Goal: Task Accomplishment & Management: Manage account settings

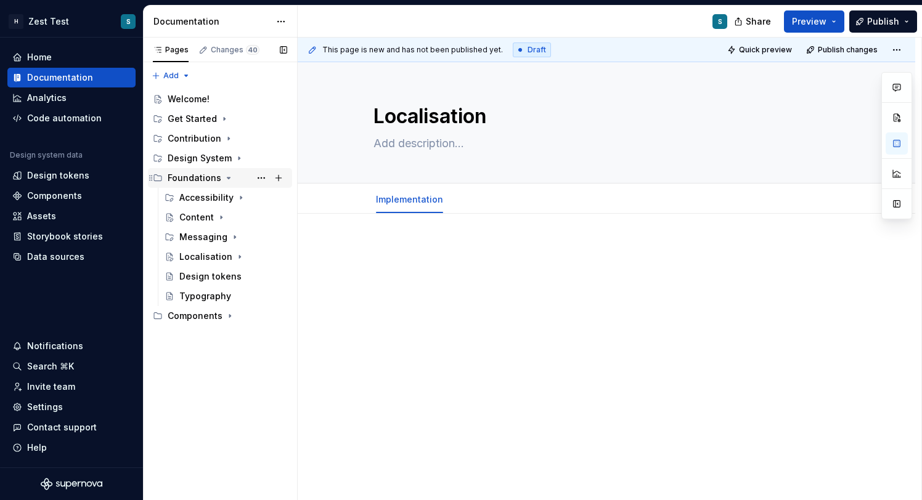
click at [224, 180] on icon "Page tree" at bounding box center [229, 178] width 10 height 10
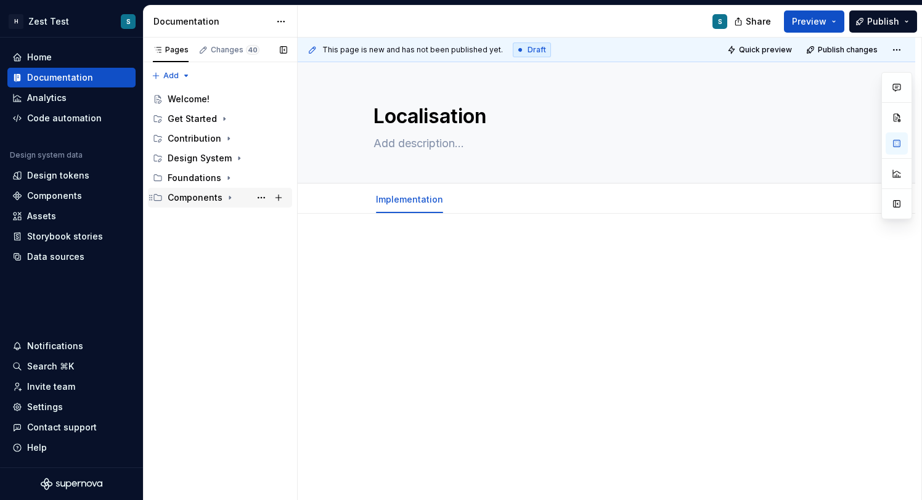
click at [205, 196] on div "Components" at bounding box center [195, 198] width 55 height 12
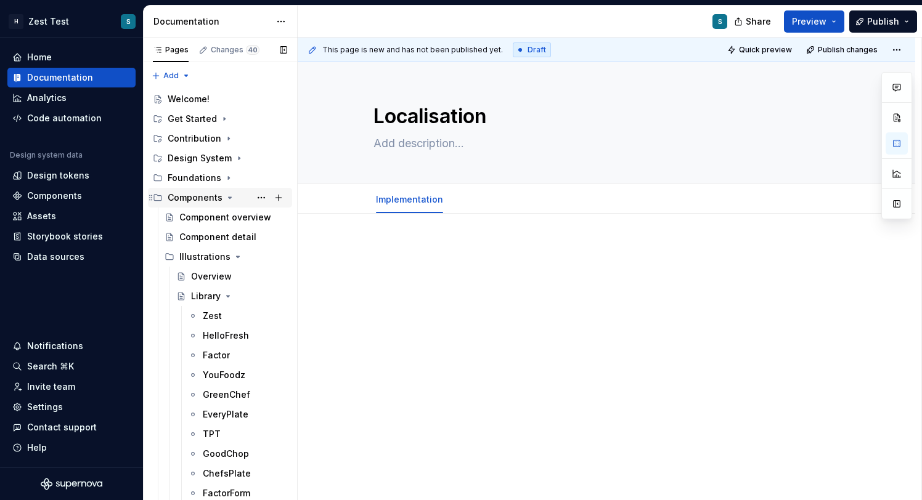
click at [218, 196] on div "Components" at bounding box center [195, 198] width 55 height 12
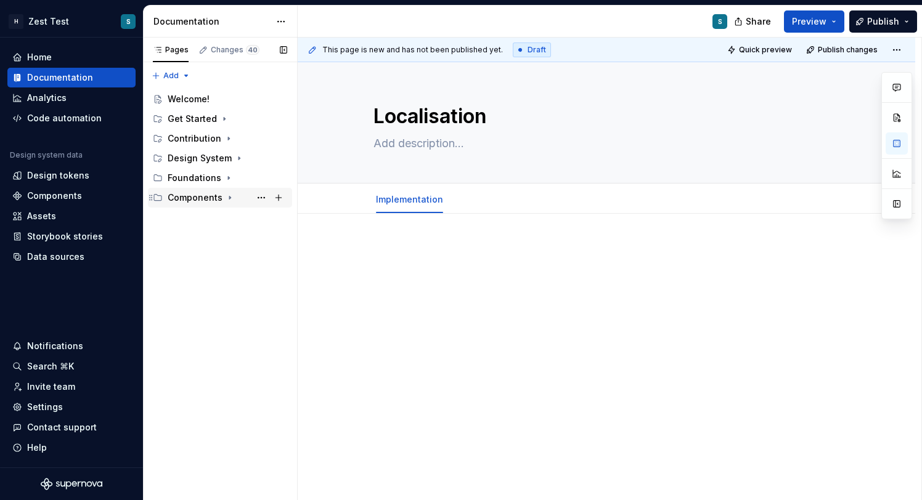
click at [228, 197] on icon "Page tree" at bounding box center [230, 198] width 10 height 10
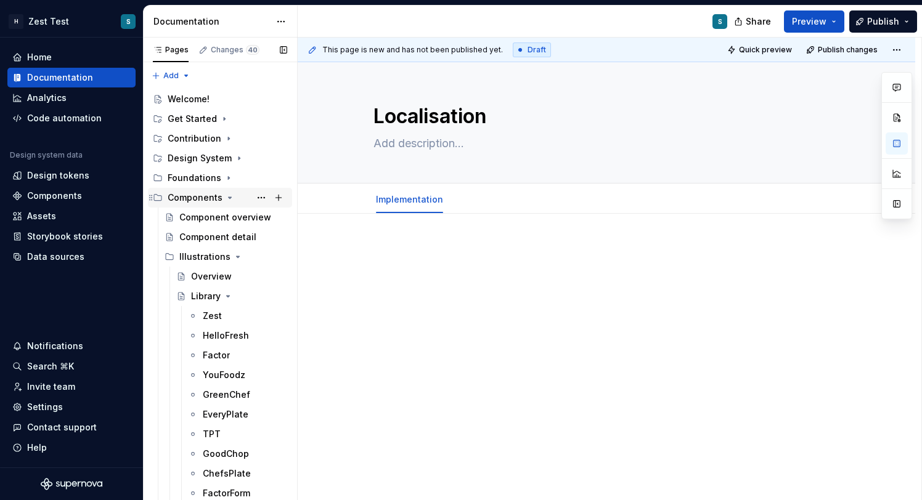
click at [229, 197] on icon "Page tree" at bounding box center [230, 197] width 3 height 1
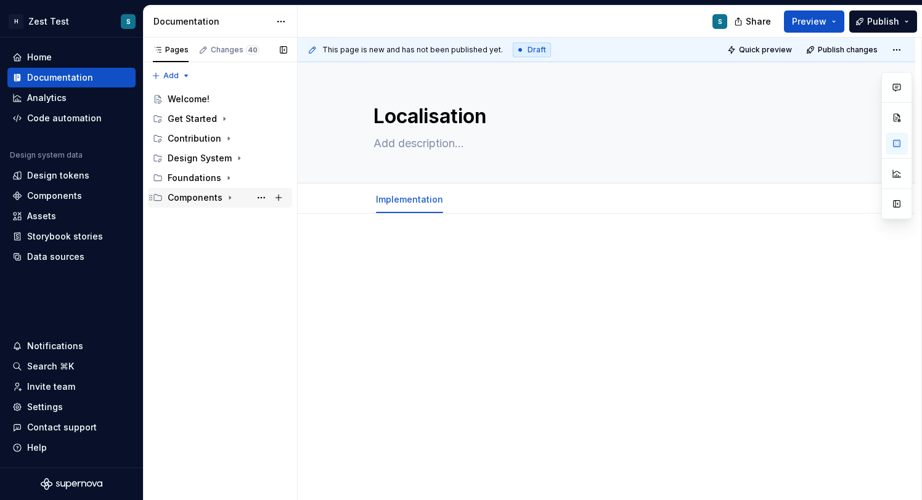
click at [228, 197] on icon "Page tree" at bounding box center [230, 198] width 10 height 10
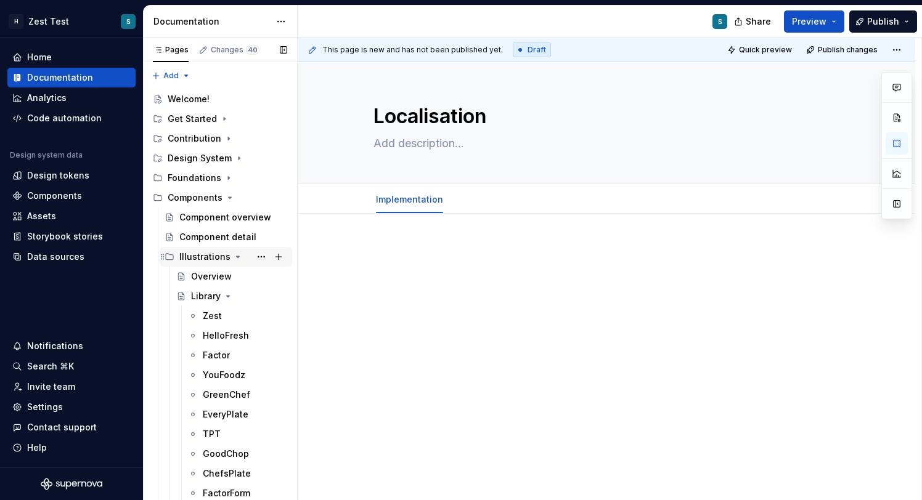
click at [233, 258] on icon "Page tree" at bounding box center [238, 257] width 10 height 10
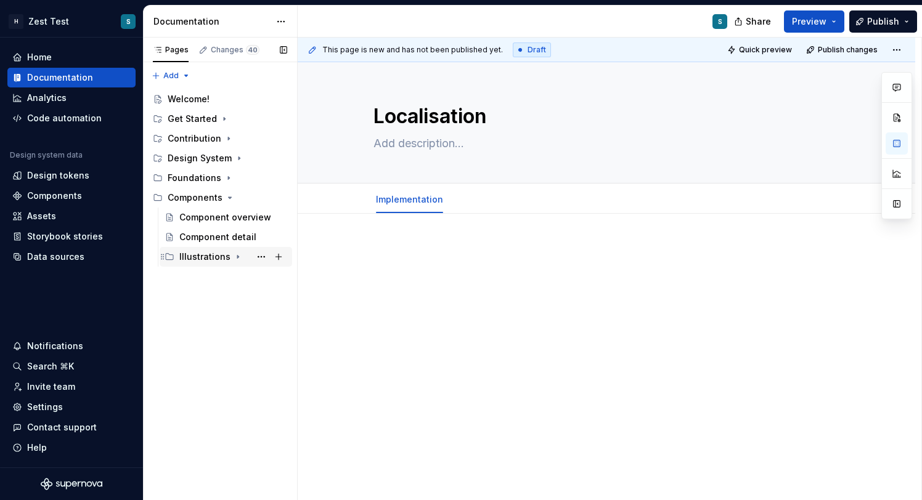
click at [208, 258] on div "Illustrations" at bounding box center [204, 257] width 51 height 12
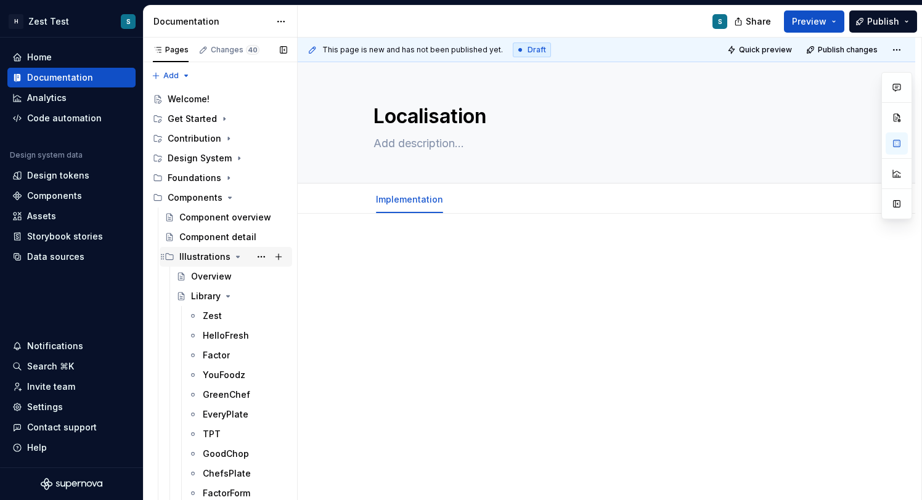
click at [208, 258] on div "Illustrations" at bounding box center [204, 257] width 51 height 12
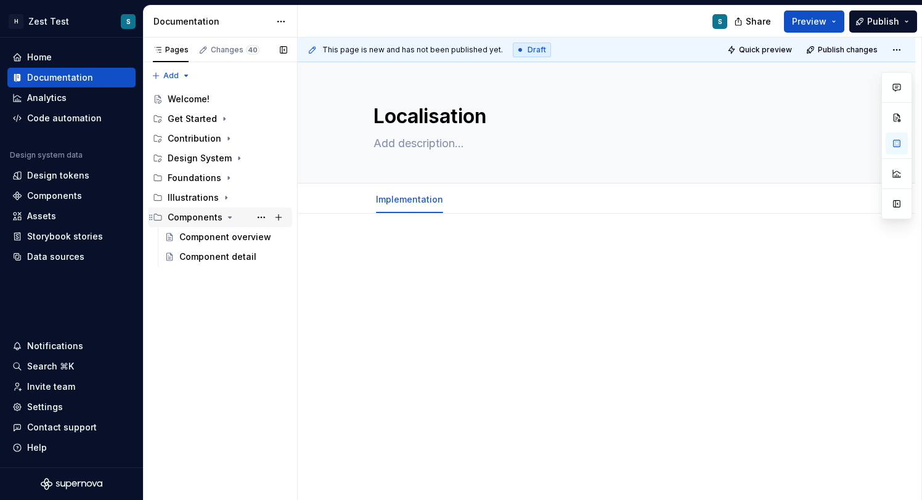
click at [205, 217] on div "Components" at bounding box center [195, 217] width 55 height 12
click at [206, 224] on div "Components" at bounding box center [228, 217] width 120 height 17
click at [214, 240] on div "Component overview" at bounding box center [214, 237] width 71 height 12
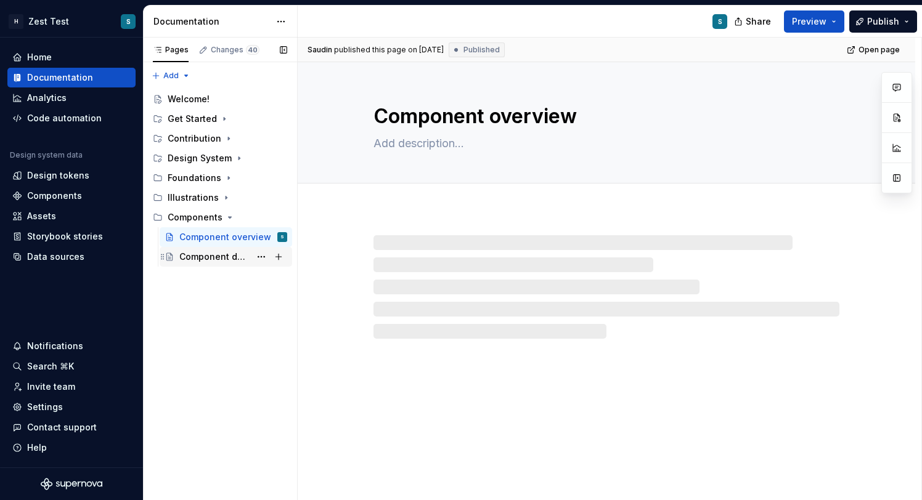
click at [219, 258] on div "Component detail" at bounding box center [214, 257] width 71 height 12
click at [214, 230] on div "Component overview" at bounding box center [233, 237] width 108 height 17
click at [197, 224] on div "Components" at bounding box center [228, 217] width 120 height 17
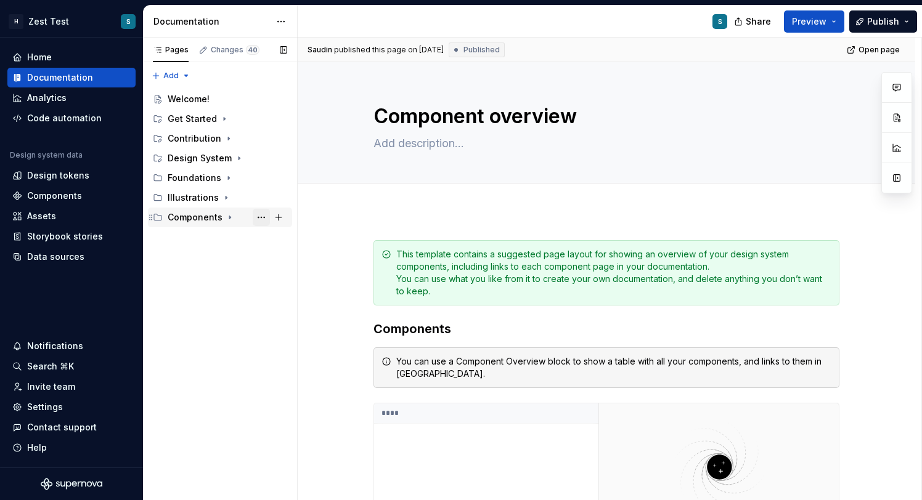
click at [261, 218] on button "Page tree" at bounding box center [261, 217] width 17 height 17
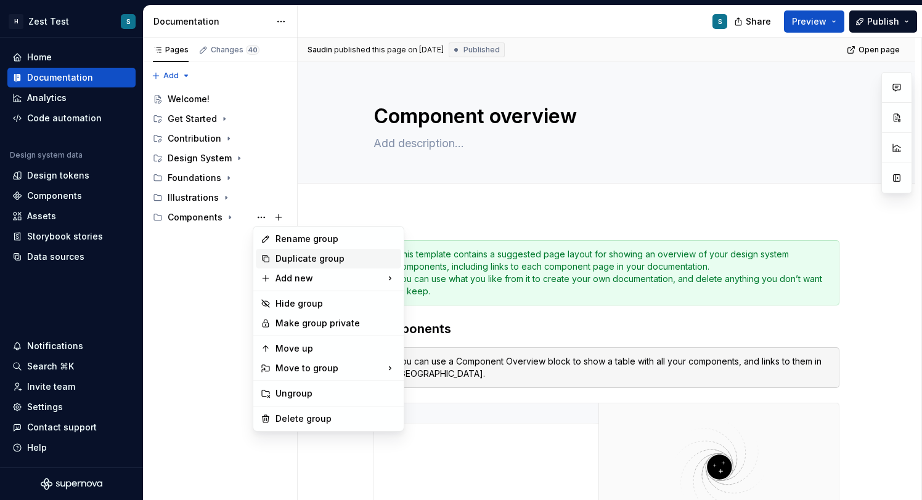
click at [301, 255] on div "Duplicate group" at bounding box center [335, 259] width 121 height 12
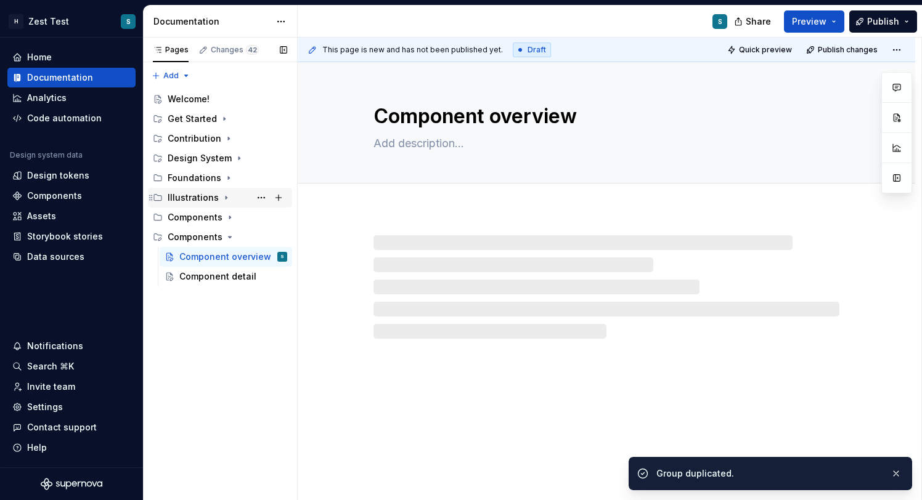
click at [194, 199] on div "Illustrations" at bounding box center [193, 198] width 51 height 12
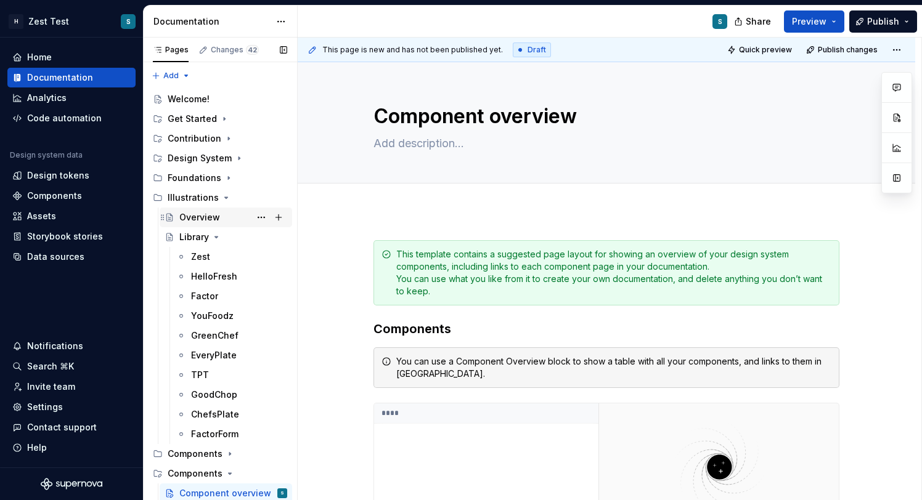
click at [209, 221] on div "Overview" at bounding box center [199, 217] width 41 height 12
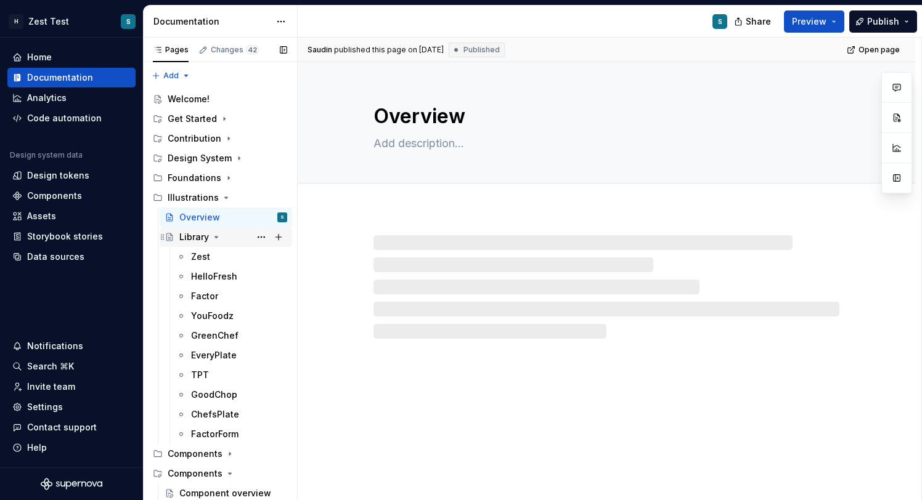
click at [203, 237] on div "Library" at bounding box center [194, 237] width 30 height 12
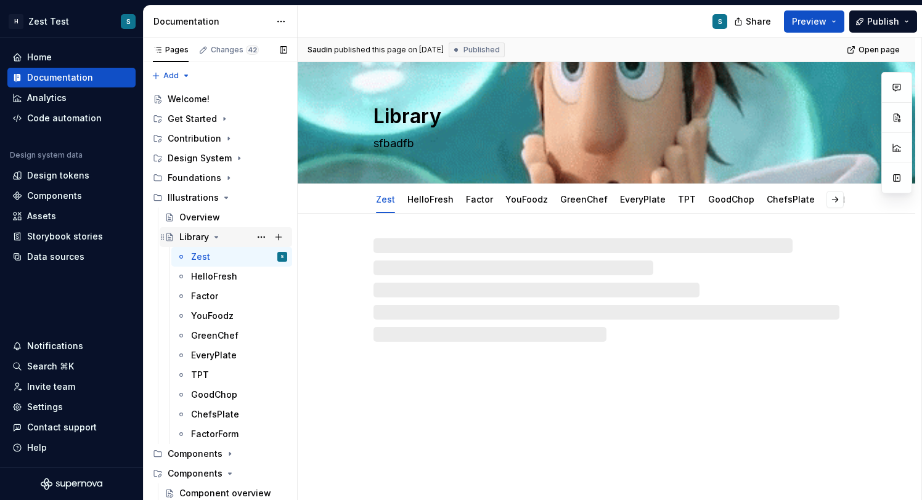
click at [216, 238] on icon "Page tree" at bounding box center [216, 237] width 3 height 1
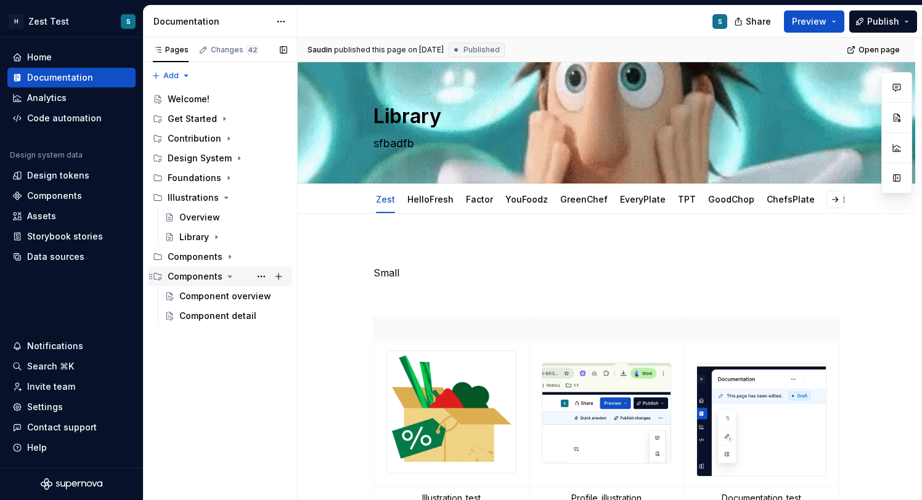
click at [213, 277] on div "Components" at bounding box center [195, 277] width 55 height 12
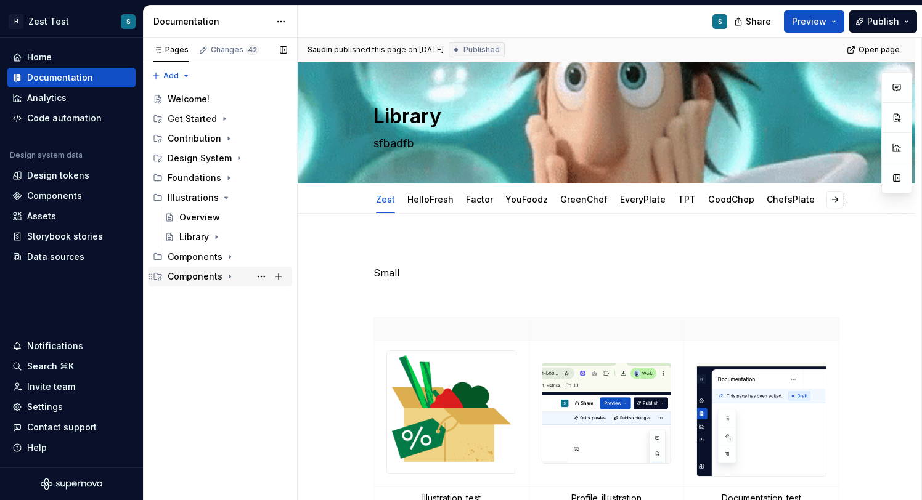
click at [195, 277] on div "Components" at bounding box center [195, 277] width 55 height 12
click at [206, 279] on div "Components" at bounding box center [195, 277] width 55 height 12
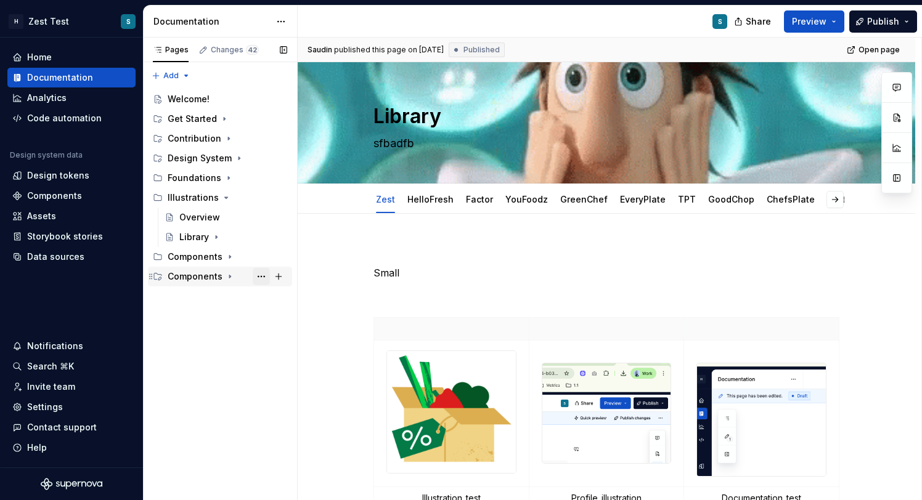
click at [258, 276] on button "Page tree" at bounding box center [261, 276] width 17 height 17
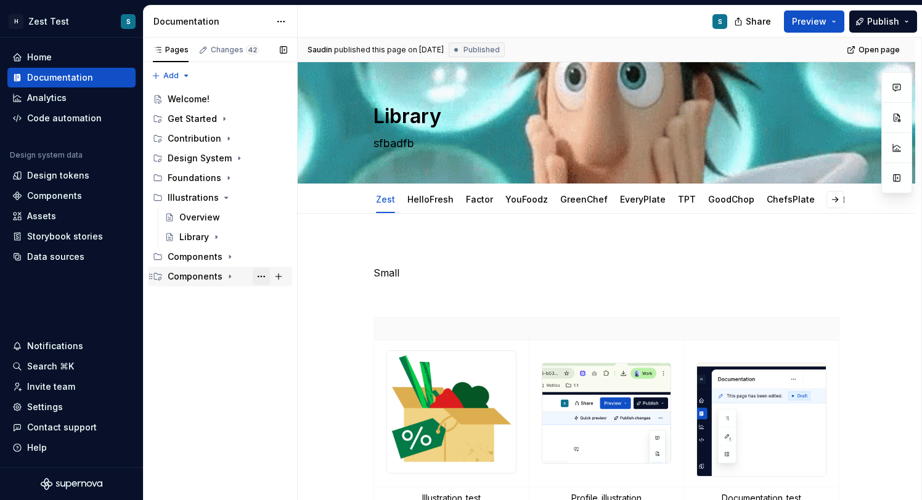
type textarea "*"
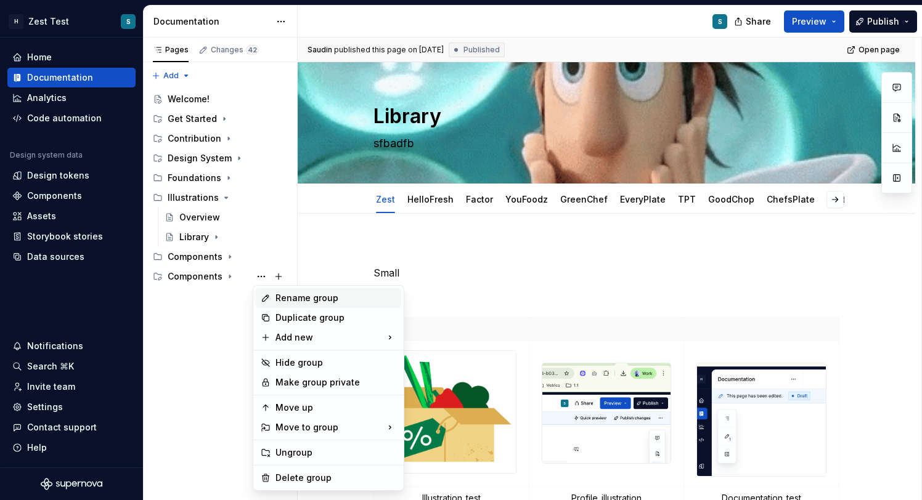
click at [322, 297] on div "Rename group" at bounding box center [335, 298] width 121 height 12
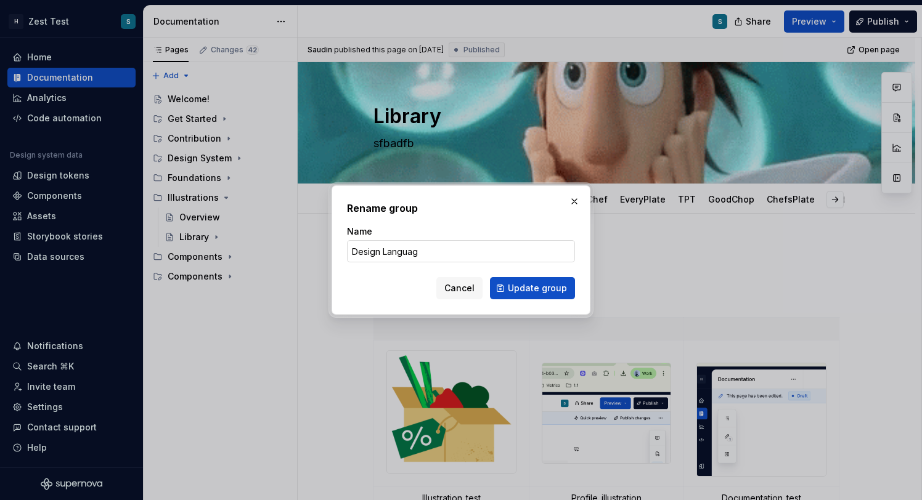
type input "Design Language"
click button "Update group" at bounding box center [532, 288] width 85 height 22
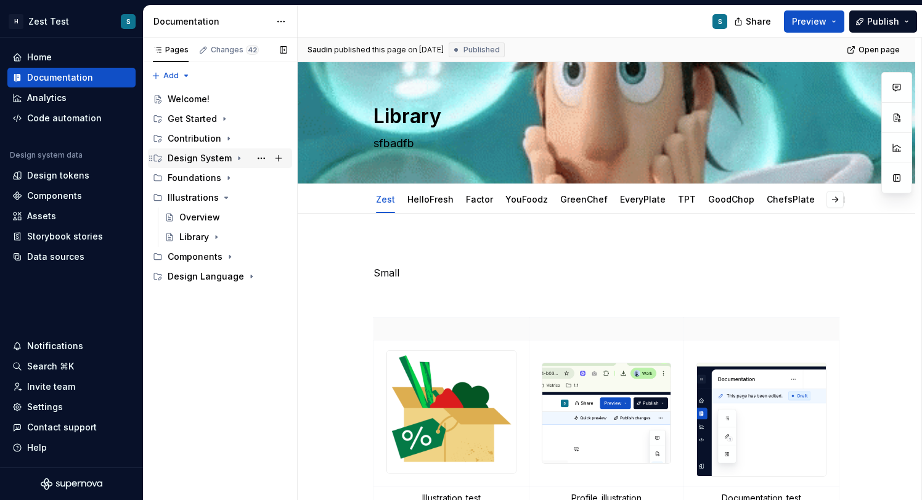
click at [206, 163] on div "Design System" at bounding box center [200, 158] width 64 height 12
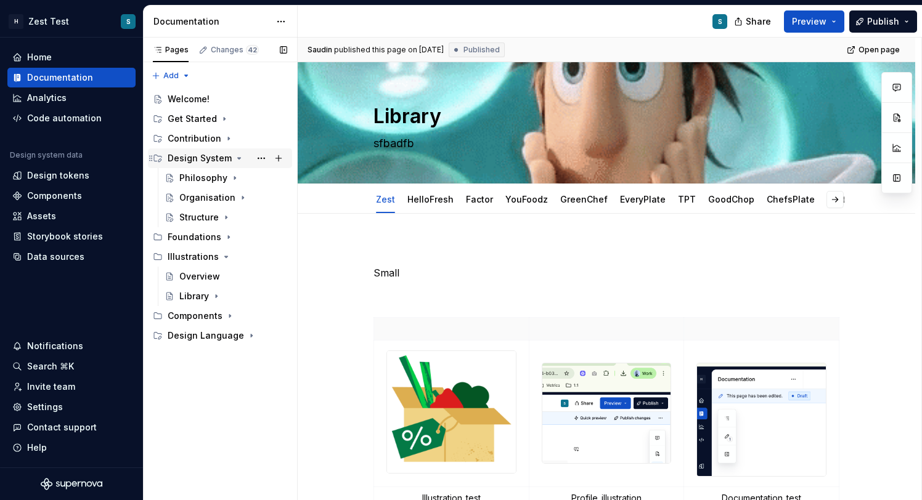
click at [206, 163] on div "Design System" at bounding box center [200, 158] width 64 height 12
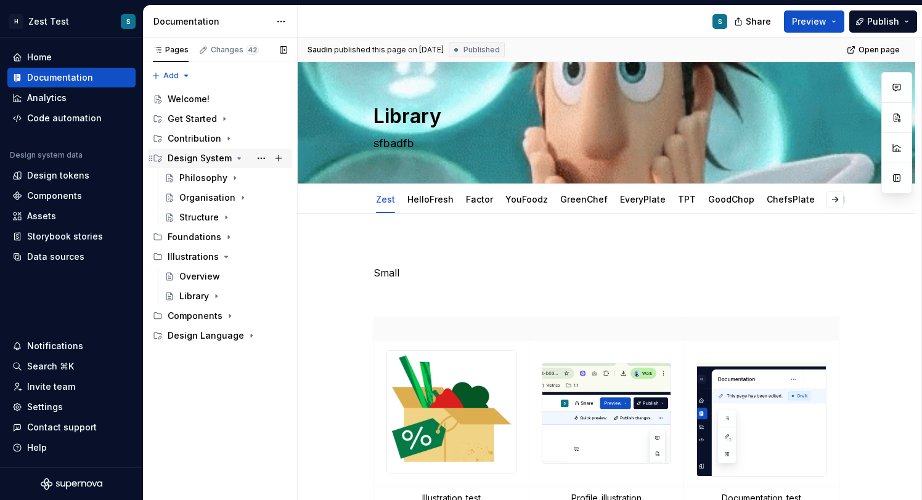
click at [206, 163] on div "Design System" at bounding box center [200, 158] width 64 height 12
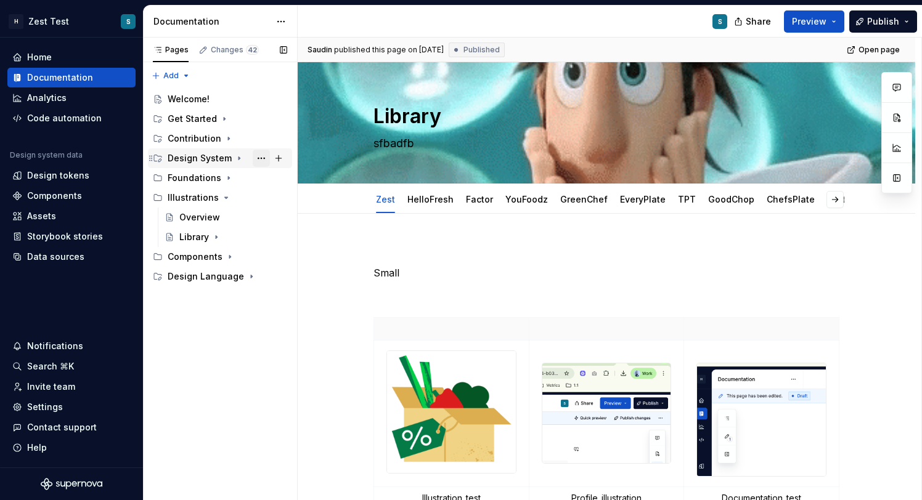
click at [263, 160] on button "Page tree" at bounding box center [261, 158] width 17 height 17
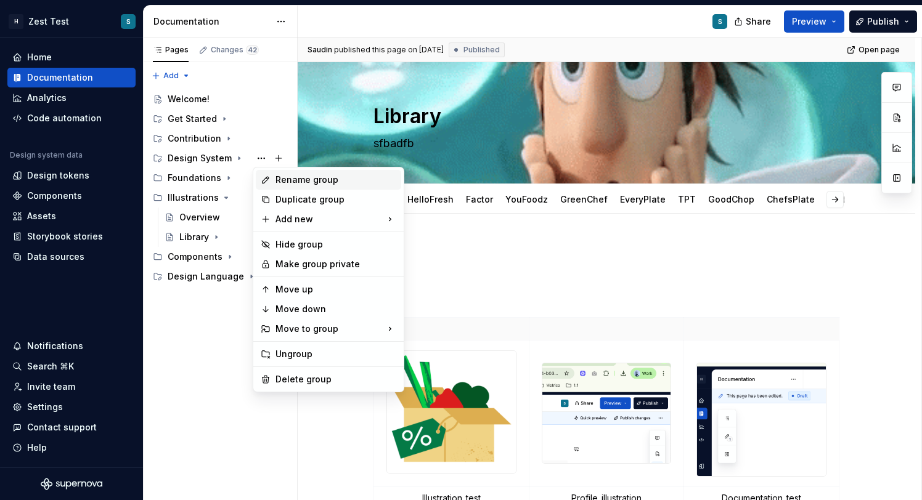
click at [304, 180] on div "Rename group" at bounding box center [335, 180] width 121 height 12
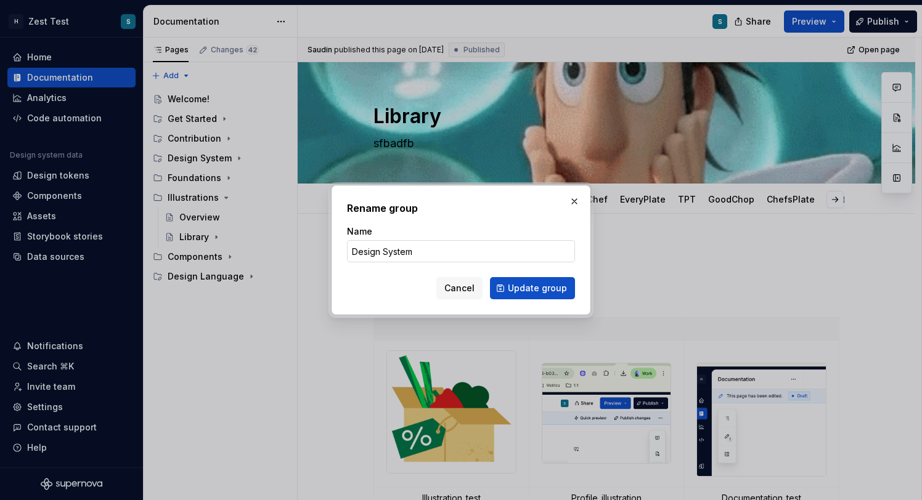
click at [372, 255] on input "Design System" at bounding box center [461, 251] width 228 height 22
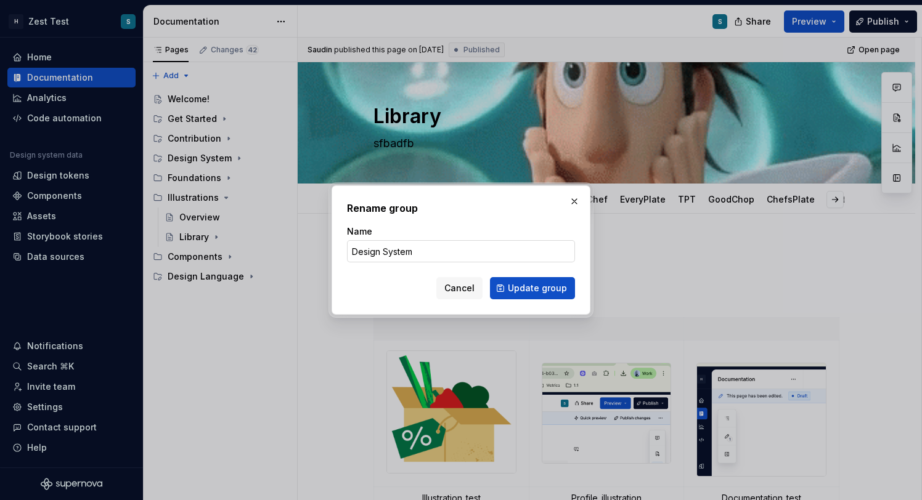
click at [372, 255] on input "Design System" at bounding box center [461, 251] width 228 height 22
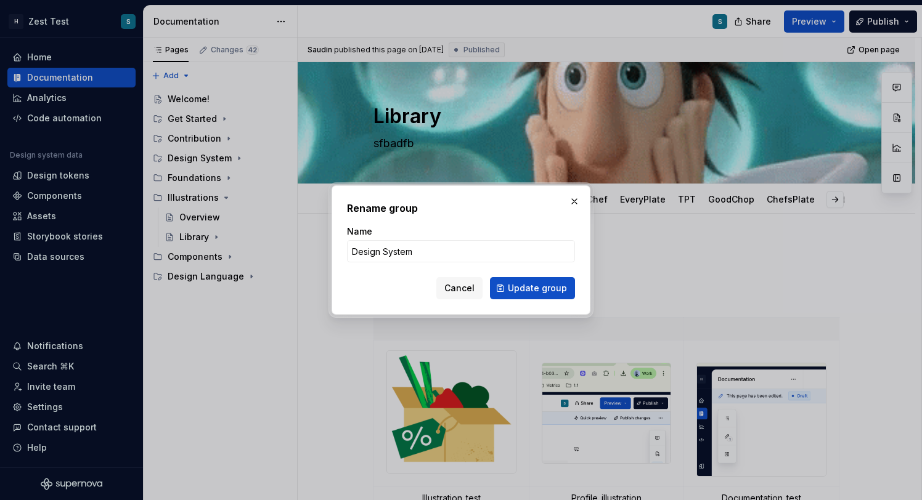
click at [500, 224] on div "Rename group Name Design System Cancel Update group" at bounding box center [461, 250] width 228 height 99
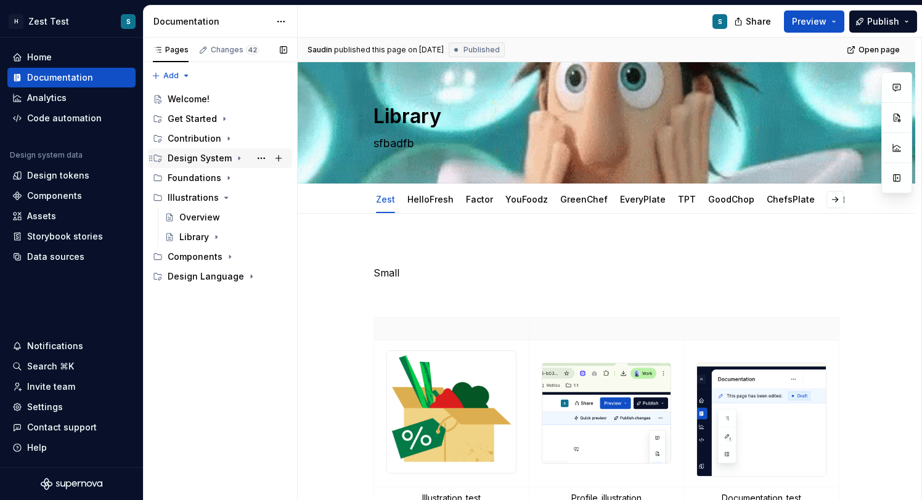
click at [227, 162] on div "Design System" at bounding box center [200, 158] width 64 height 12
click at [238, 158] on icon "Page tree" at bounding box center [239, 158] width 10 height 10
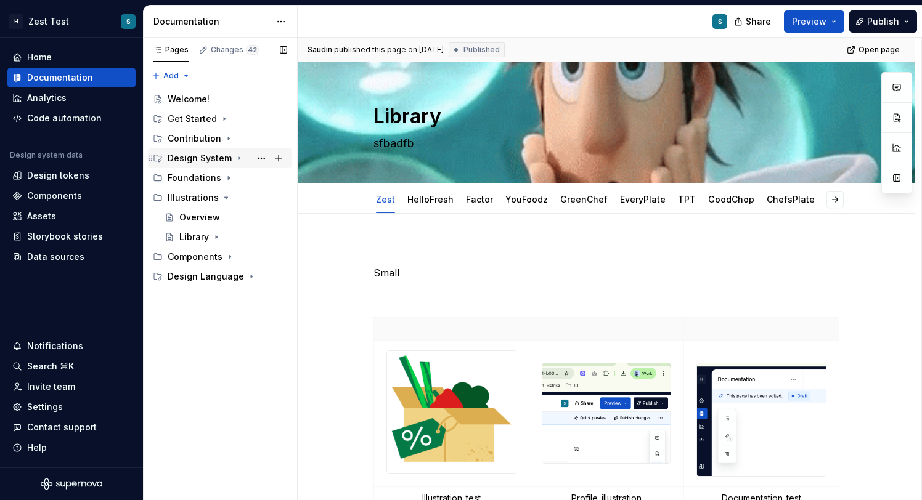
click at [238, 158] on icon "Page tree" at bounding box center [239, 158] width 10 height 10
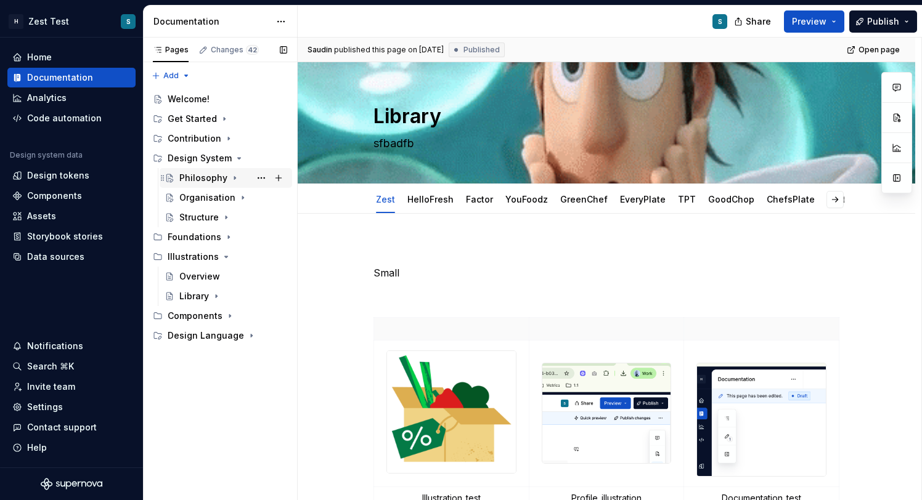
click at [230, 176] on icon "Page tree" at bounding box center [235, 178] width 10 height 10
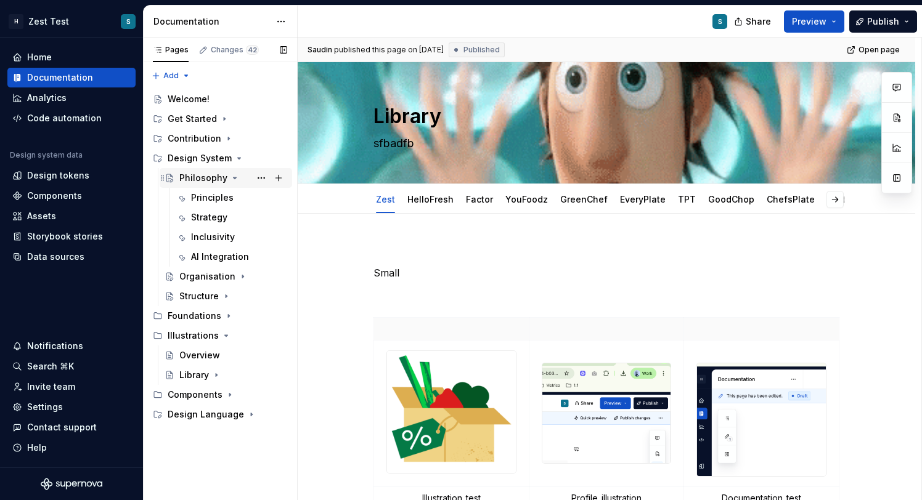
click at [230, 177] on icon "Page tree" at bounding box center [235, 178] width 10 height 10
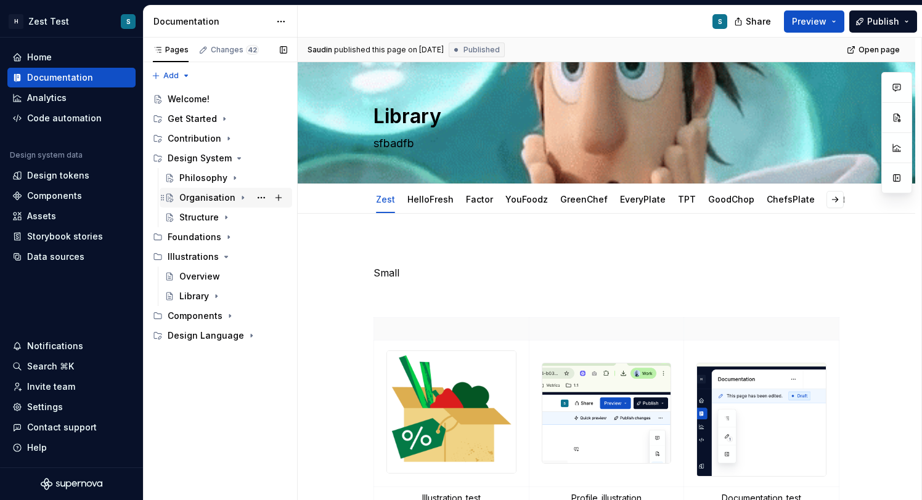
click at [238, 197] on icon "Page tree" at bounding box center [243, 198] width 10 height 10
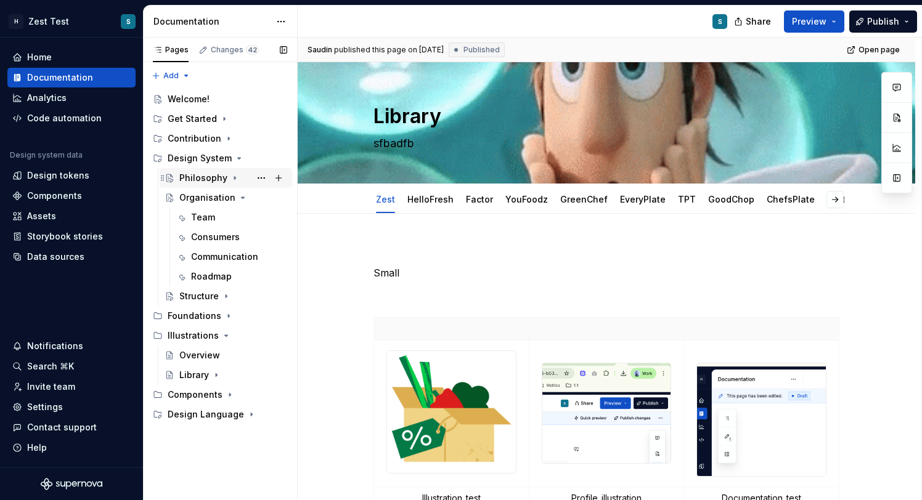
click at [230, 179] on icon "Page tree" at bounding box center [235, 178] width 10 height 10
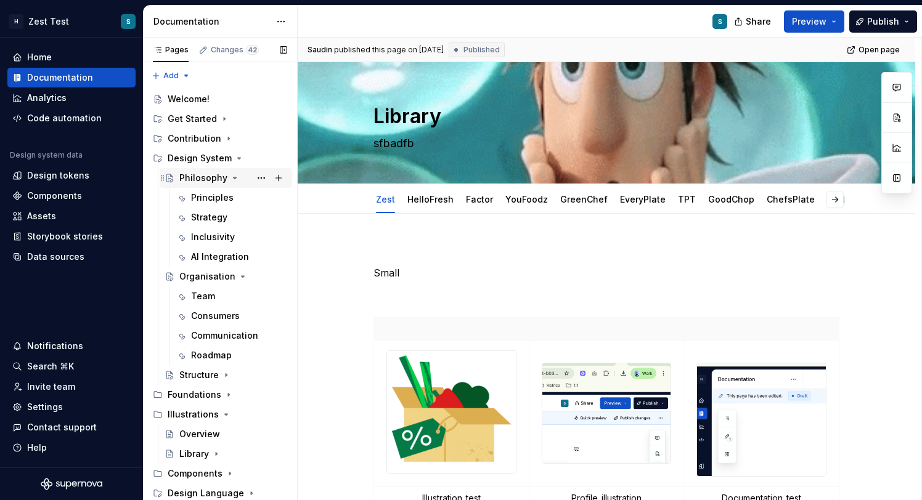
click at [233, 179] on icon "Page tree" at bounding box center [235, 178] width 10 height 10
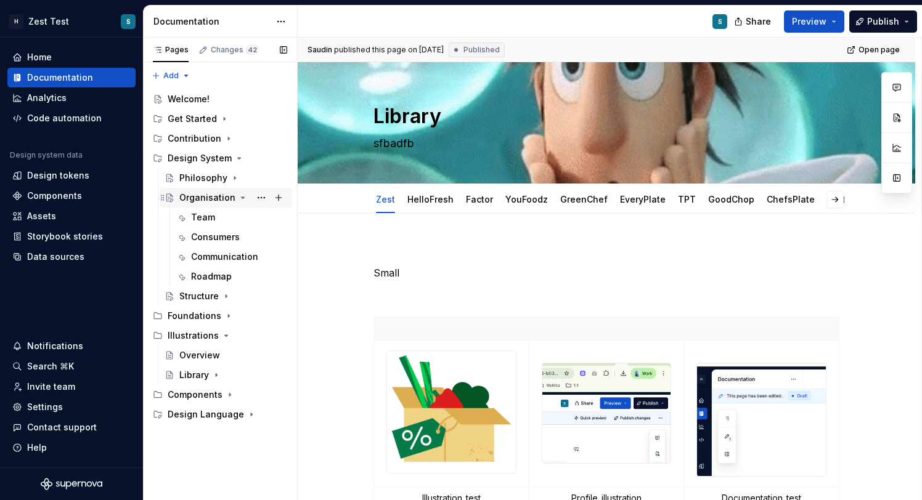
click at [238, 196] on icon "Page tree" at bounding box center [243, 198] width 10 height 10
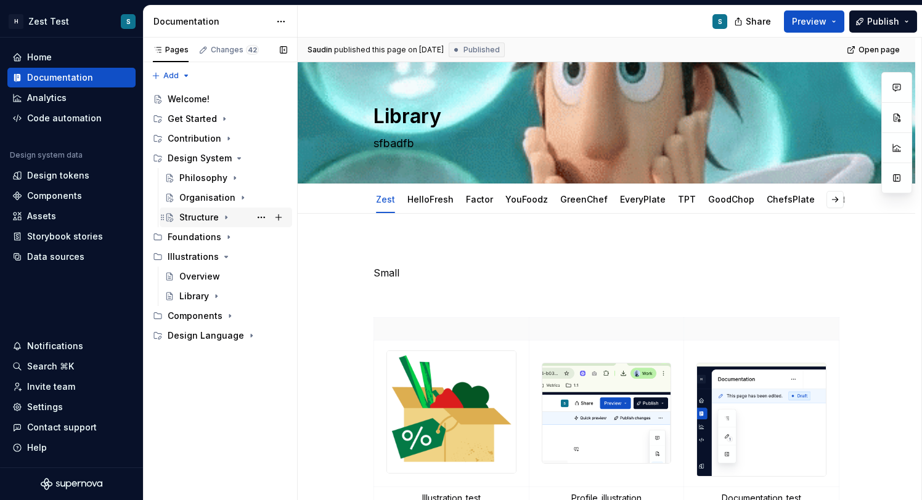
click at [230, 213] on div "Structure" at bounding box center [233, 217] width 108 height 17
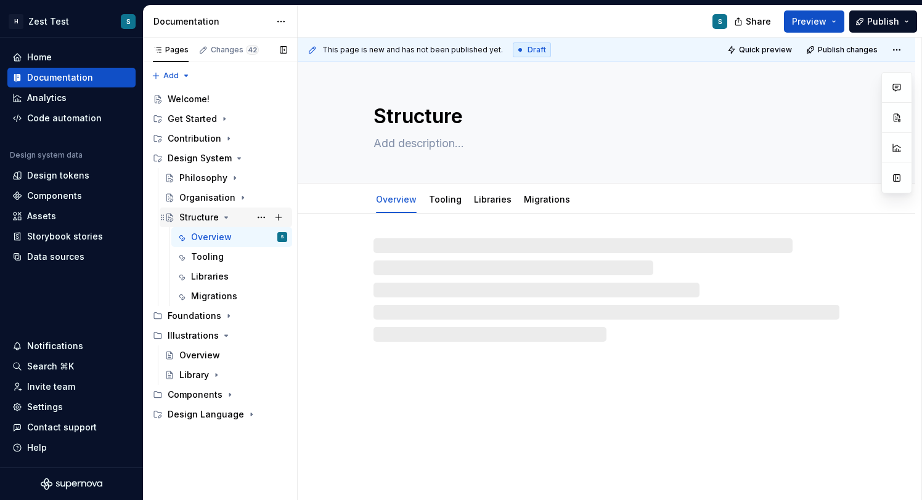
click at [230, 214] on icon "Page tree" at bounding box center [226, 218] width 10 height 10
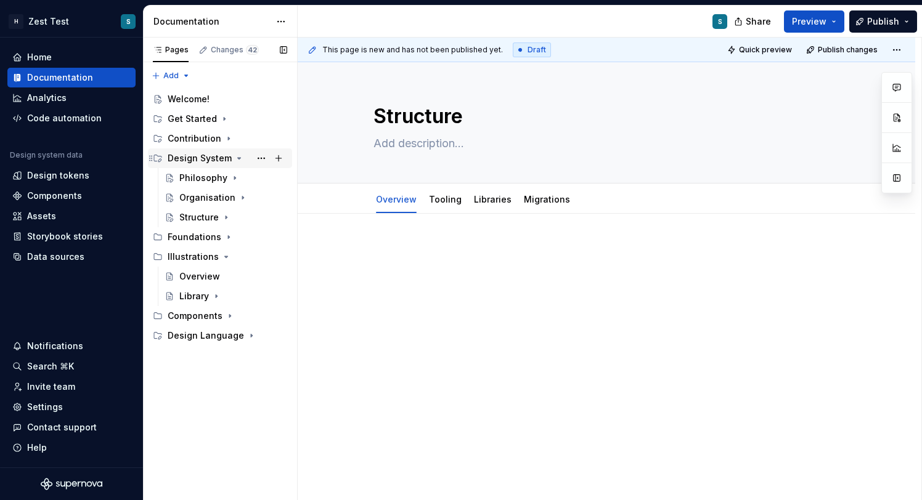
click at [238, 158] on icon "Page tree" at bounding box center [239, 158] width 3 height 1
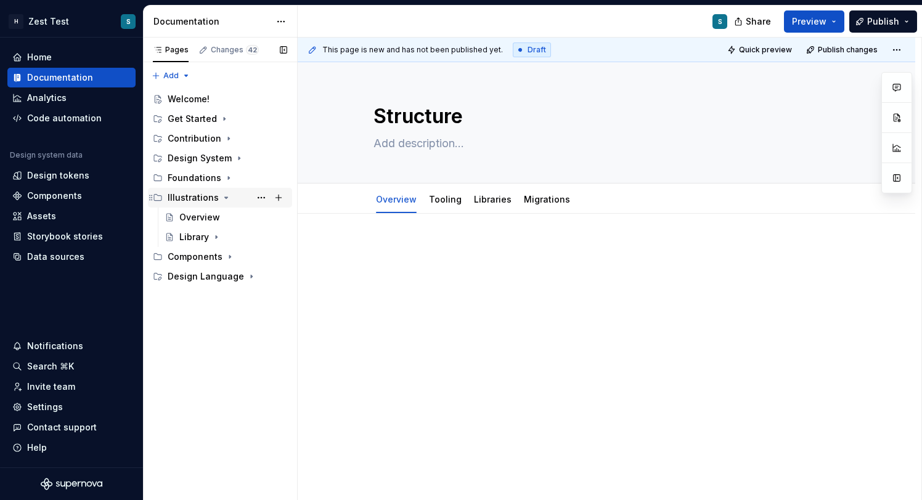
click at [225, 197] on icon "Page tree" at bounding box center [226, 197] width 3 height 1
click at [223, 237] on div "Design Language" at bounding box center [203, 237] width 70 height 12
click at [209, 237] on div "Design Language" at bounding box center [203, 237] width 70 height 12
click at [220, 202] on div "Design Language" at bounding box center [203, 198] width 70 height 12
click at [186, 78] on div "Pages Changes 42 Add Accessibility guide for tree Page tree. Navigate the tree …" at bounding box center [220, 269] width 154 height 463
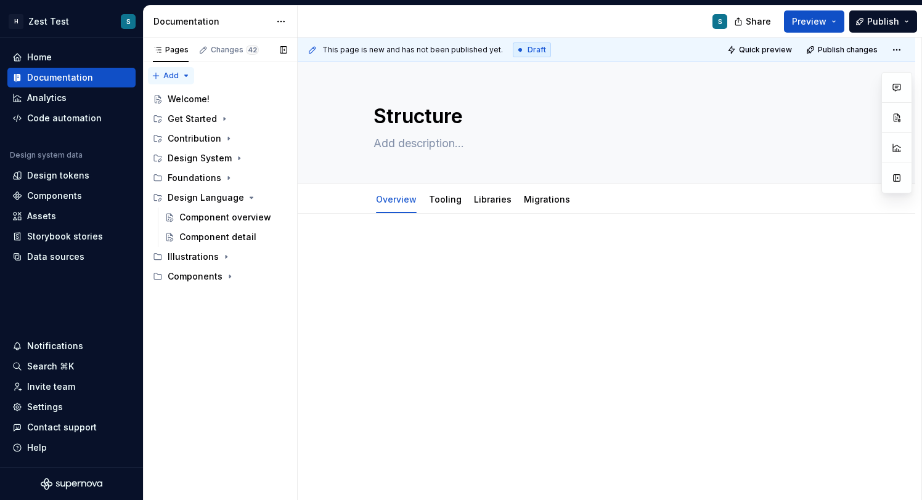
type textarea "*"
click at [202, 115] on div "New group" at bounding box center [211, 119] width 80 height 12
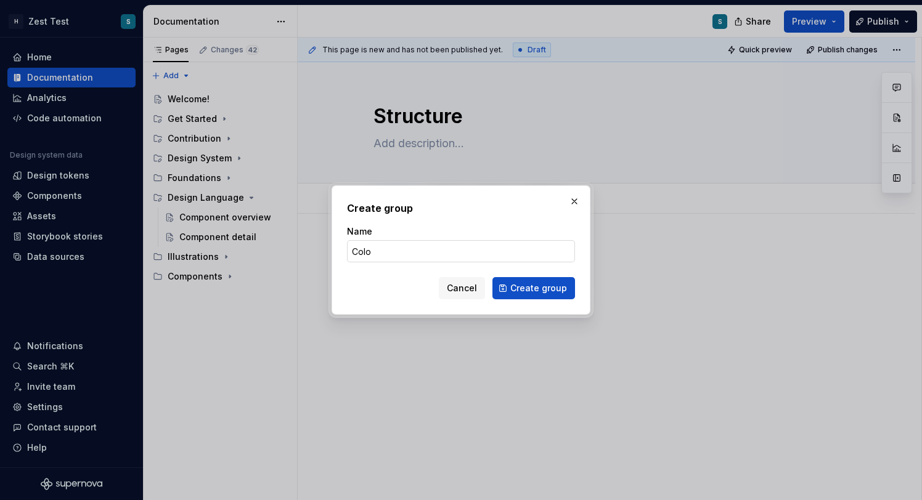
type input "Color"
click button "Create group" at bounding box center [533, 288] width 83 height 22
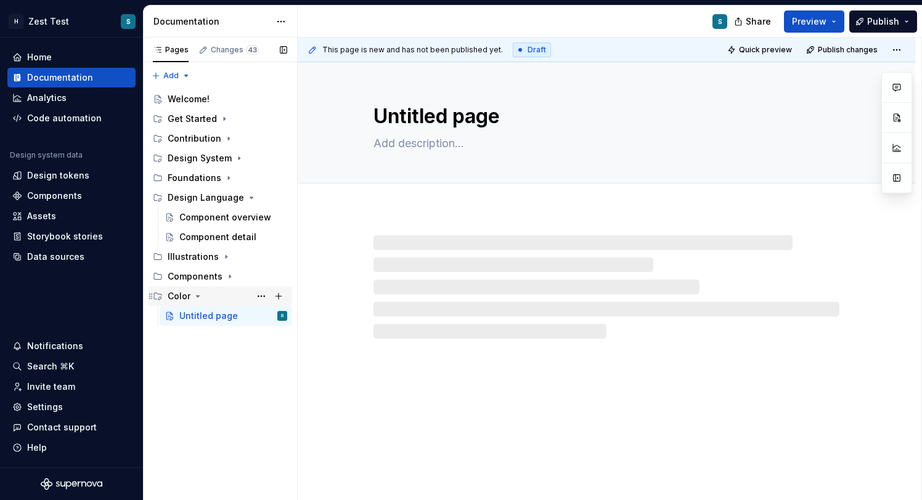
click at [181, 299] on div "Color" at bounding box center [179, 296] width 23 height 12
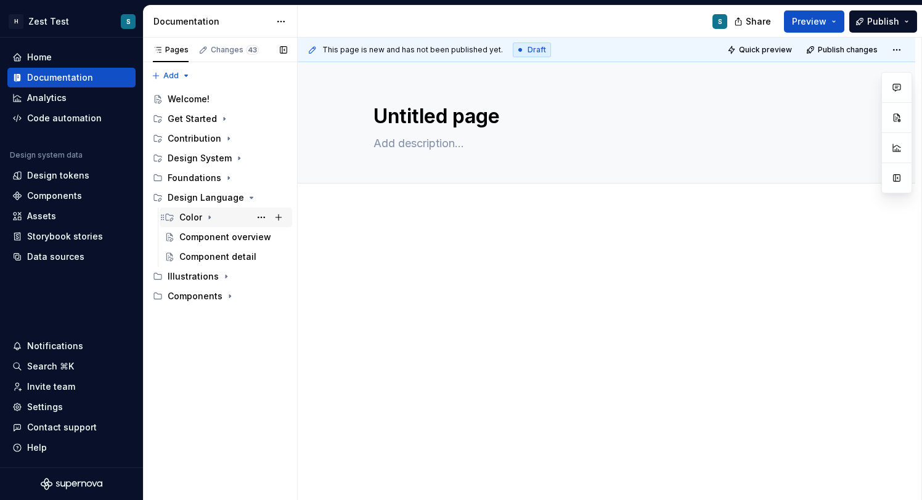
click at [187, 220] on div "Color" at bounding box center [190, 217] width 23 height 12
click at [222, 237] on div "Untitled page" at bounding box center [220, 237] width 59 height 12
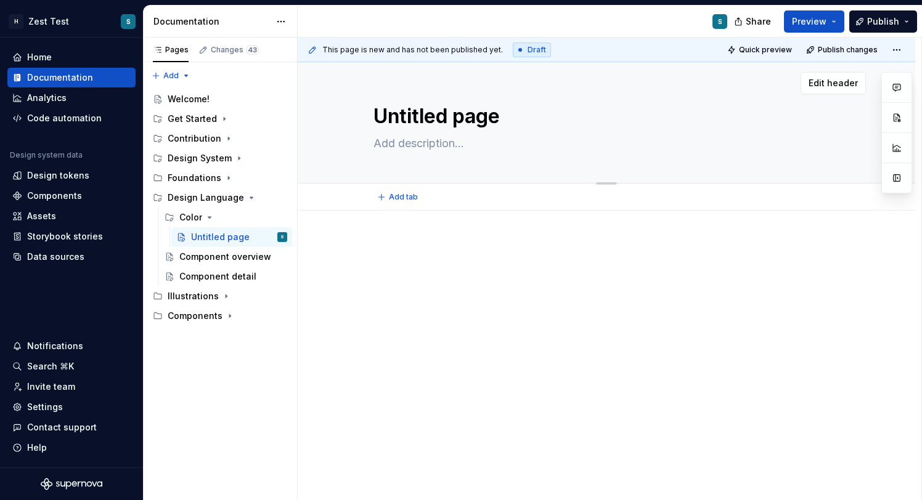
click at [405, 118] on textarea "Untitled page" at bounding box center [604, 117] width 466 height 30
type textarea "*"
type textarea "S"
type textarea "*"
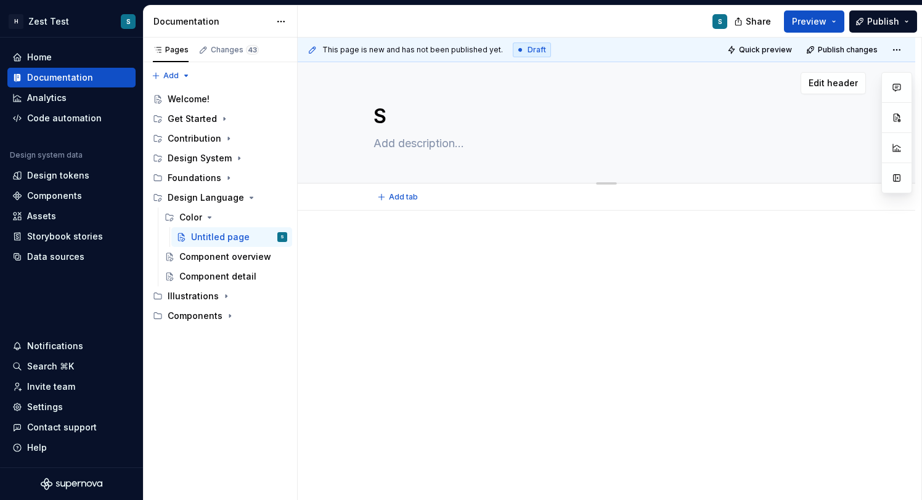
type textarea "Sy"
type textarea "*"
type textarea "Sys"
type textarea "*"
type textarea "Syst"
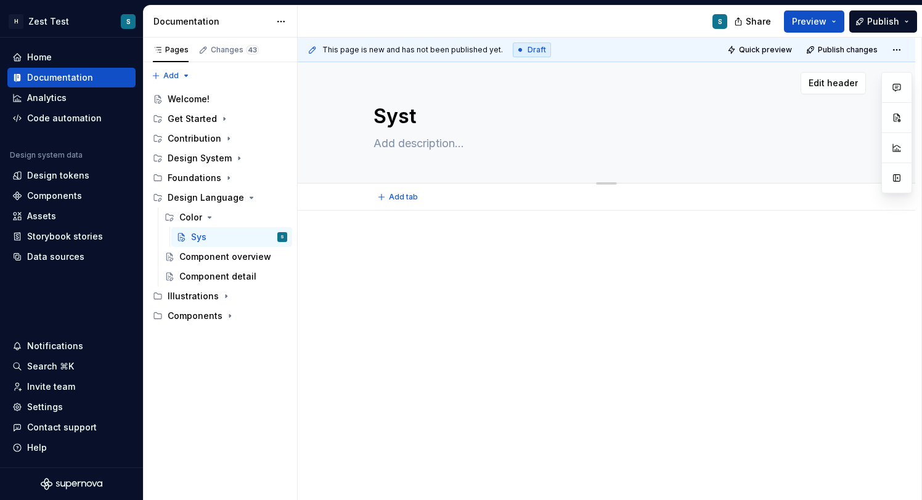
type textarea "*"
type textarea "Syste"
type textarea "*"
type textarea "System"
type textarea "*"
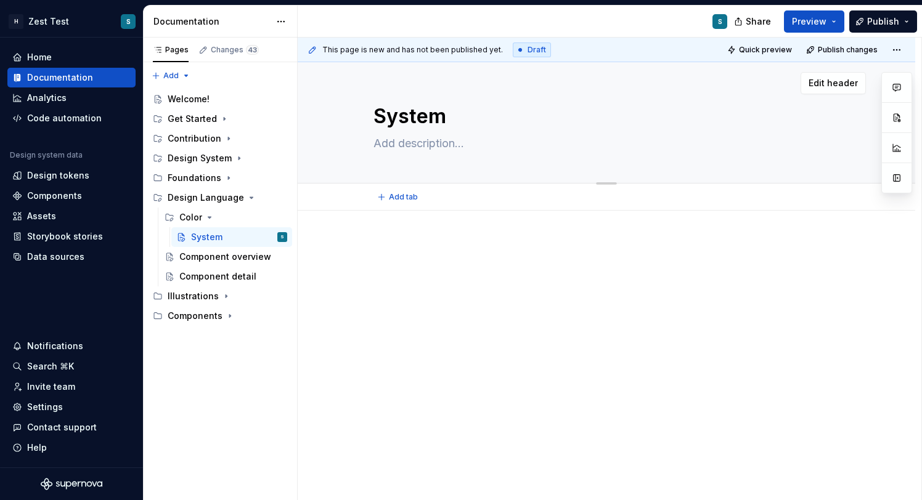
type textarea "System"
type textarea "*"
type textarea "System"
type textarea "*"
type textarea "System"
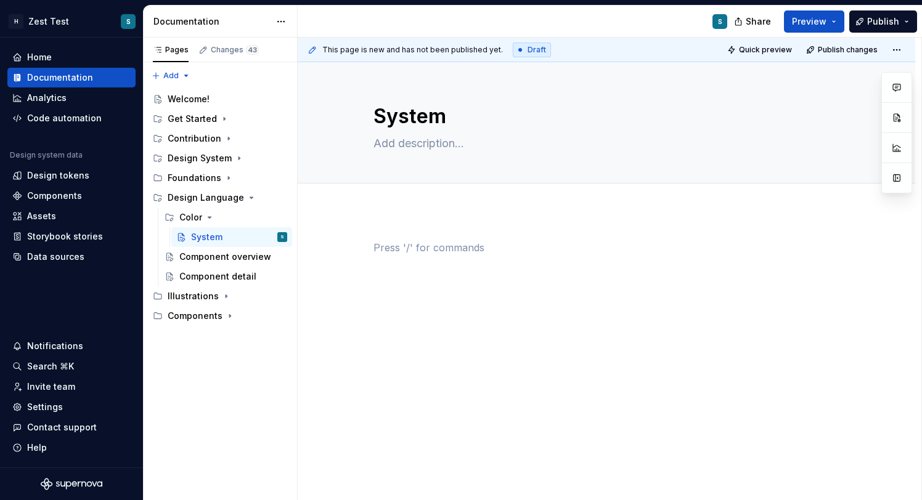
click at [426, 247] on p at bounding box center [606, 247] width 466 height 15
click at [280, 237] on button "Page tree" at bounding box center [278, 237] width 17 height 17
type textarea "*"
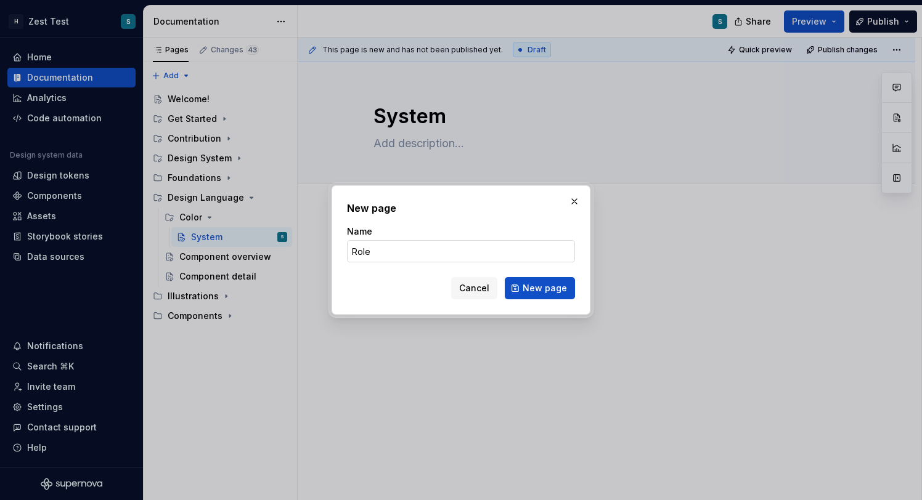
type input "Roles"
click button "New page" at bounding box center [540, 288] width 70 height 22
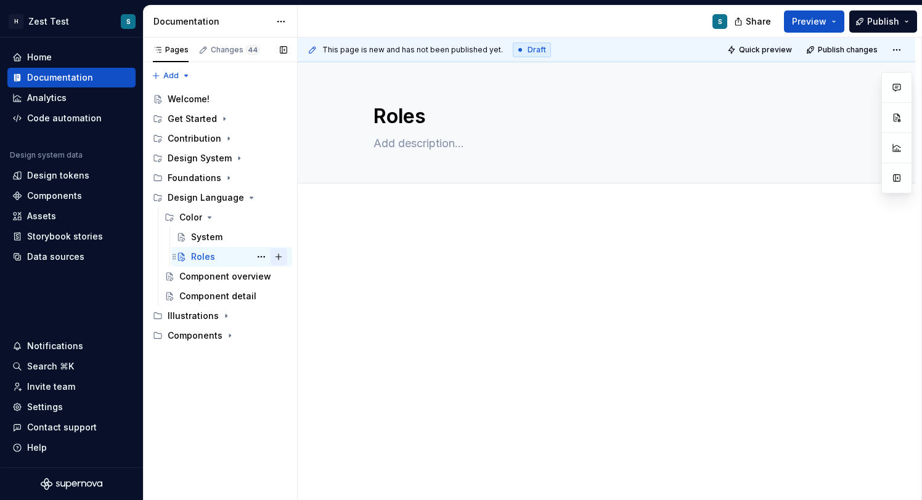
click at [275, 258] on button "Page tree" at bounding box center [278, 256] width 17 height 17
type textarea "*"
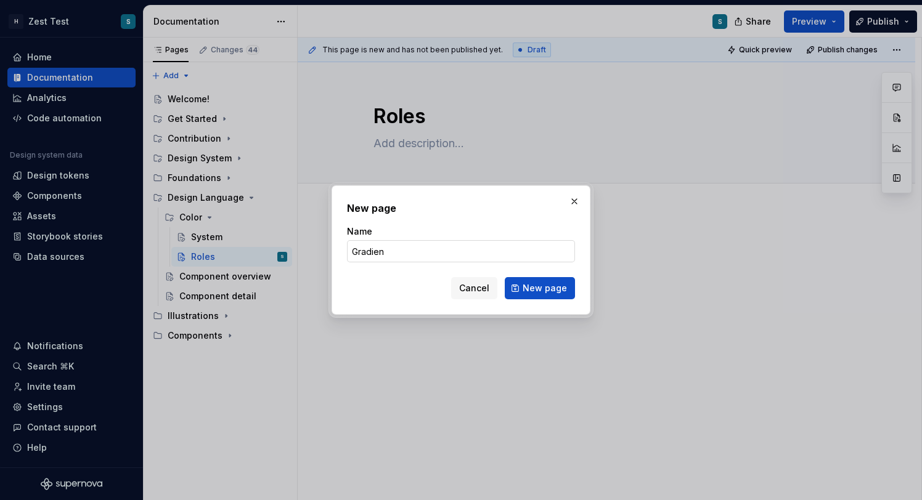
type input "Gradient"
click button "New page" at bounding box center [540, 288] width 70 height 22
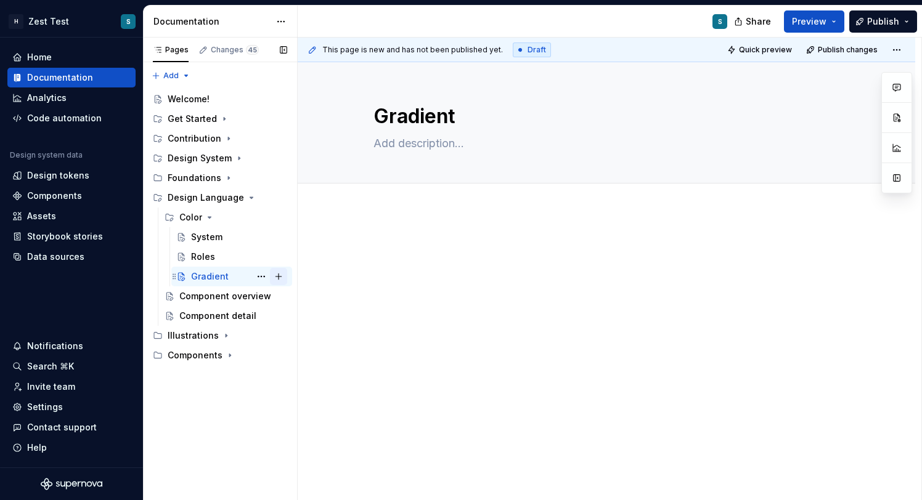
click at [280, 275] on button "Page tree" at bounding box center [278, 276] width 17 height 17
type textarea "*"
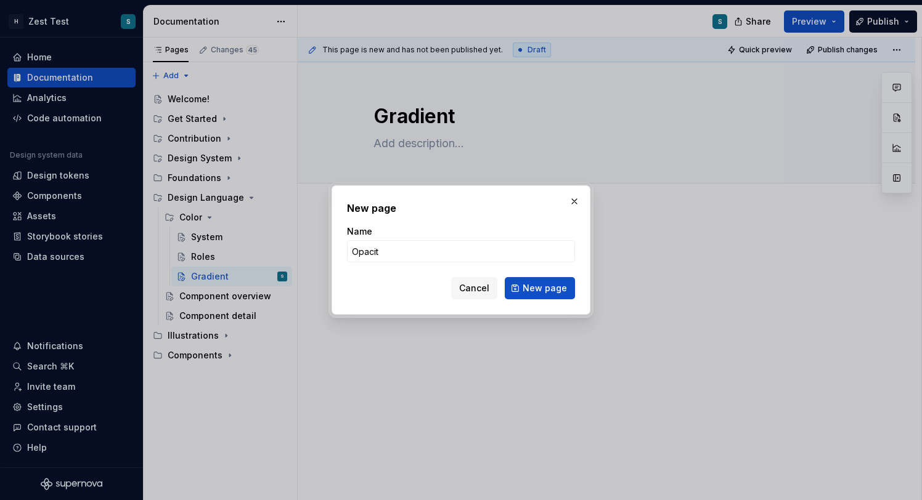
type input "Opacity"
click button "New page" at bounding box center [540, 288] width 70 height 22
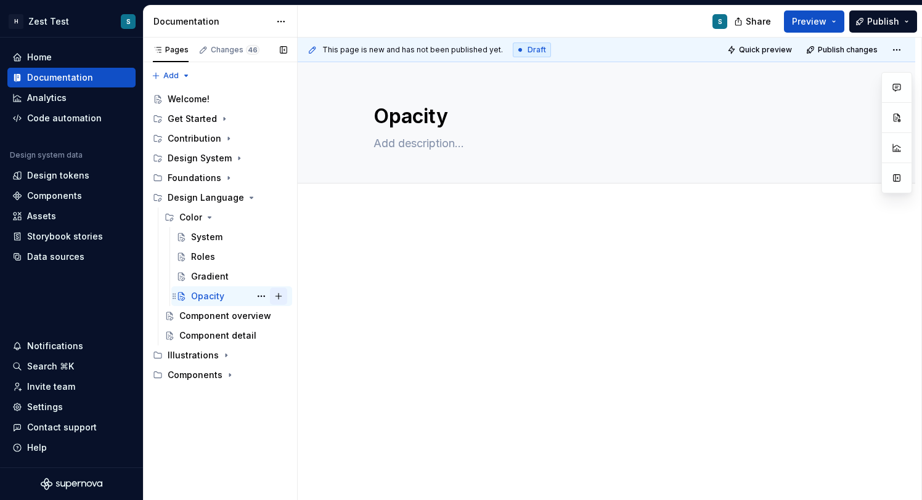
click at [283, 297] on button "Page tree" at bounding box center [278, 296] width 17 height 17
type textarea "*"
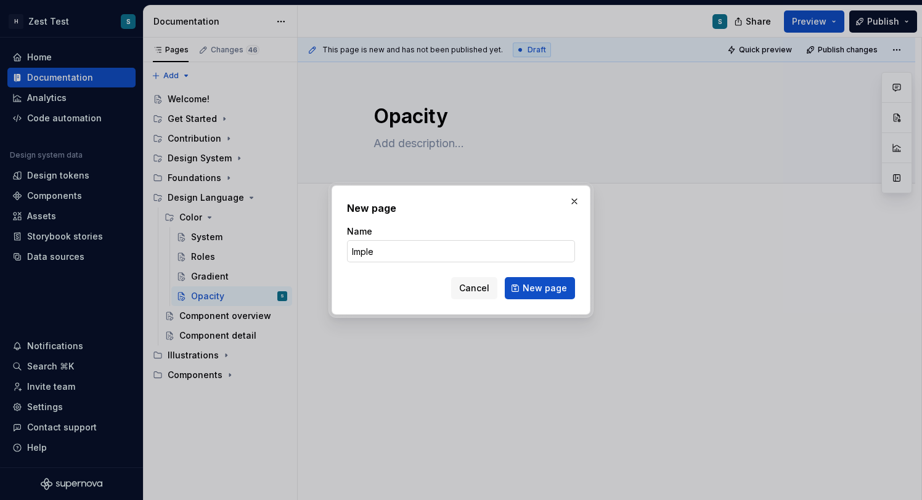
type input "Implementation"
click at [554, 290] on span "New page" at bounding box center [545, 288] width 44 height 12
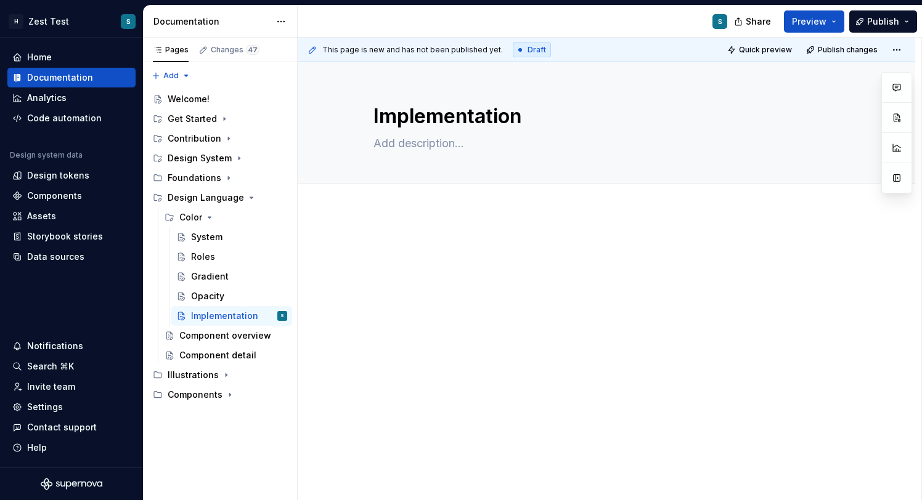
type textarea "*"
click at [396, 194] on span "Add tab" at bounding box center [403, 197] width 29 height 10
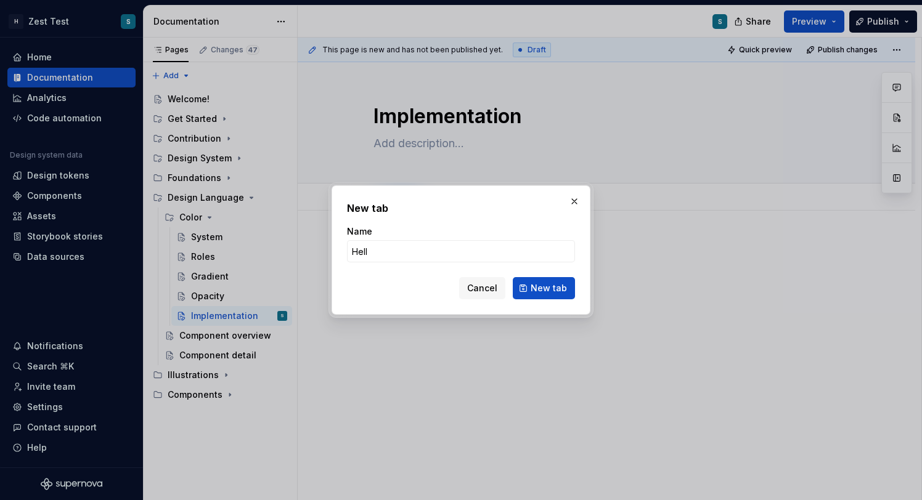
type input "Hello"
type textarea "*"
type input "HelloFresh"
click at [542, 291] on span "New tab" at bounding box center [549, 288] width 36 height 12
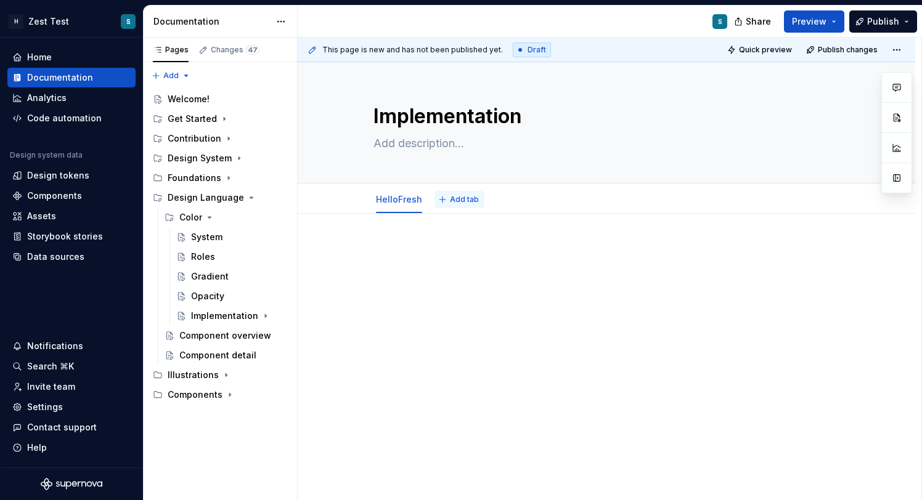
click at [460, 200] on span "Add tab" at bounding box center [464, 200] width 29 height 10
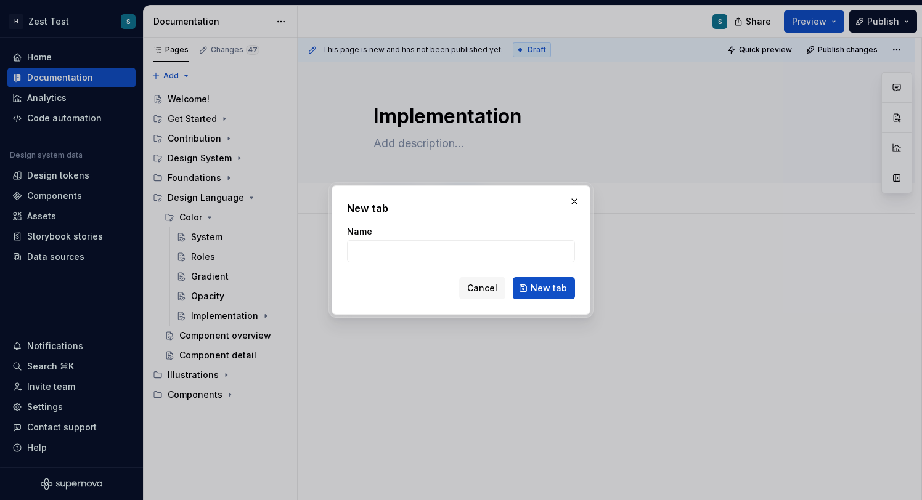
type textarea "*"
type input "Factor"
type textarea "*"
type input "Factor"
click at [543, 292] on span "New tab" at bounding box center [549, 288] width 36 height 12
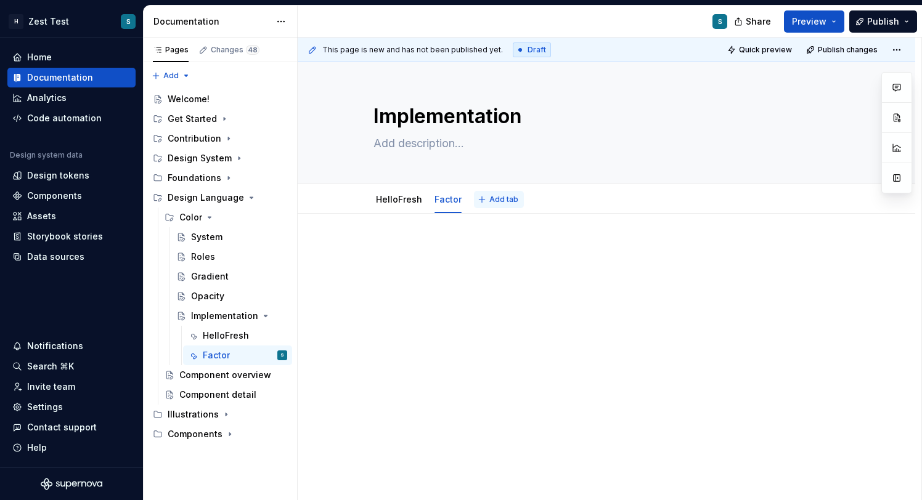
click at [498, 202] on span "Add tab" at bounding box center [503, 200] width 29 height 10
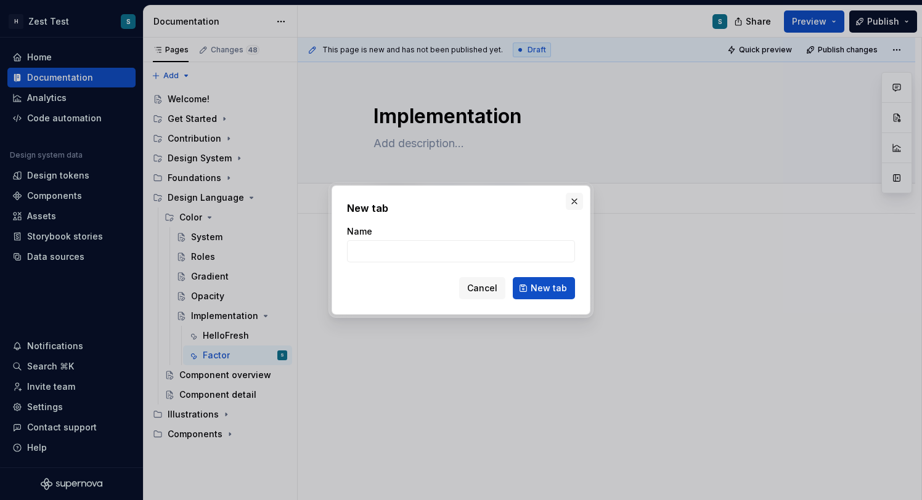
click at [571, 201] on button "button" at bounding box center [574, 201] width 17 height 17
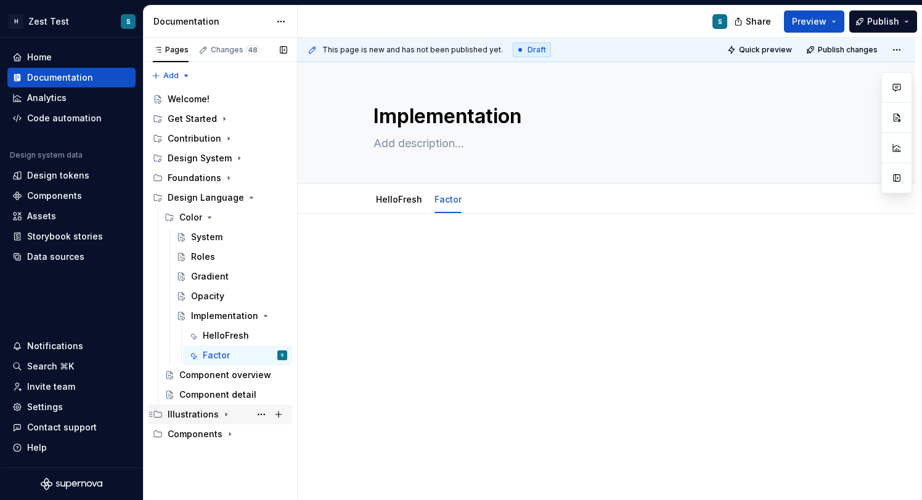
click at [223, 421] on div "Illustrations" at bounding box center [228, 414] width 120 height 17
click at [204, 457] on div "Library" at bounding box center [194, 454] width 30 height 12
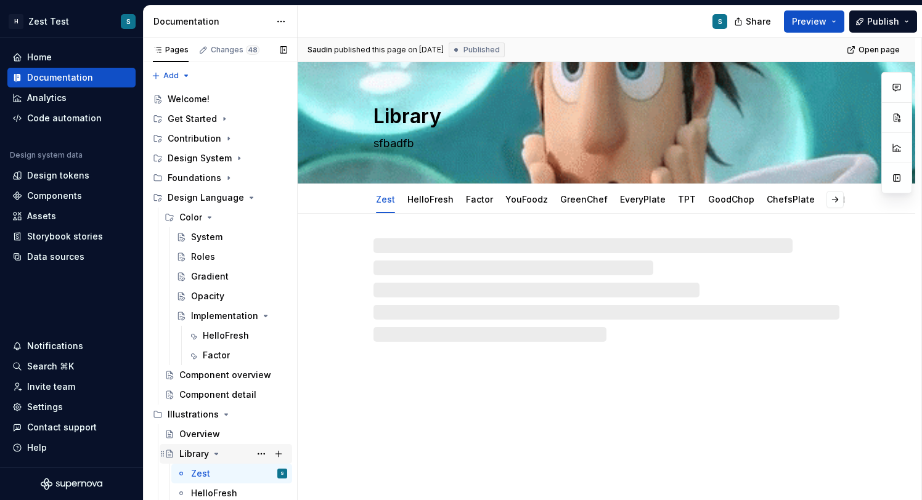
click at [204, 457] on div "Library" at bounding box center [194, 454] width 30 height 12
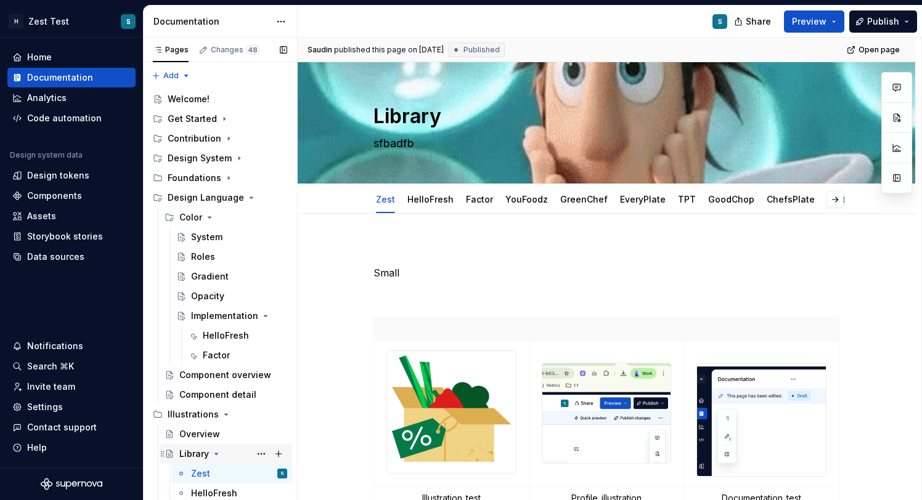
click at [218, 457] on icon "Page tree" at bounding box center [216, 454] width 10 height 10
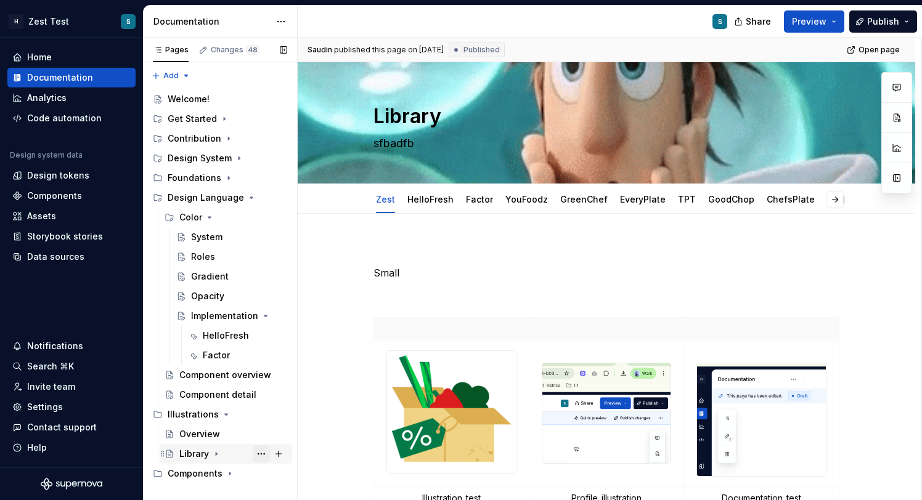
click at [255, 450] on button "Page tree" at bounding box center [261, 454] width 17 height 17
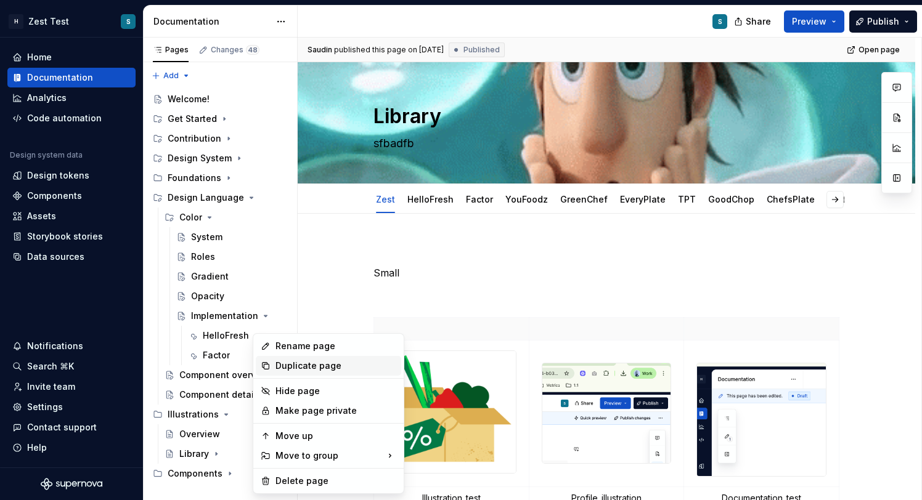
click at [324, 368] on div "Duplicate page" at bounding box center [335, 366] width 121 height 12
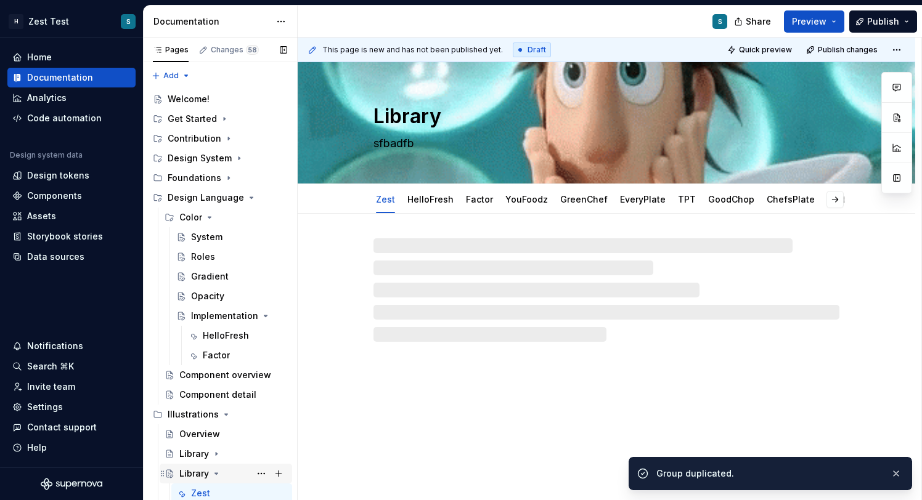
click at [196, 471] on div "Library" at bounding box center [194, 474] width 30 height 12
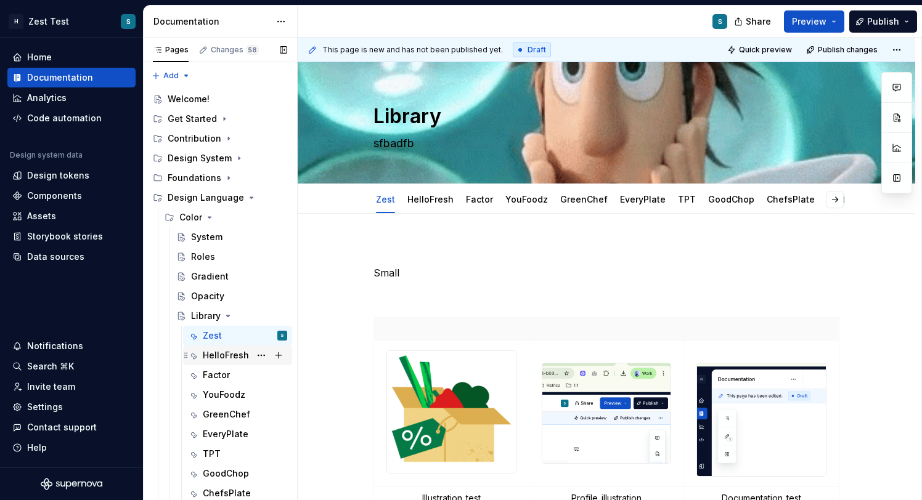
click at [222, 356] on div "HelloFresh" at bounding box center [226, 355] width 46 height 12
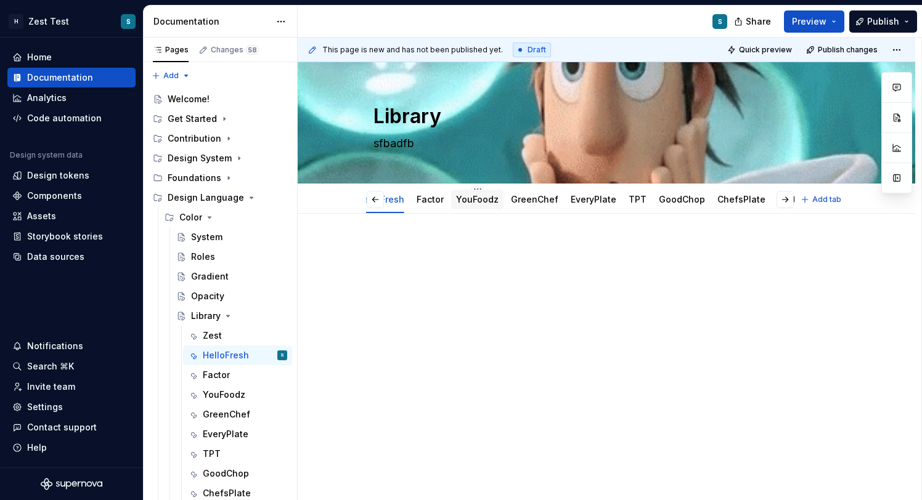
scroll to position [0, 73]
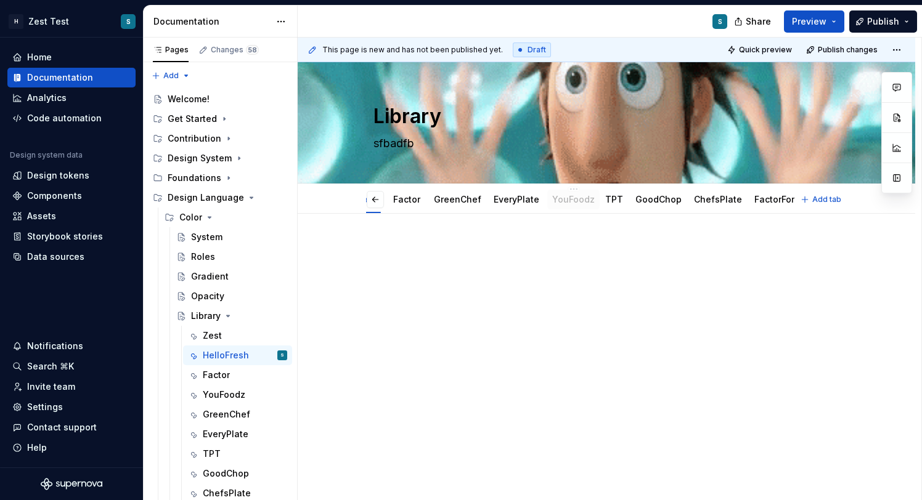
drag, startPoint x: 447, startPoint y: 200, endPoint x: 567, endPoint y: 200, distance: 119.6
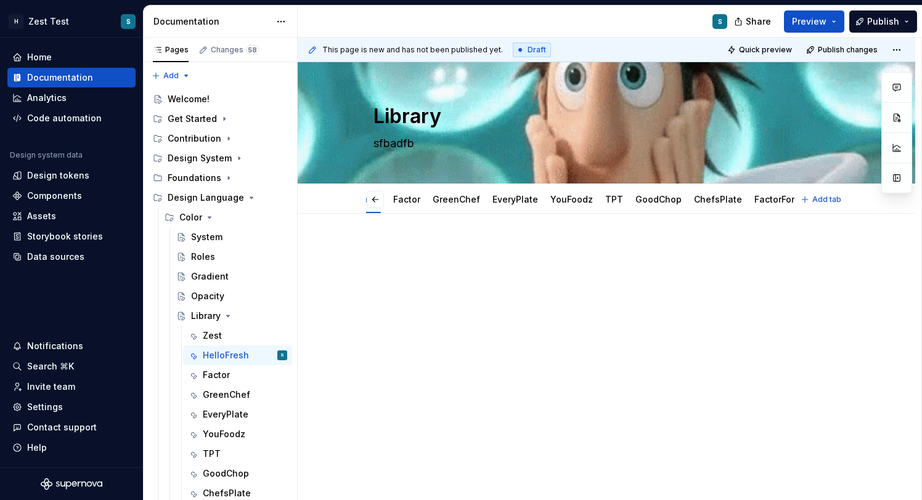
scroll to position [0, 24]
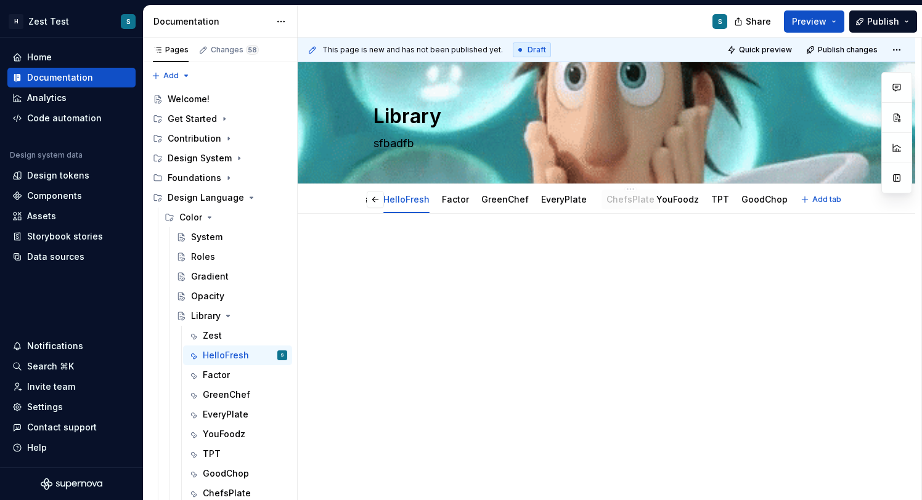
drag, startPoint x: 767, startPoint y: 202, endPoint x: 631, endPoint y: 197, distance: 136.3
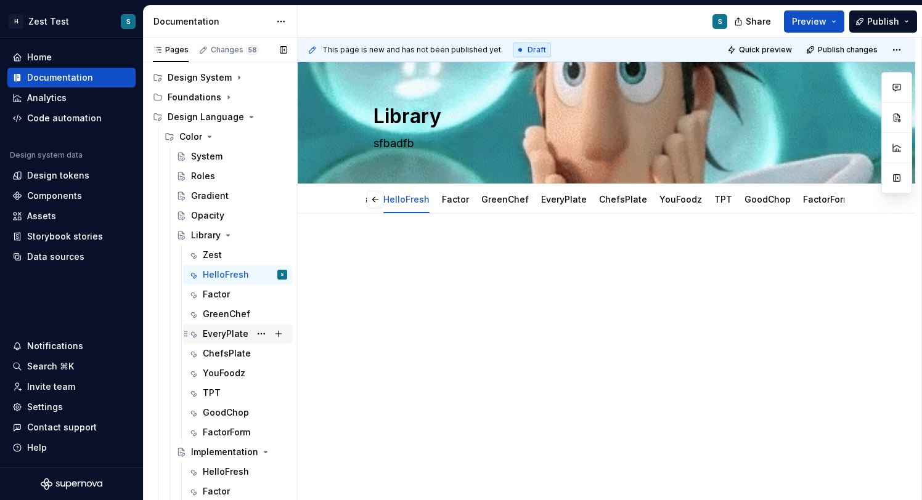
scroll to position [91, 0]
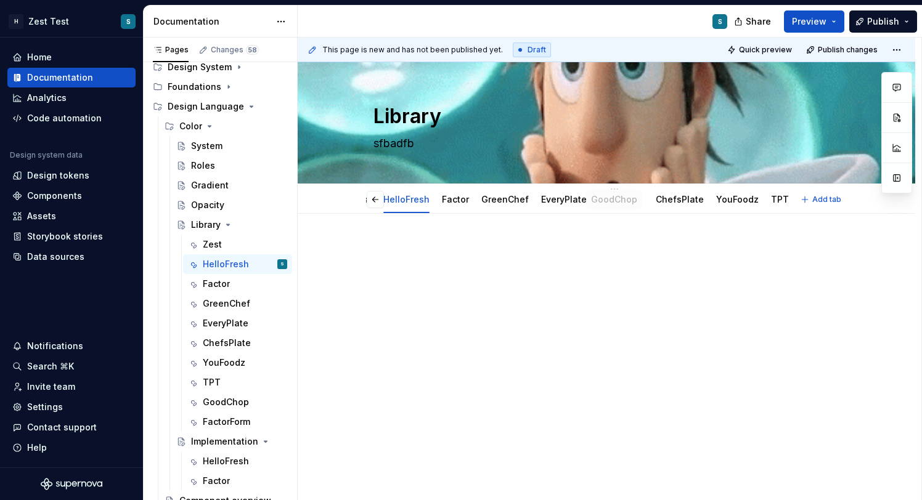
drag, startPoint x: 761, startPoint y: 205, endPoint x: 608, endPoint y: 203, distance: 153.5
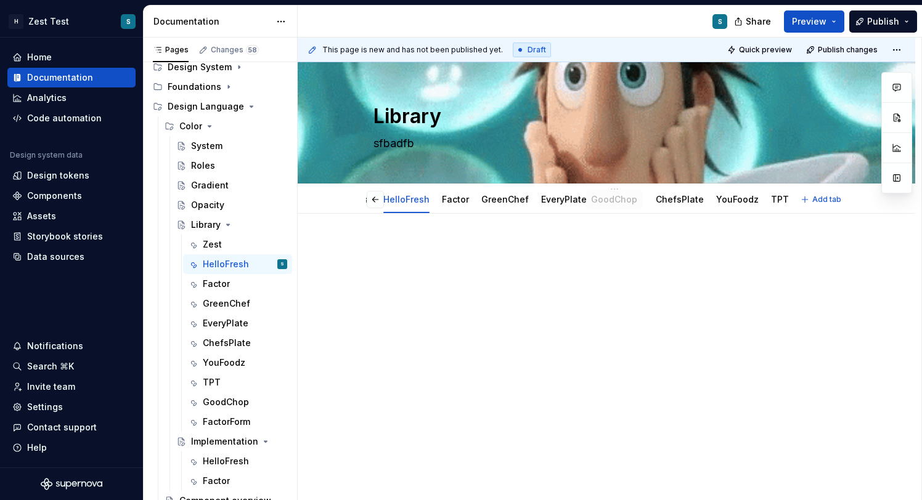
click at [608, 203] on div "GoodChop" at bounding box center [614, 200] width 46 height 12
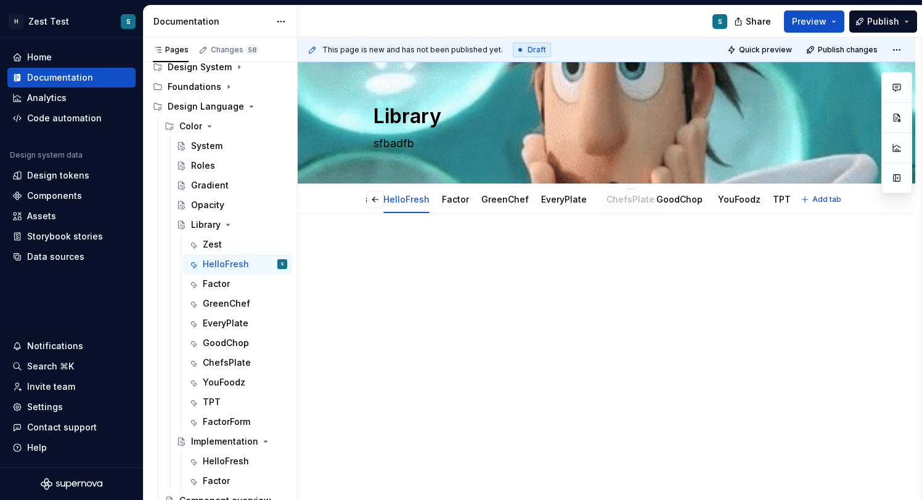
drag, startPoint x: 668, startPoint y: 197, endPoint x: 608, endPoint y: 197, distance: 59.8
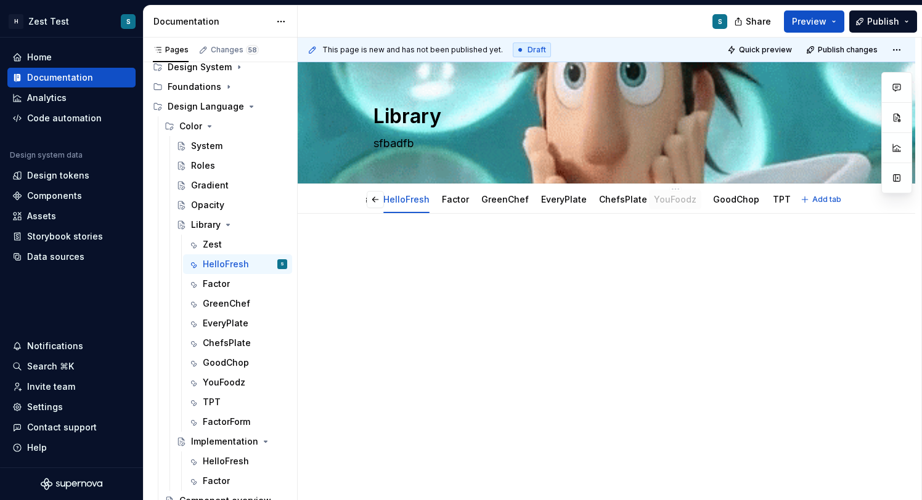
drag, startPoint x: 737, startPoint y: 198, endPoint x: 673, endPoint y: 199, distance: 64.1
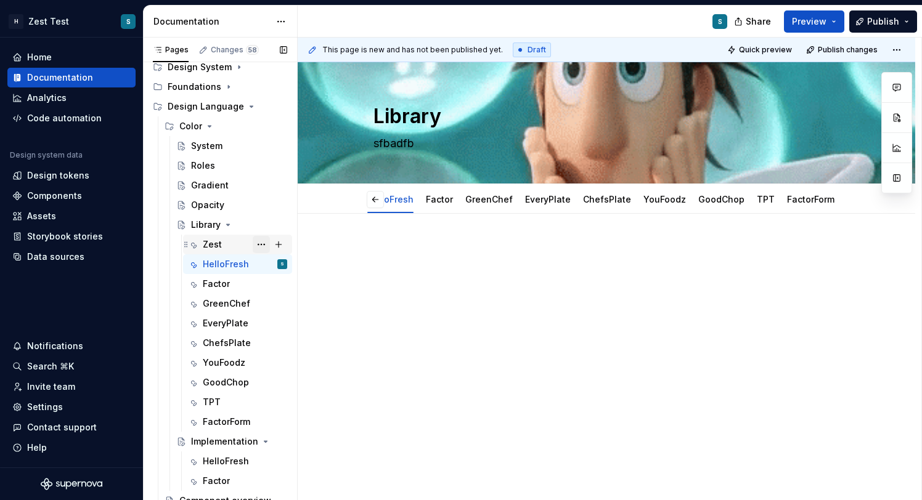
scroll to position [0, 24]
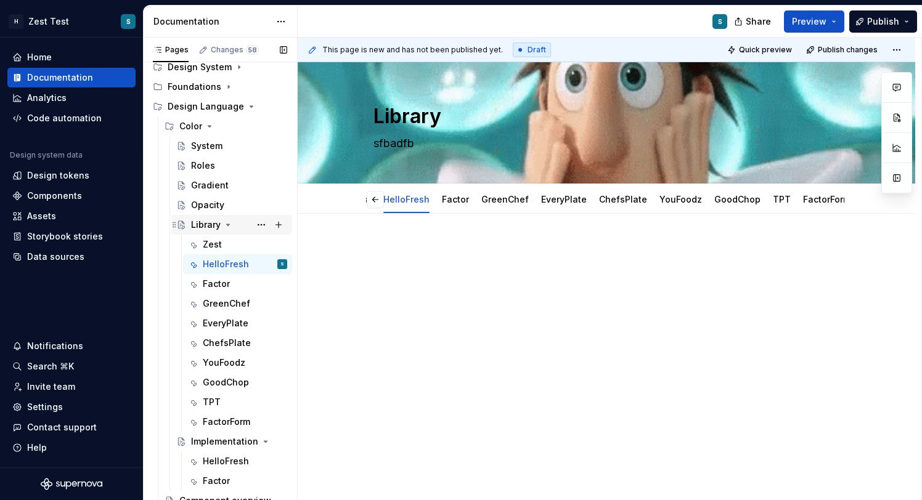
click at [206, 228] on div "Library" at bounding box center [206, 225] width 30 height 12
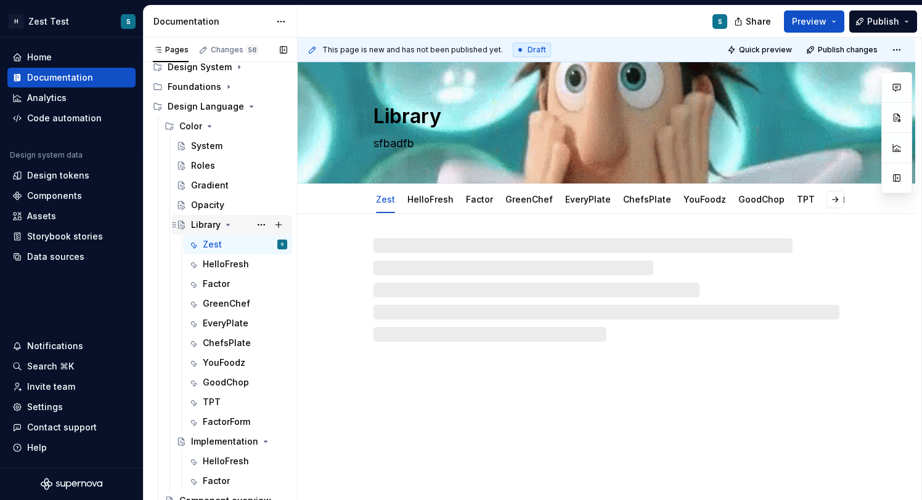
click at [209, 222] on div "Library" at bounding box center [206, 225] width 30 height 12
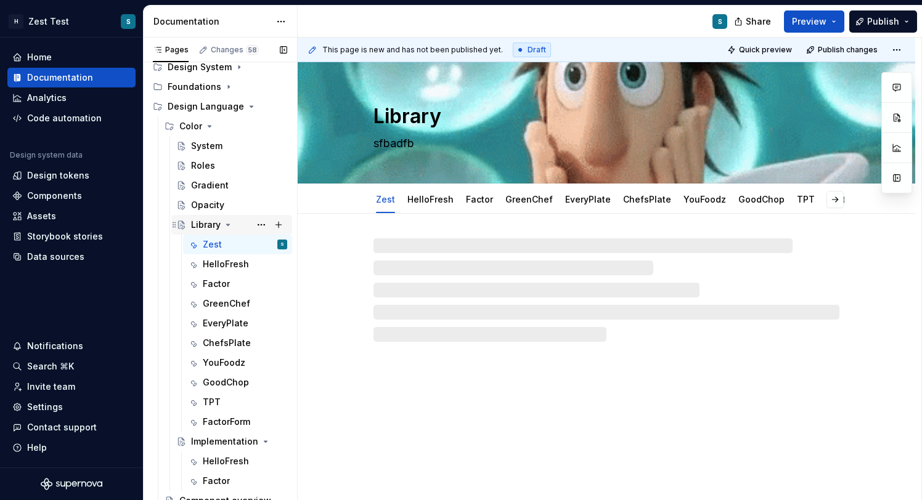
click at [209, 222] on div "Library" at bounding box center [206, 225] width 30 height 12
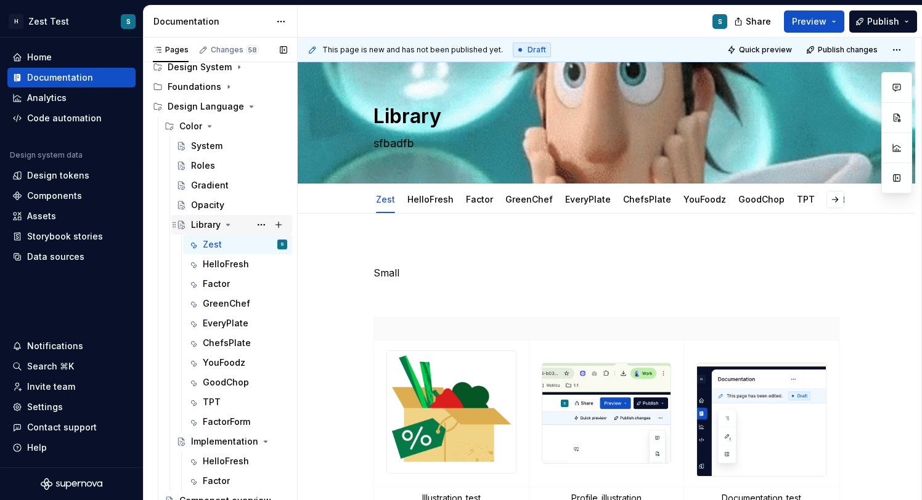
click at [229, 227] on icon "Page tree" at bounding box center [228, 225] width 10 height 10
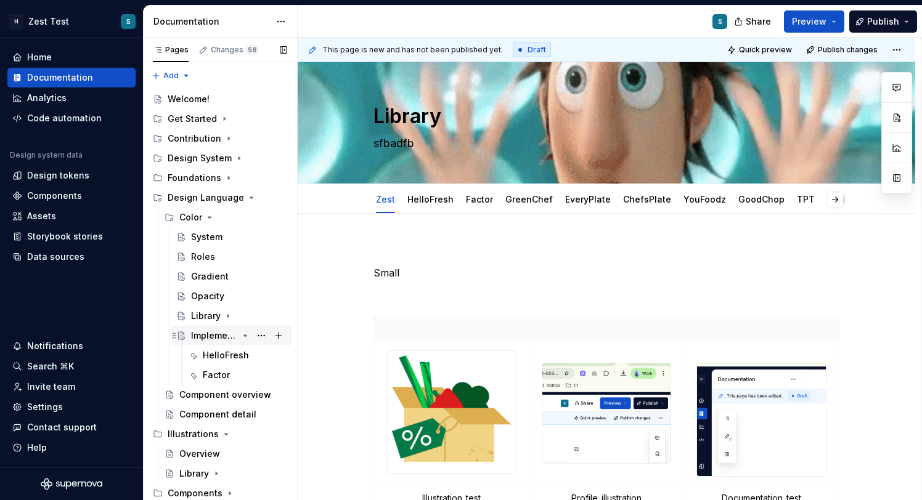
click at [224, 334] on div "Implementation" at bounding box center [214, 336] width 47 height 12
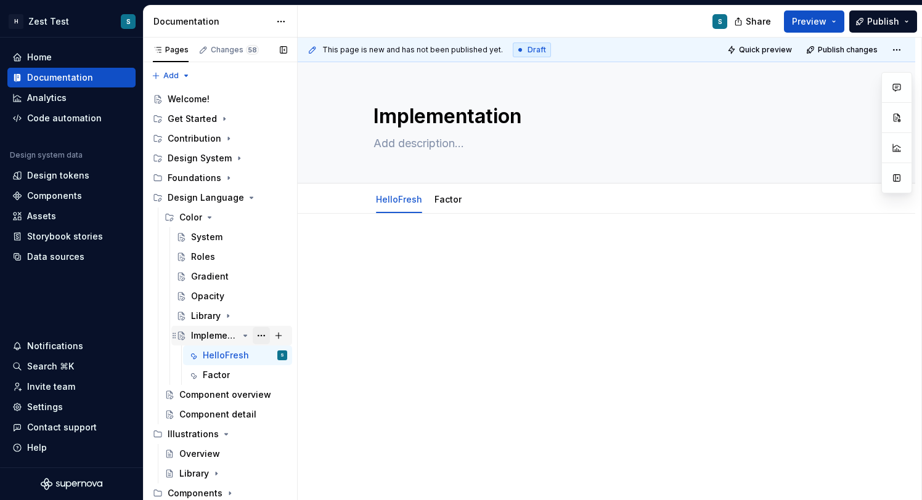
click at [259, 336] on button "Page tree" at bounding box center [261, 335] width 17 height 17
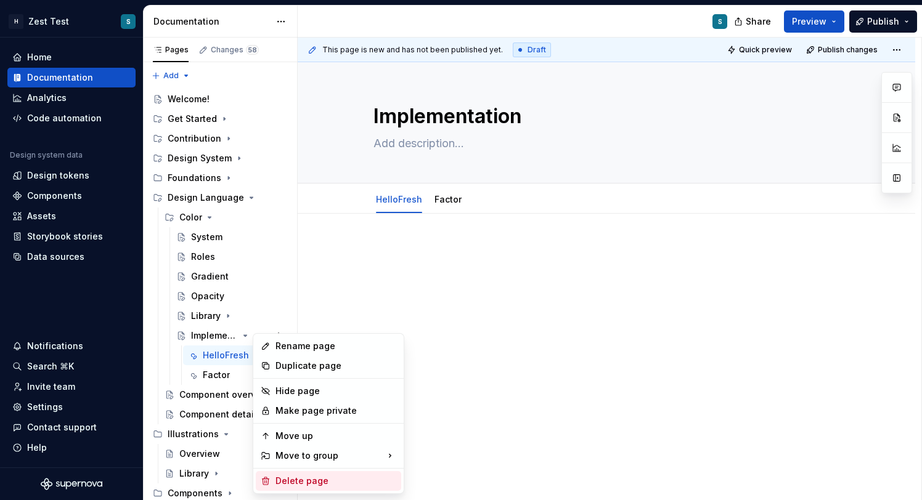
click at [312, 482] on div "Delete page" at bounding box center [335, 481] width 121 height 12
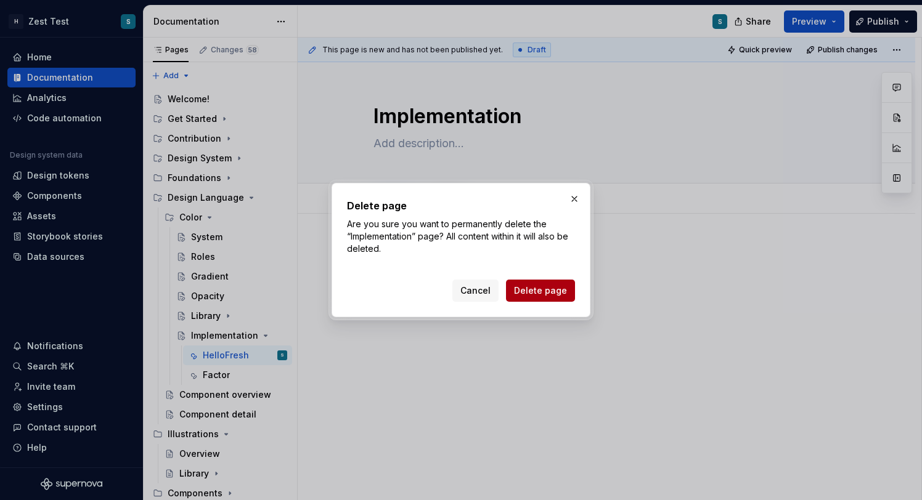
click at [532, 290] on span "Delete page" at bounding box center [540, 291] width 53 height 12
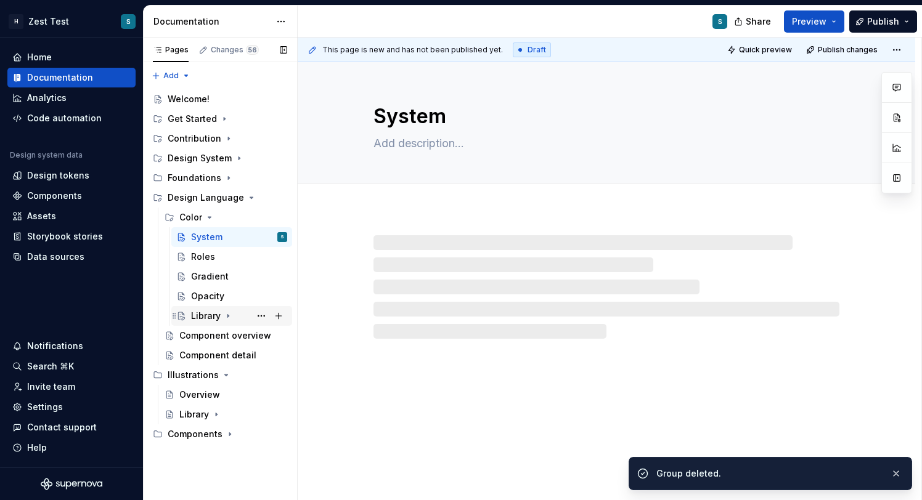
click at [209, 320] on div "Library" at bounding box center [206, 316] width 30 height 12
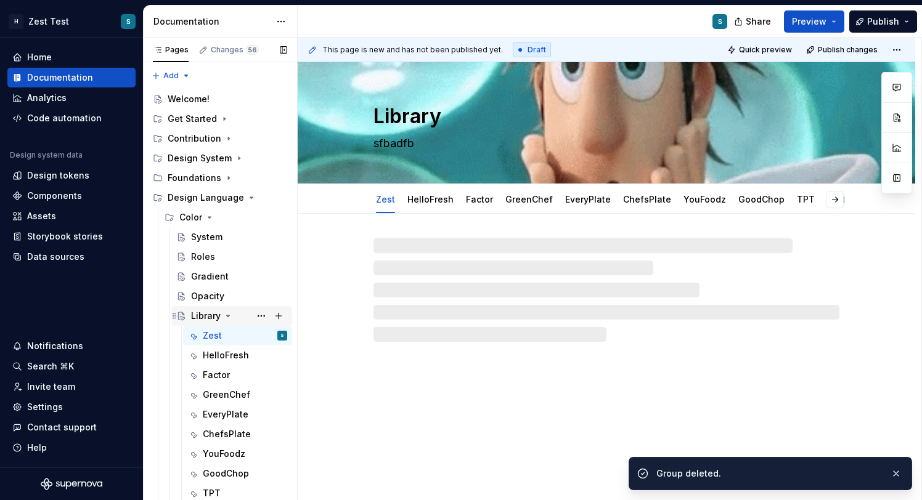
click at [209, 320] on div "Library" at bounding box center [206, 316] width 30 height 12
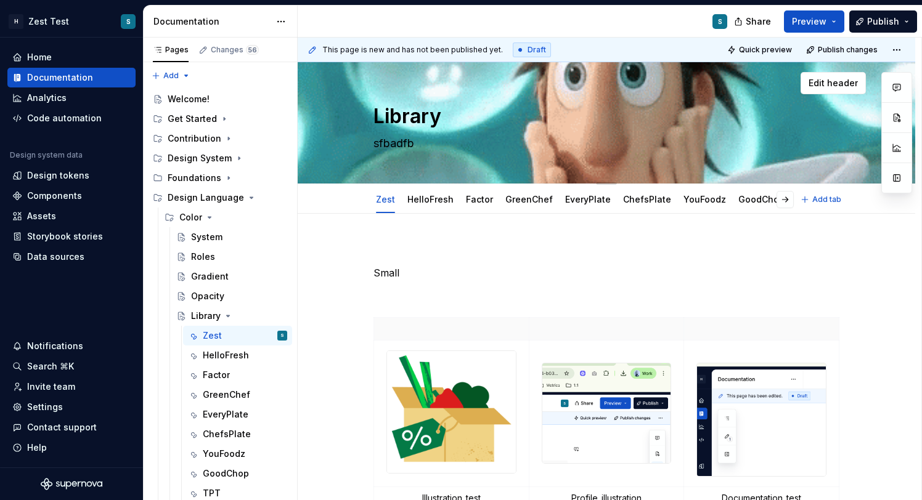
click at [397, 110] on textarea "Library" at bounding box center [604, 117] width 466 height 30
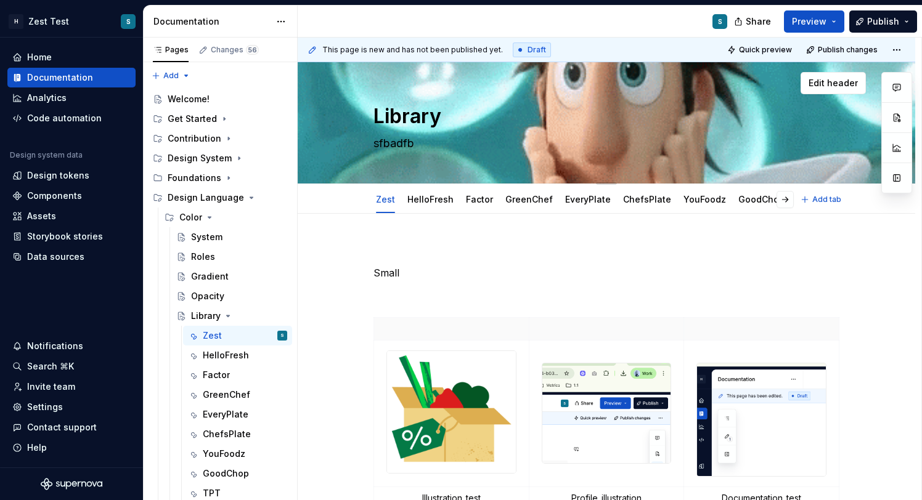
click at [397, 110] on textarea "Library" at bounding box center [604, 117] width 466 height 30
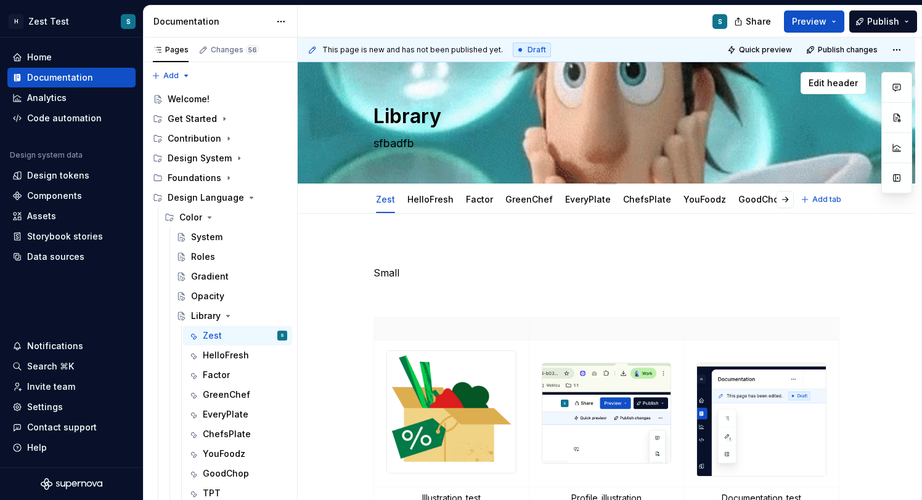
type textarea "*"
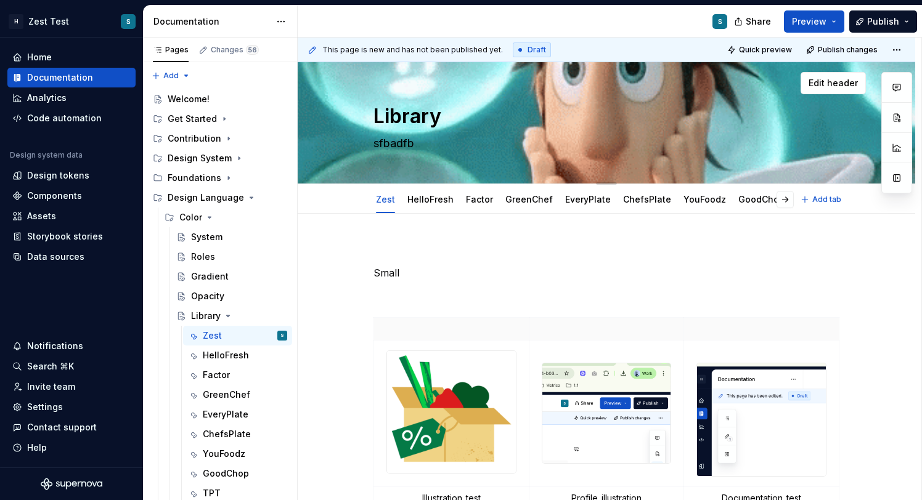
type textarea "I"
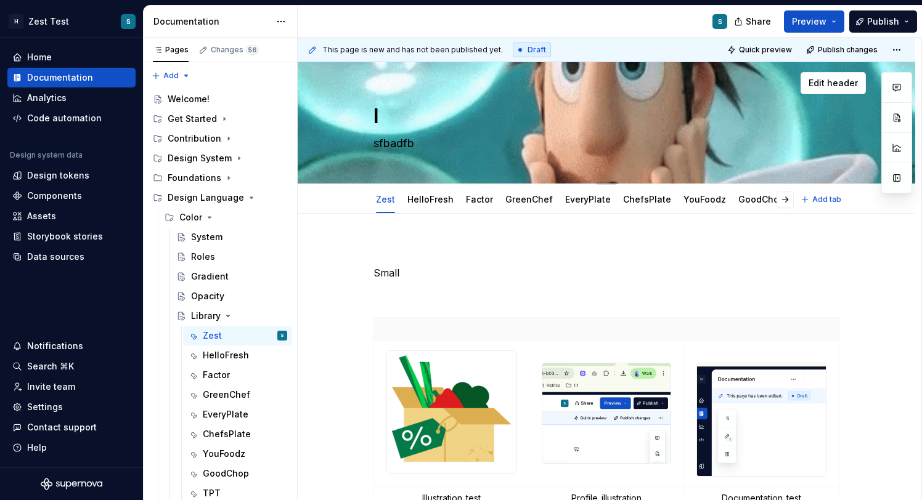
type textarea "*"
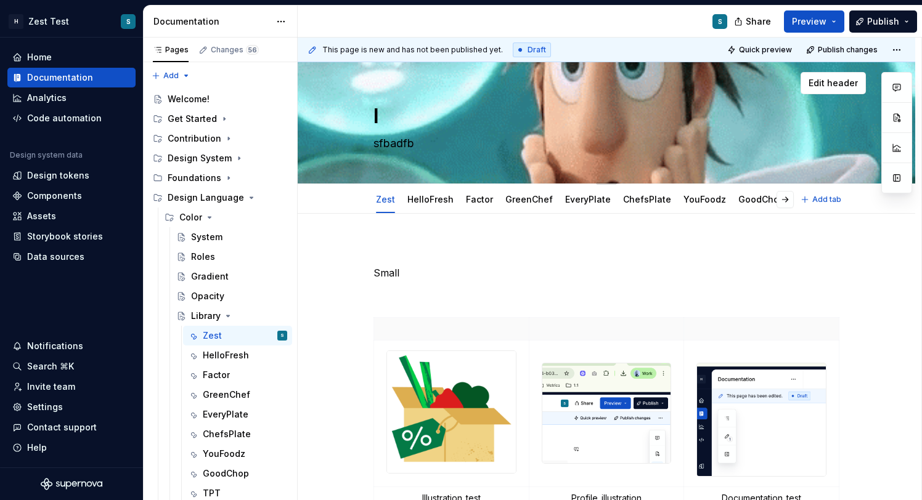
type textarea "Im"
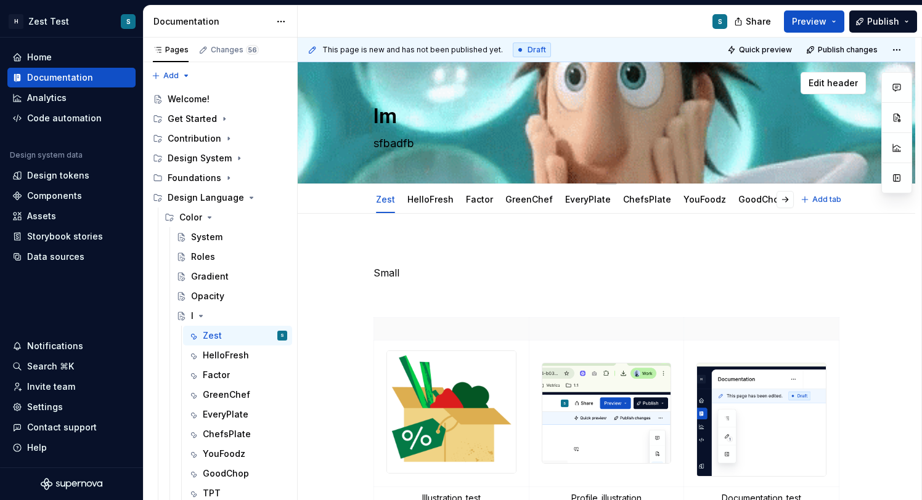
type textarea "*"
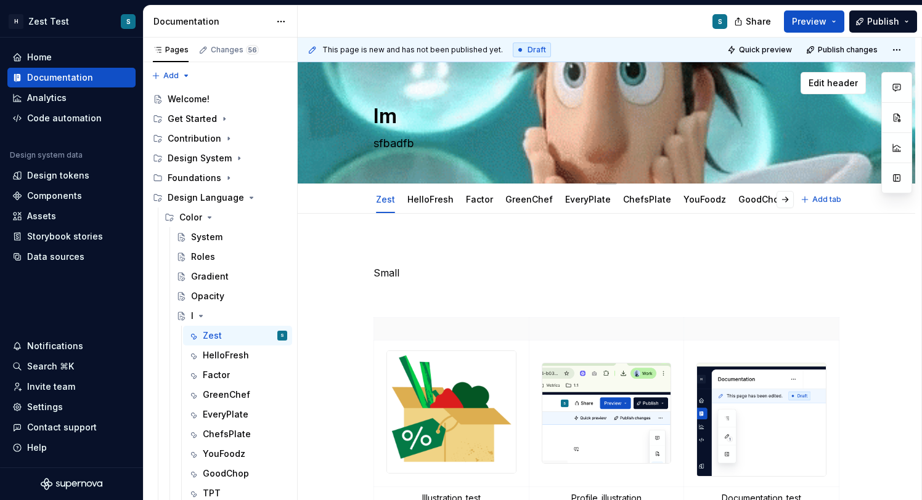
type textarea "Imp"
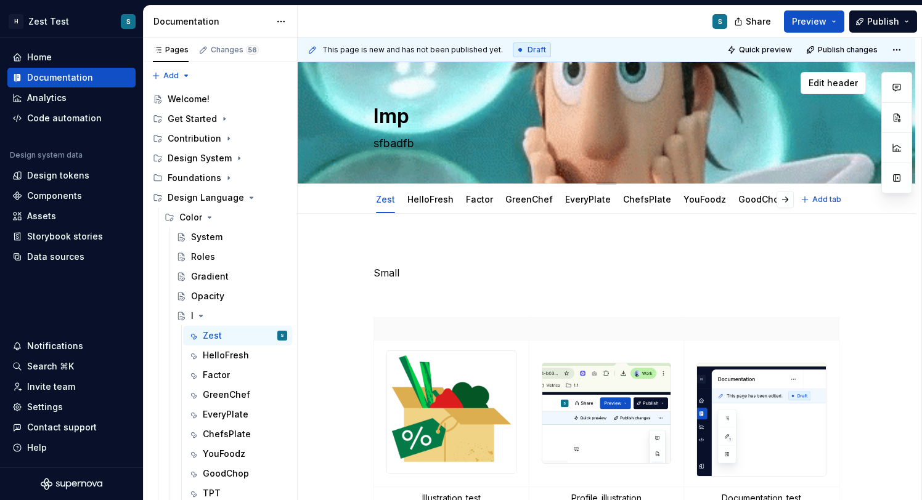
type textarea "*"
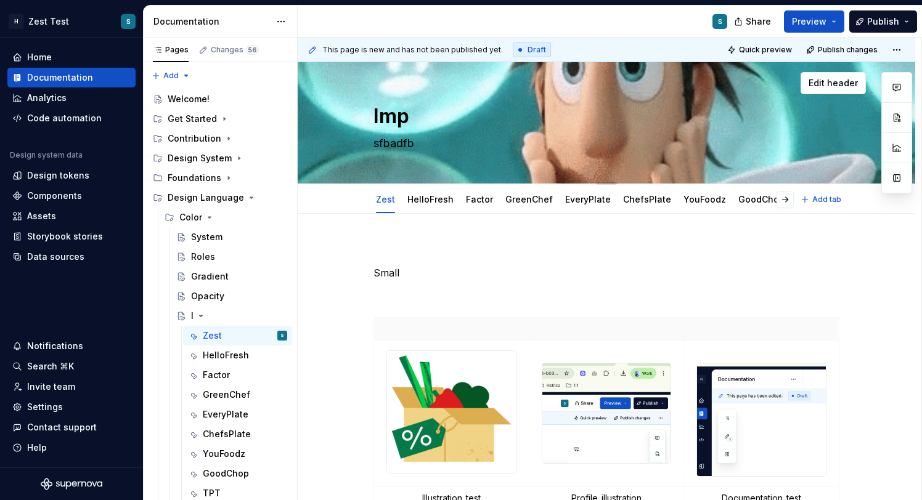
type textarea "Impl"
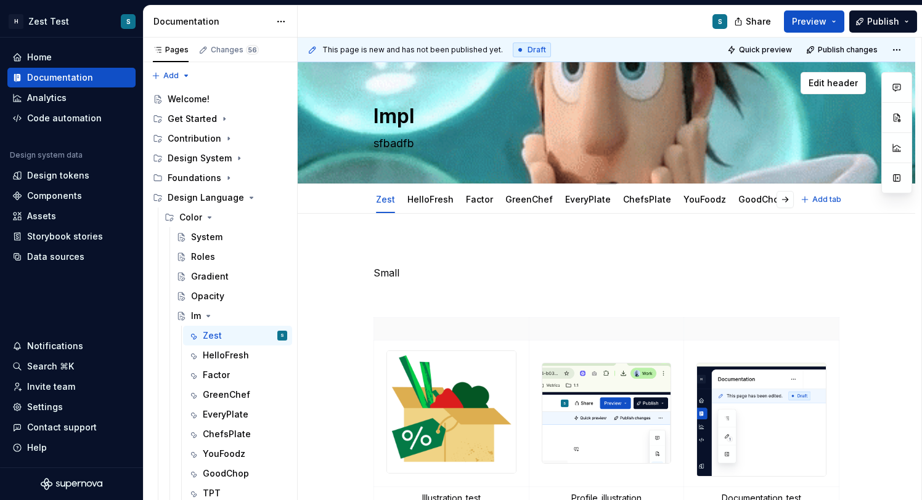
type textarea "*"
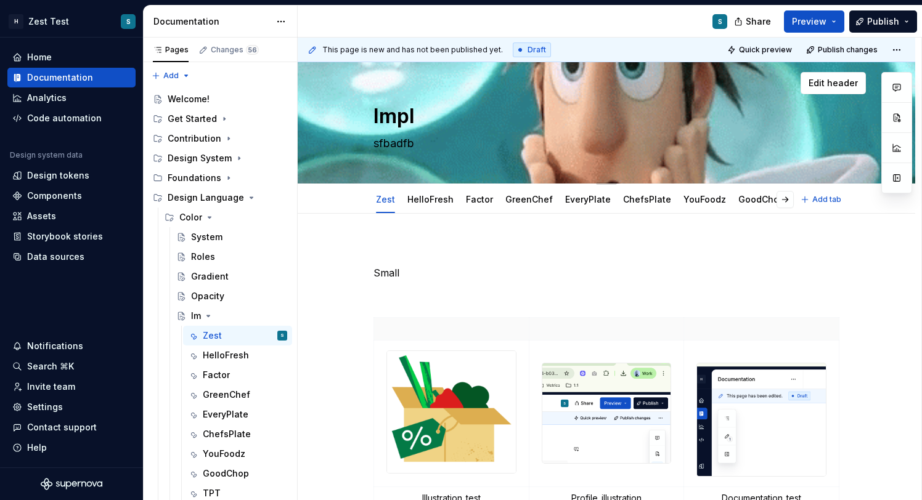
type textarea "Imple"
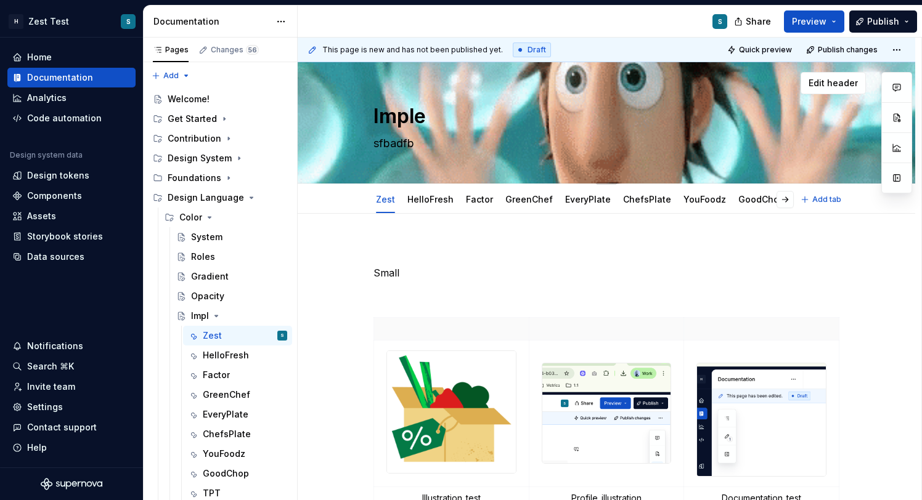
type textarea "*"
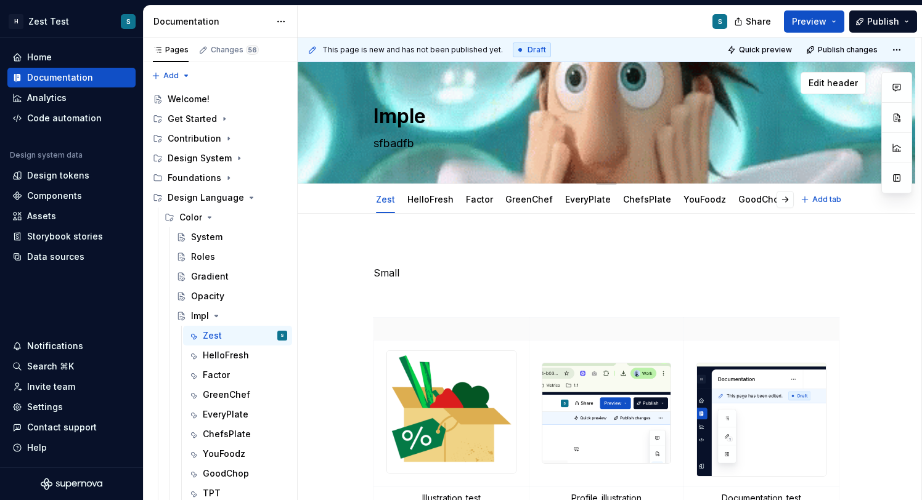
type textarea "Implem"
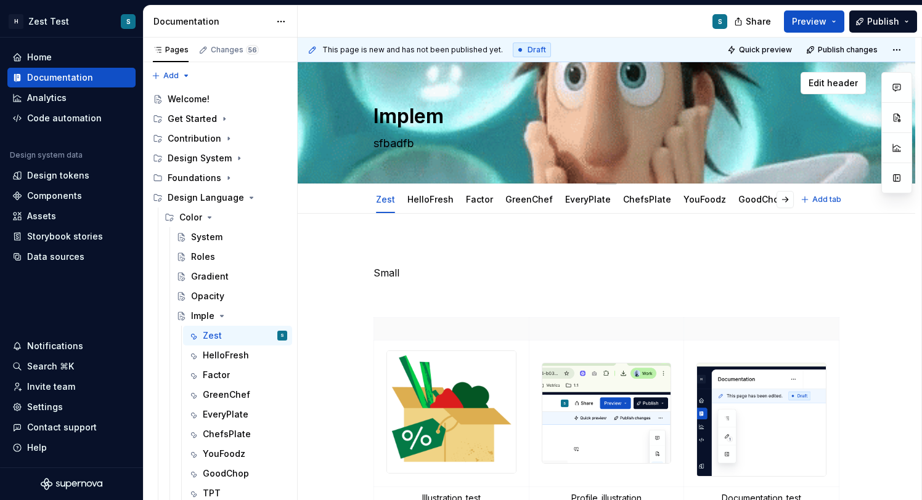
type textarea "*"
type textarea "Impleme"
type textarea "*"
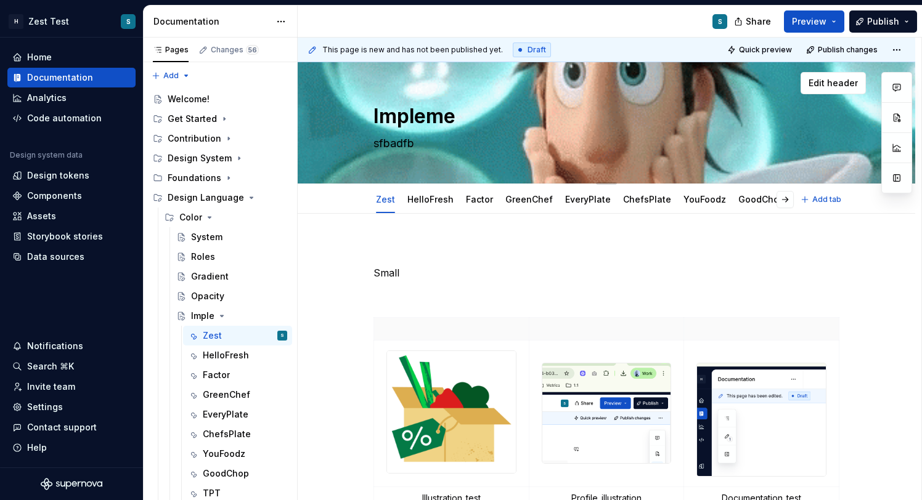
type textarea "Implemen"
type textarea "*"
type textarea "Implement"
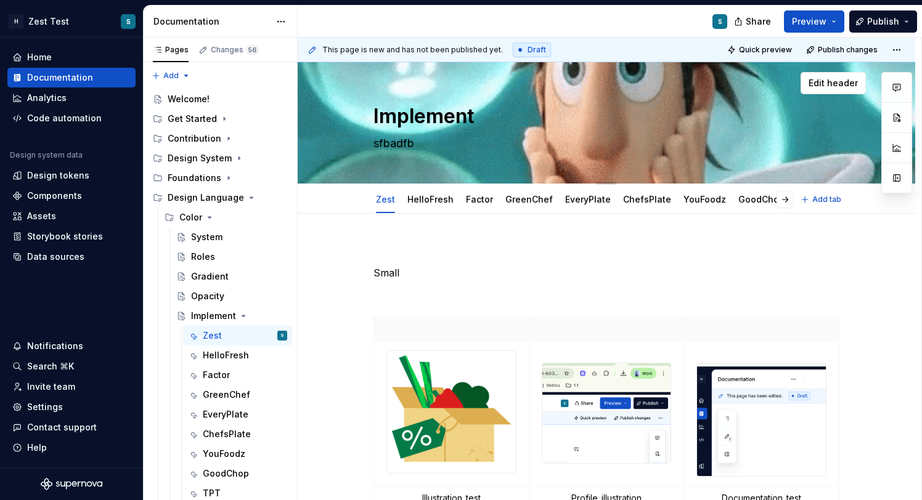
type textarea "*"
type textarea "Implementa"
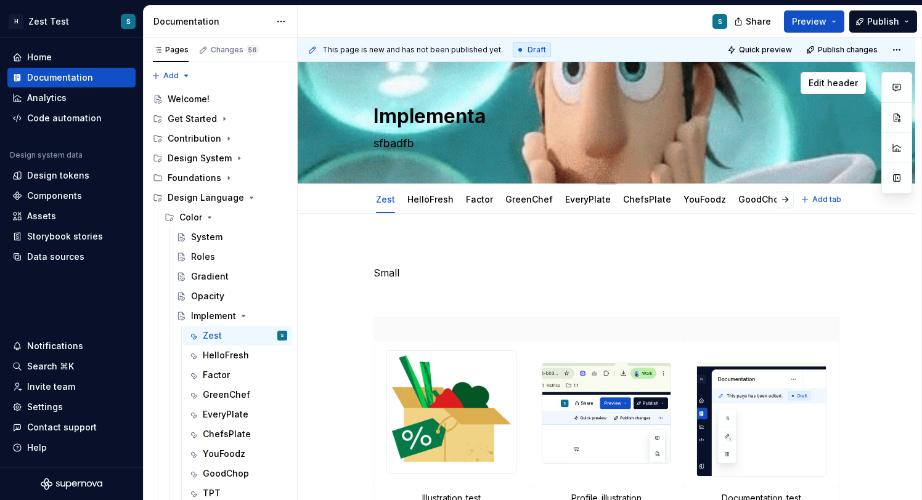
type textarea "*"
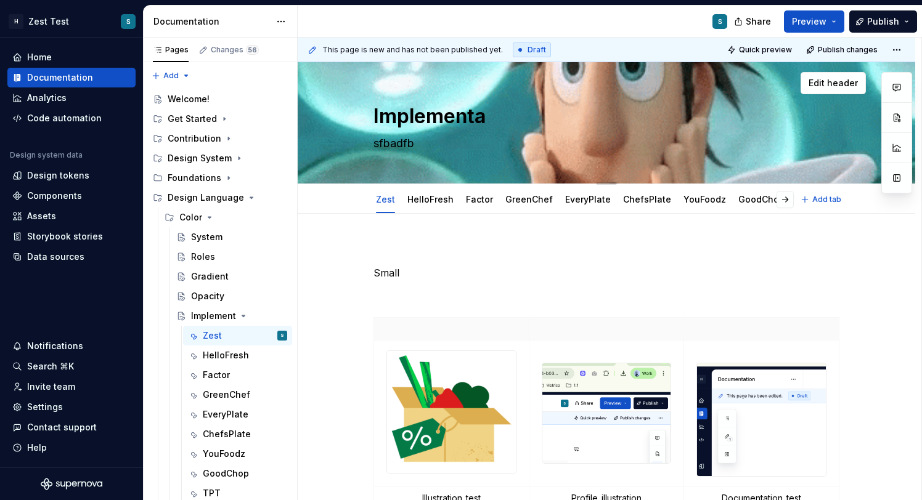
type textarea "Implementat"
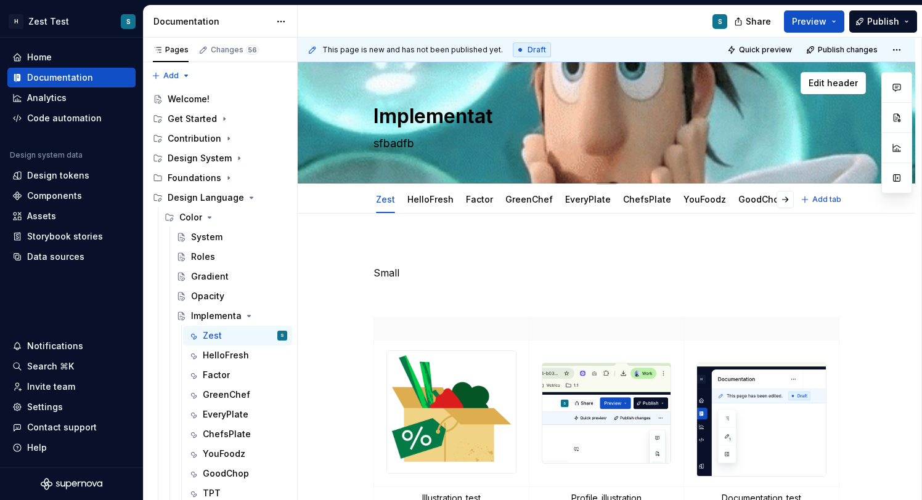
type textarea "*"
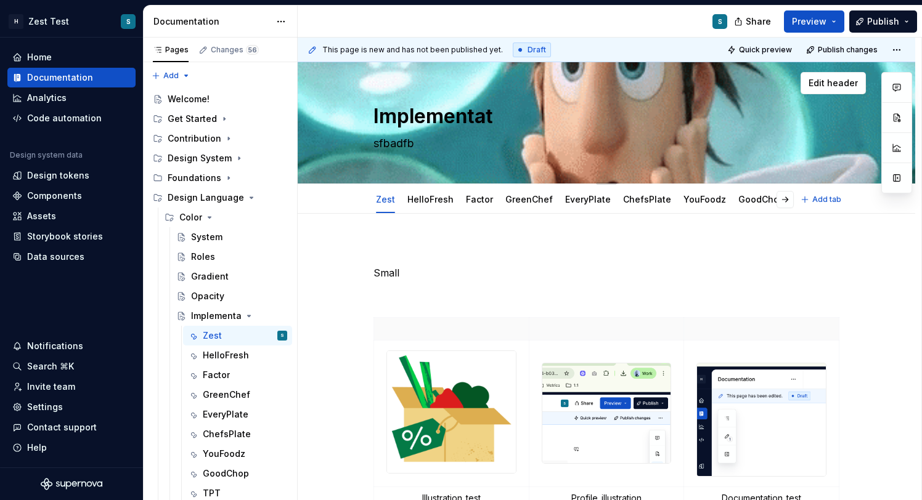
type textarea "Implementato"
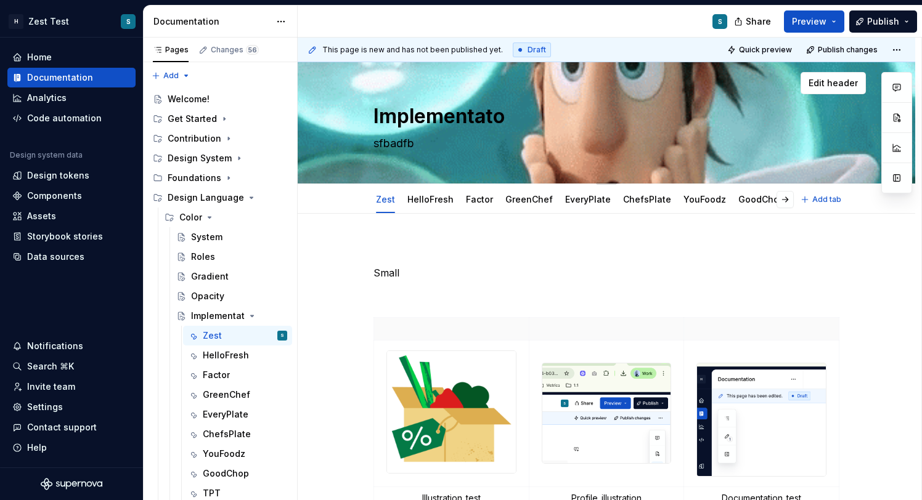
type textarea "*"
type textarea "Implementat"
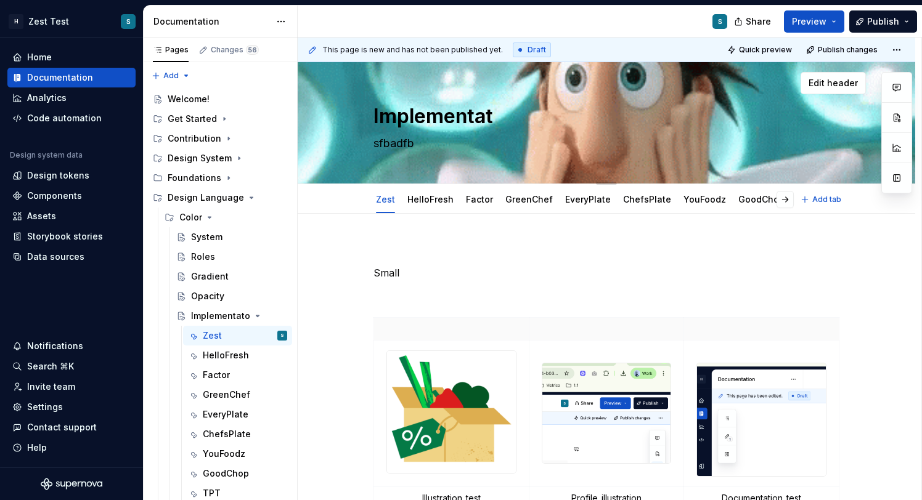
type textarea "*"
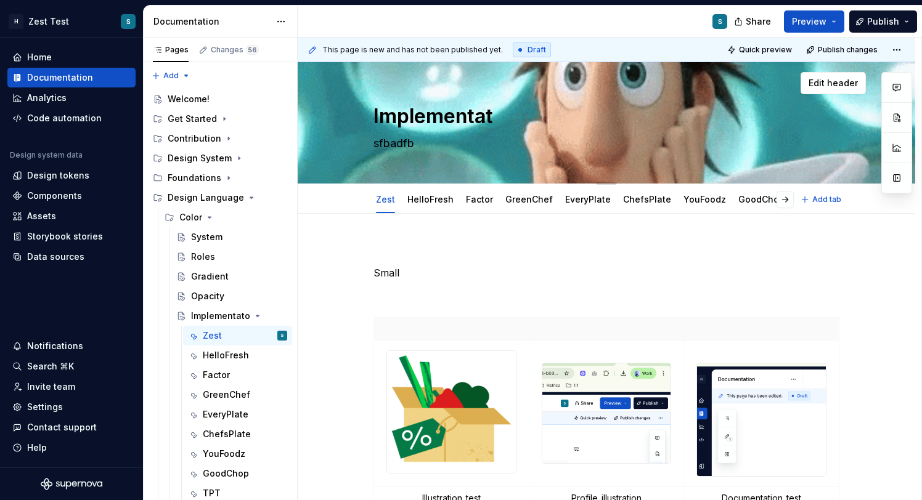
type textarea "Implementati"
type textarea "*"
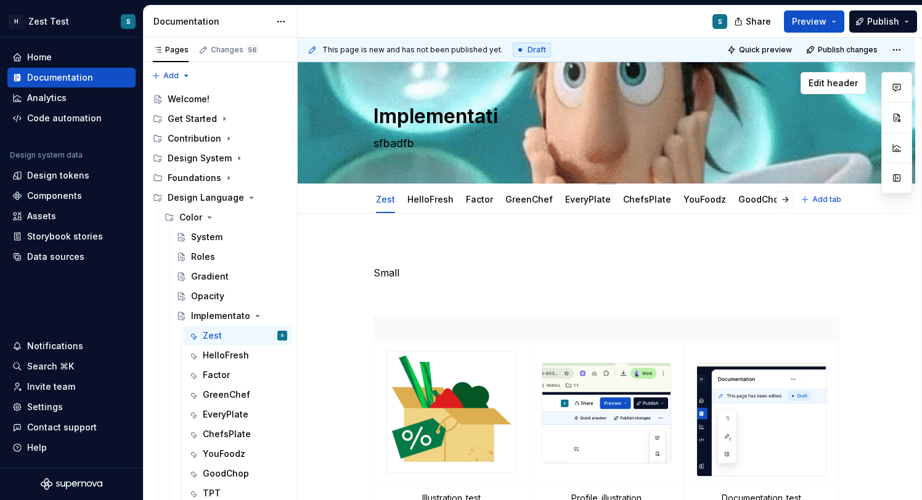
type textarea "Implementatio"
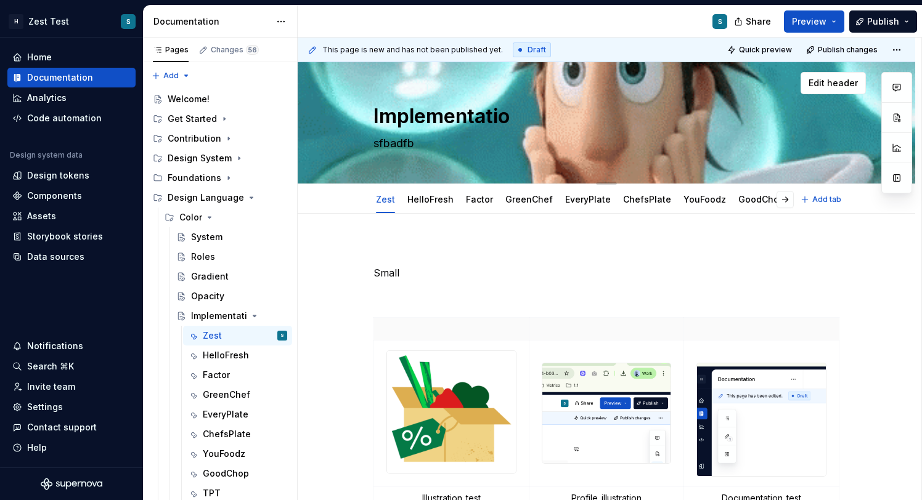
type textarea "*"
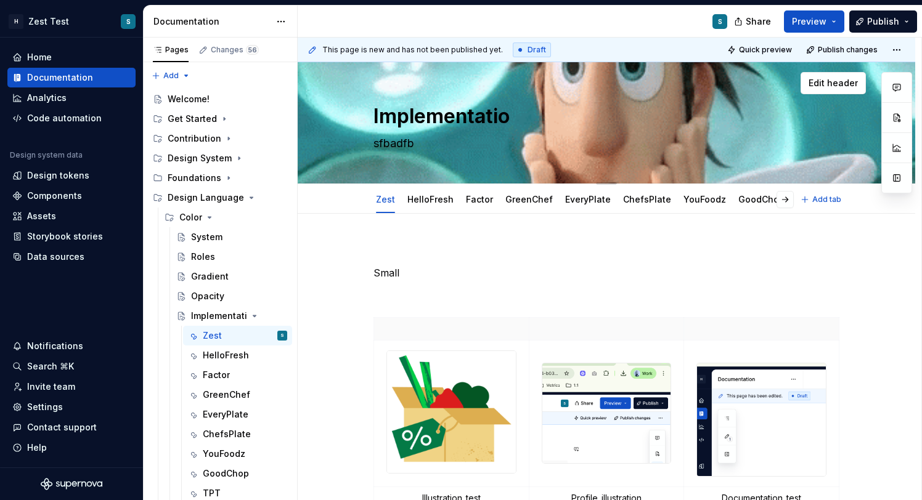
type textarea "Implementation"
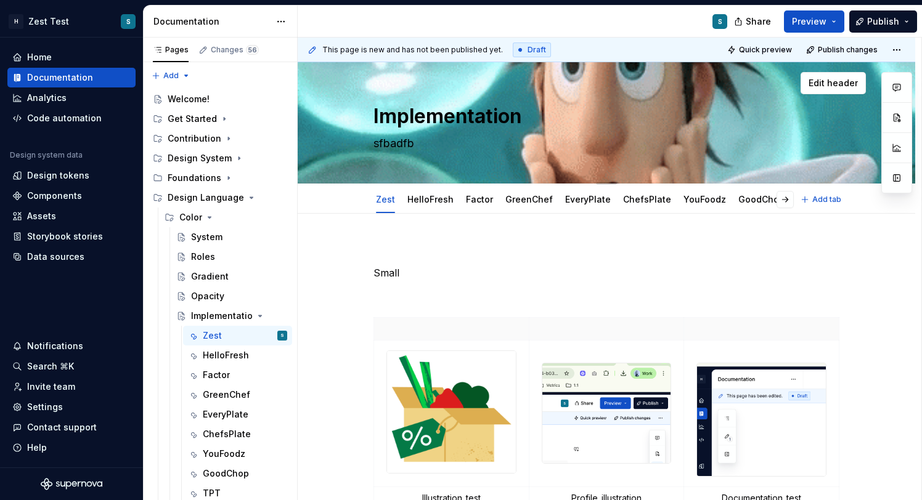
type textarea "*"
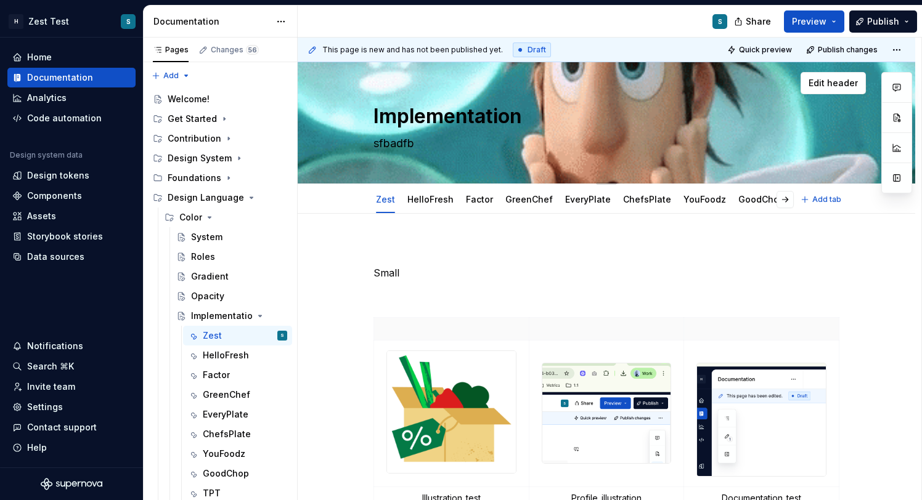
type textarea "Implementation"
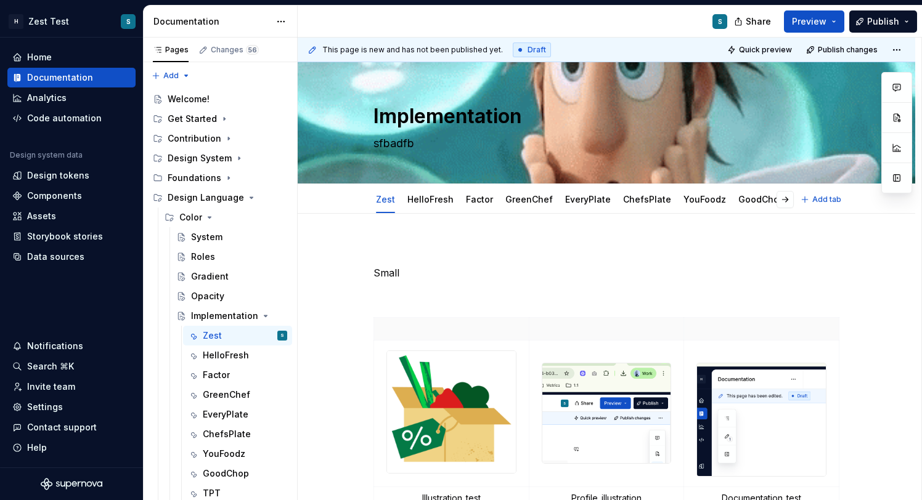
type textarea "*"
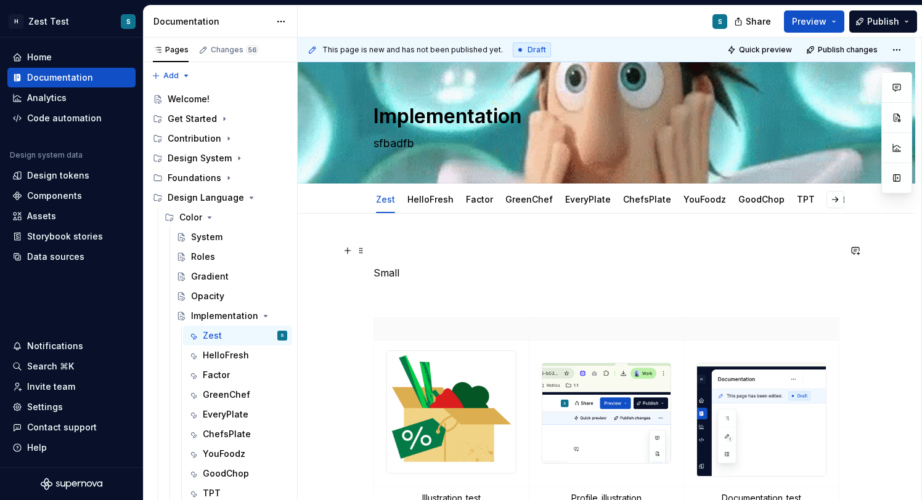
type textarea "Implementation"
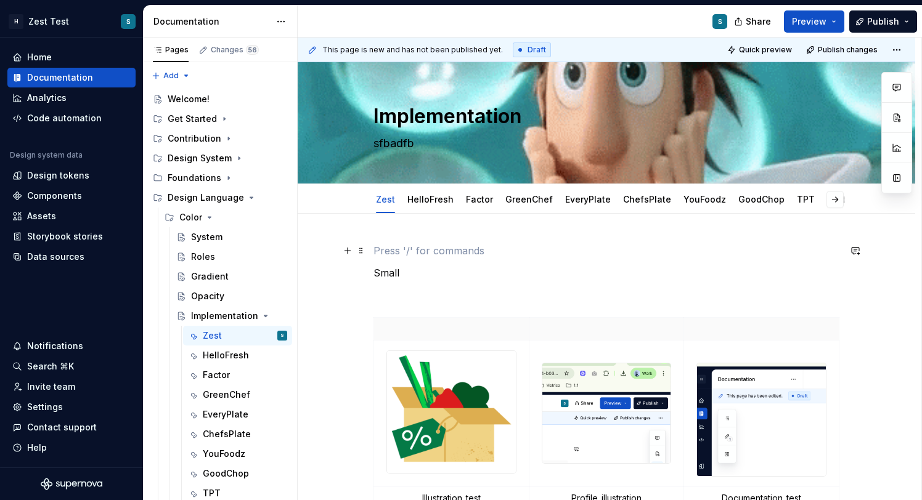
click at [485, 251] on p at bounding box center [606, 250] width 466 height 15
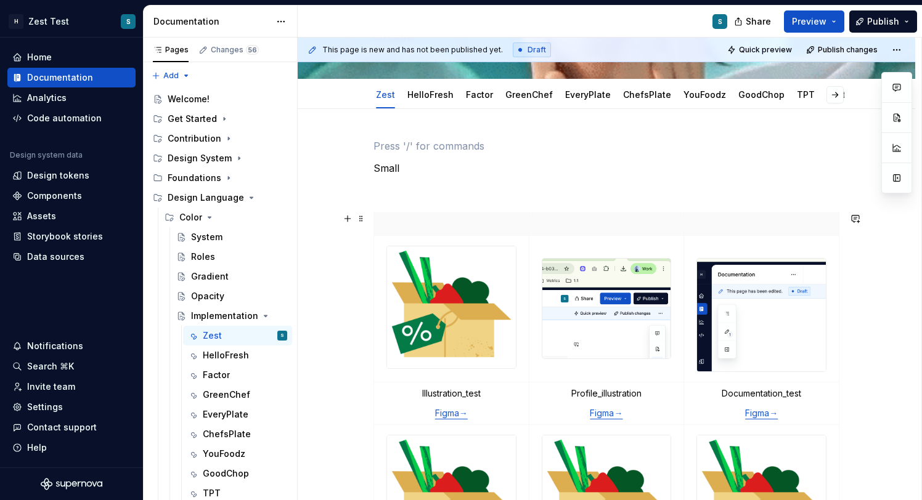
scroll to position [96, 0]
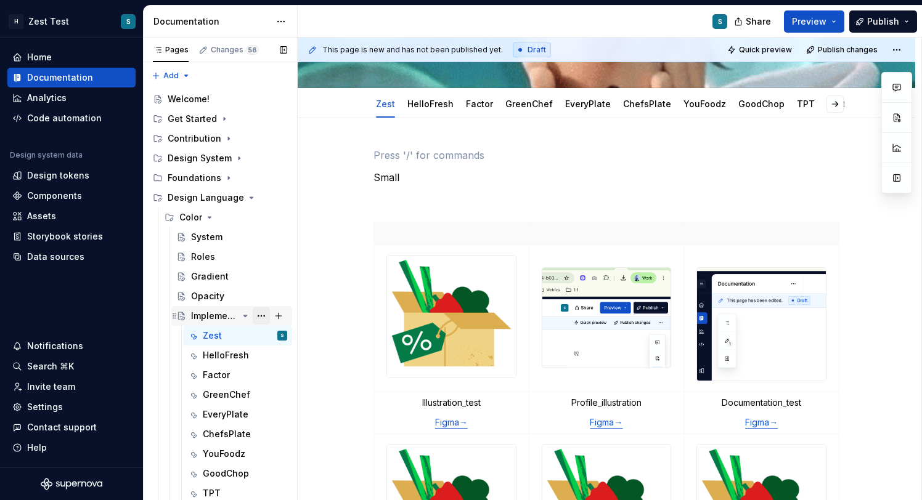
click at [260, 317] on button "Page tree" at bounding box center [261, 316] width 17 height 17
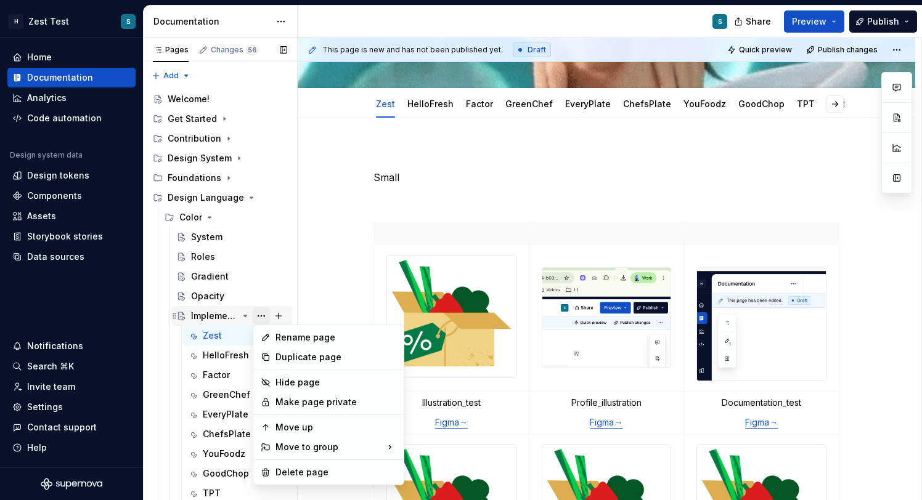
click at [260, 317] on div "Pages Changes 56 Add Accessibility guide for tree Page tree. Navigate the tree …" at bounding box center [220, 272] width 154 height 468
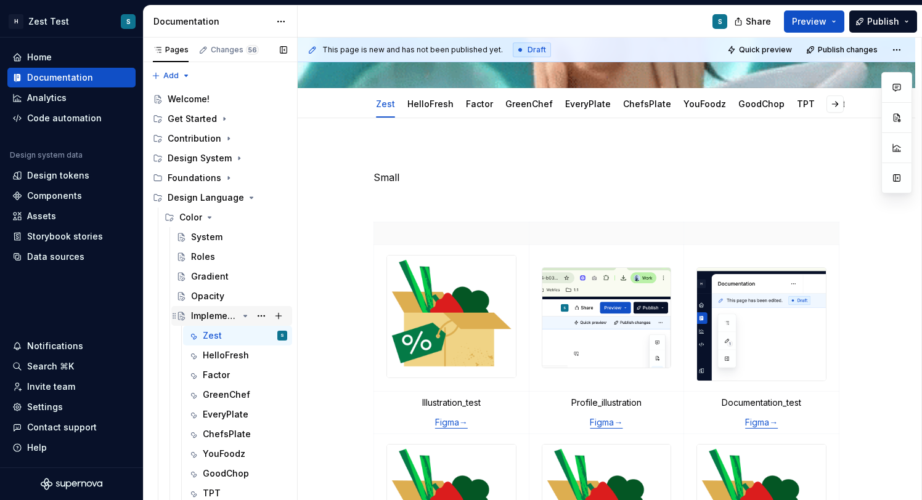
click at [250, 316] on icon "Page tree" at bounding box center [245, 316] width 10 height 10
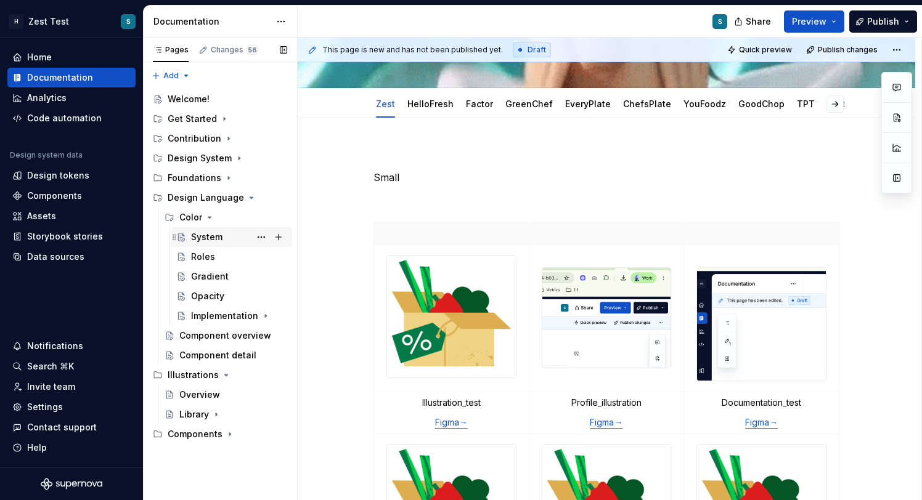
click at [216, 237] on div "System" at bounding box center [206, 237] width 31 height 12
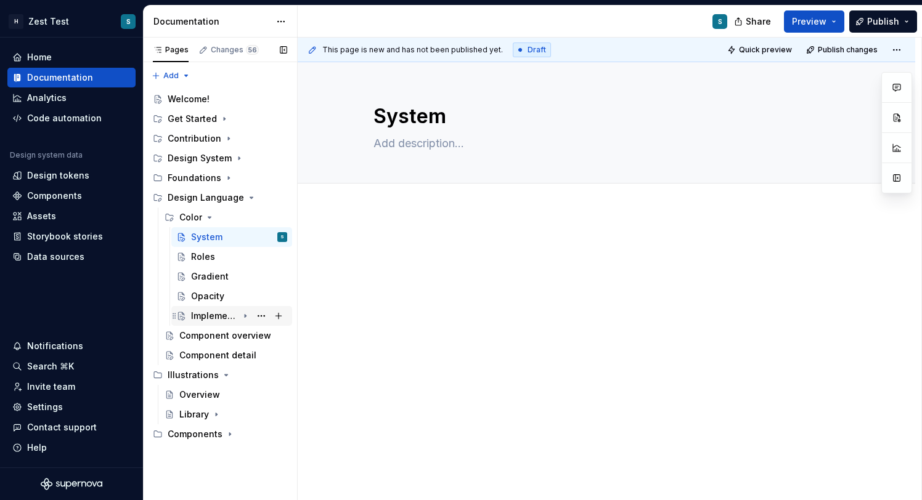
click at [219, 311] on div "Implementation" at bounding box center [214, 316] width 47 height 12
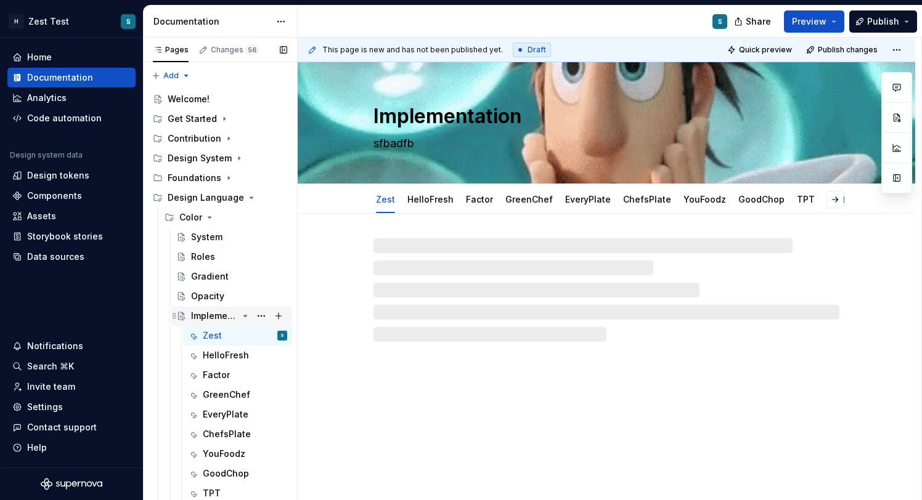
click at [221, 317] on div "Implementation" at bounding box center [214, 316] width 47 height 12
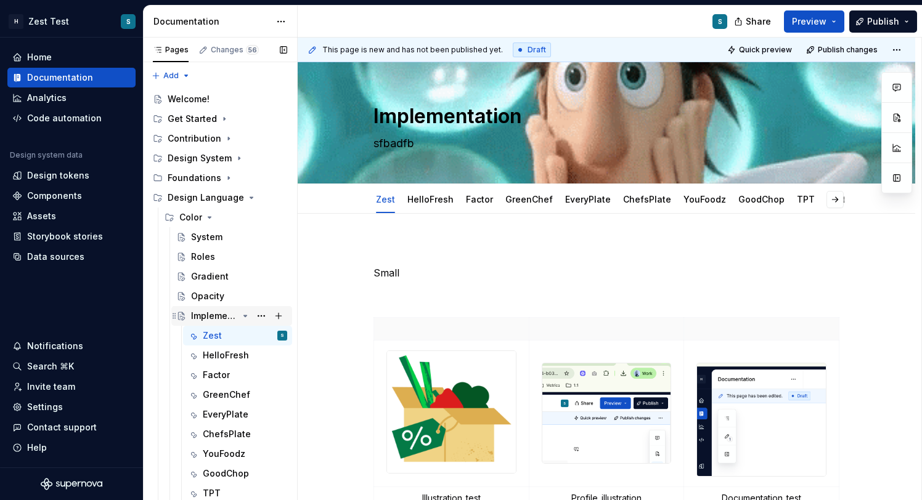
click at [246, 313] on icon "Page tree" at bounding box center [245, 316] width 10 height 10
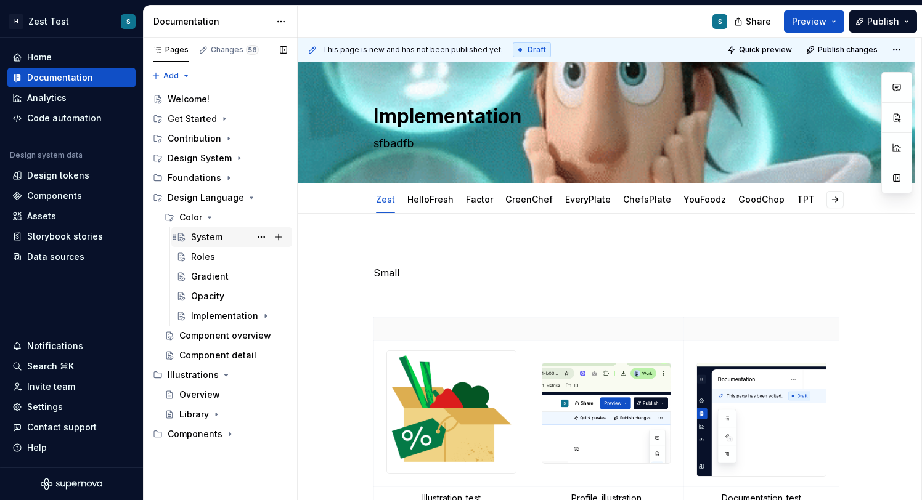
click at [205, 238] on div "System" at bounding box center [206, 237] width 31 height 12
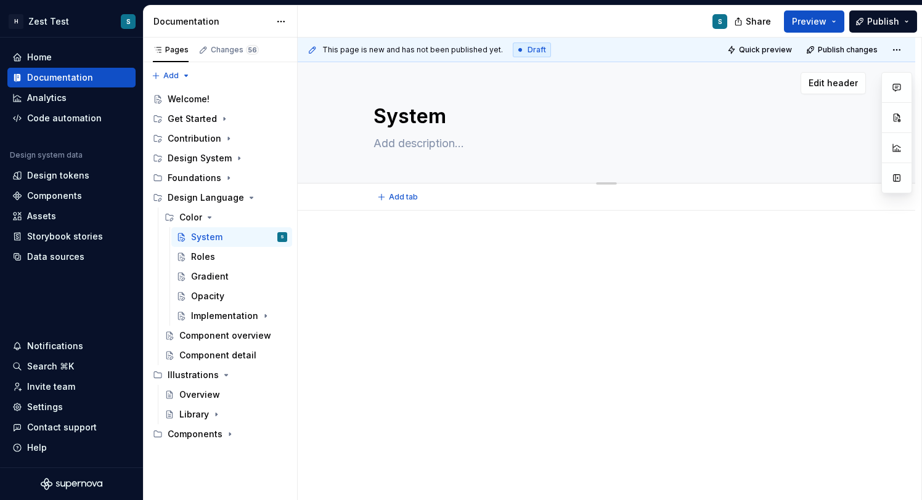
type textarea "*"
click at [414, 122] on textarea "System" at bounding box center [604, 117] width 466 height 30
click at [397, 200] on span "Add tab" at bounding box center [403, 197] width 29 height 10
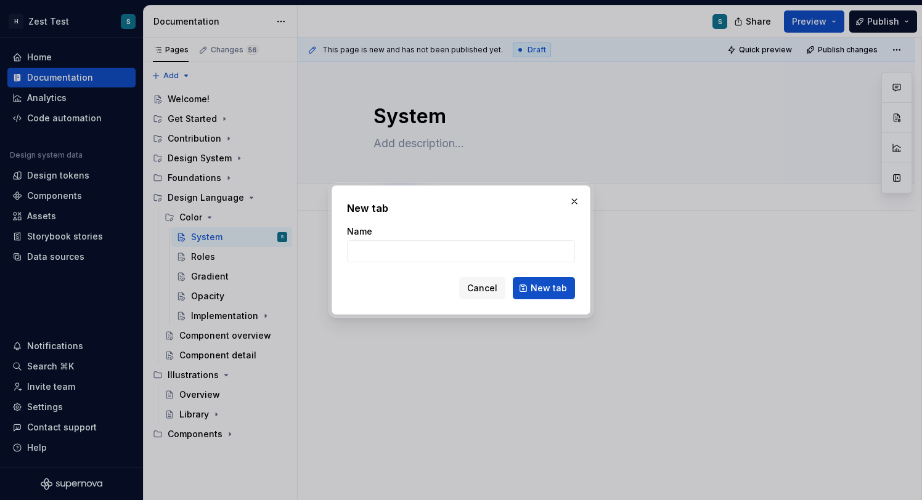
type input "System"
type textarea "*"
type input "System"
click at [545, 288] on span "New tab" at bounding box center [549, 288] width 36 height 12
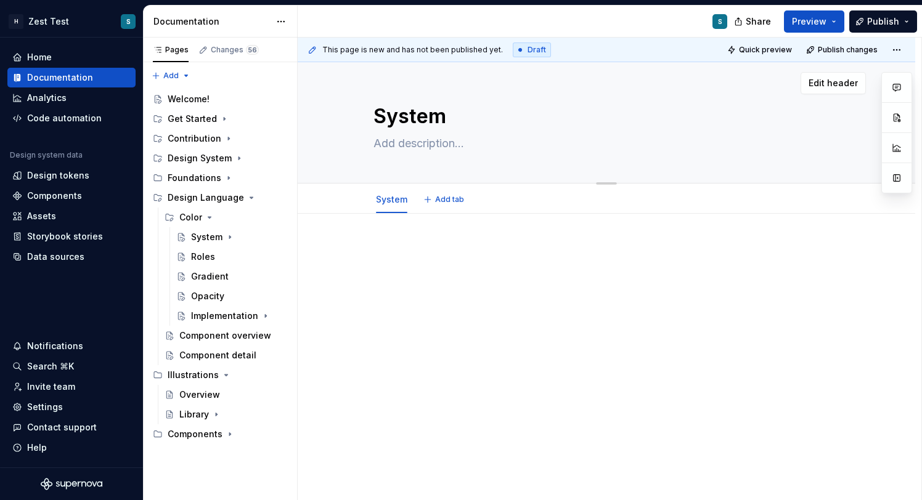
click at [422, 121] on textarea "System" at bounding box center [604, 117] width 466 height 30
type textarea "*"
type textarea "O"
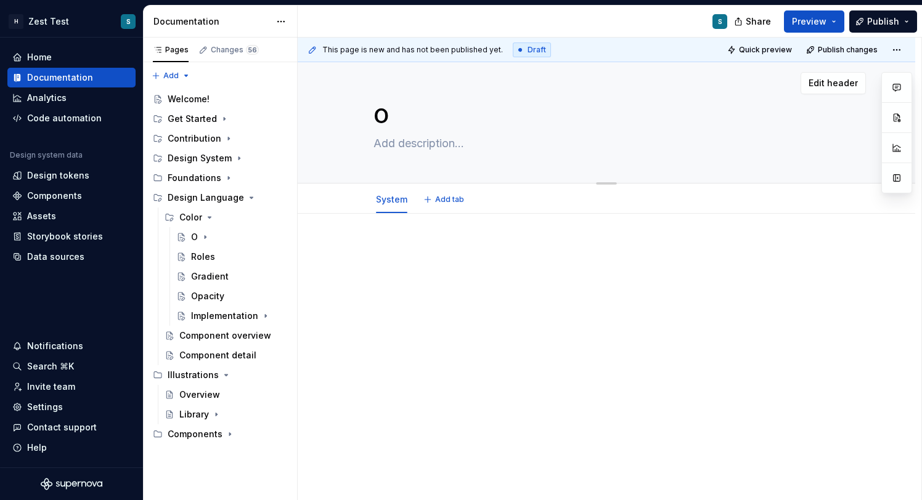
type textarea "*"
type textarea "Ov"
type textarea "*"
type textarea "Ove"
type textarea "*"
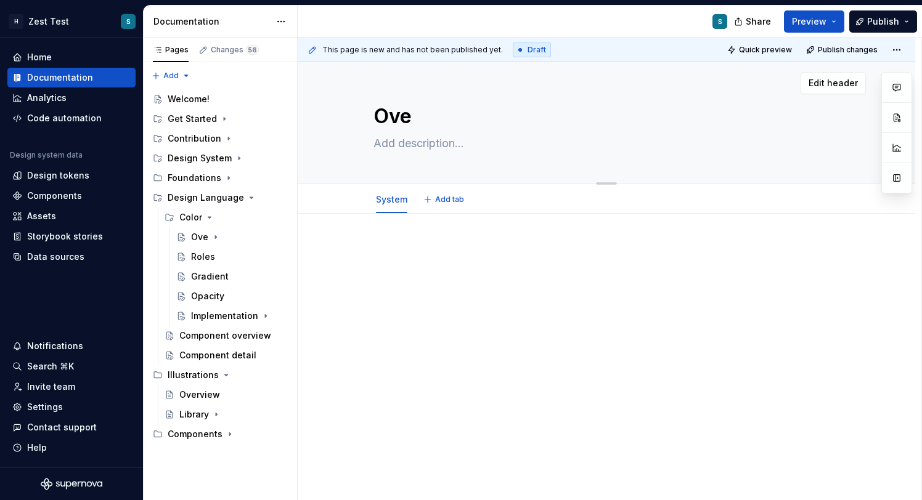
type textarea "Over"
type textarea "*"
type textarea "Overv"
type textarea "*"
type textarea "Overvi"
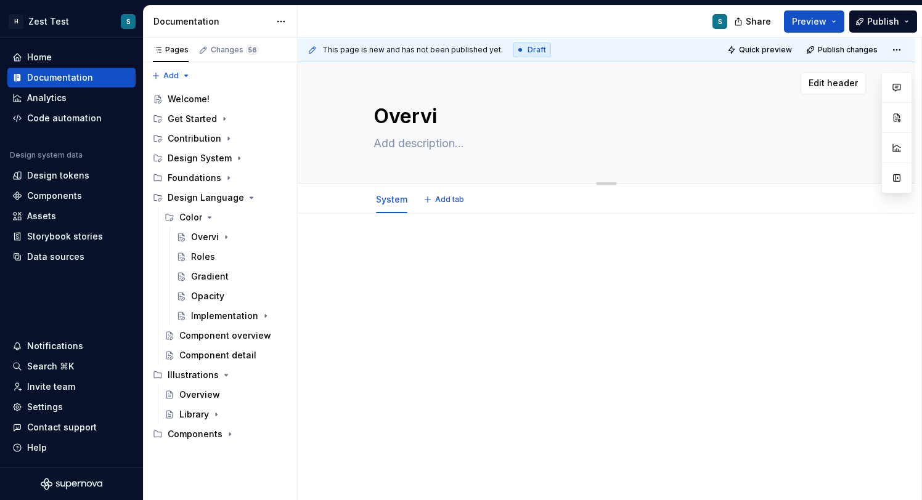
type textarea "*"
type textarea "Overvie"
type textarea "*"
type textarea "Overview"
type textarea "*"
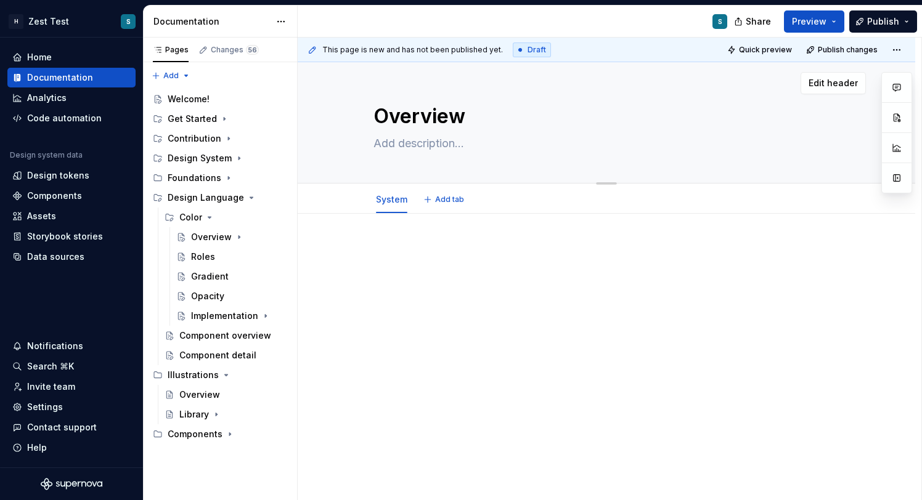
type textarea "Overview"
type textarea "*"
type textarea "Overview"
click at [457, 205] on button "Add tab" at bounding box center [445, 199] width 50 height 17
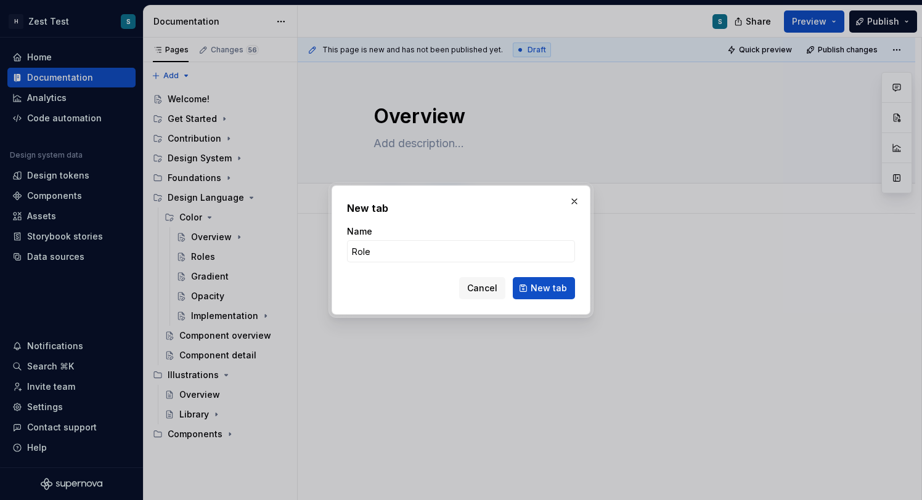
type input "Roles"
click button "New tab" at bounding box center [544, 288] width 62 height 22
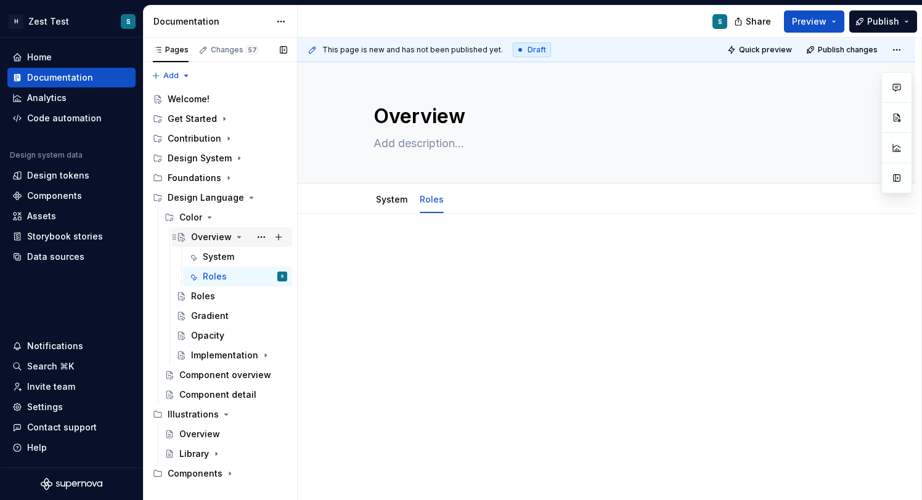
click at [214, 237] on div "Overview" at bounding box center [211, 237] width 41 height 12
click at [208, 234] on div "Overview" at bounding box center [211, 237] width 41 height 12
click at [239, 235] on icon "Page tree" at bounding box center [239, 237] width 10 height 10
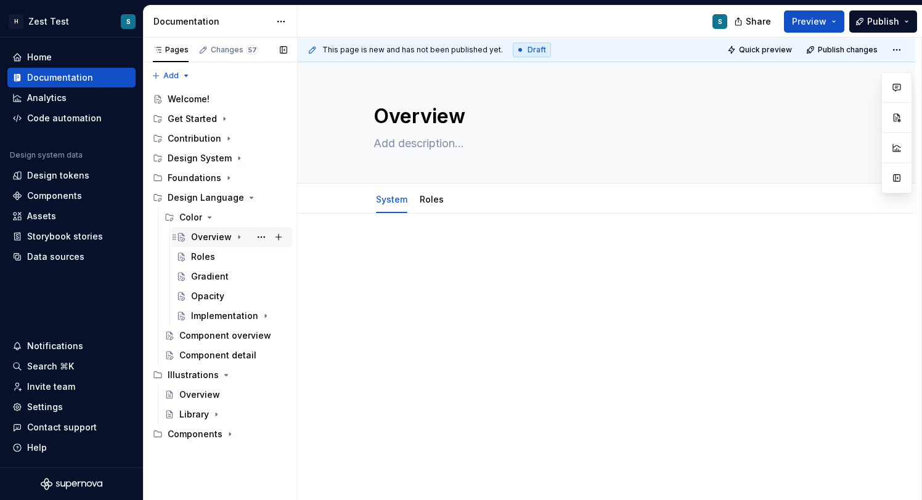
click at [218, 235] on div "Overview" at bounding box center [211, 237] width 41 height 12
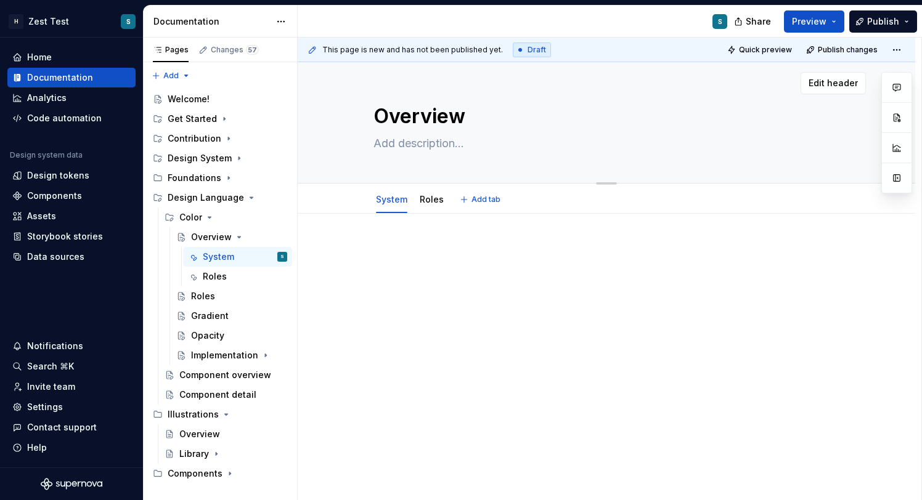
click at [452, 95] on div "Overview" at bounding box center [606, 122] width 466 height 121
click at [432, 123] on textarea "Overview" at bounding box center [604, 117] width 466 height 30
type textarea "*"
type textarea "C"
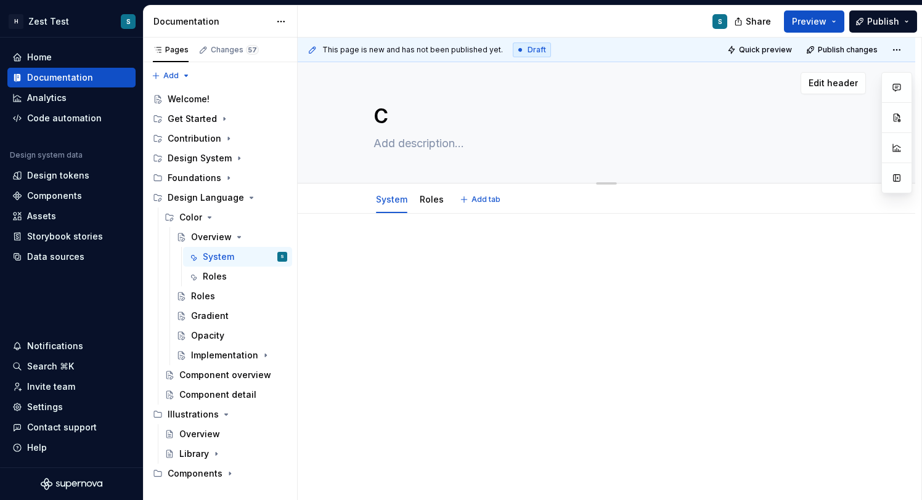
type textarea "*"
type textarea "Co"
type textarea "*"
type textarea "Col"
type textarea "*"
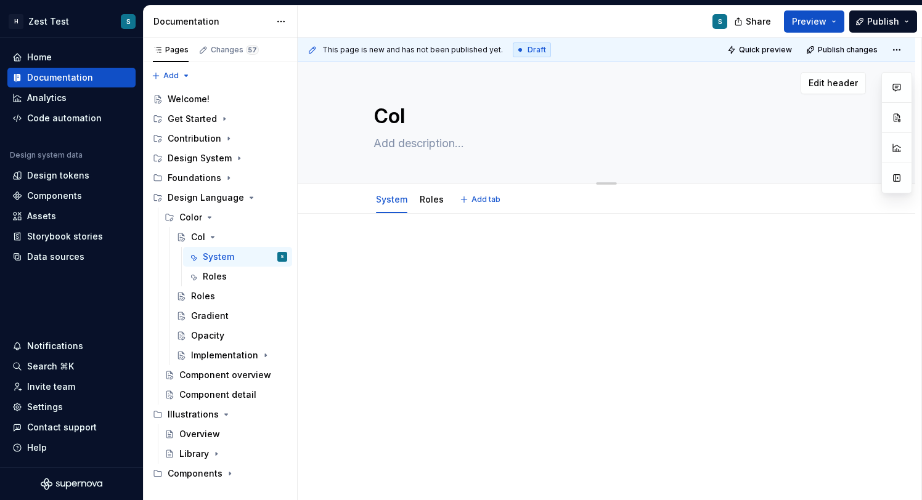
type textarea "Colo"
type textarea "*"
type textarea "Color"
type textarea "*"
type textarea "Color"
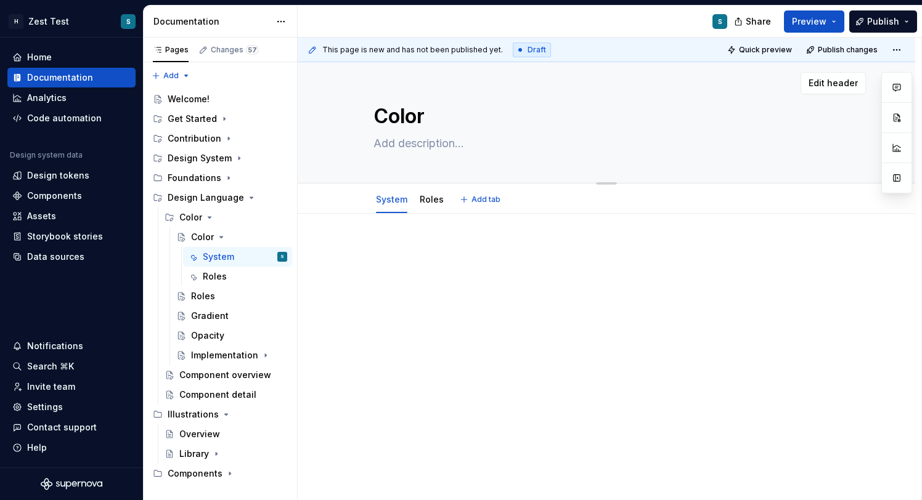
type textarea "*"
type textarea "Color S"
type textarea "*"
type textarea "Color Sy"
type textarea "*"
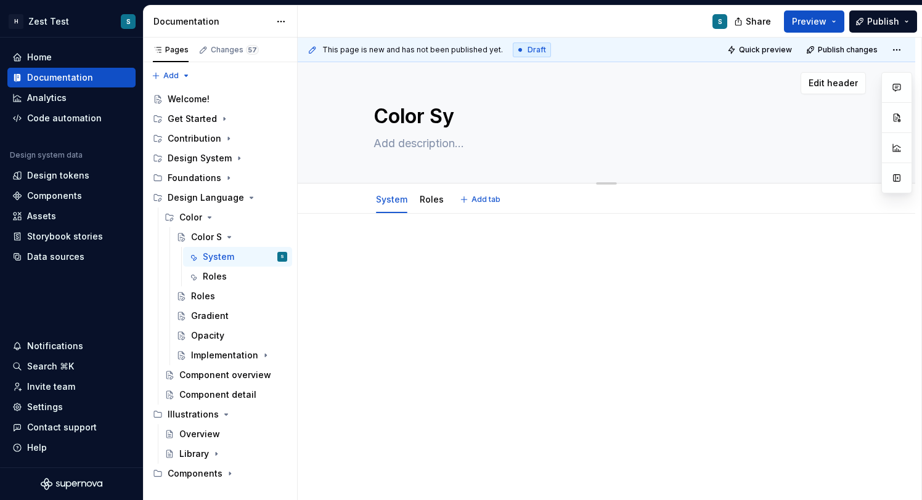
type textarea "Color Sys"
type textarea "*"
type textarea "Color Syst"
type textarea "*"
type textarea "Color Syste"
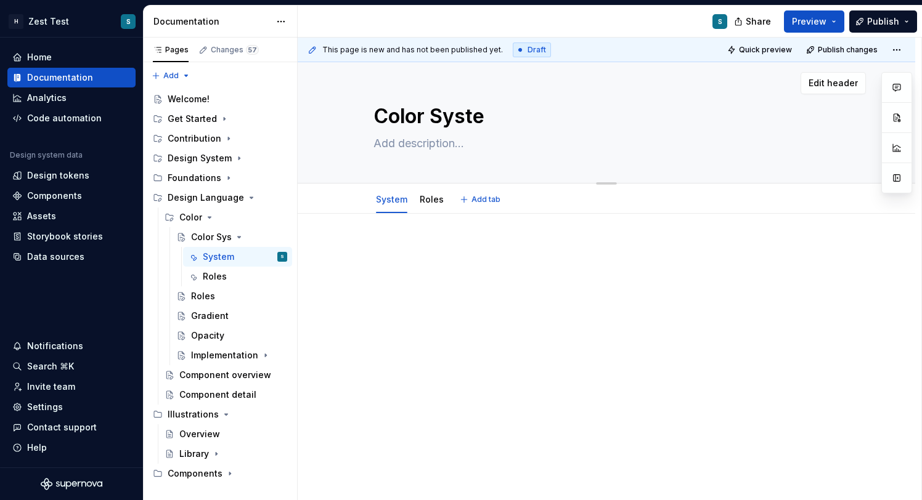
type textarea "*"
type textarea "Color System"
type textarea "*"
type textarea "Color System"
type textarea "*"
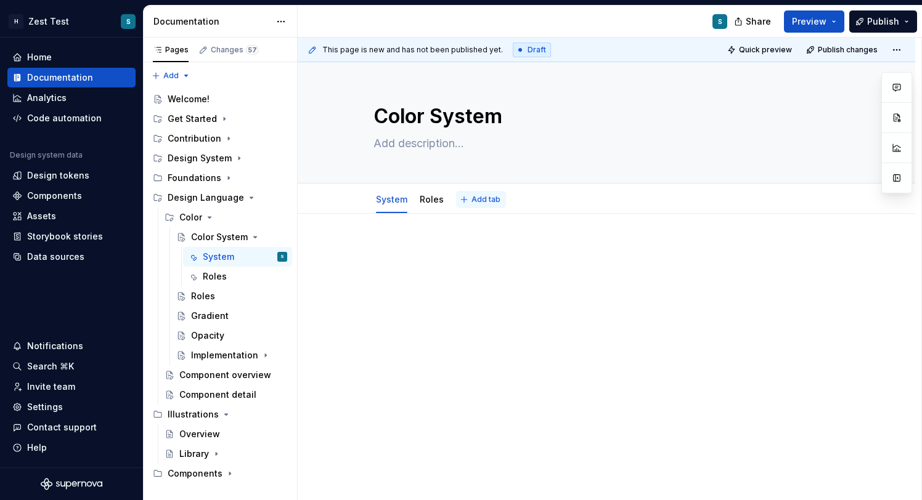
type textarea "Color System"
click at [486, 204] on span "Add tab" at bounding box center [485, 200] width 29 height 10
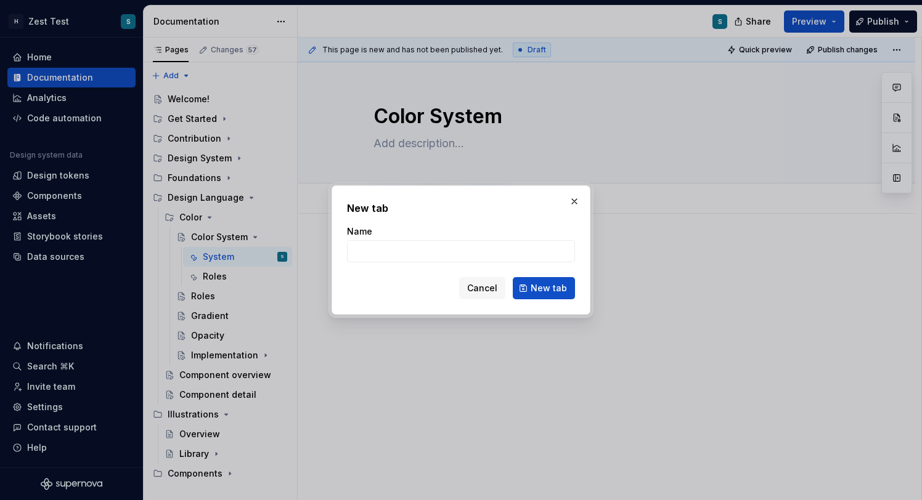
type textarea "*"
type input "G"
type textarea "*"
type input "Gradi"
type textarea "*"
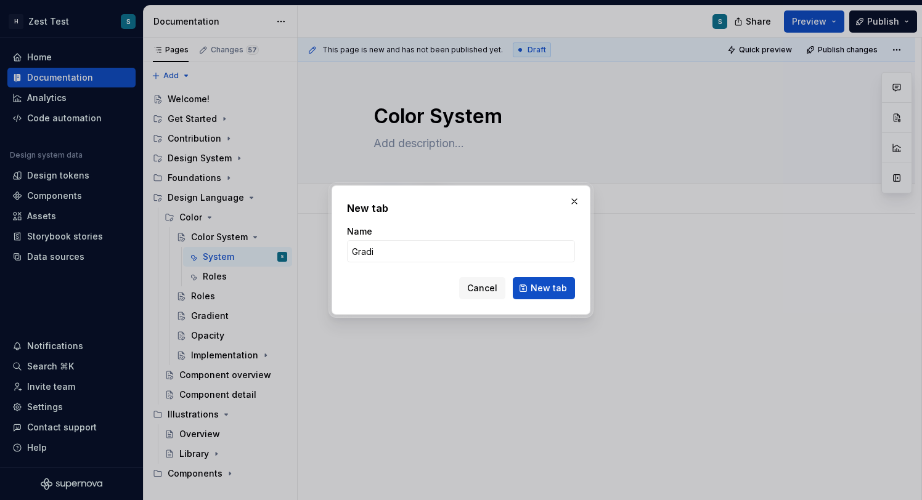
type input "Gradient"
click at [531, 286] on button "New tab" at bounding box center [544, 288] width 62 height 22
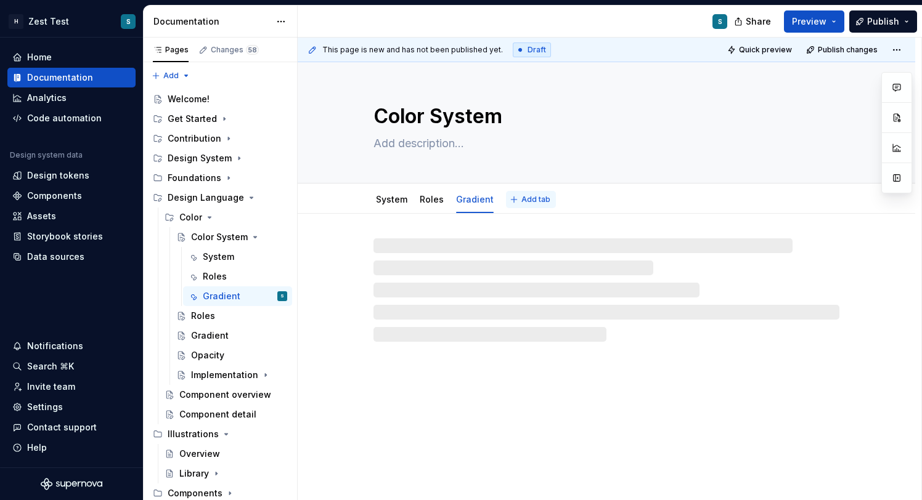
click at [539, 198] on span "Add tab" at bounding box center [535, 200] width 29 height 10
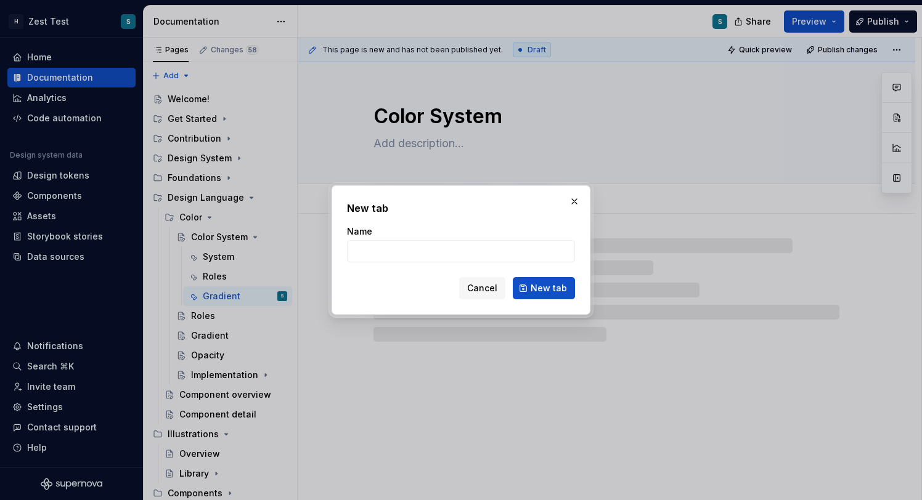
type textarea "*"
type input "Op"
type textarea "*"
type input "Opacity"
click at [543, 289] on span "New tab" at bounding box center [549, 288] width 36 height 12
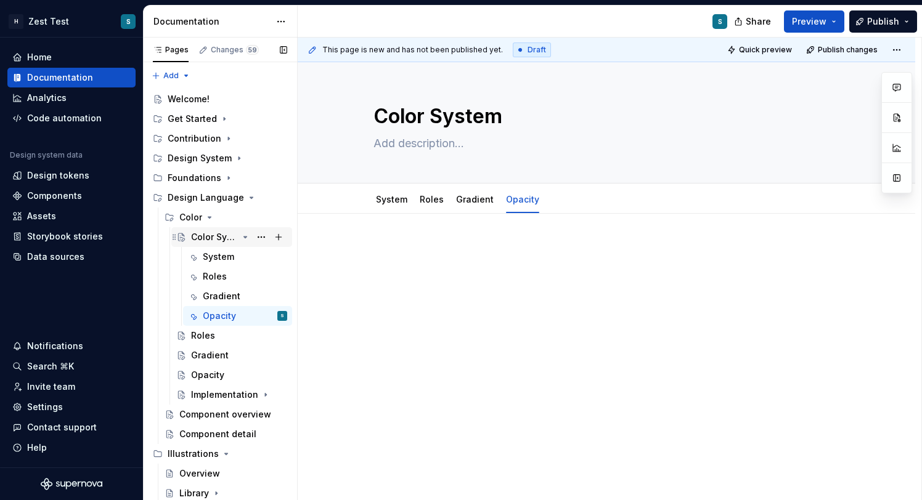
click at [245, 237] on icon "Page tree" at bounding box center [245, 237] width 3 height 1
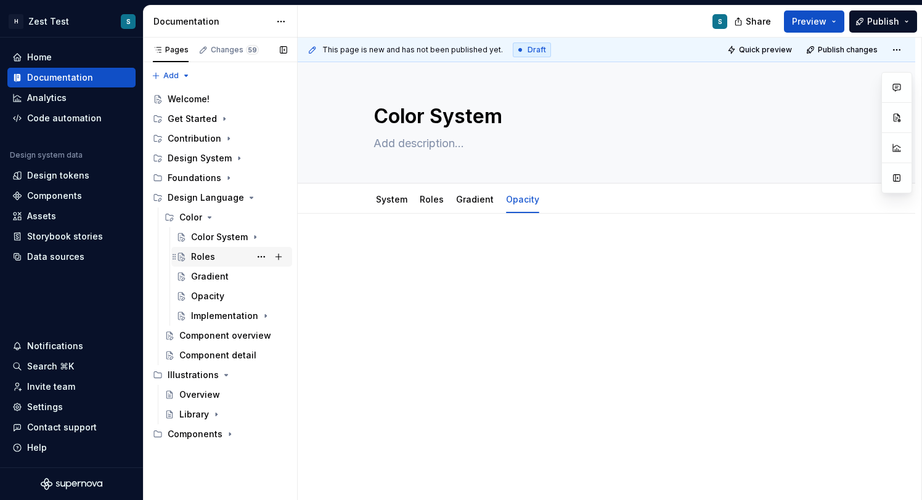
click at [216, 256] on div "Roles" at bounding box center [239, 256] width 96 height 17
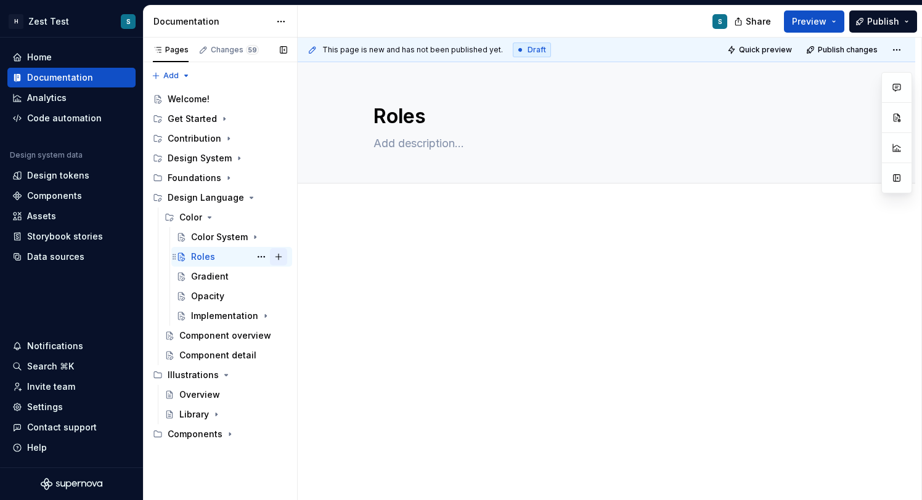
click at [270, 255] on button "Page tree" at bounding box center [278, 256] width 17 height 17
click at [265, 257] on button "Page tree" at bounding box center [261, 256] width 17 height 17
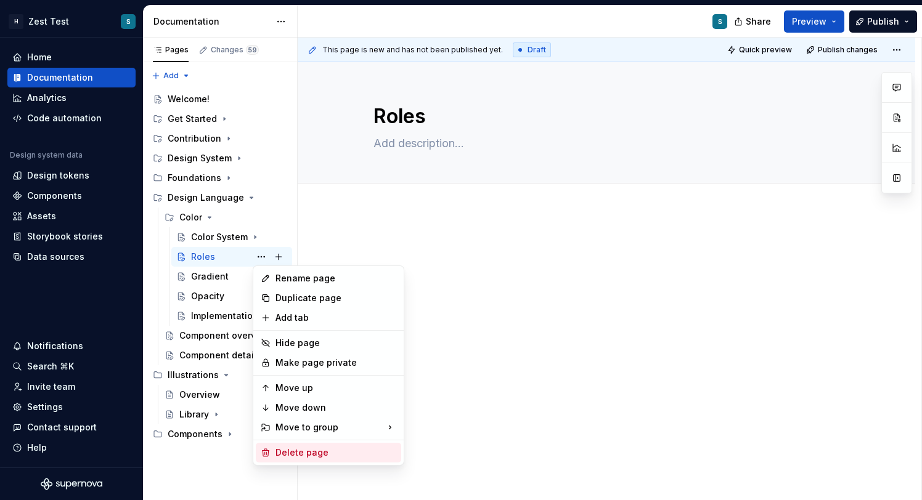
click at [320, 453] on div "Delete page" at bounding box center [335, 453] width 121 height 12
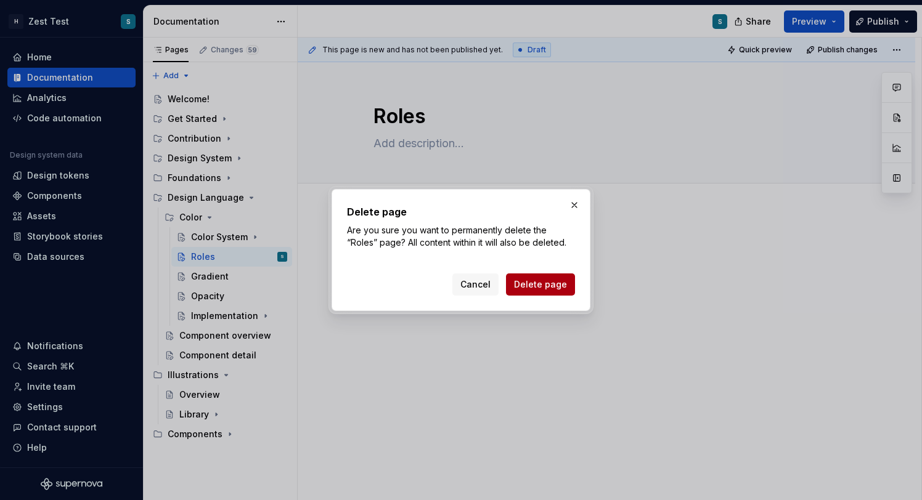
click at [561, 282] on span "Delete page" at bounding box center [540, 285] width 53 height 12
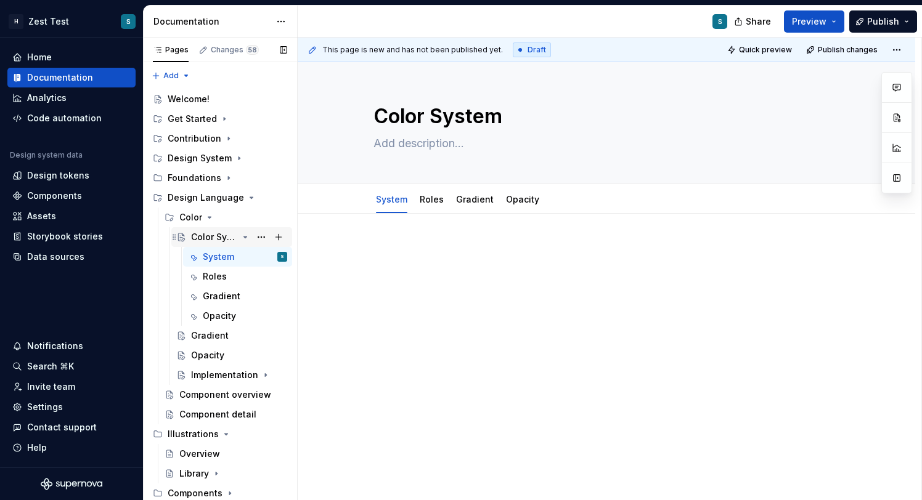
click at [249, 237] on icon "Page tree" at bounding box center [245, 237] width 10 height 10
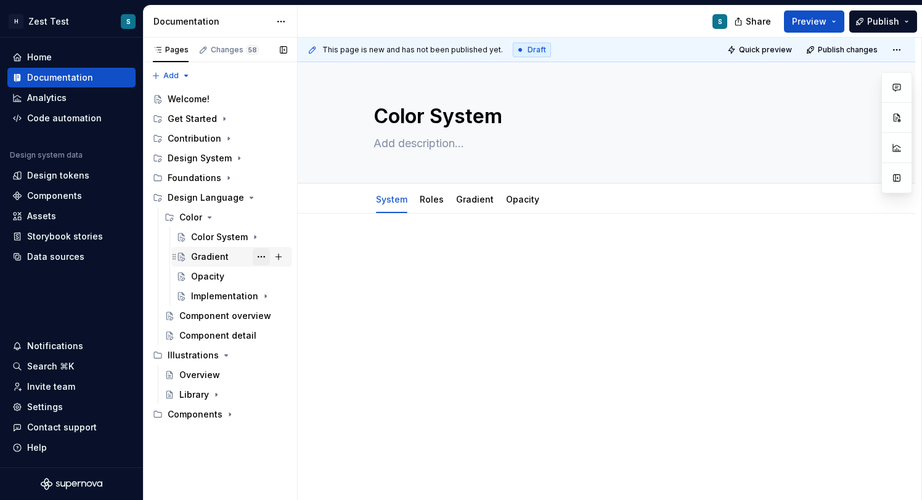
click at [261, 258] on button "Page tree" at bounding box center [261, 256] width 17 height 17
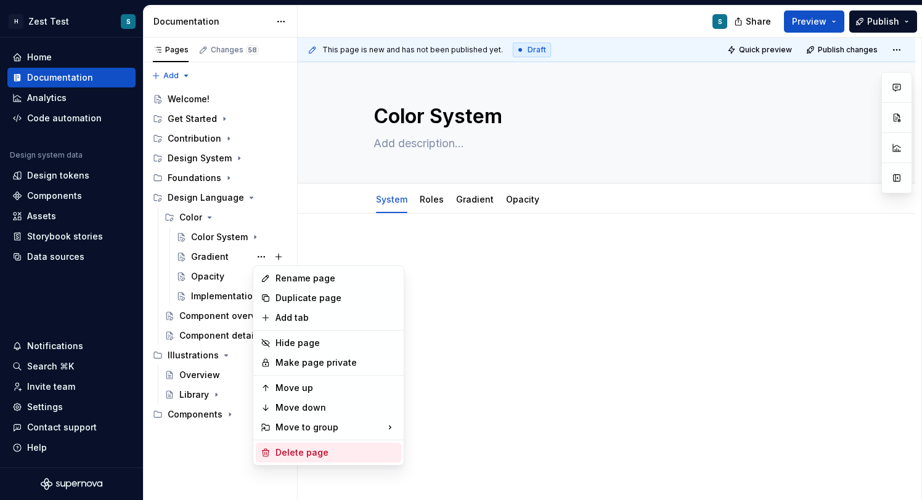
click at [321, 455] on div "Delete page" at bounding box center [335, 453] width 121 height 12
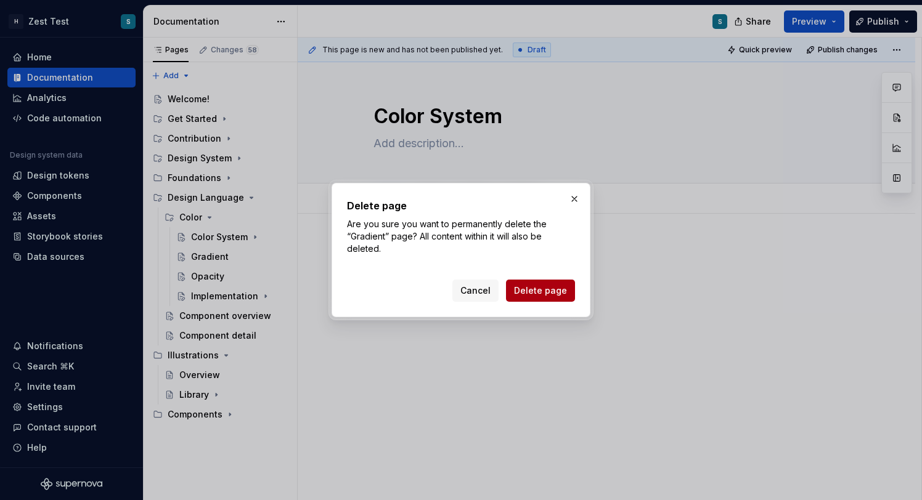
click at [534, 285] on span "Delete page" at bounding box center [540, 291] width 53 height 12
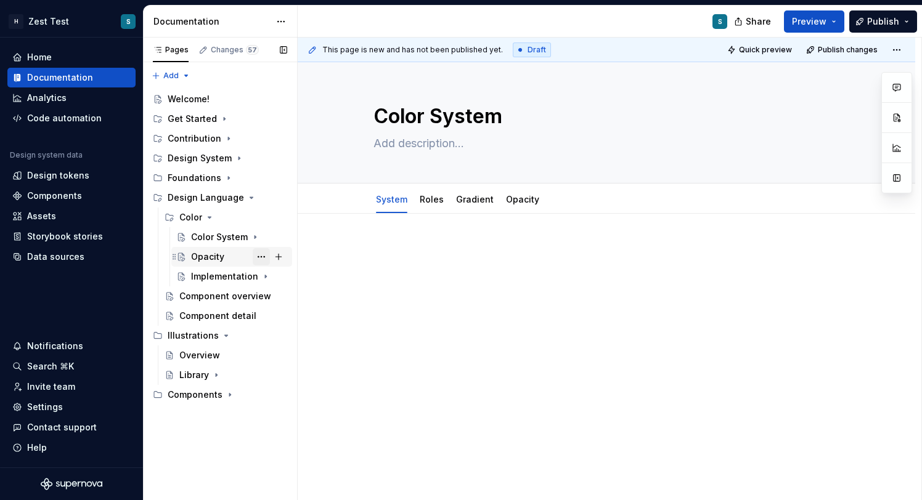
click at [261, 257] on button "Page tree" at bounding box center [261, 256] width 17 height 17
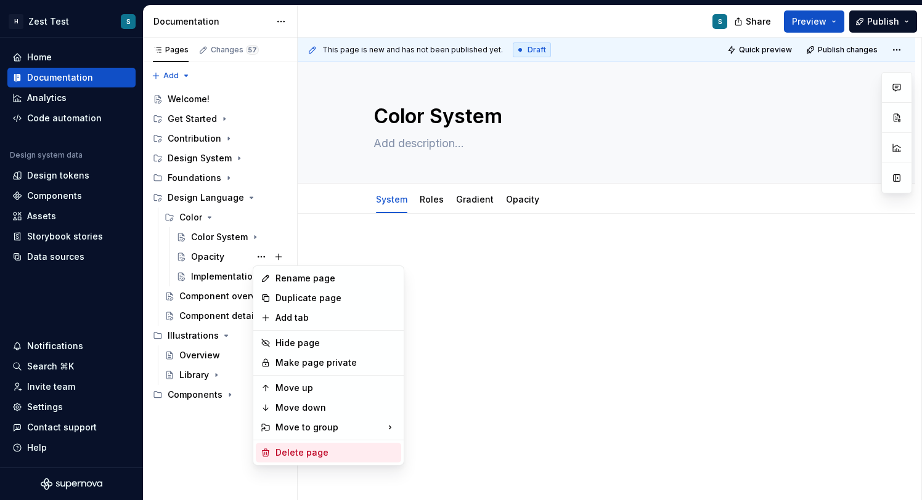
click at [321, 450] on div "Delete page" at bounding box center [335, 453] width 121 height 12
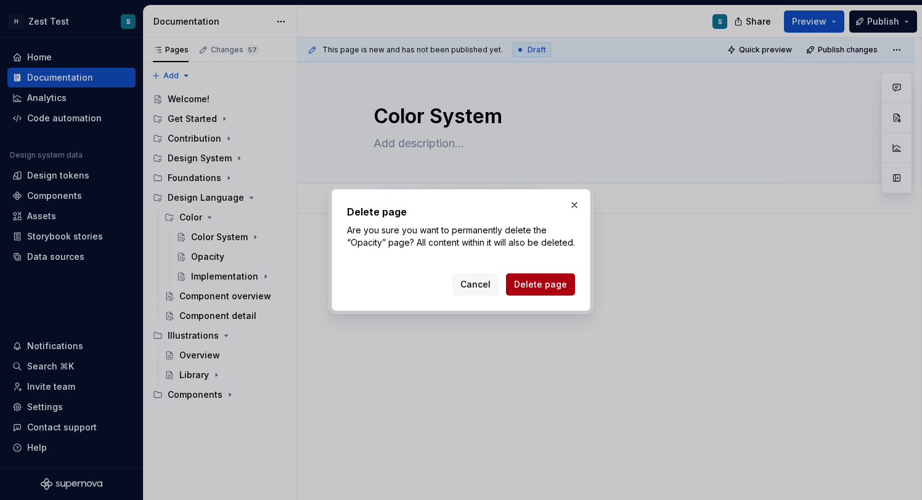
click at [528, 291] on span "Delete page" at bounding box center [540, 285] width 53 height 12
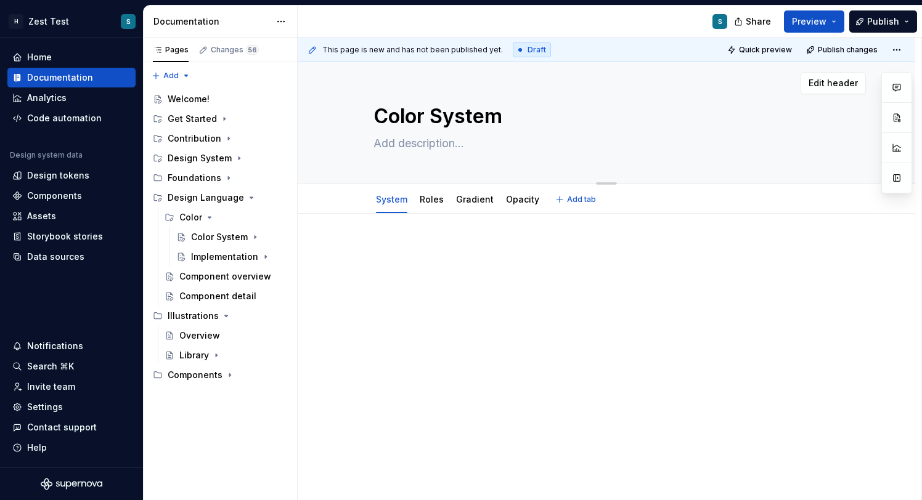
click at [435, 115] on textarea "Color System" at bounding box center [604, 117] width 466 height 30
type textarea "*"
type textarea "System"
type textarea "*"
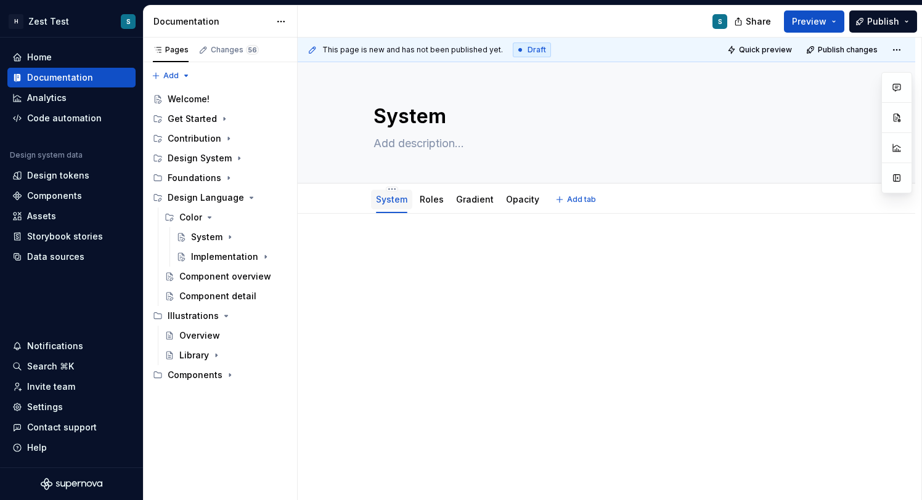
type textarea "System"
click at [393, 200] on link "System" at bounding box center [391, 199] width 31 height 10
click at [393, 190] on html "H Zest Test S Home Documentation Analytics Code automation Design system data D…" at bounding box center [461, 250] width 922 height 500
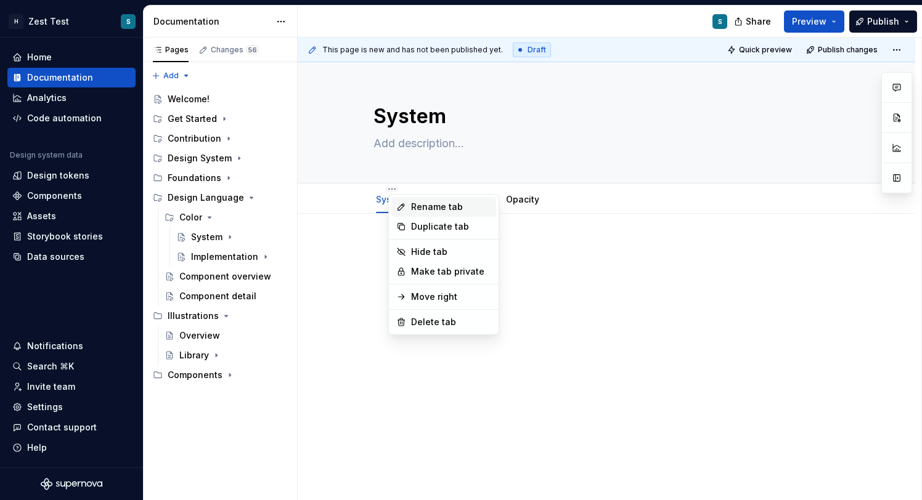
type textarea "*"
click at [430, 205] on div "Rename tab" at bounding box center [451, 207] width 80 height 12
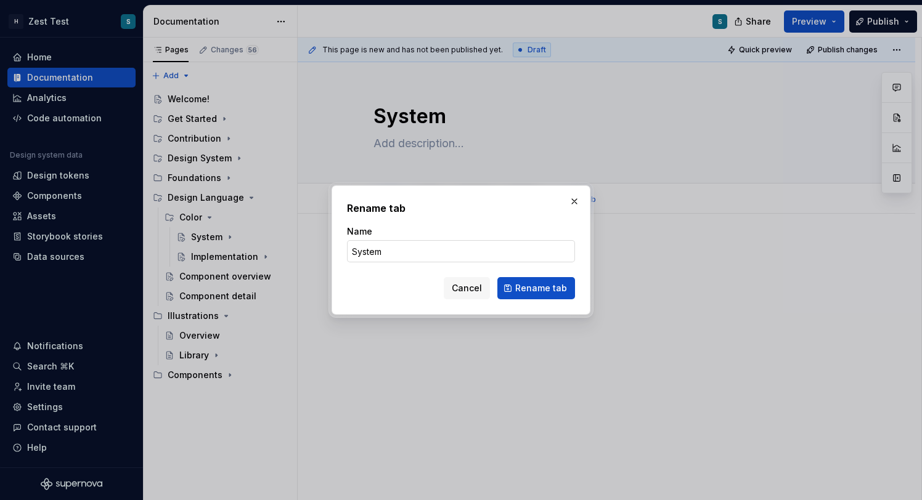
click at [361, 251] on input "System" at bounding box center [461, 251] width 228 height 22
type input "Overview"
click button "Rename tab" at bounding box center [536, 288] width 78 height 22
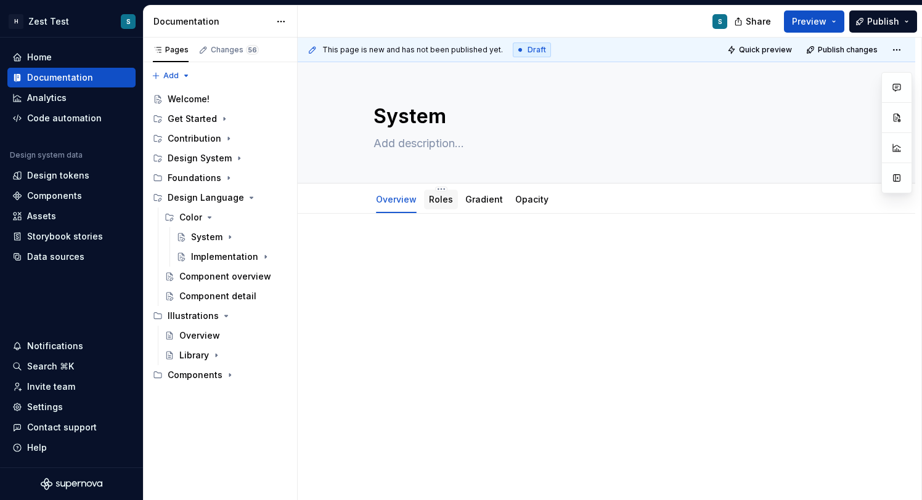
type textarea "*"
click at [576, 201] on span "Add tab" at bounding box center [590, 200] width 29 height 10
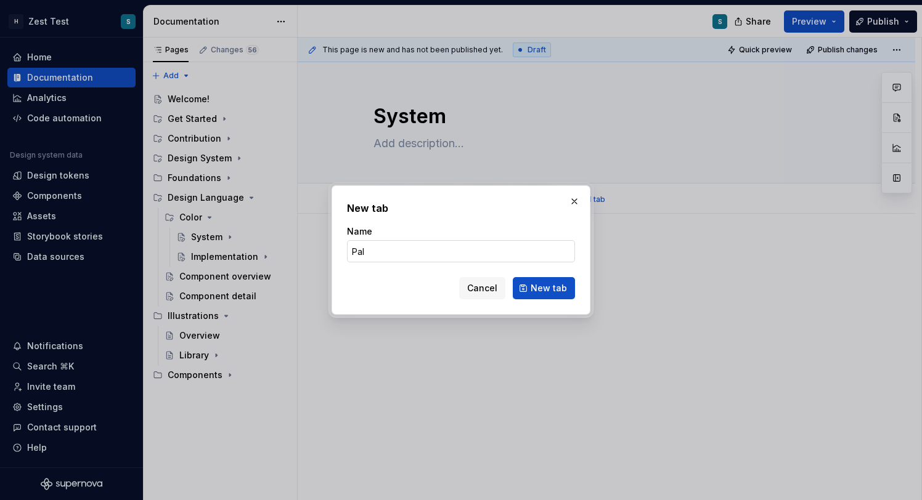
type input "Pall"
type textarea "*"
type input "P"
type input "Creation"
click button "New tab" at bounding box center [544, 288] width 62 height 22
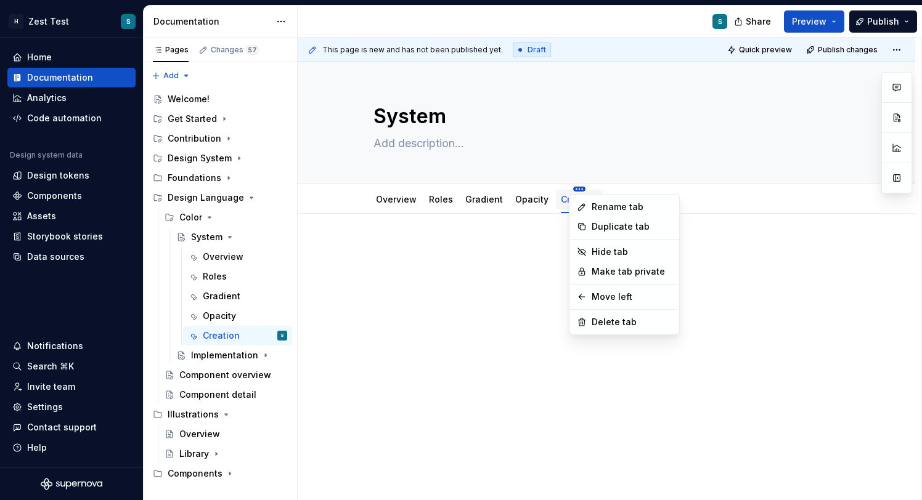
click at [578, 191] on html "H Zest Test S Home Documentation Analytics Code automation Design system data D…" at bounding box center [461, 250] width 922 height 500
type textarea "*"
click at [601, 210] on div "Rename tab" at bounding box center [632, 207] width 80 height 12
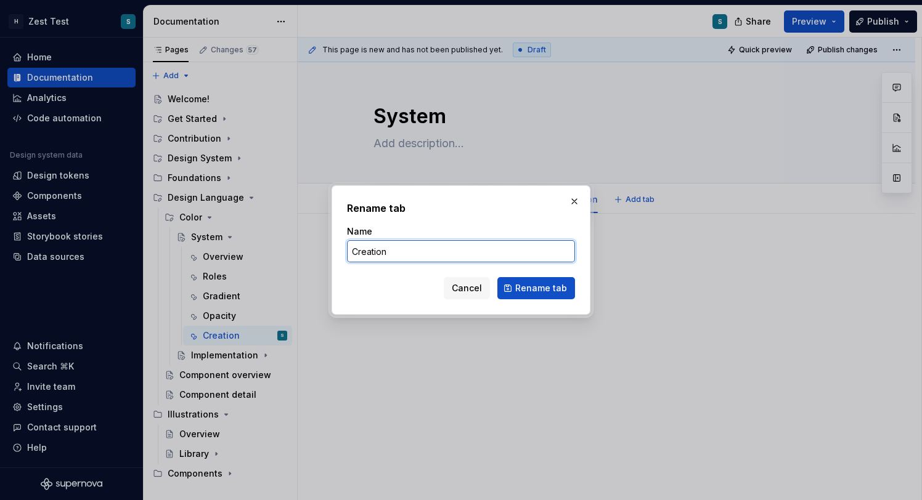
click at [354, 255] on input "Creation" at bounding box center [461, 251] width 228 height 22
click at [362, 248] on input "Pallete Creation" at bounding box center [461, 251] width 228 height 22
type input "Pallets Creation"
type textarea "*"
type input "Pallets Creation"
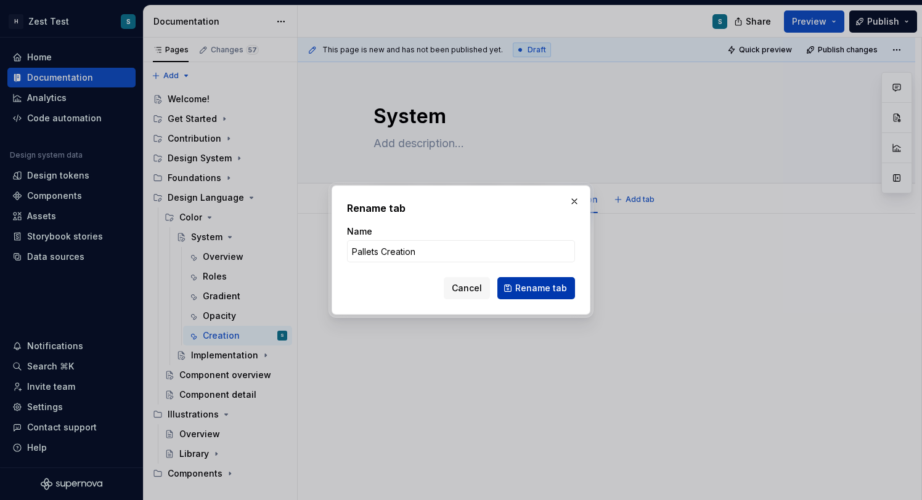
click at [536, 287] on span "Rename tab" at bounding box center [541, 288] width 52 height 12
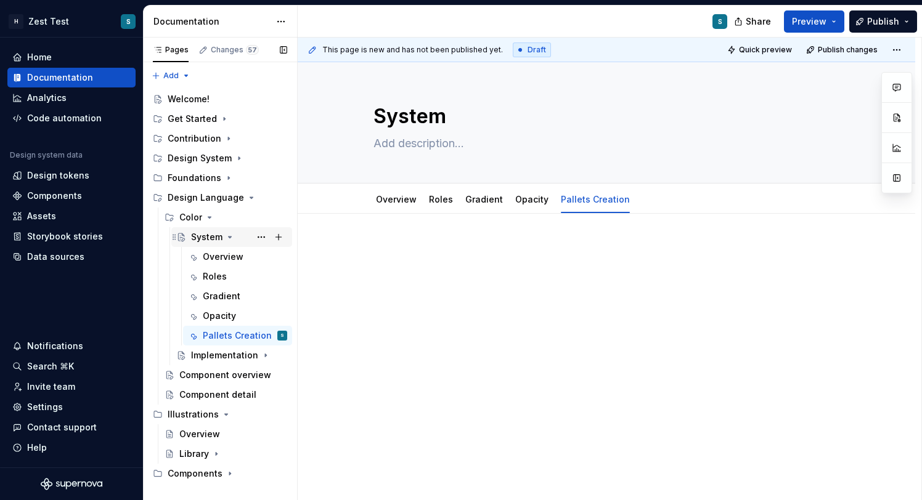
click at [226, 237] on icon "Page tree" at bounding box center [230, 237] width 10 height 10
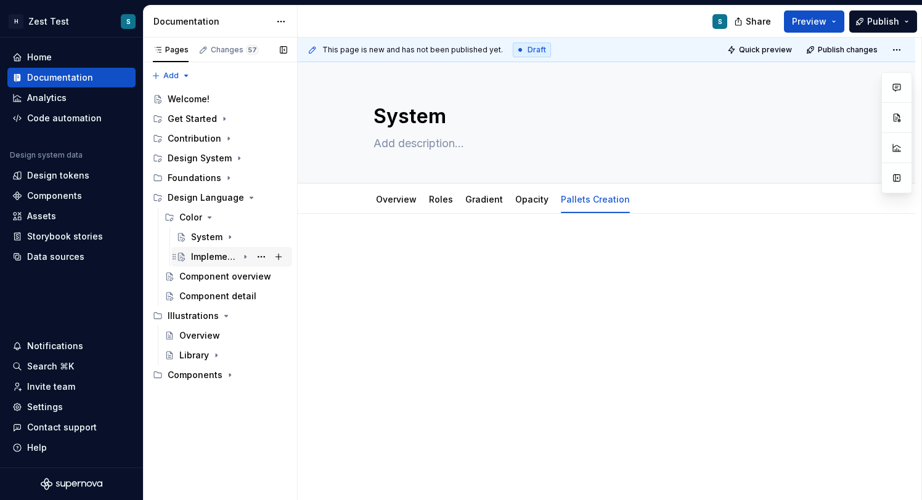
click at [235, 259] on div "Implementation" at bounding box center [214, 257] width 47 height 12
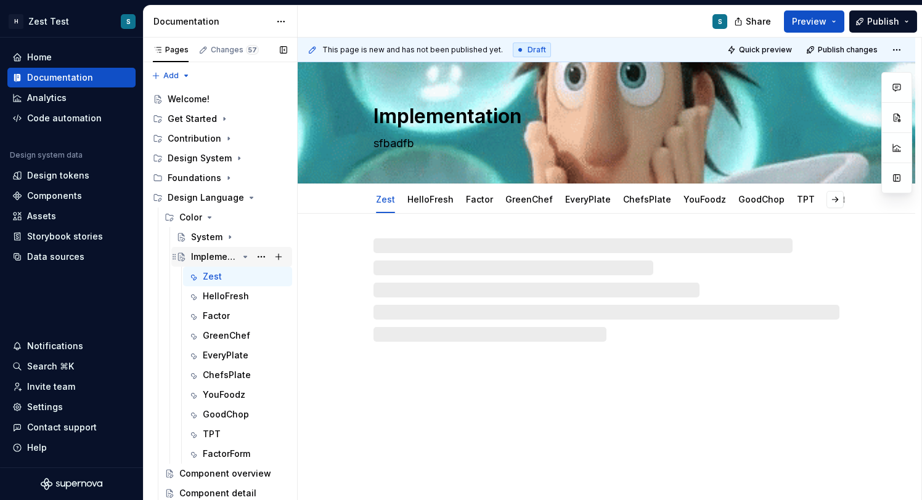
click at [235, 259] on div "Implementation" at bounding box center [214, 257] width 47 height 12
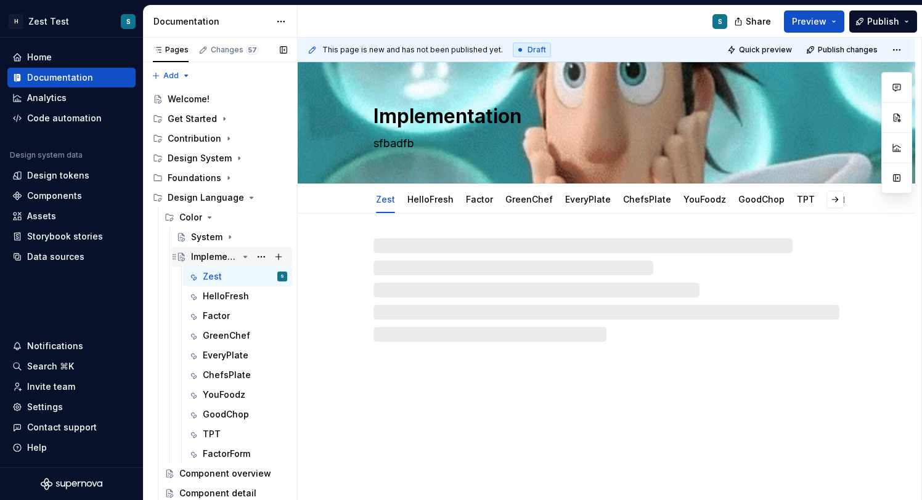
click at [246, 258] on icon "Page tree" at bounding box center [245, 257] width 10 height 10
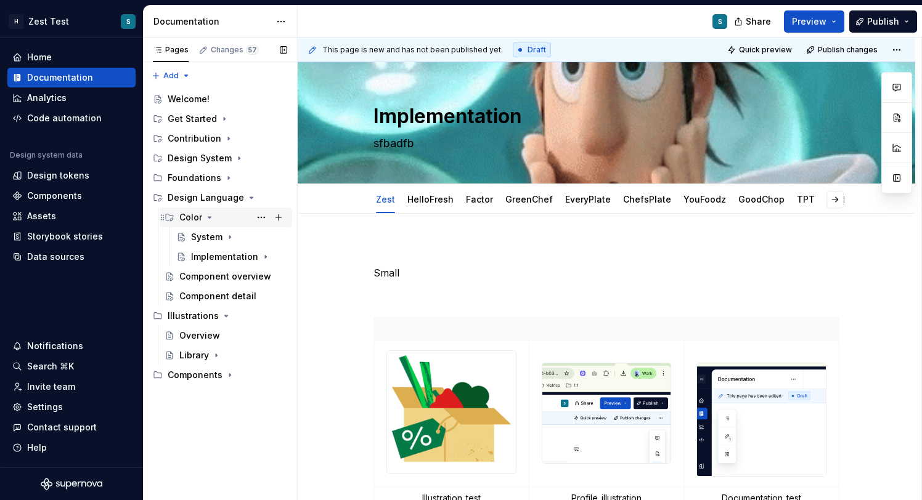
click at [208, 218] on icon "Page tree" at bounding box center [209, 217] width 3 height 1
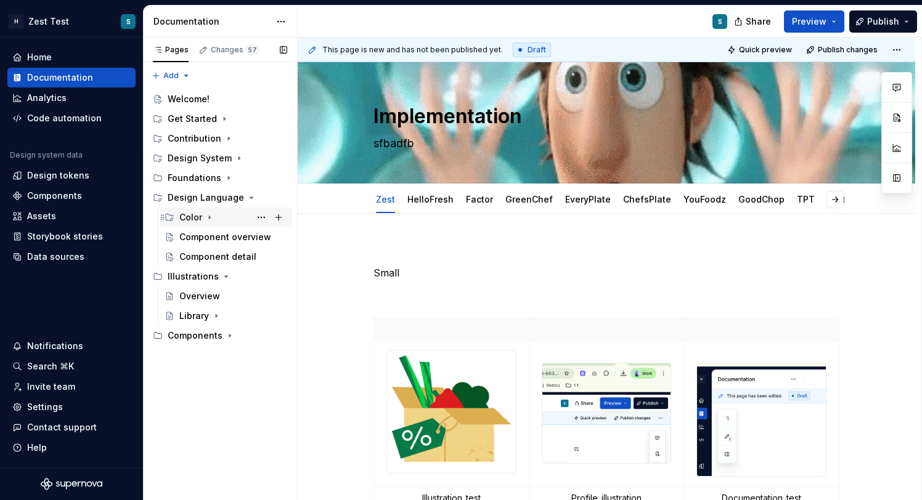
click at [210, 218] on icon "Page tree" at bounding box center [210, 218] width 10 height 10
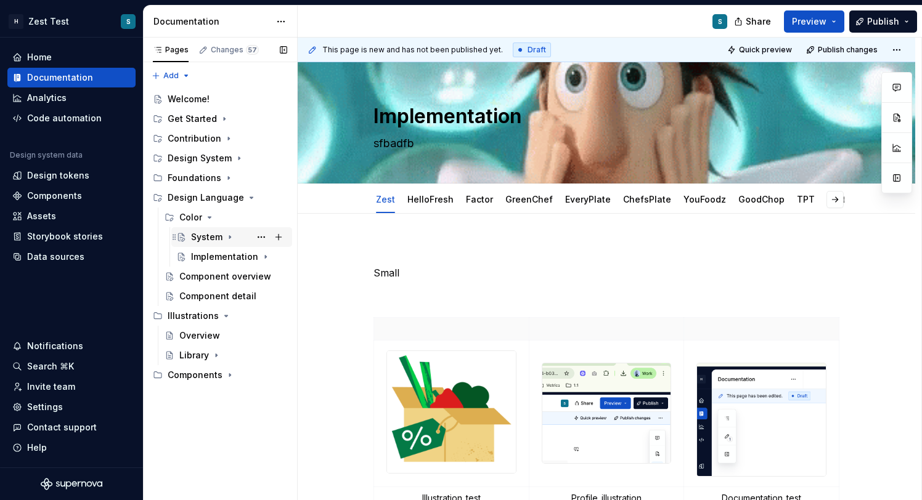
click at [211, 245] on div "System" at bounding box center [239, 237] width 96 height 17
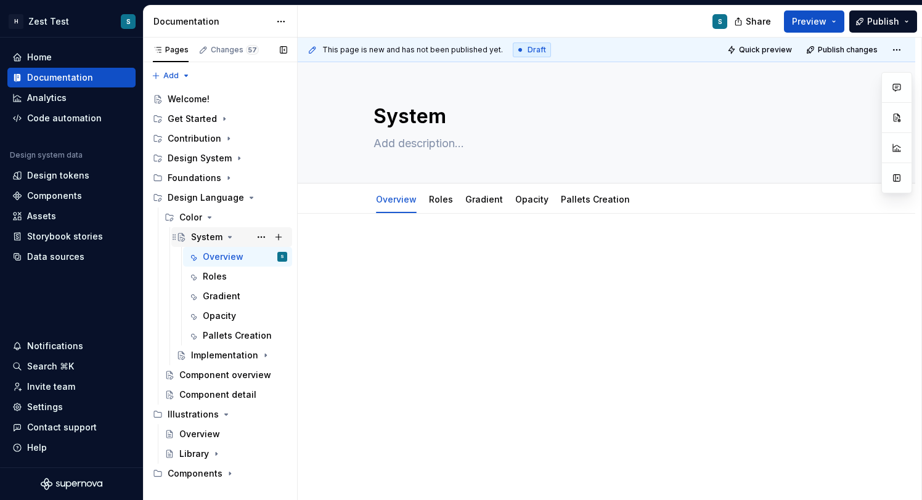
click at [230, 237] on icon "Page tree" at bounding box center [230, 237] width 3 height 1
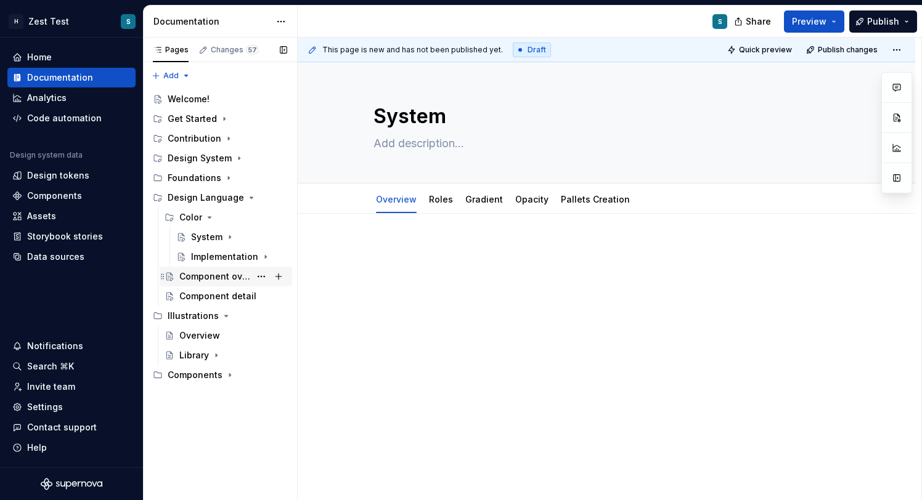
click at [234, 278] on div "Component overview" at bounding box center [214, 277] width 71 height 12
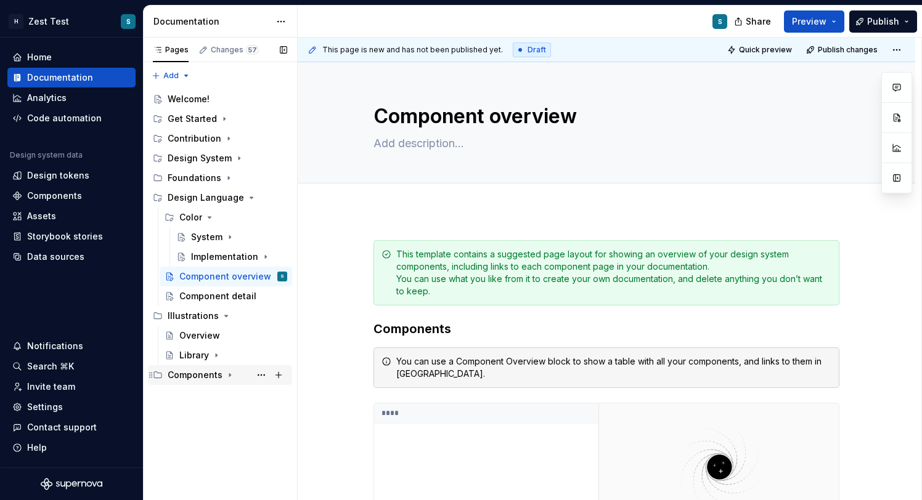
click at [225, 375] on icon "Page tree" at bounding box center [230, 375] width 10 height 10
click at [259, 277] on button "Page tree" at bounding box center [261, 276] width 17 height 17
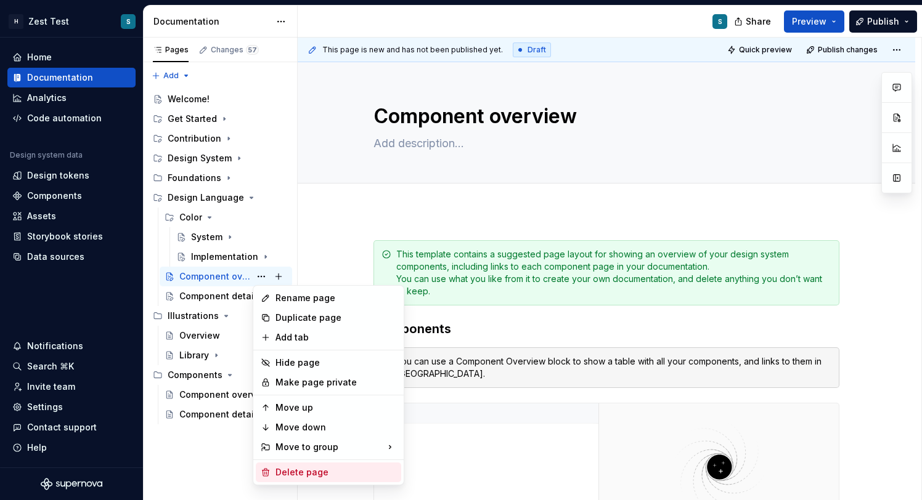
click at [318, 468] on div "Delete page" at bounding box center [335, 473] width 121 height 12
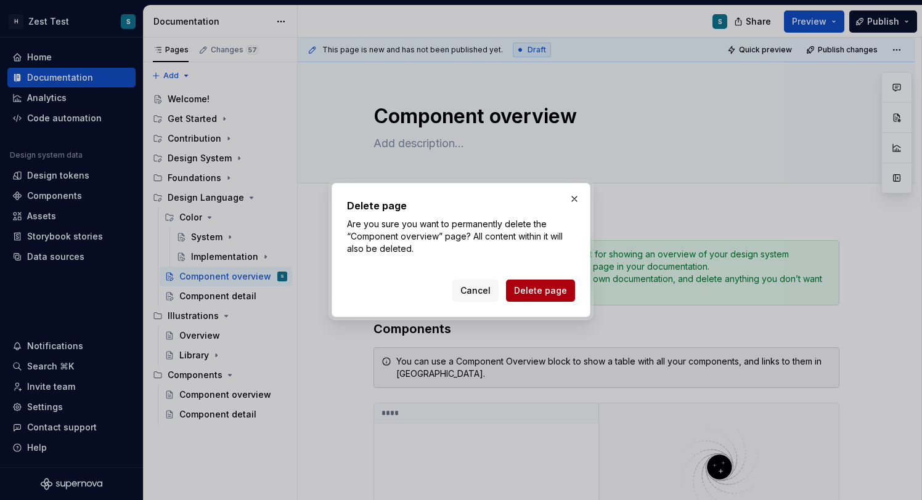
click at [530, 291] on span "Delete page" at bounding box center [540, 291] width 53 height 12
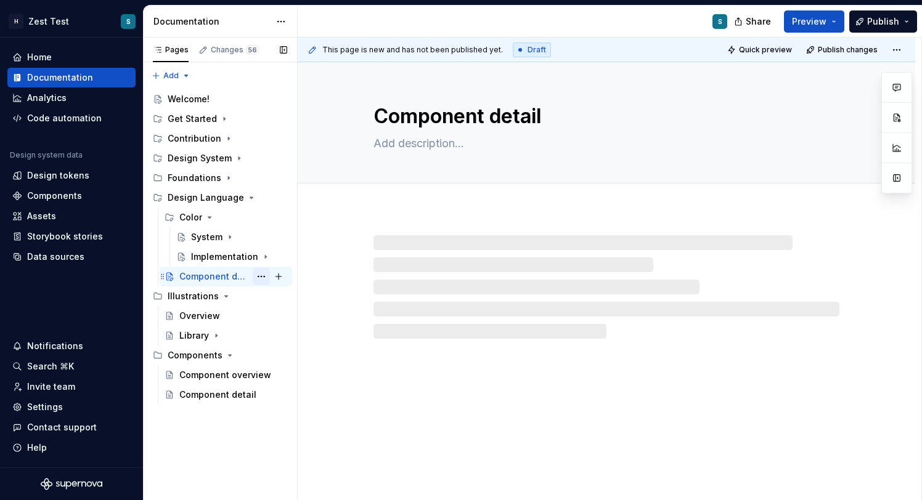
click at [263, 279] on button "Page tree" at bounding box center [261, 276] width 17 height 17
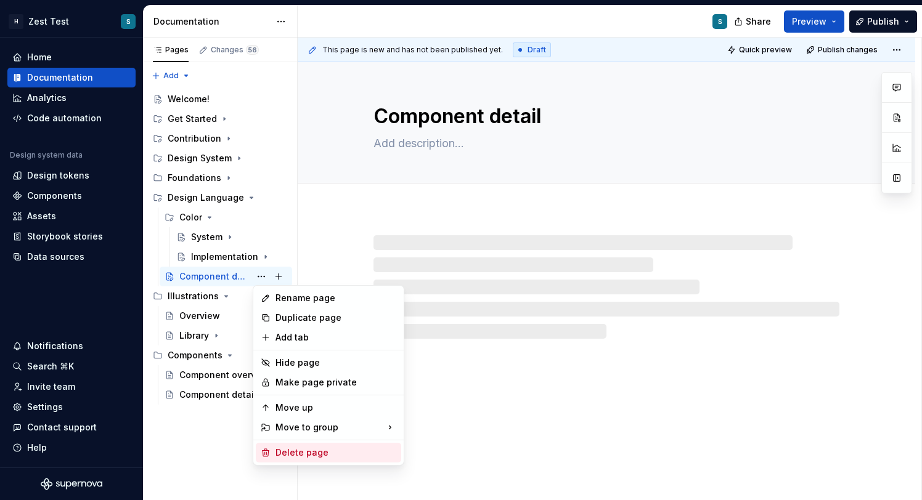
click at [327, 451] on div "Delete page" at bounding box center [335, 453] width 121 height 12
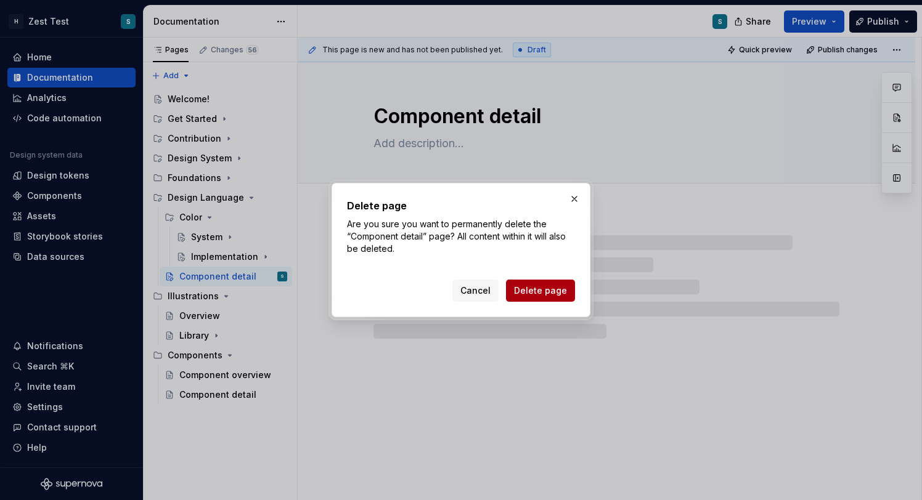
click at [539, 290] on span "Delete page" at bounding box center [540, 291] width 53 height 12
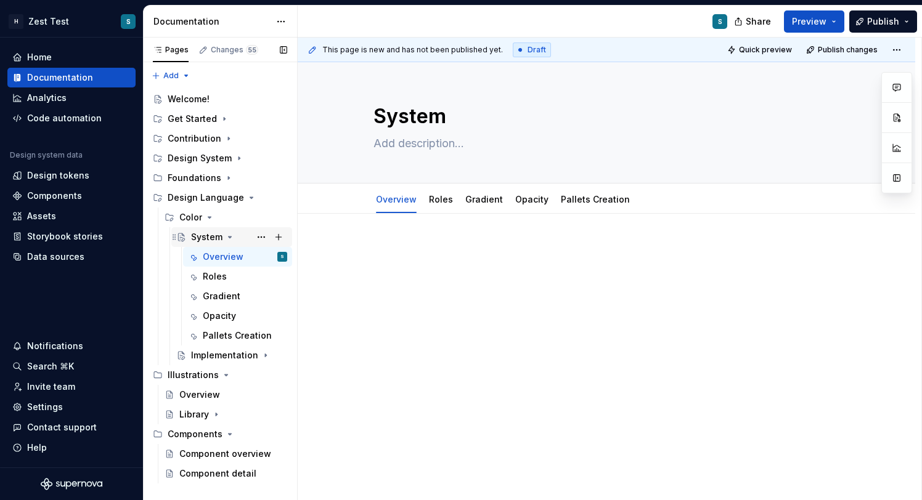
click at [235, 237] on div "System" at bounding box center [239, 237] width 96 height 17
click at [229, 236] on icon "Page tree" at bounding box center [230, 237] width 10 height 10
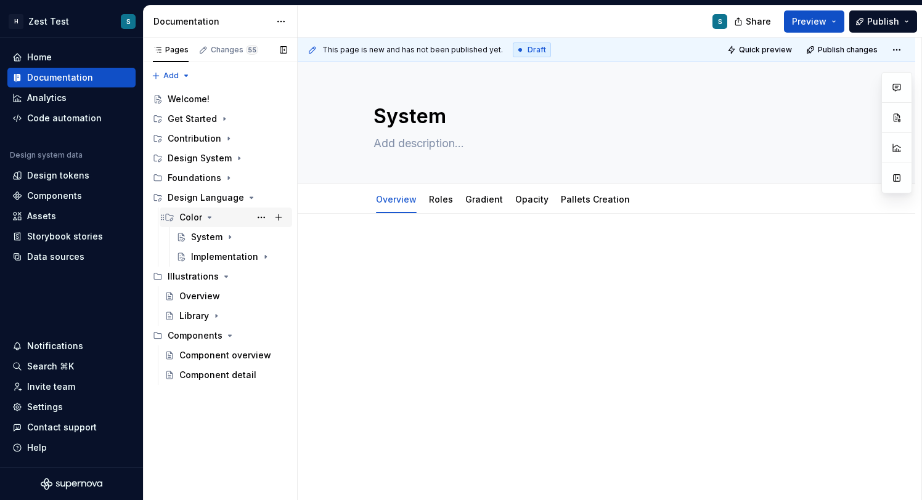
click at [205, 217] on icon "Page tree" at bounding box center [210, 218] width 10 height 10
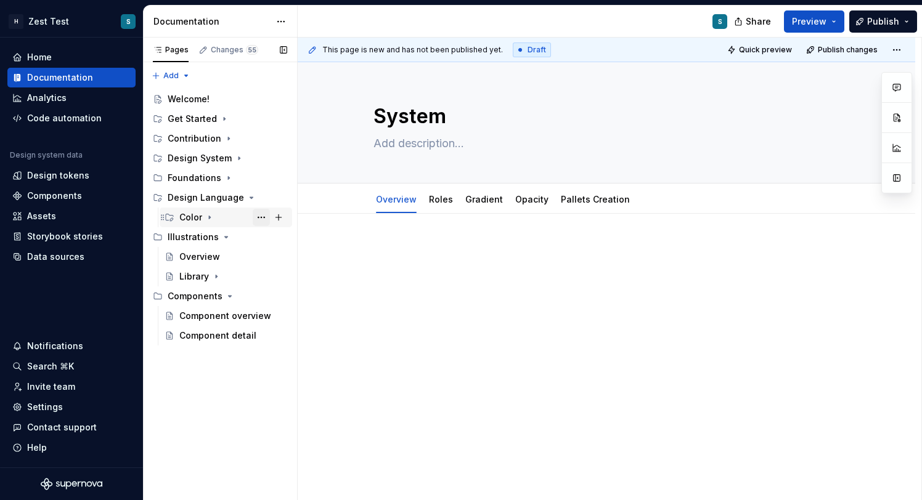
click at [262, 218] on button "Page tree" at bounding box center [261, 217] width 17 height 17
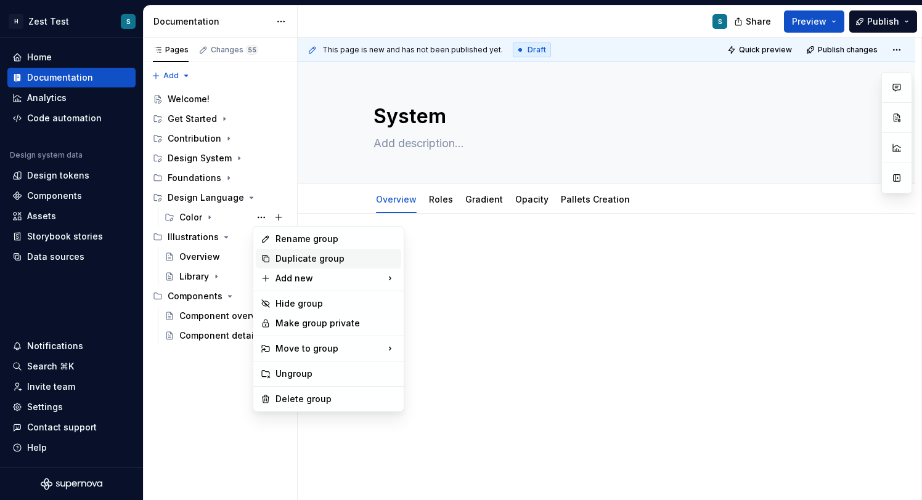
click at [325, 260] on div "Duplicate group" at bounding box center [335, 259] width 121 height 12
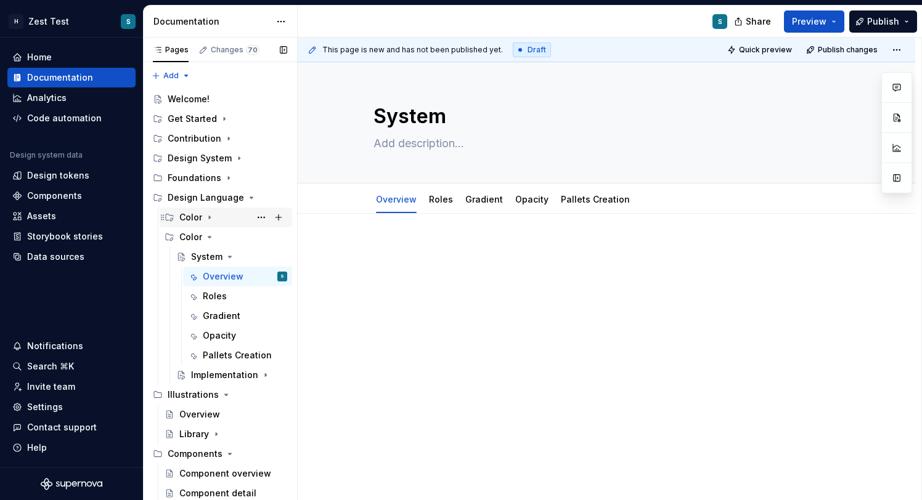
click at [209, 220] on icon "Page tree" at bounding box center [210, 218] width 10 height 10
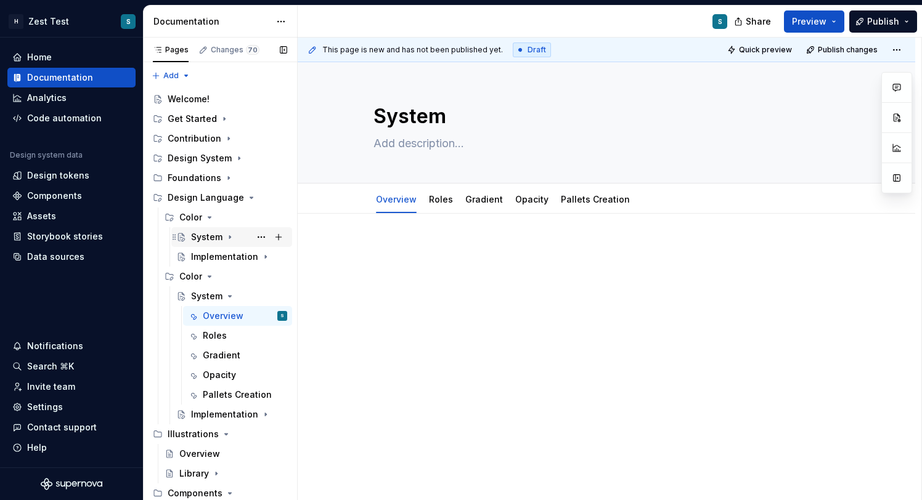
click at [227, 239] on icon "Page tree" at bounding box center [230, 237] width 10 height 10
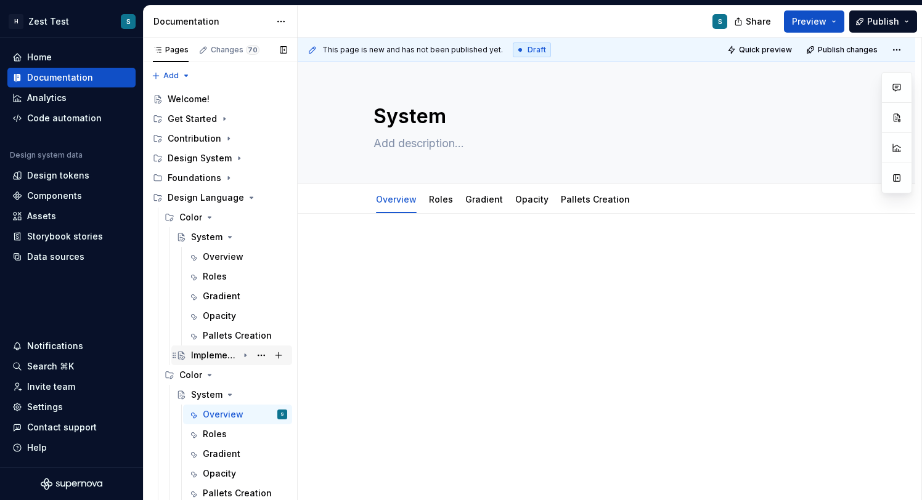
click at [236, 356] on div "Implementation" at bounding box center [214, 355] width 47 height 12
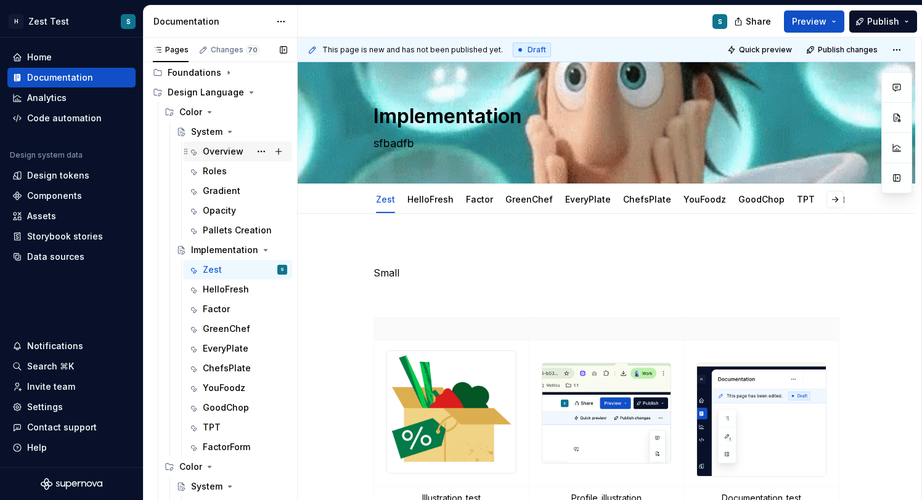
click at [241, 153] on div "Overview" at bounding box center [223, 151] width 41 height 12
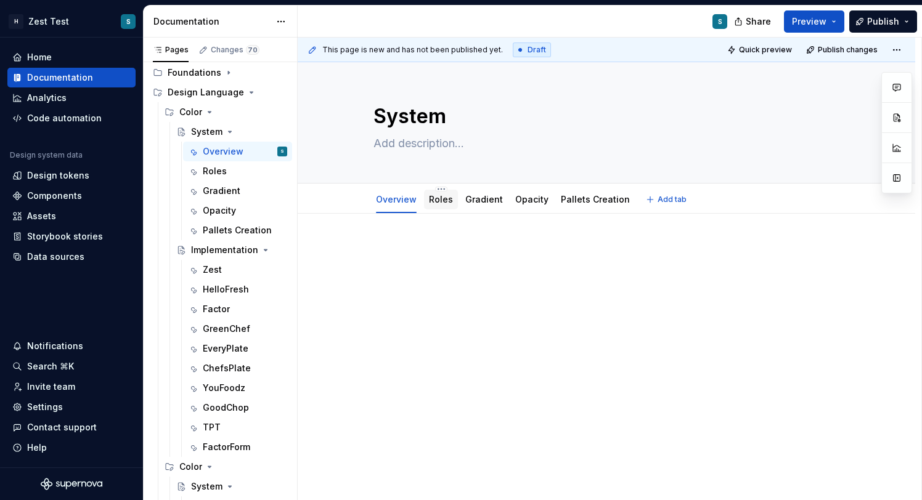
type textarea "*"
click at [666, 200] on span "Add tab" at bounding box center [672, 200] width 29 height 10
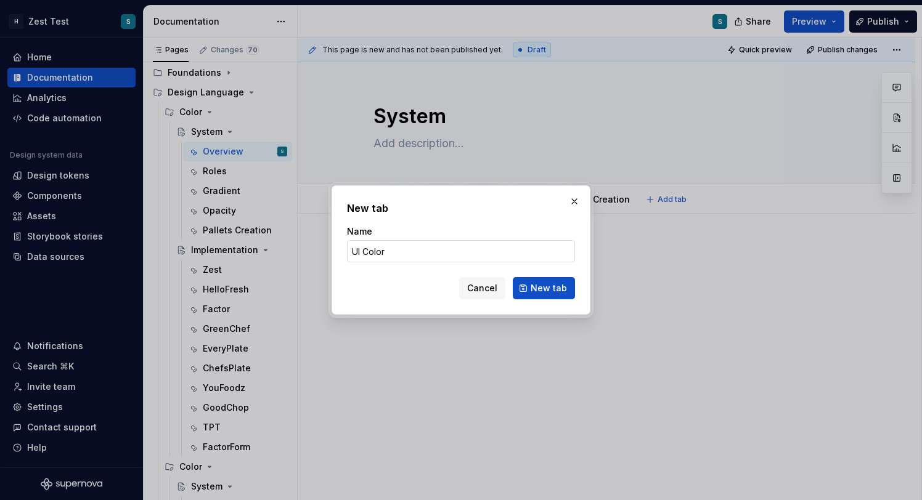
type input "UI Colors"
click button "New tab" at bounding box center [544, 288] width 62 height 22
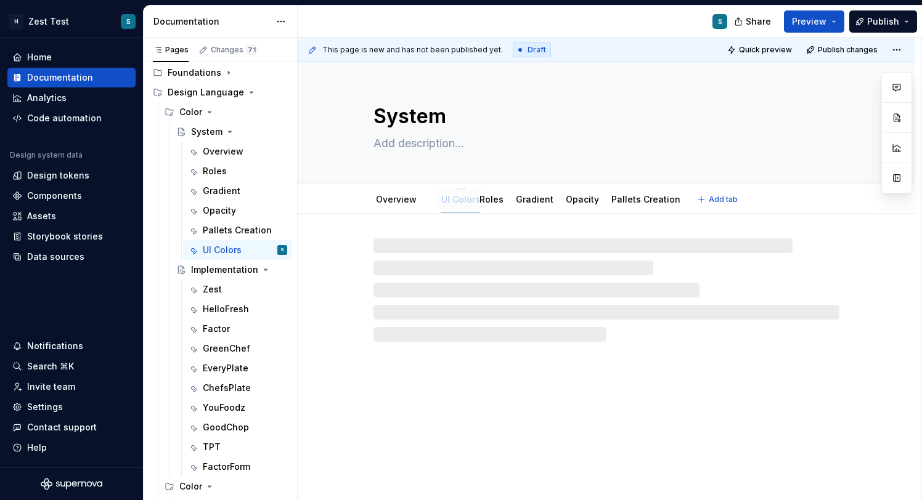
drag, startPoint x: 660, startPoint y: 200, endPoint x: 459, endPoint y: 199, distance: 200.9
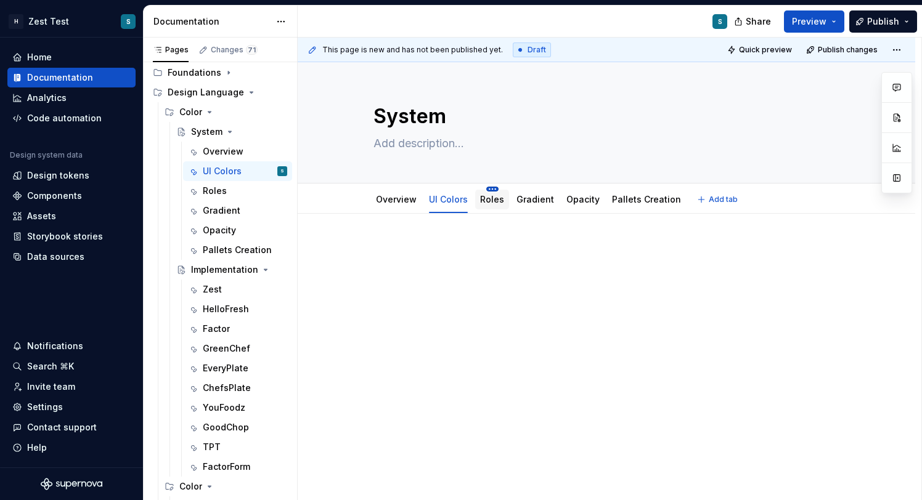
click at [494, 190] on html "H Zest Test S Home Documentation Analytics Code automation Design system data D…" at bounding box center [461, 250] width 922 height 500
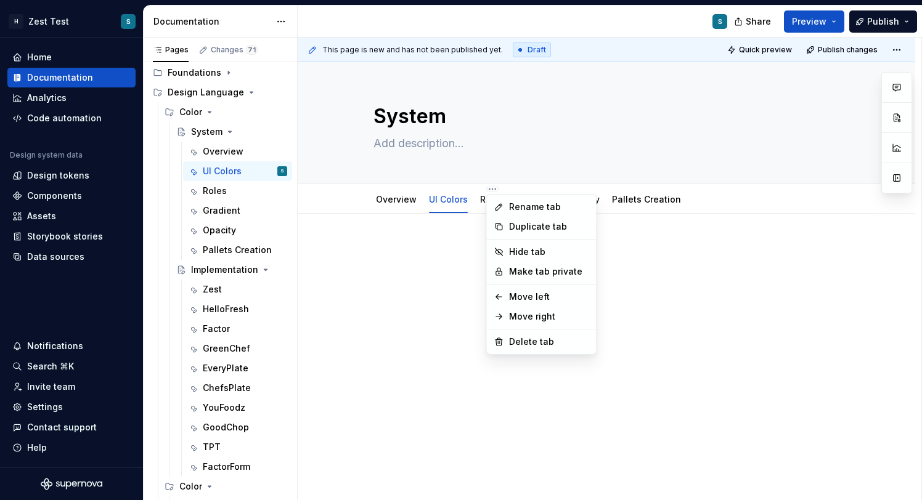
type textarea "*"
click at [540, 210] on div "Rename tab" at bounding box center [549, 207] width 80 height 12
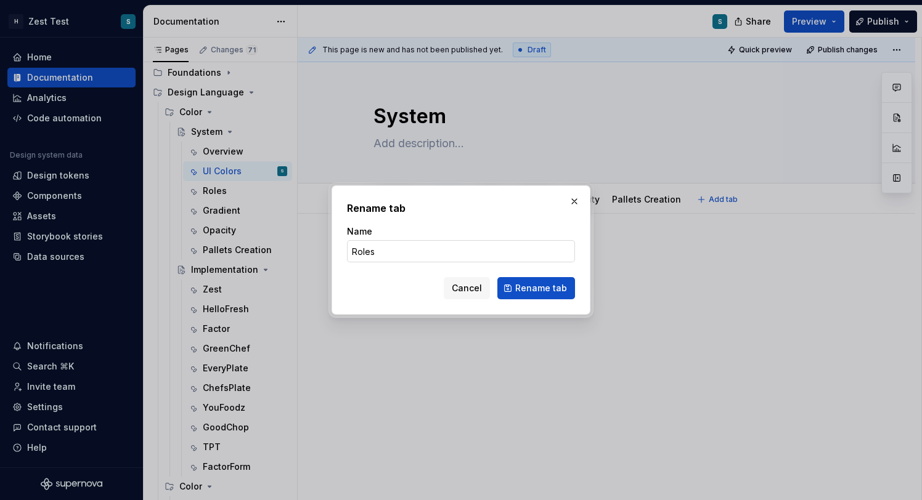
click at [381, 261] on input "Roles" at bounding box center [461, 251] width 228 height 22
type input "Digital Branding"
click button "Rename tab" at bounding box center [536, 288] width 78 height 22
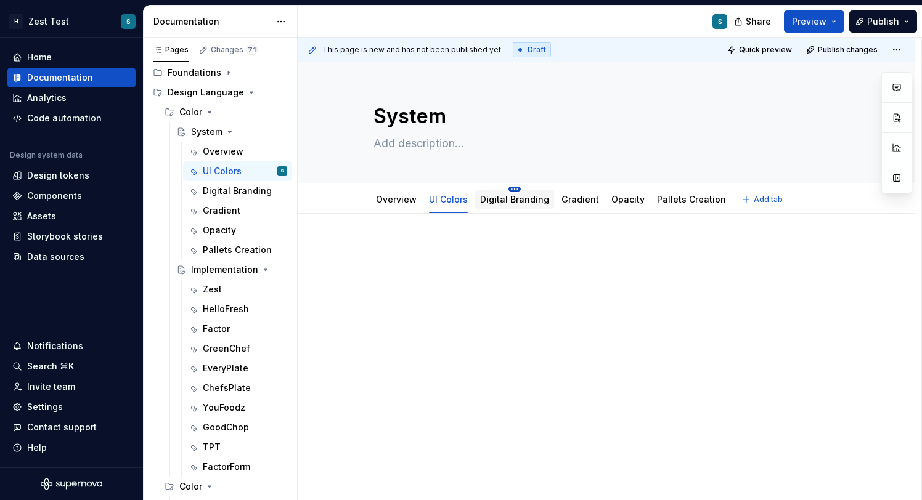
click at [516, 189] on html "H Zest Test S Home Documentation Analytics Code automation Design system data D…" at bounding box center [461, 250] width 922 height 500
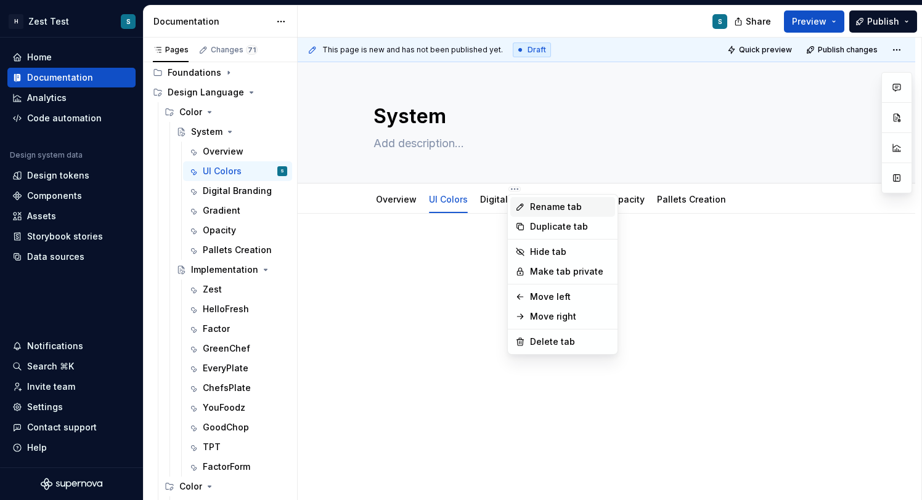
type textarea "*"
click at [560, 213] on div "Rename tab" at bounding box center [570, 207] width 80 height 12
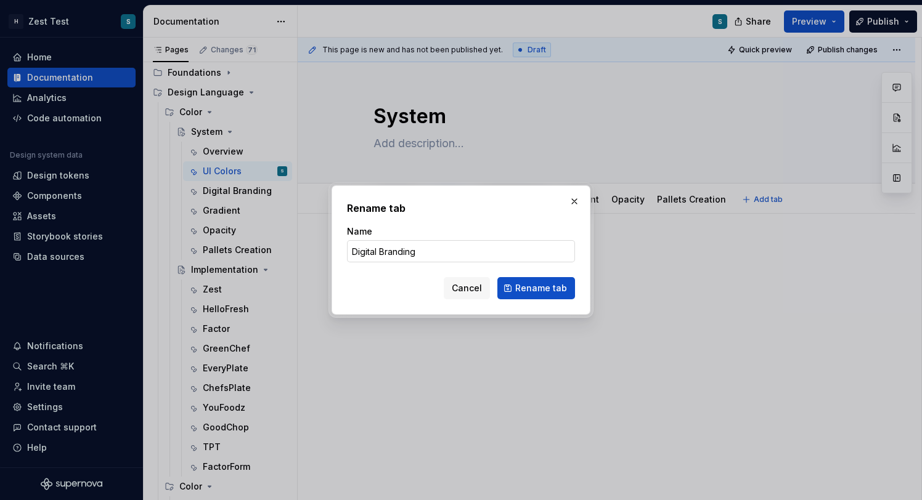
click at [420, 249] on input "Digital Branding" at bounding box center [461, 251] width 228 height 22
type input "Digital Brand Colors"
click button "Rename tab" at bounding box center [536, 288] width 78 height 22
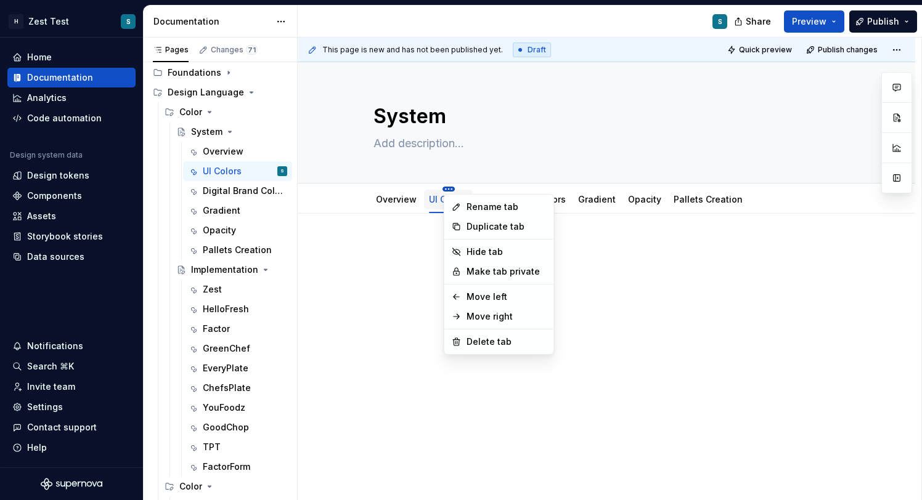
click at [452, 187] on html "H Zest Test S Home Documentation Analytics Code automation Design system data D…" at bounding box center [461, 250] width 922 height 500
type textarea "*"
click at [494, 207] on div "Rename tab" at bounding box center [507, 207] width 80 height 12
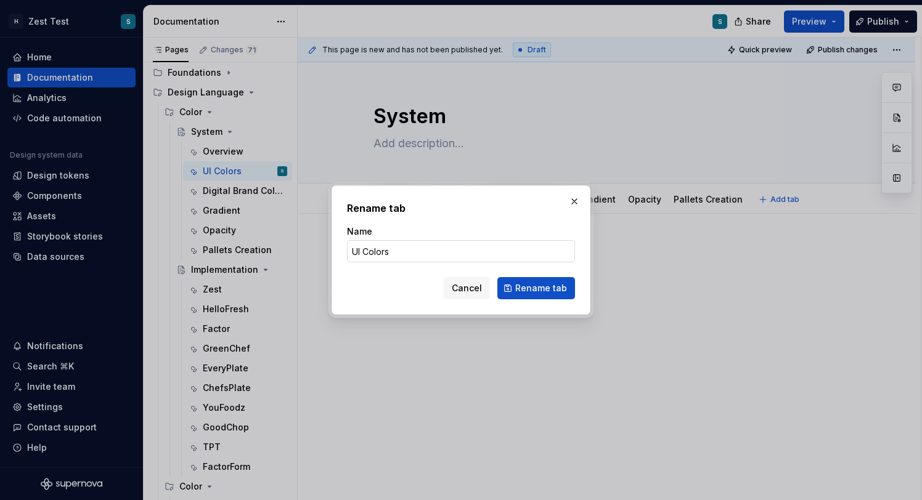
click at [364, 253] on input "UI Colors" at bounding box center [461, 251] width 228 height 22
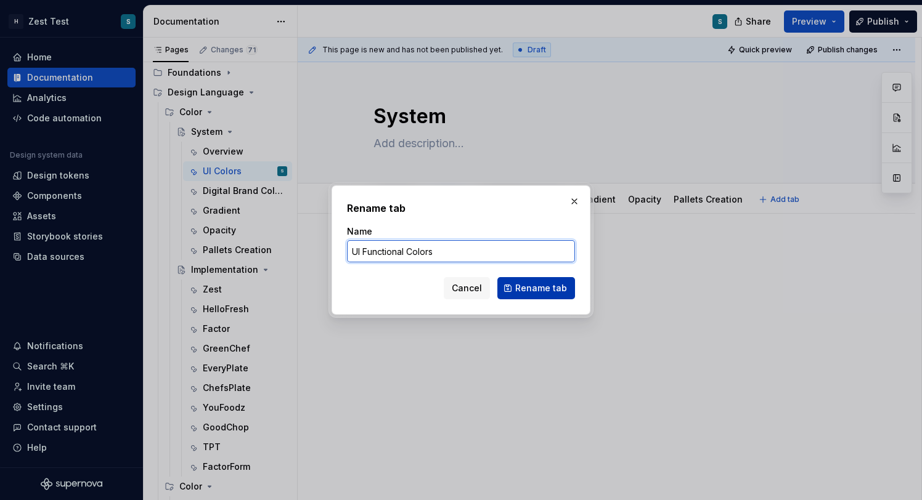
type input "UI Functional Colors"
click at [540, 282] on span "Rename tab" at bounding box center [541, 288] width 52 height 12
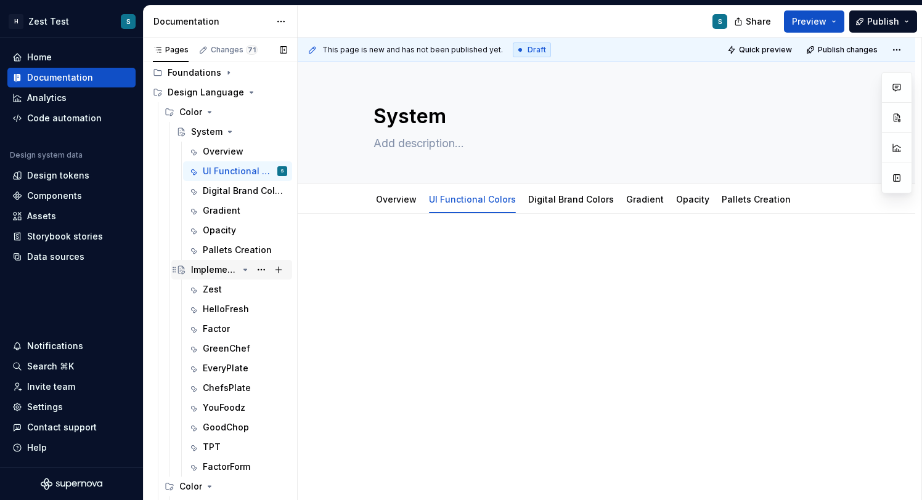
click at [245, 269] on icon "Page tree" at bounding box center [245, 269] width 3 height 1
click at [245, 269] on icon "Page tree" at bounding box center [245, 270] width 1 height 3
click at [245, 269] on icon "Page tree" at bounding box center [245, 269] width 3 height 1
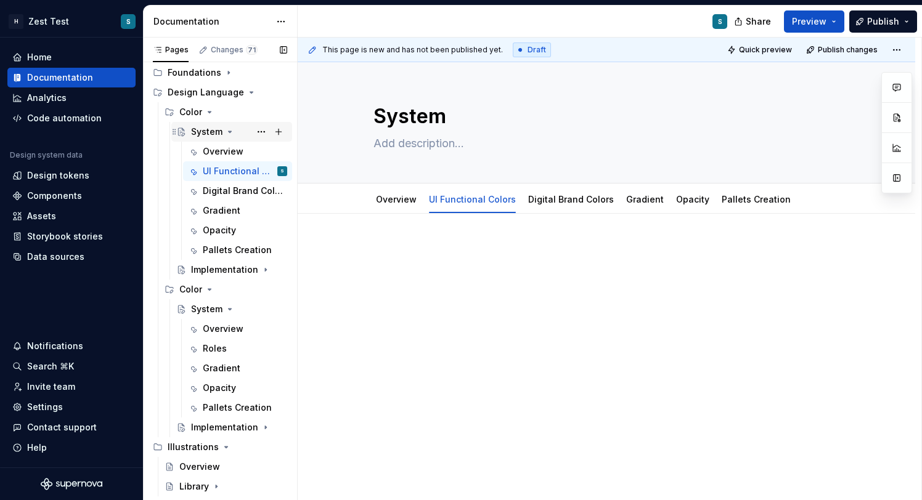
click at [232, 129] on icon "Page tree" at bounding box center [230, 132] width 10 height 10
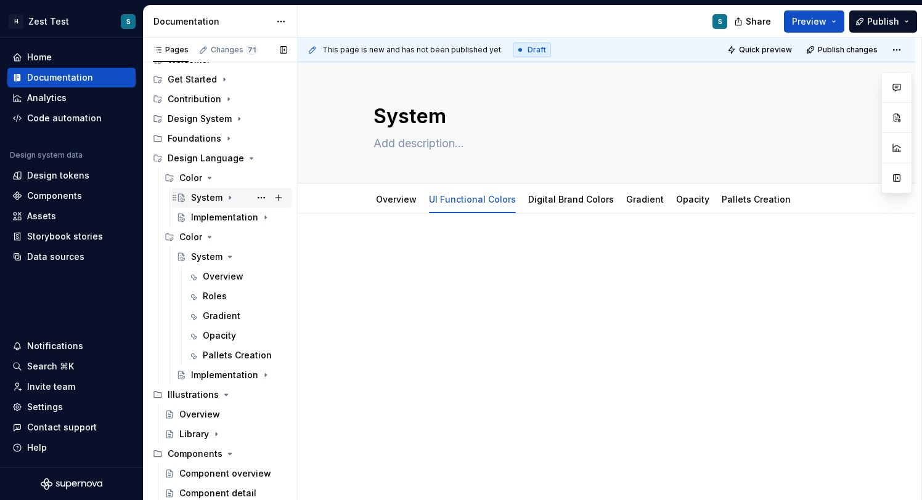
scroll to position [39, 0]
click at [191, 235] on div "Color" at bounding box center [190, 237] width 23 height 12
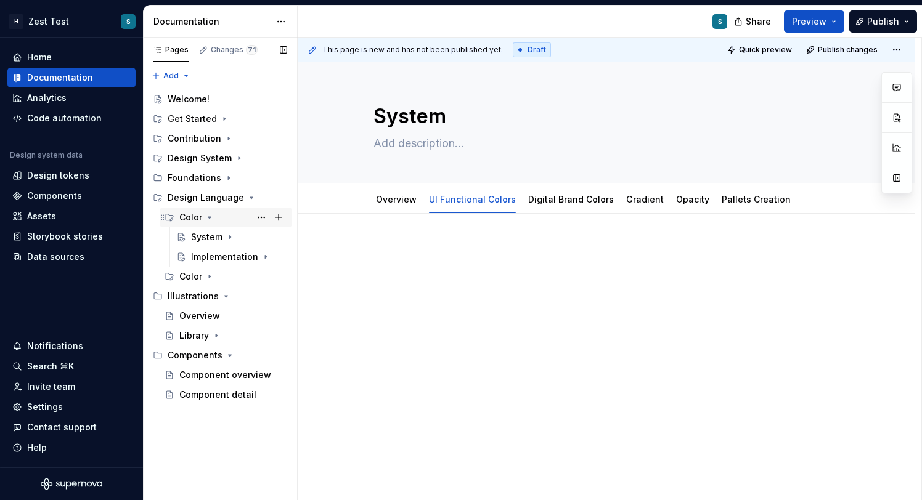
click at [194, 216] on div "Color" at bounding box center [190, 217] width 23 height 12
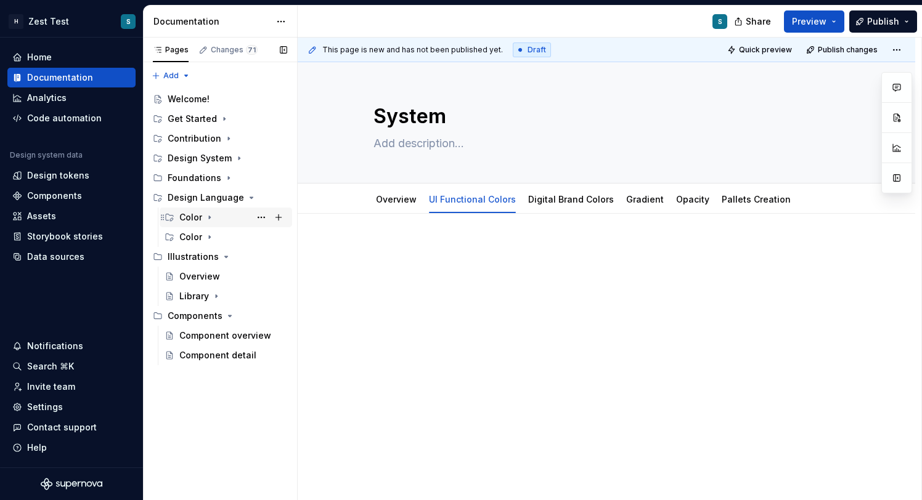
click at [195, 216] on div "Color" at bounding box center [190, 217] width 23 height 12
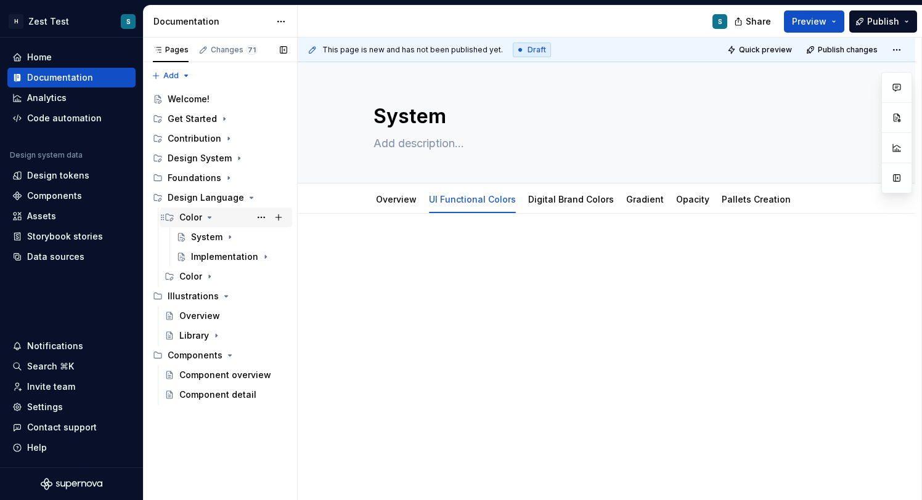
click at [205, 213] on icon "Page tree" at bounding box center [210, 218] width 10 height 10
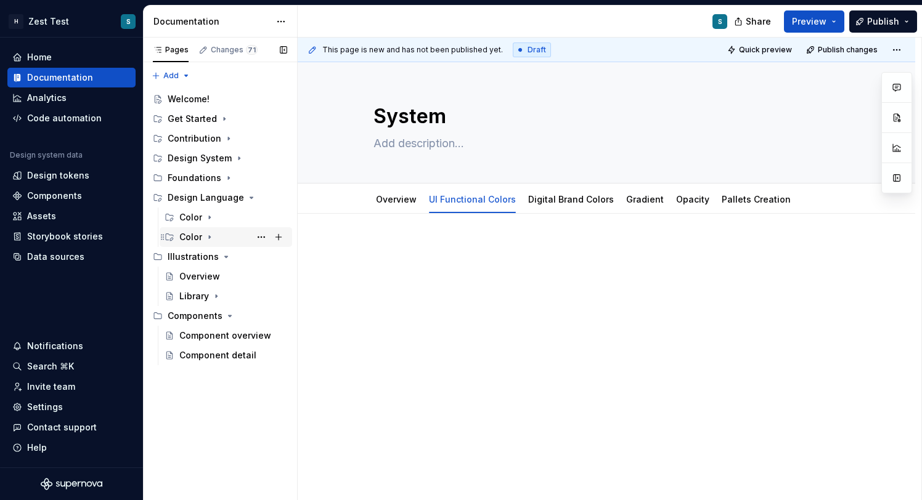
click at [197, 235] on div "Color" at bounding box center [190, 237] width 23 height 12
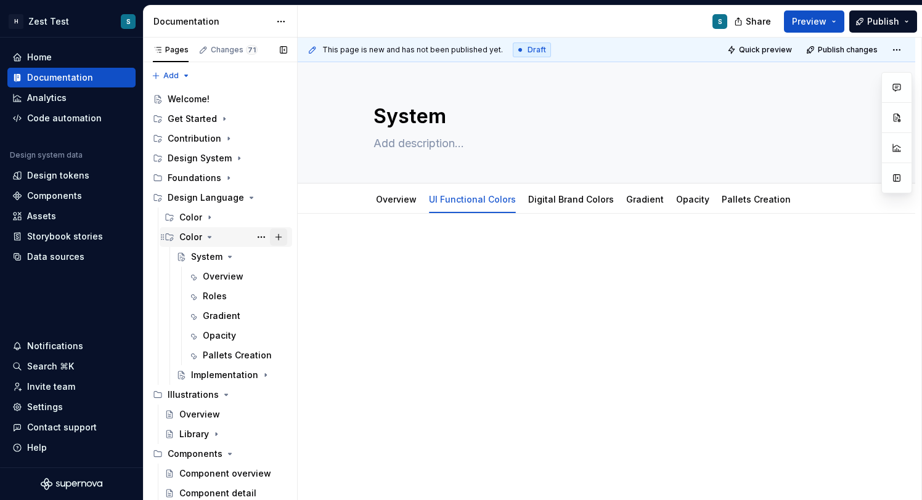
click at [270, 233] on button "Page tree" at bounding box center [278, 237] width 17 height 17
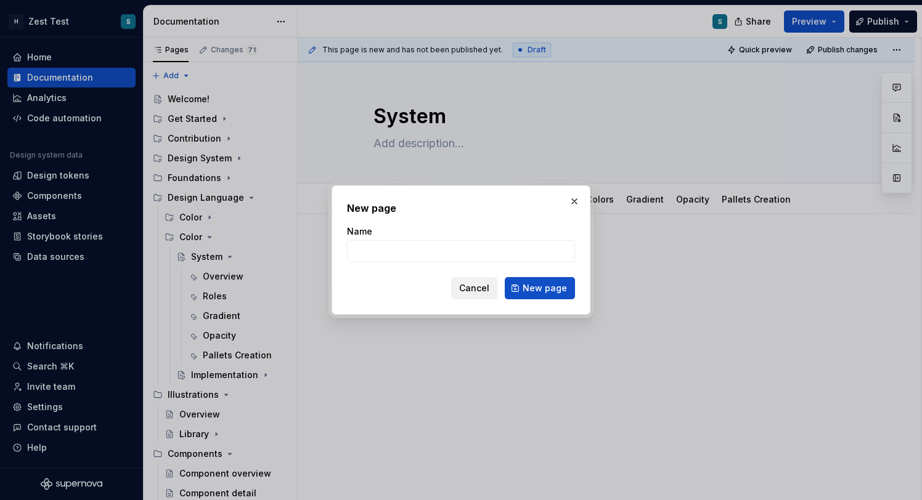
click at [471, 288] on span "Cancel" at bounding box center [474, 288] width 30 height 12
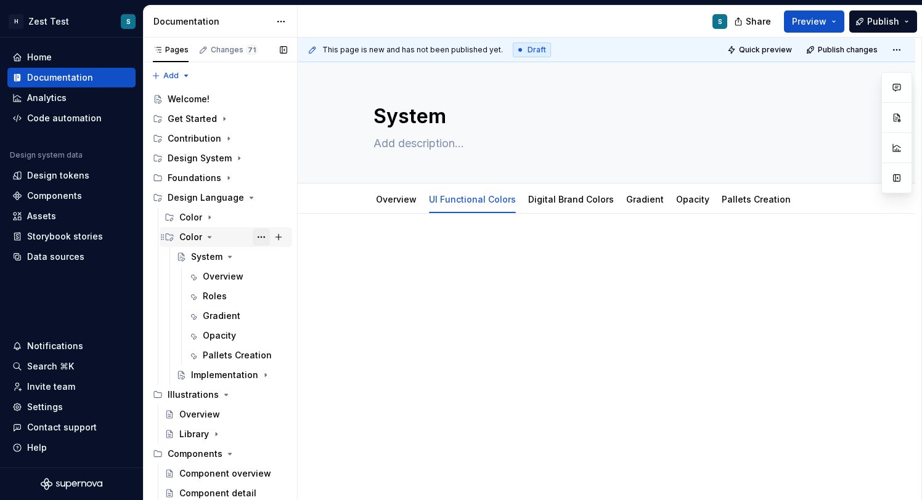
click at [261, 234] on button "Page tree" at bounding box center [261, 237] width 17 height 17
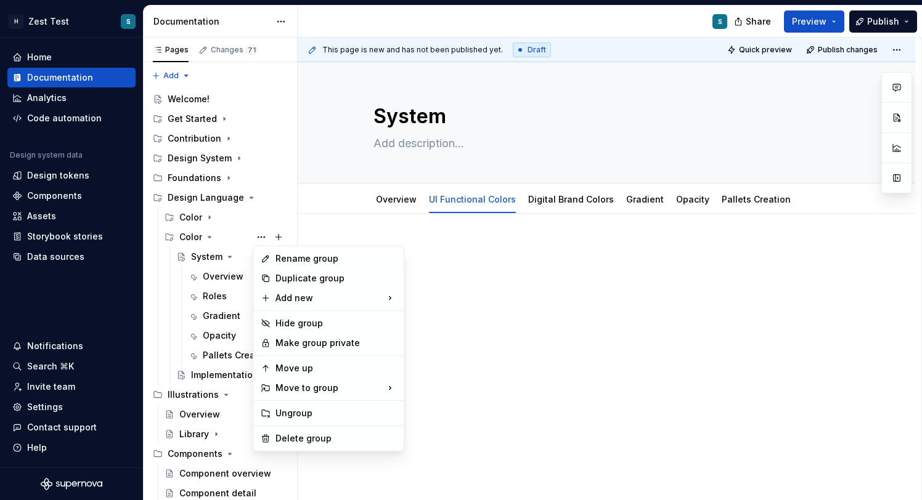
type textarea "*"
click at [340, 259] on div "Rename group" at bounding box center [335, 259] width 121 height 12
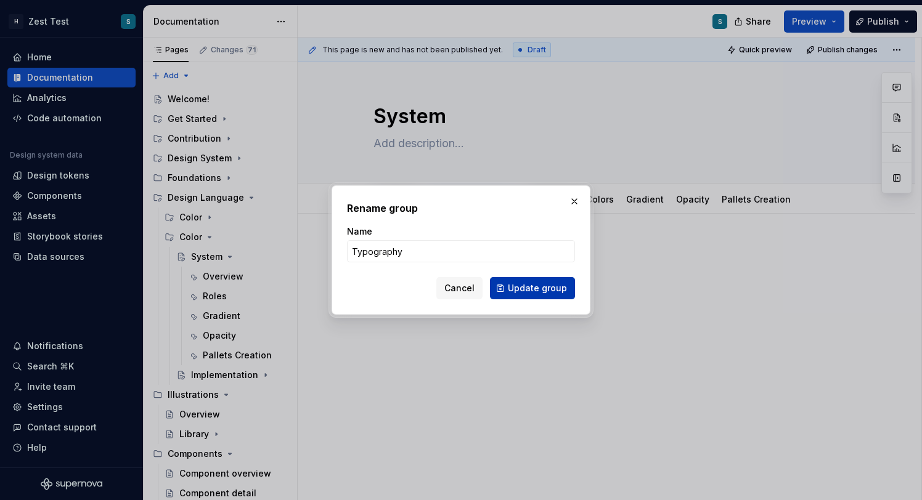
type input "Typography"
click at [542, 287] on span "Update group" at bounding box center [537, 288] width 59 height 12
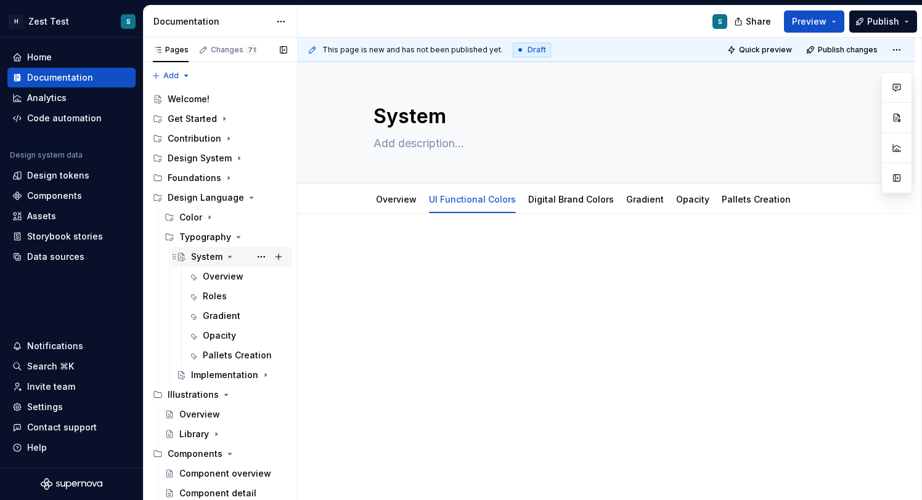
click at [212, 259] on div "System" at bounding box center [206, 257] width 31 height 12
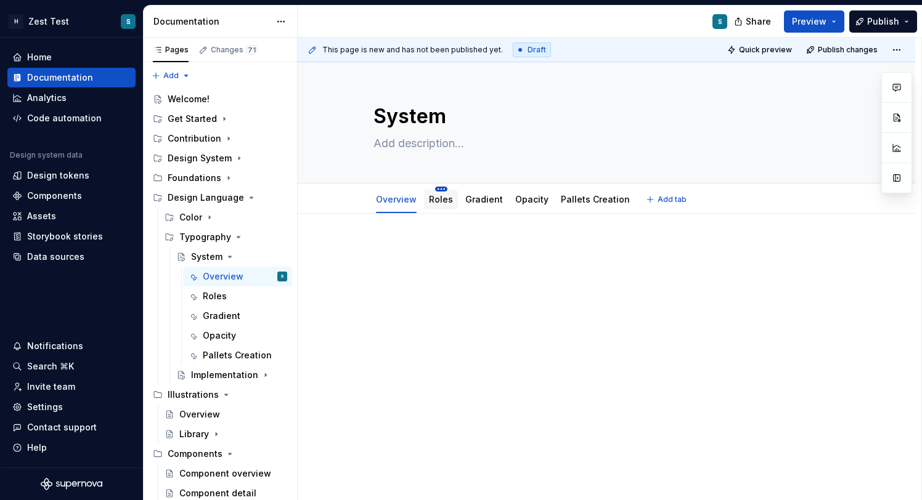
click at [442, 188] on html "H Zest Test S Home Documentation Analytics Code automation Design system data D…" at bounding box center [461, 250] width 922 height 500
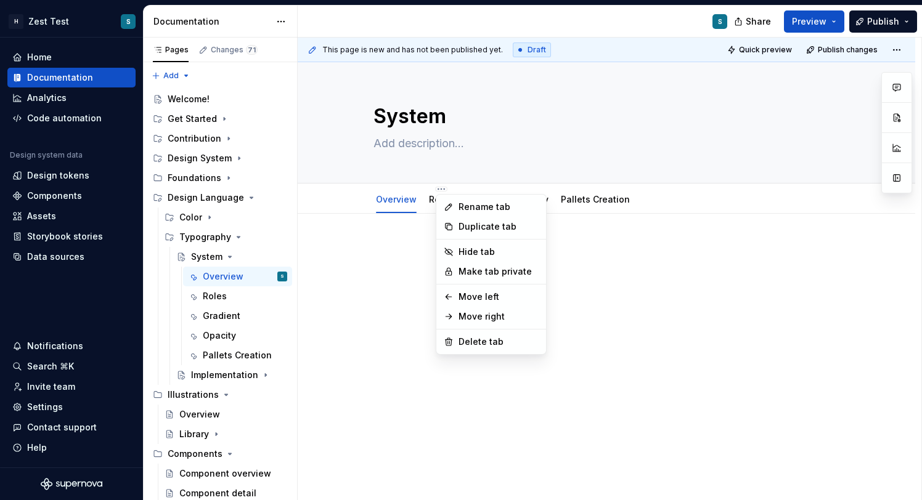
type textarea "*"
click at [474, 204] on div "Rename tab" at bounding box center [498, 207] width 80 height 12
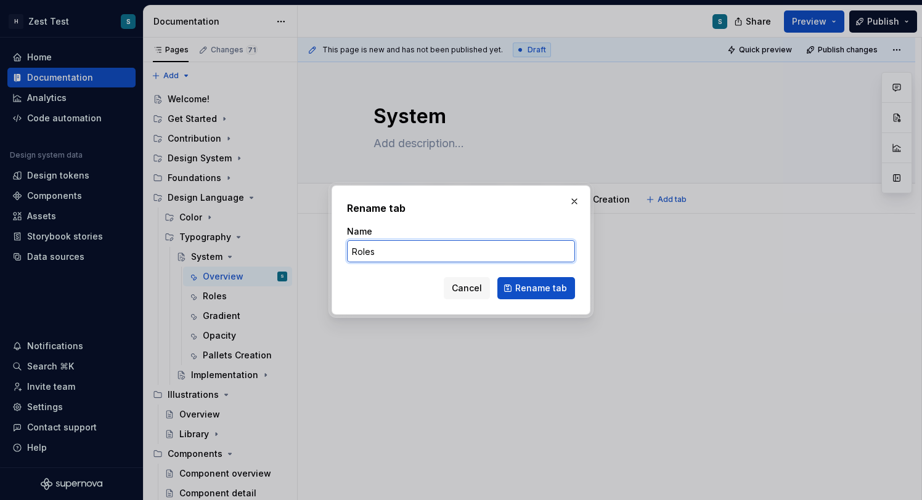
click at [369, 256] on input "Roles" at bounding box center [461, 251] width 228 height 22
type input "A"
type input "UI Functional Typography"
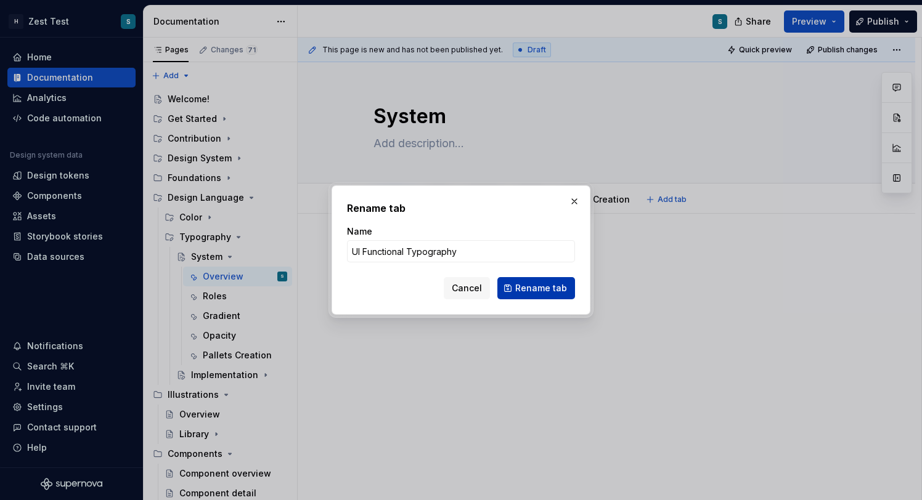
click at [533, 291] on span "Rename tab" at bounding box center [541, 288] width 52 height 12
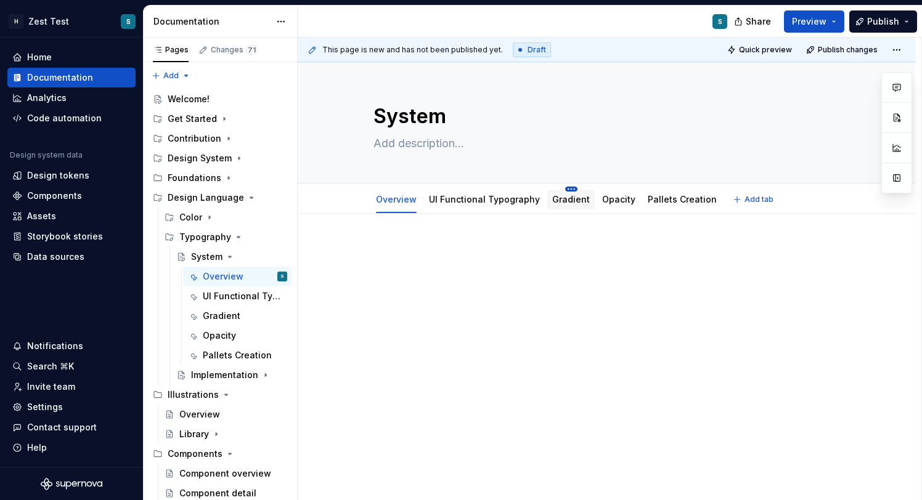
click at [567, 190] on html "H Zest Test S Home Documentation Analytics Code automation Design system data D…" at bounding box center [461, 250] width 922 height 500
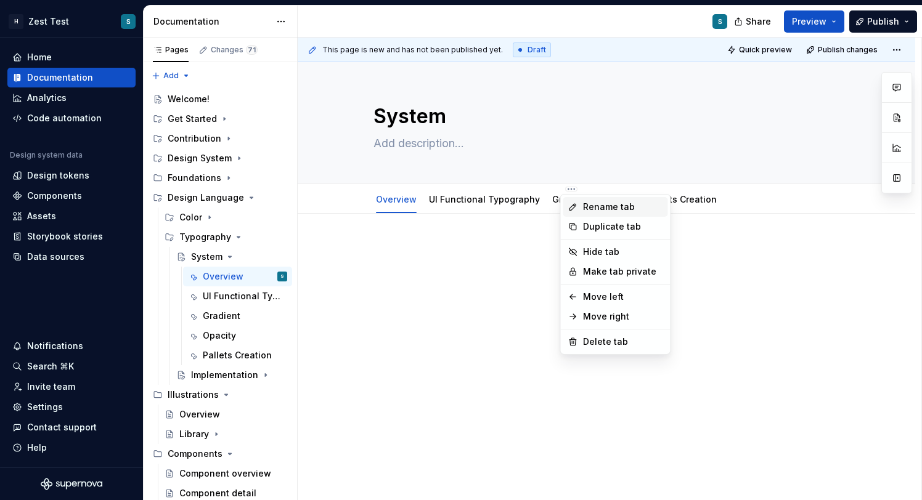
type textarea "*"
click at [600, 211] on div "Rename tab" at bounding box center [623, 207] width 80 height 12
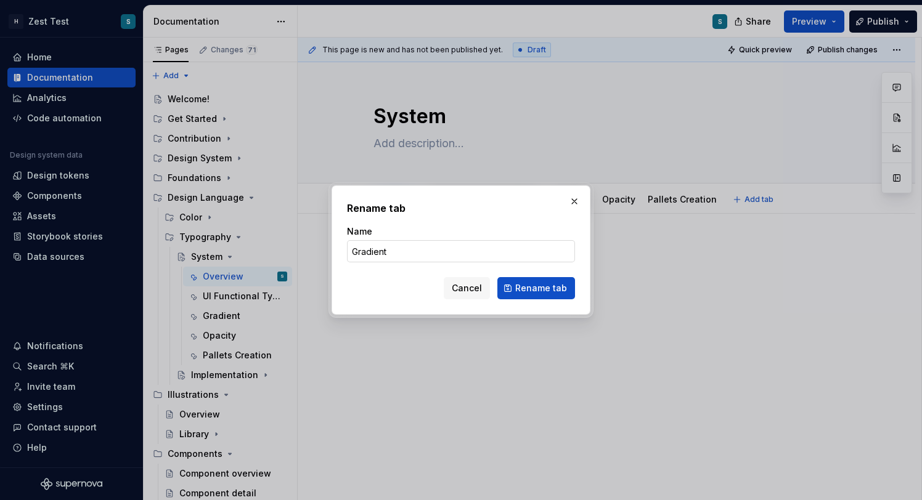
click at [410, 255] on input "Gradient" at bounding box center [461, 251] width 228 height 22
paste input "UI Functional Typography"
click at [406, 250] on input "UI Functional Typography" at bounding box center [461, 251] width 228 height 22
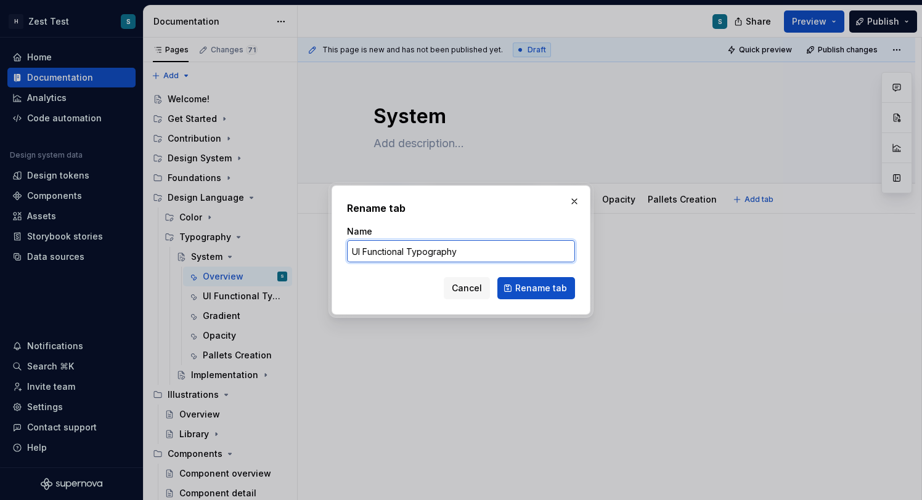
drag, startPoint x: 406, startPoint y: 250, endPoint x: 335, endPoint y: 250, distance: 71.5
click at [335, 250] on div "Rename tab Name UI Functional Typography Cancel Rename tab" at bounding box center [461, 249] width 259 height 129
type input "Digital Brand Typography"
click at [540, 285] on span "Rename tab" at bounding box center [541, 288] width 52 height 12
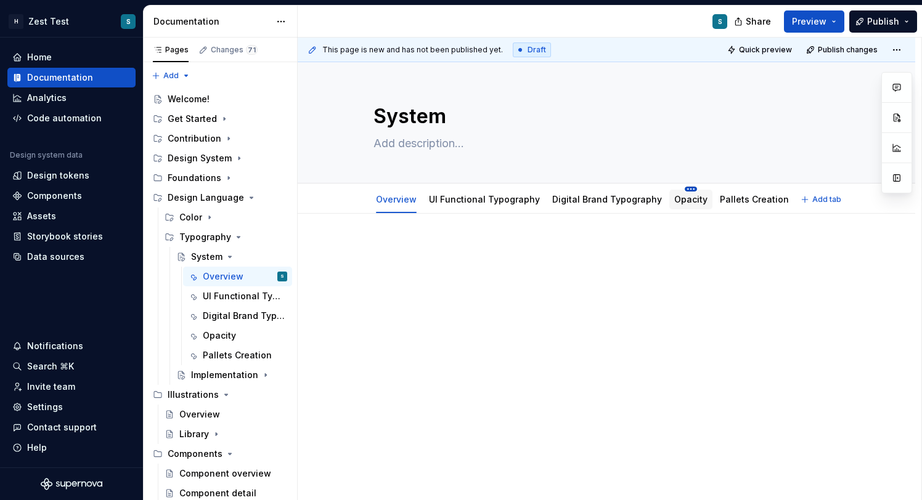
click at [685, 189] on html "H Zest Test S Home Documentation Analytics Code automation Design system data D…" at bounding box center [461, 250] width 922 height 500
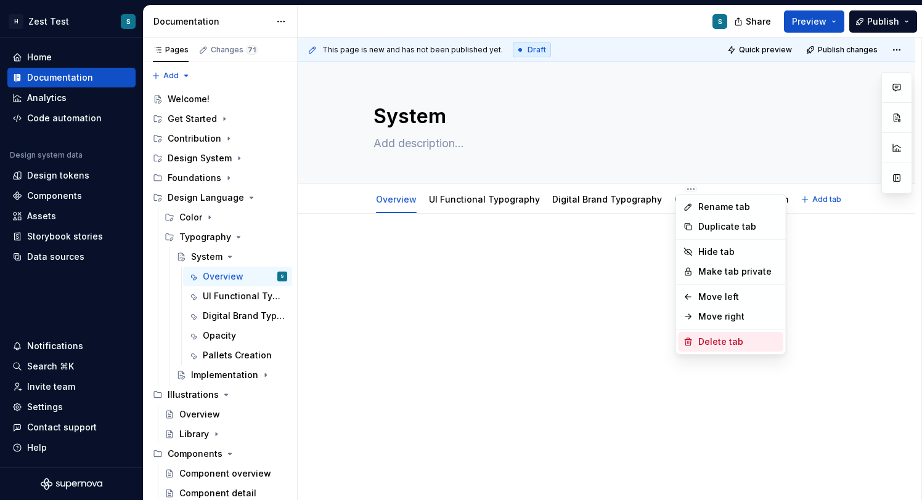
click at [725, 343] on div "Delete tab" at bounding box center [738, 342] width 80 height 12
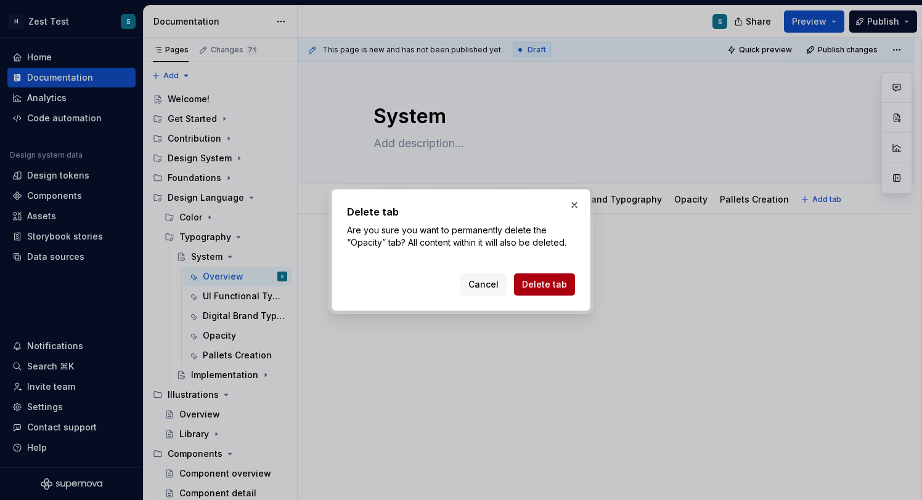
click at [558, 280] on span "Delete tab" at bounding box center [544, 285] width 45 height 12
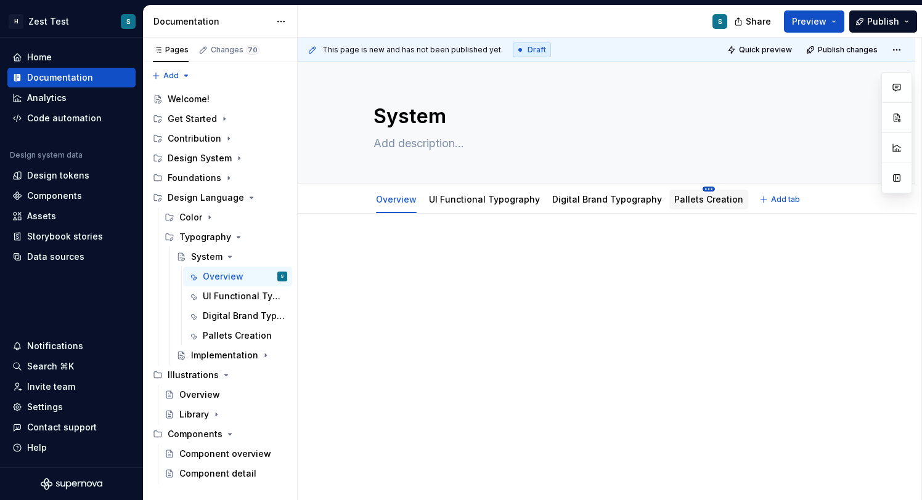
click at [696, 189] on html "H Zest Test S Home Documentation Analytics Code automation Design system data D…" at bounding box center [461, 250] width 922 height 500
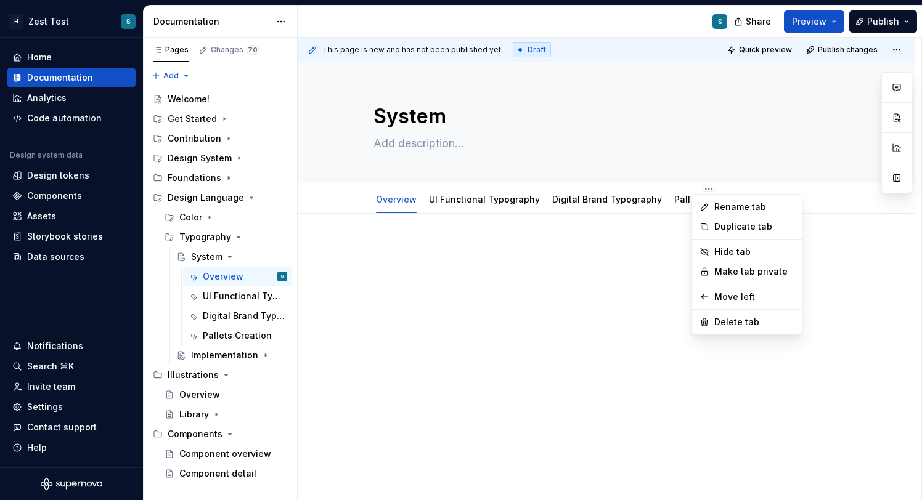
click at [680, 235] on html "H Zest Test S Home Documentation Analytics Code automation Design system data D…" at bounding box center [461, 250] width 922 height 500
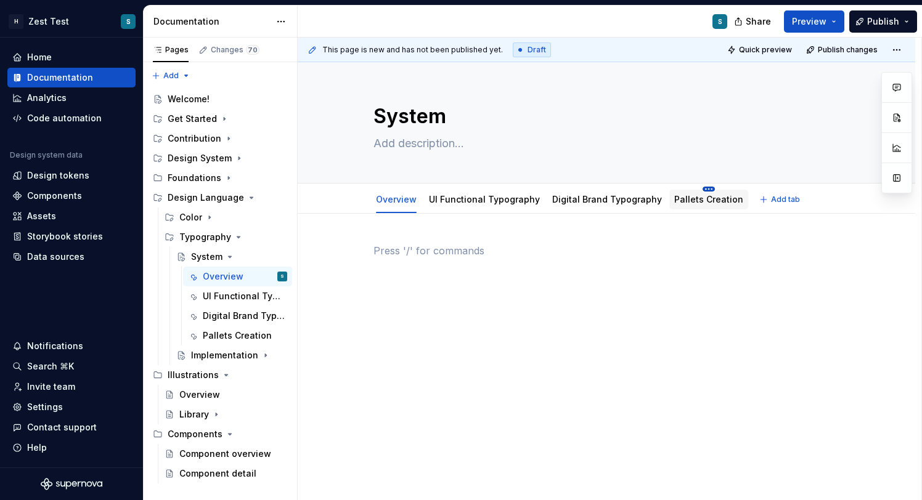
click at [696, 189] on html "H Zest Test S Home Documentation Analytics Code automation Design system data D…" at bounding box center [461, 250] width 922 height 500
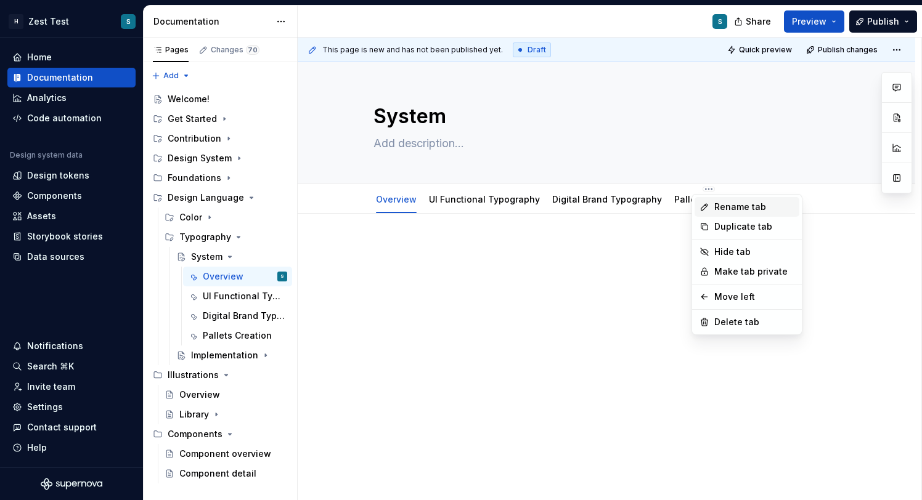
type textarea "*"
click at [721, 210] on div "Rename tab" at bounding box center [754, 207] width 80 height 12
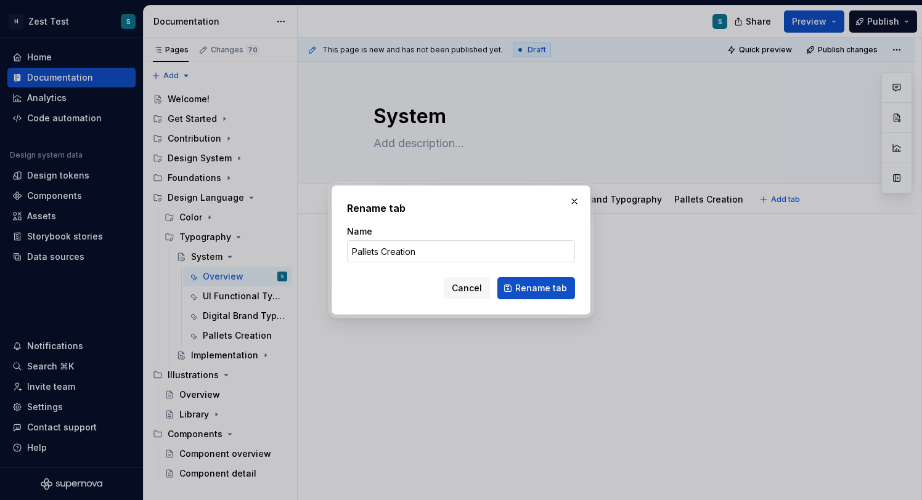
click at [370, 255] on input "Pallets Creation" at bounding box center [461, 251] width 228 height 22
type input "Scales Creation"
click at [535, 290] on span "Rename tab" at bounding box center [541, 288] width 52 height 12
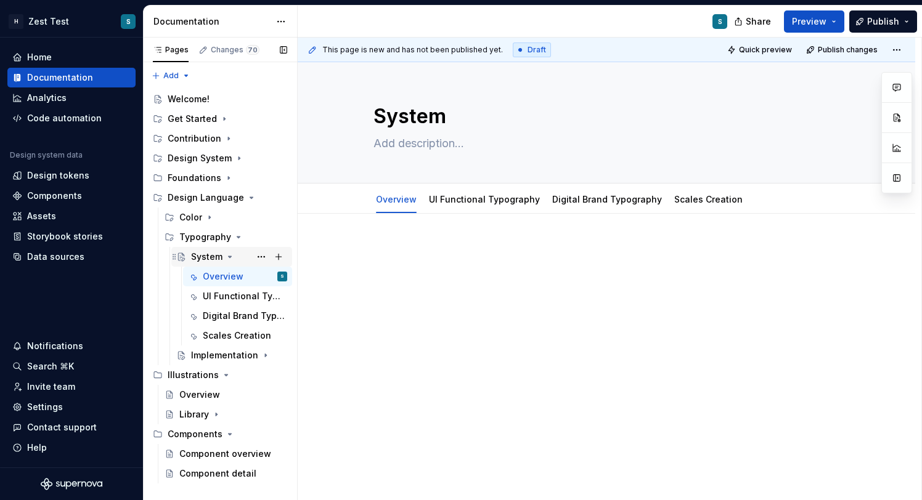
click at [232, 256] on icon "Page tree" at bounding box center [230, 257] width 10 height 10
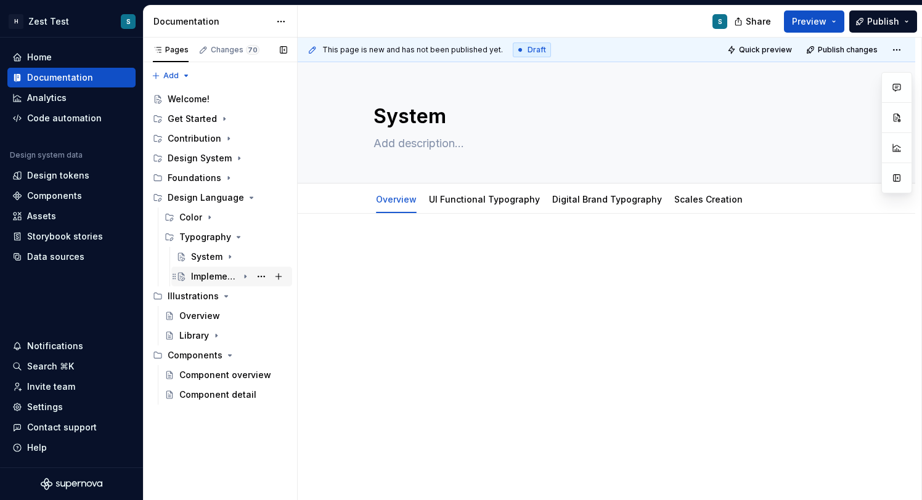
click at [239, 275] on div "Implementation" at bounding box center [239, 276] width 96 height 17
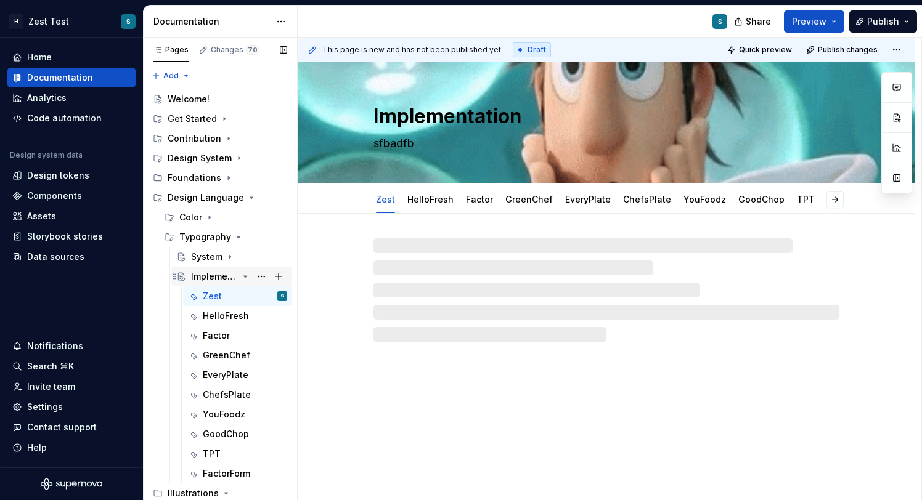
click at [235, 277] on div "Implementation" at bounding box center [214, 277] width 47 height 12
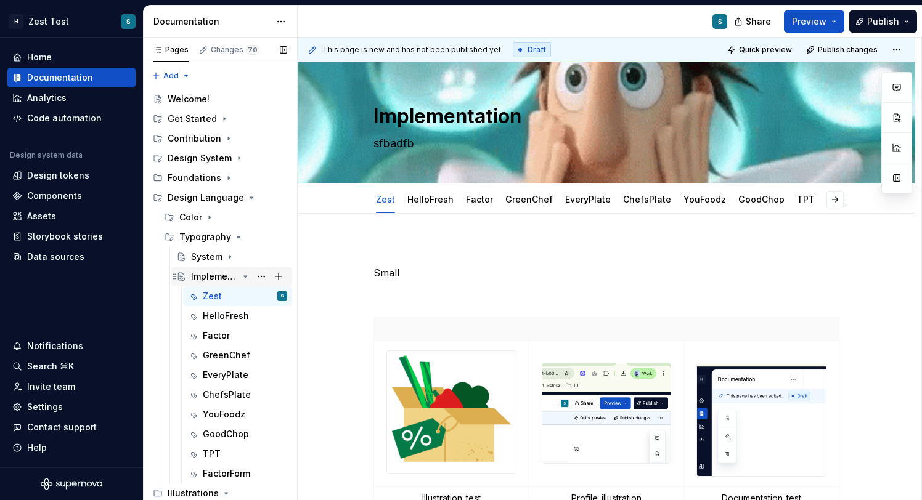
click at [249, 276] on icon "Page tree" at bounding box center [245, 277] width 10 height 10
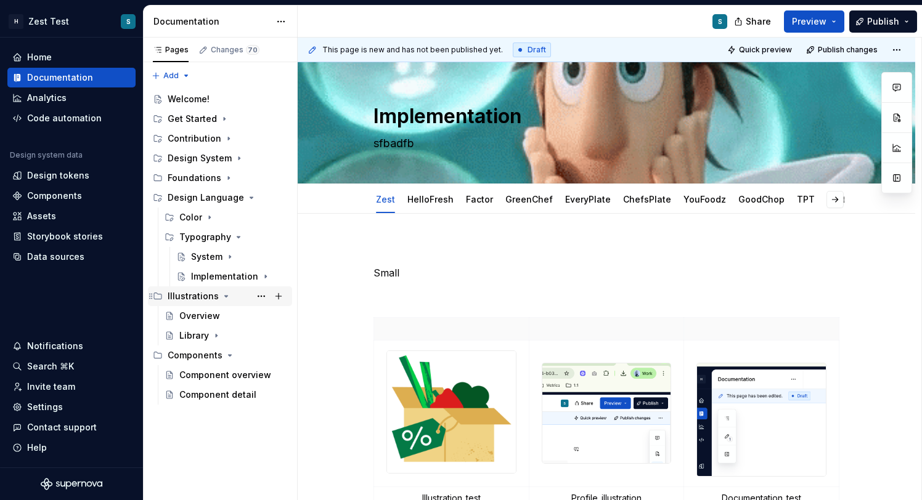
click at [221, 296] on icon "Page tree" at bounding box center [226, 296] width 10 height 10
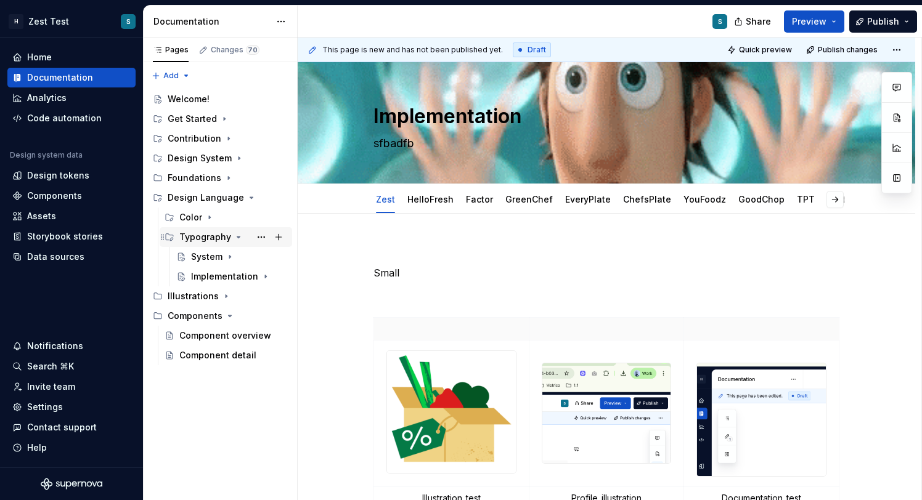
click at [236, 238] on icon "Page tree" at bounding box center [239, 237] width 10 height 10
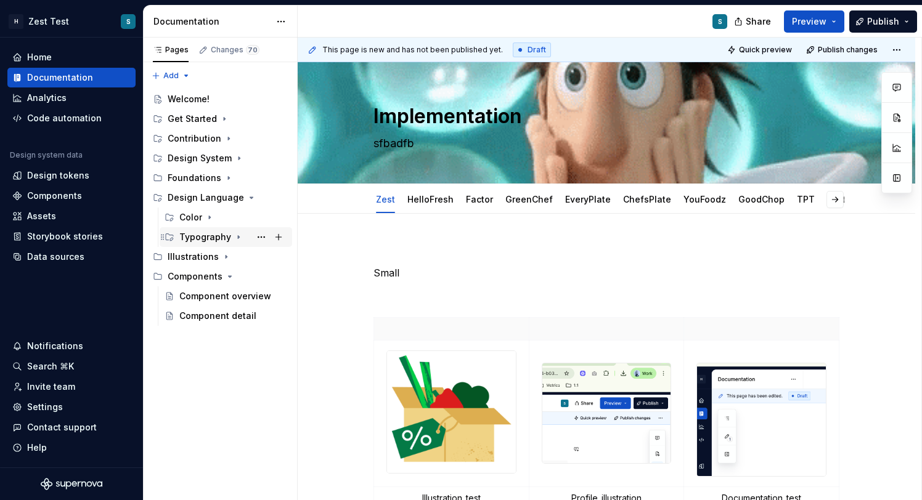
click at [238, 237] on icon "Page tree" at bounding box center [238, 237] width 1 height 3
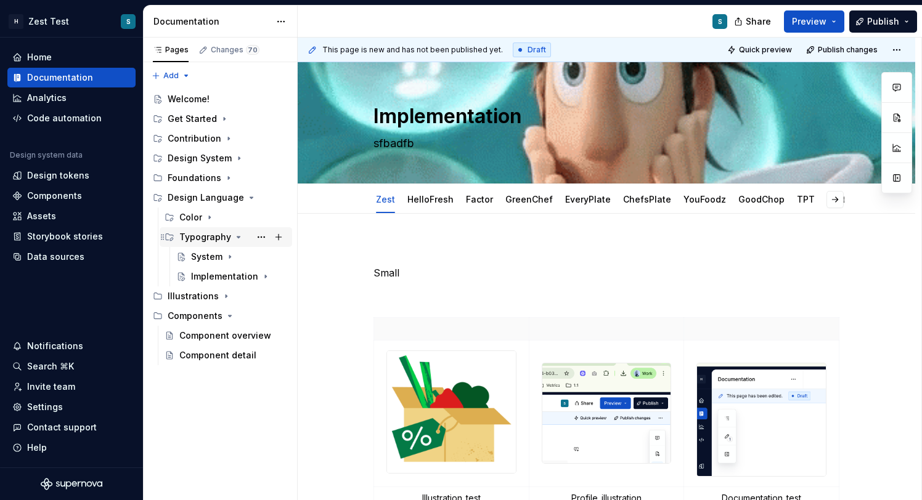
click at [237, 239] on icon "Page tree" at bounding box center [239, 237] width 10 height 10
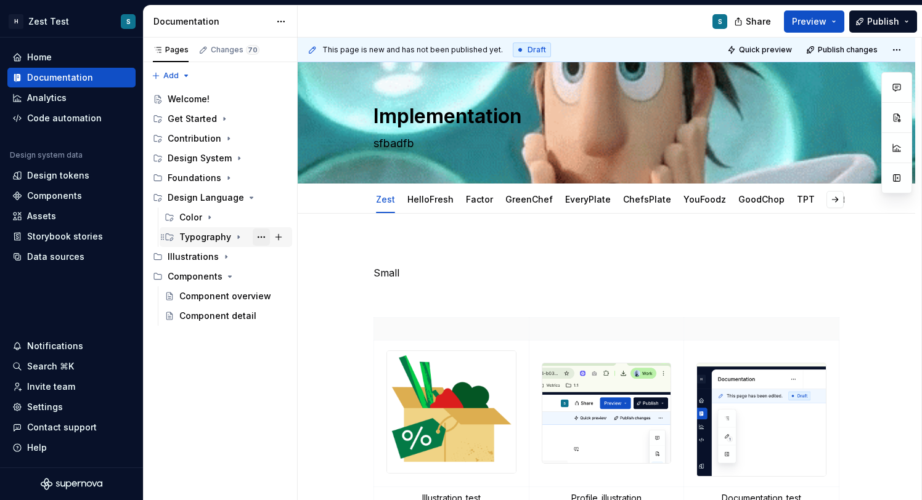
click at [256, 237] on button "Page tree" at bounding box center [261, 237] width 17 height 17
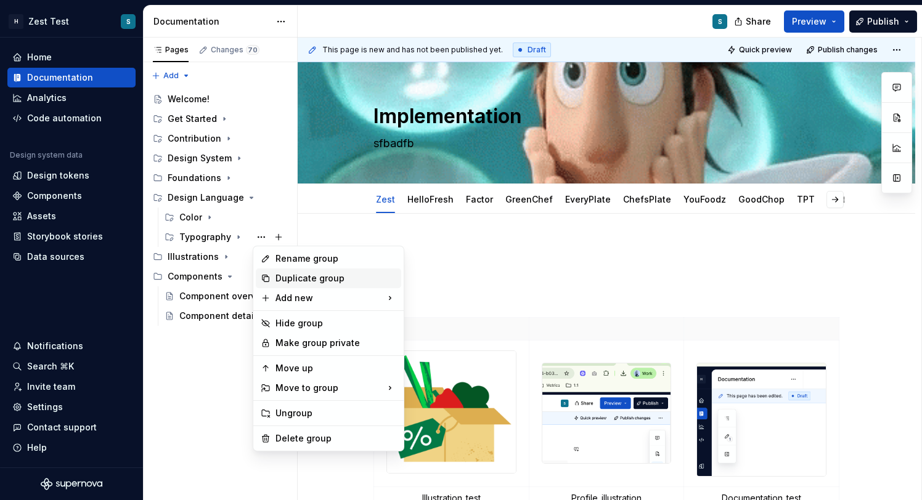
click at [346, 277] on div "Duplicate group" at bounding box center [335, 278] width 121 height 12
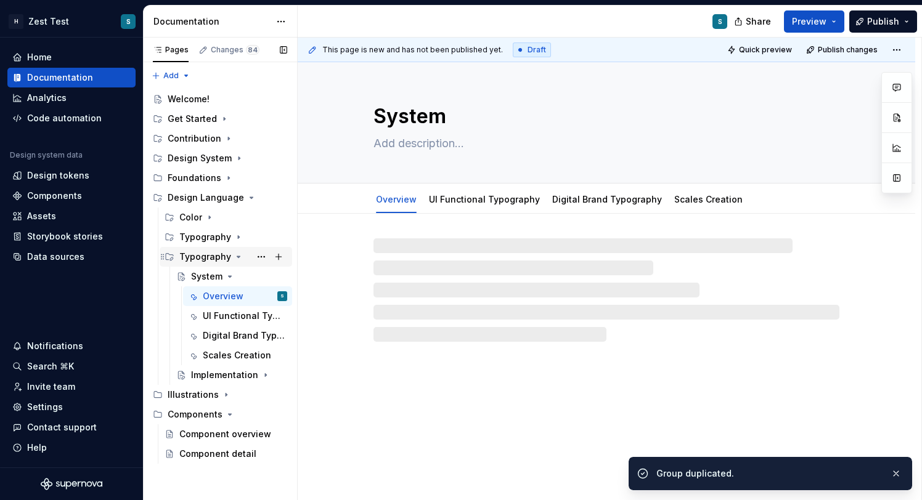
click at [204, 256] on div "Typography" at bounding box center [205, 257] width 52 height 12
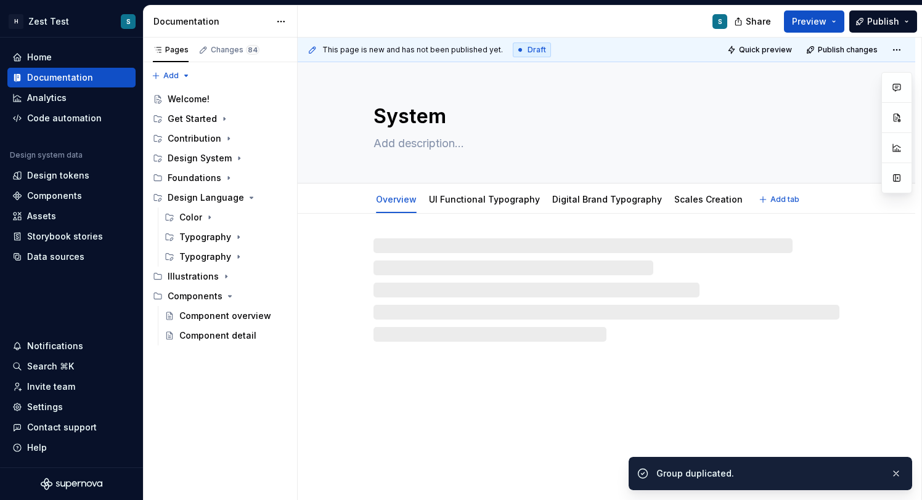
click at [418, 124] on textarea "System" at bounding box center [604, 117] width 466 height 30
click at [204, 257] on div "Typography" at bounding box center [205, 257] width 52 height 12
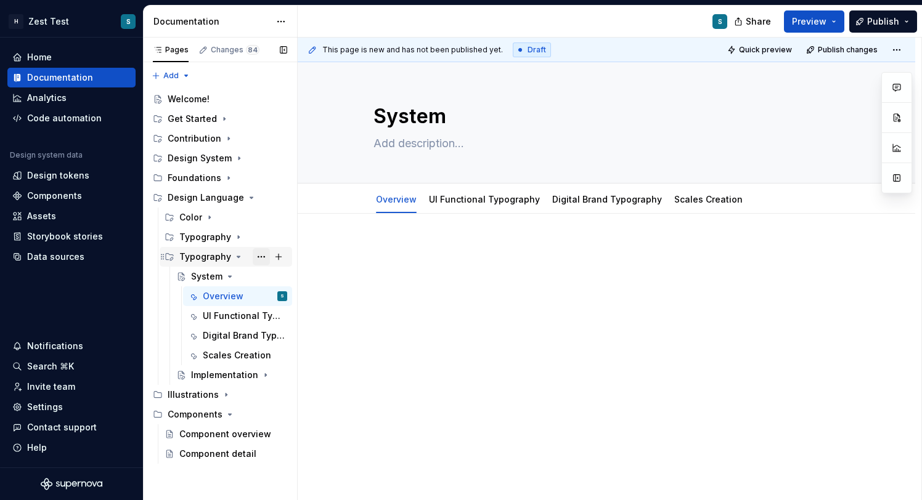
click at [263, 256] on button "Page tree" at bounding box center [261, 256] width 17 height 17
type textarea "*"
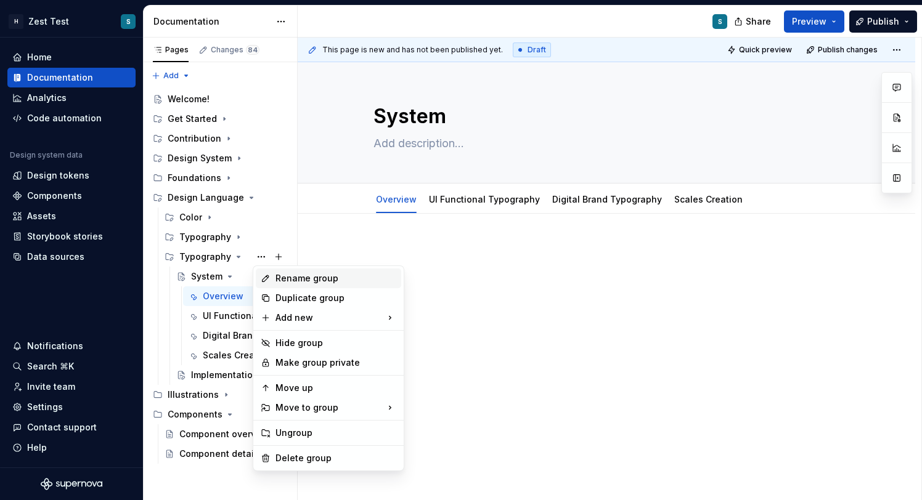
click at [325, 276] on div "Rename group" at bounding box center [335, 278] width 121 height 12
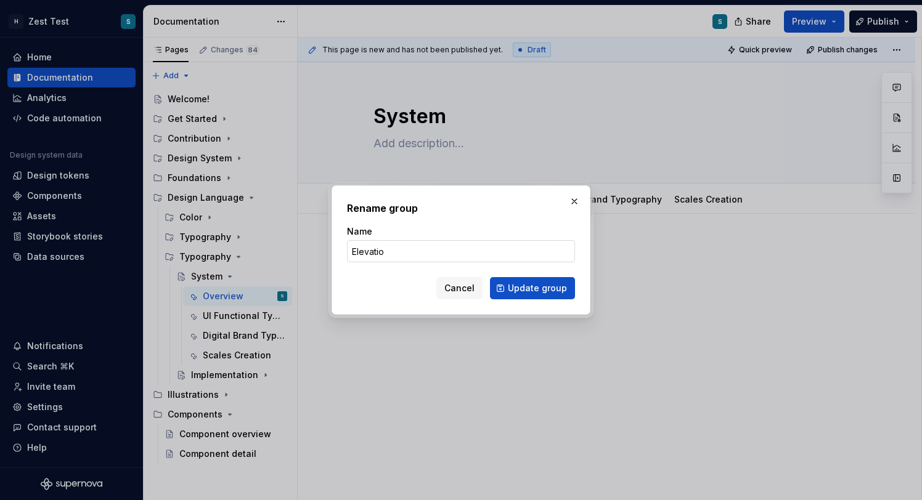
type input "Elevation"
click button "Update group" at bounding box center [532, 288] width 85 height 22
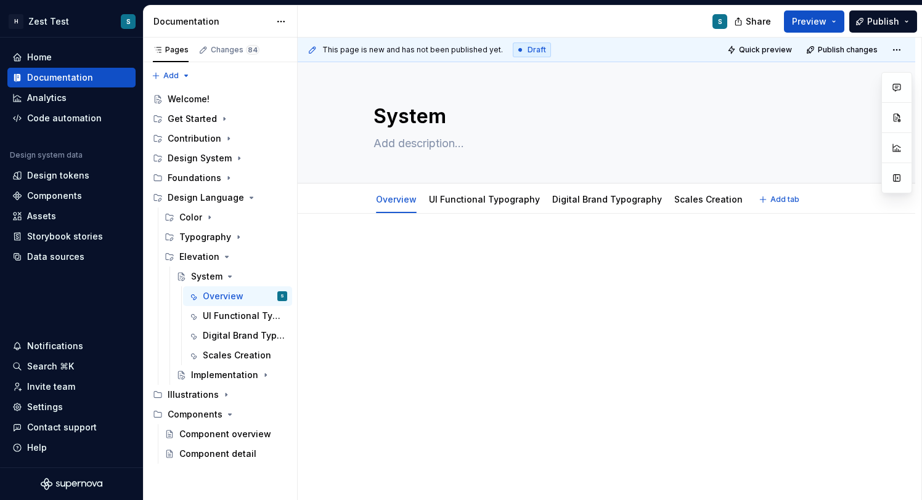
click at [483, 185] on div "Overview UI Functional Typography Digital Brand Typography Scales Creation Add …" at bounding box center [606, 199] width 617 height 30
click at [484, 190] on html "H Zest Test S Home Documentation Analytics Code automation Design system data D…" at bounding box center [461, 250] width 922 height 500
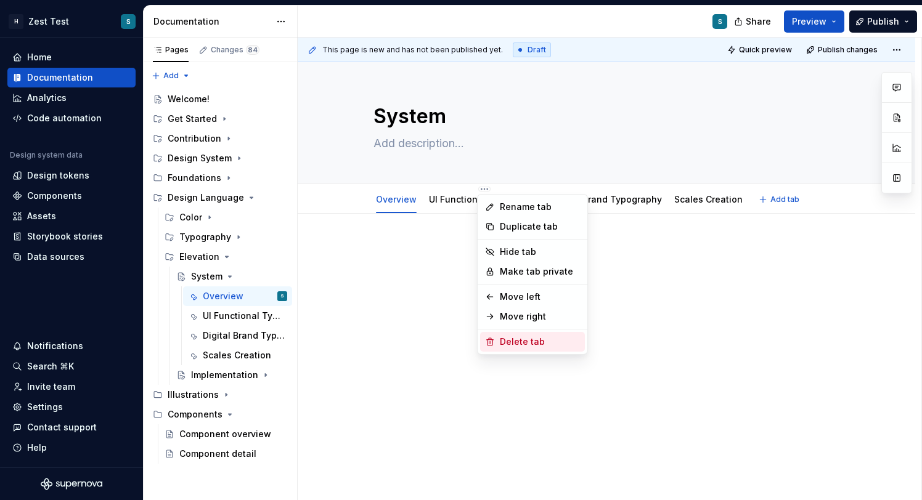
click at [535, 345] on div "Delete tab" at bounding box center [540, 342] width 80 height 12
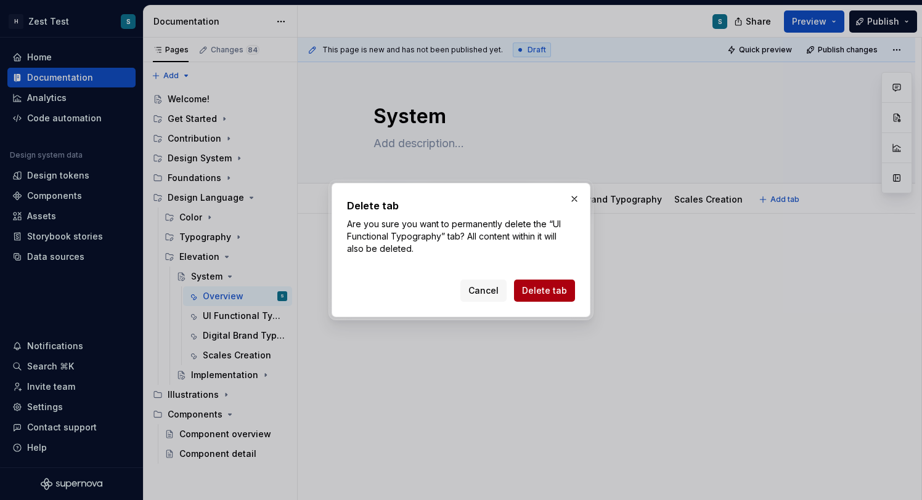
click at [544, 296] on span "Delete tab" at bounding box center [544, 291] width 45 height 12
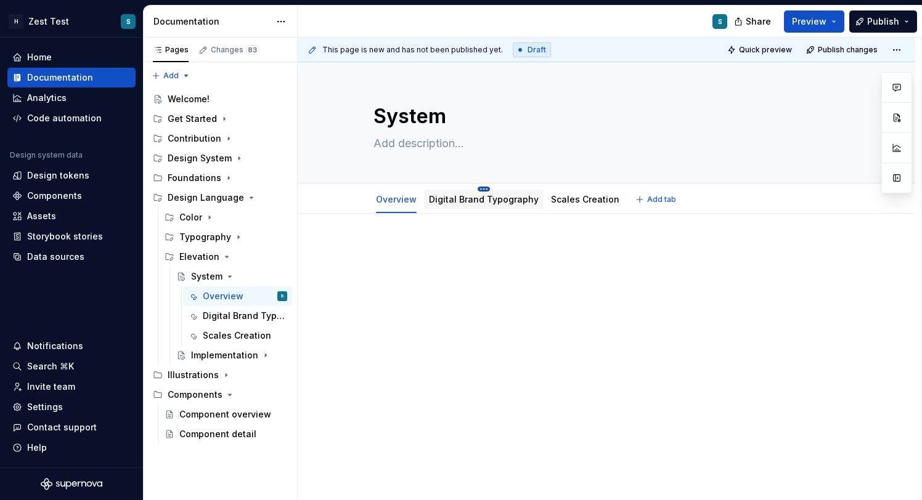
click at [482, 190] on html "H Zest Test S Home Documentation Analytics Code automation Design system data D…" at bounding box center [461, 250] width 922 height 500
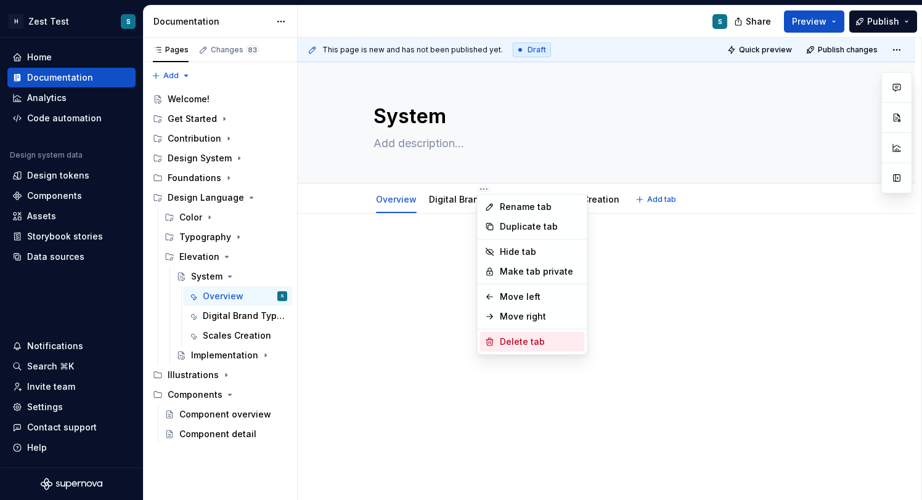
click at [539, 343] on div "Delete tab" at bounding box center [540, 342] width 80 height 12
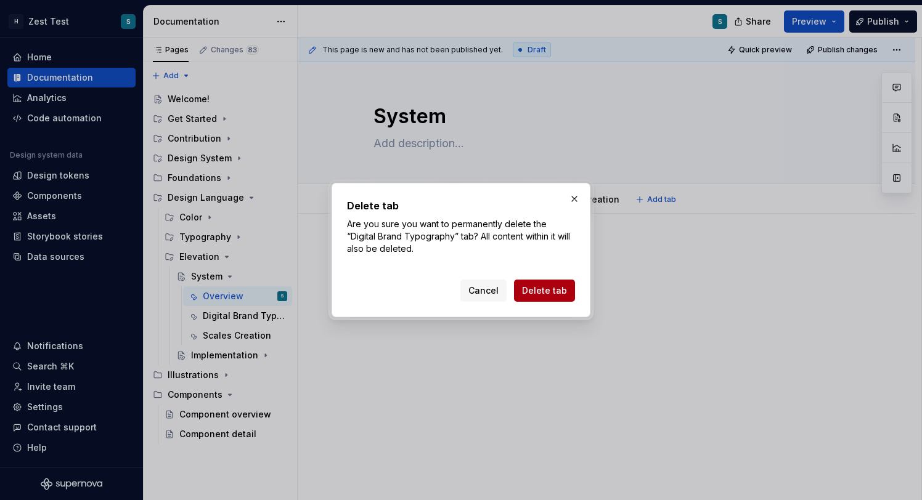
click at [540, 290] on span "Delete tab" at bounding box center [544, 291] width 45 height 12
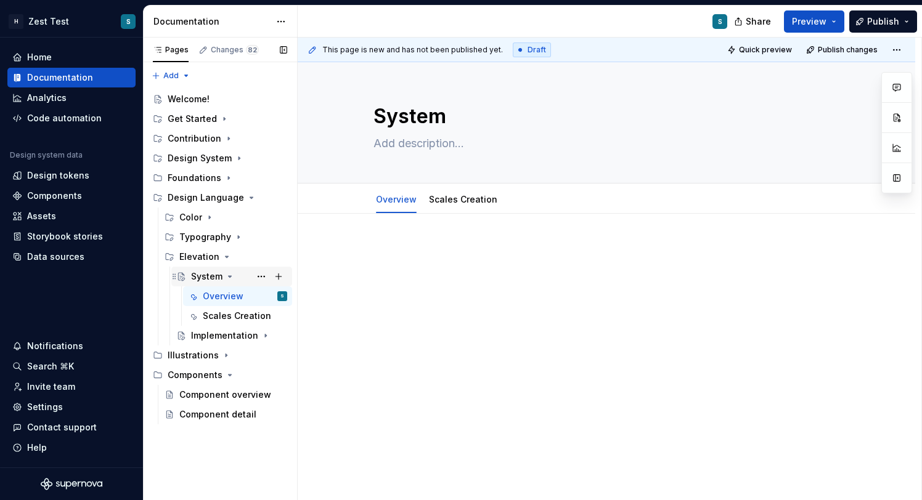
click at [213, 278] on div "System" at bounding box center [206, 277] width 31 height 12
click at [227, 278] on icon "Page tree" at bounding box center [230, 277] width 10 height 10
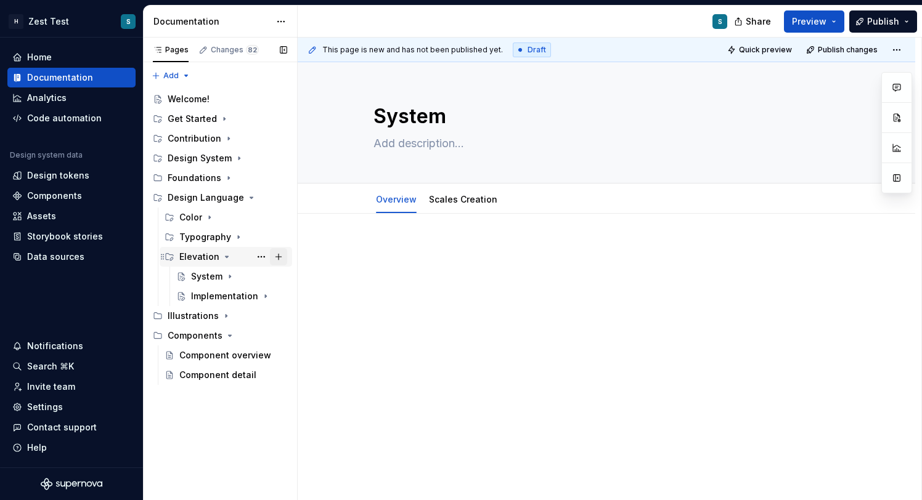
click at [279, 253] on button "Page tree" at bounding box center [278, 256] width 17 height 17
type textarea "*"
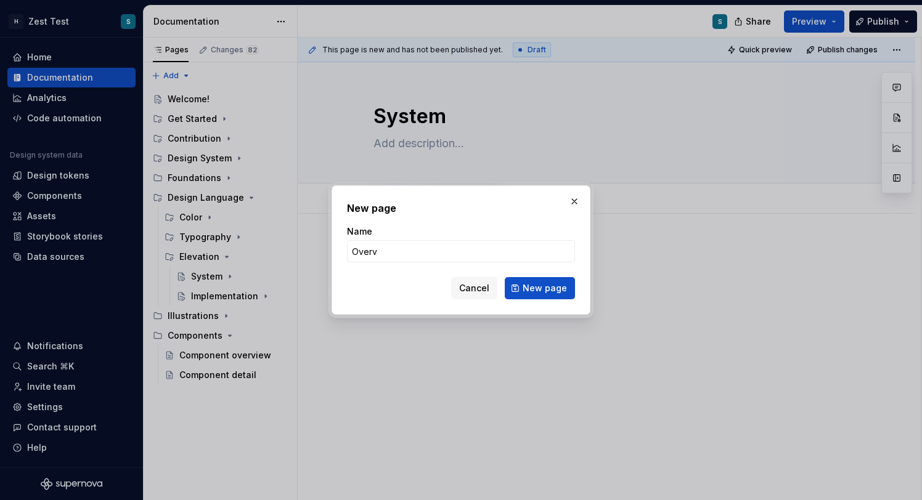
type input "Overview"
click at [548, 289] on span "New page" at bounding box center [545, 288] width 44 height 12
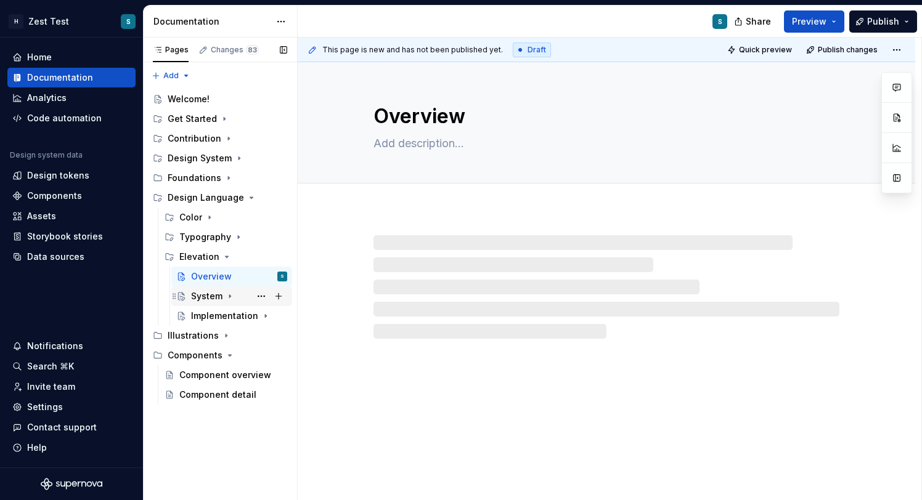
click at [205, 301] on div "System" at bounding box center [206, 296] width 31 height 12
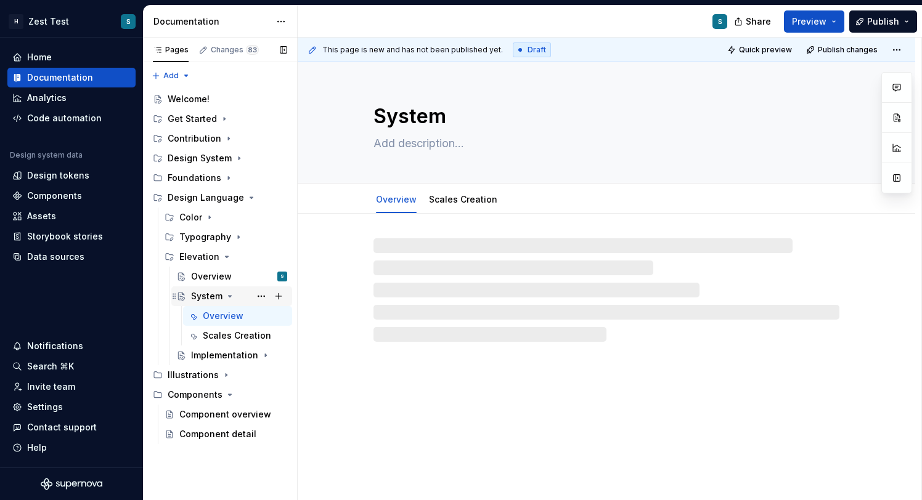
click at [210, 299] on div "System" at bounding box center [206, 296] width 31 height 12
click at [232, 298] on icon "Page tree" at bounding box center [230, 296] width 10 height 10
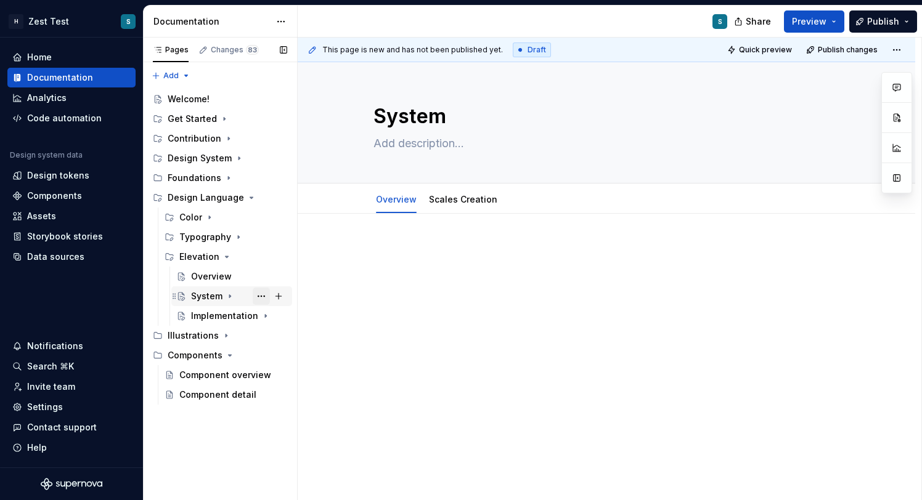
click at [259, 296] on button "Page tree" at bounding box center [261, 296] width 17 height 17
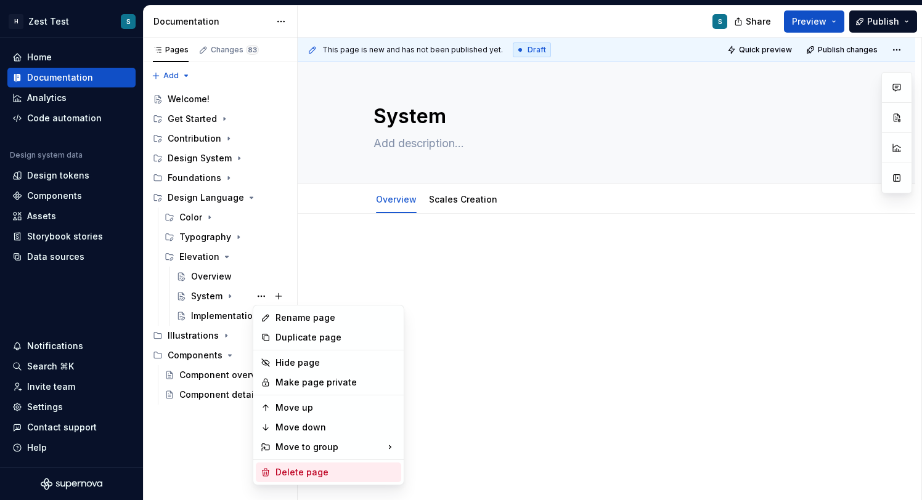
click at [325, 473] on div "Delete page" at bounding box center [335, 473] width 121 height 12
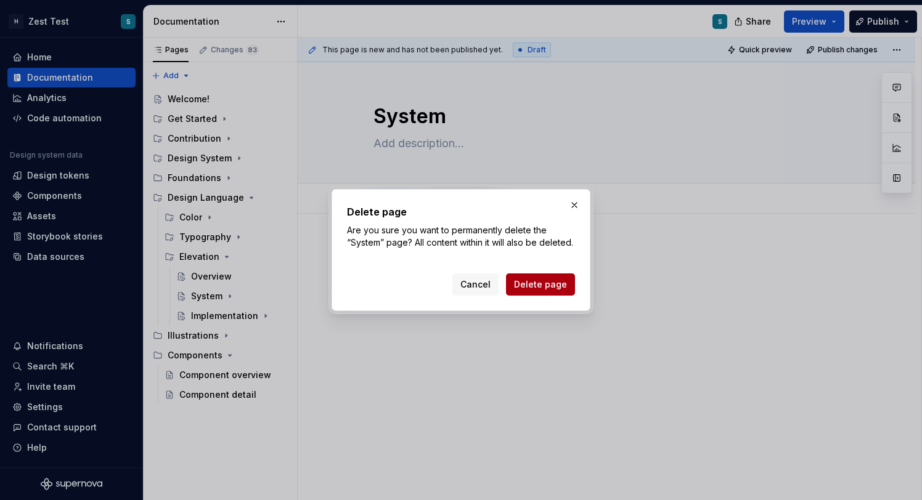
click at [542, 288] on span "Delete page" at bounding box center [540, 285] width 53 height 12
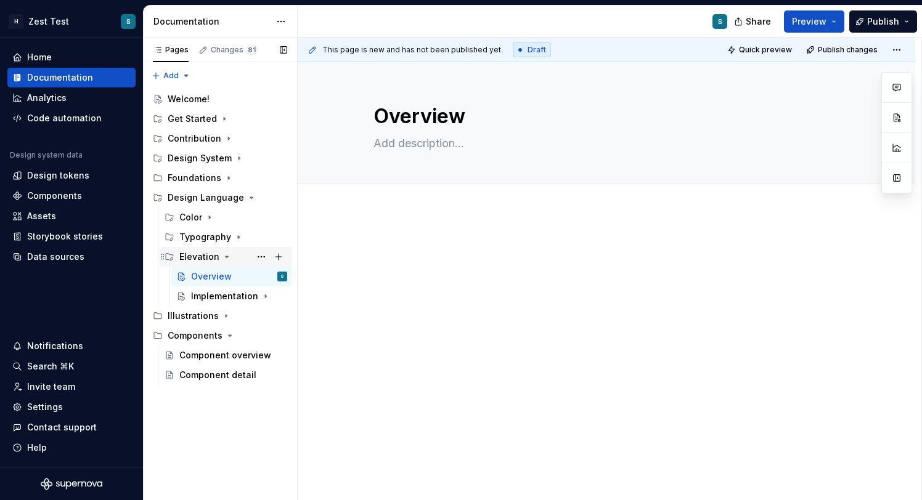
click at [222, 258] on icon "Page tree" at bounding box center [227, 257] width 10 height 10
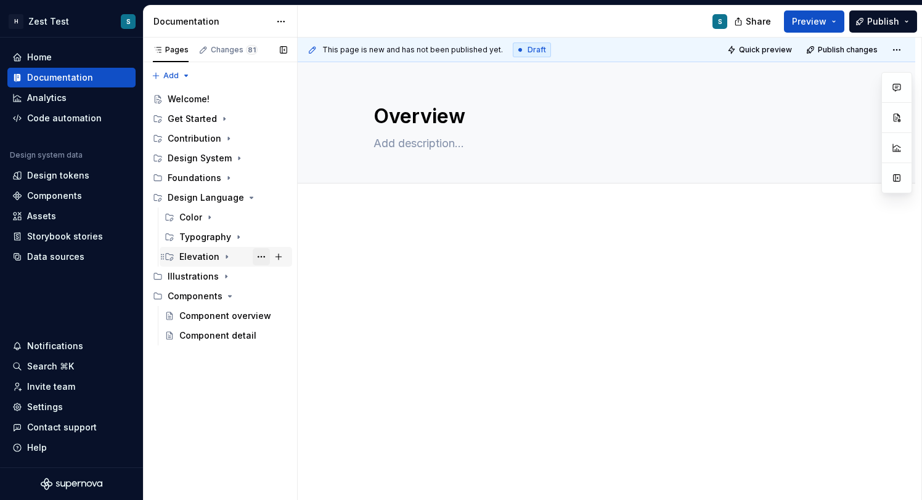
click at [256, 258] on button "Page tree" at bounding box center [261, 256] width 17 height 17
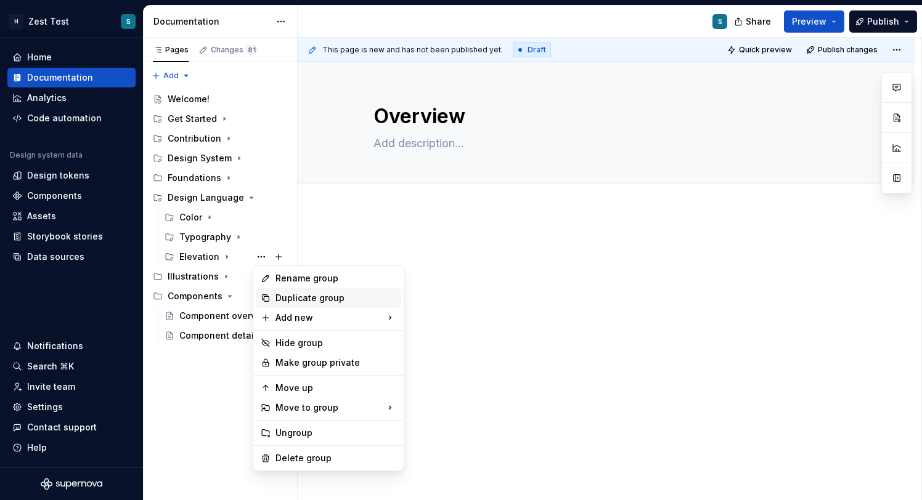
click at [333, 299] on div "Duplicate group" at bounding box center [335, 298] width 121 height 12
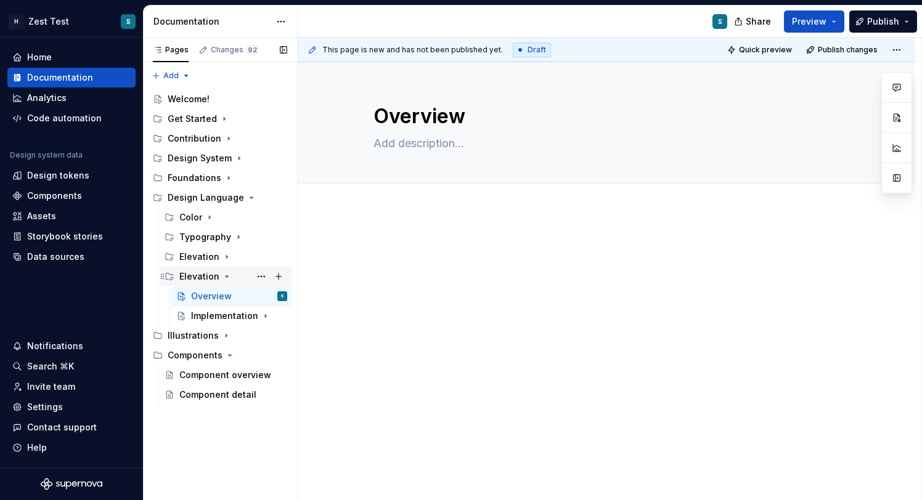
click at [200, 278] on div "Elevation" at bounding box center [199, 277] width 40 height 12
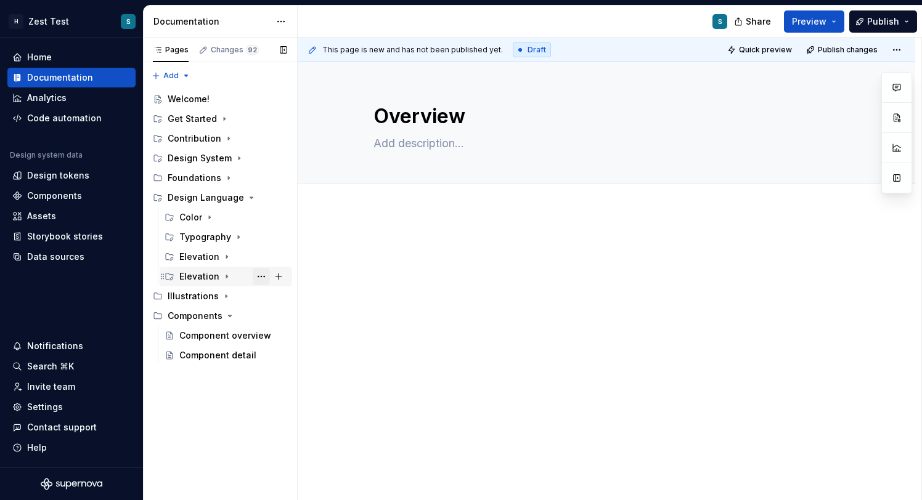
click at [255, 276] on button "Page tree" at bounding box center [261, 276] width 17 height 17
type textarea "*"
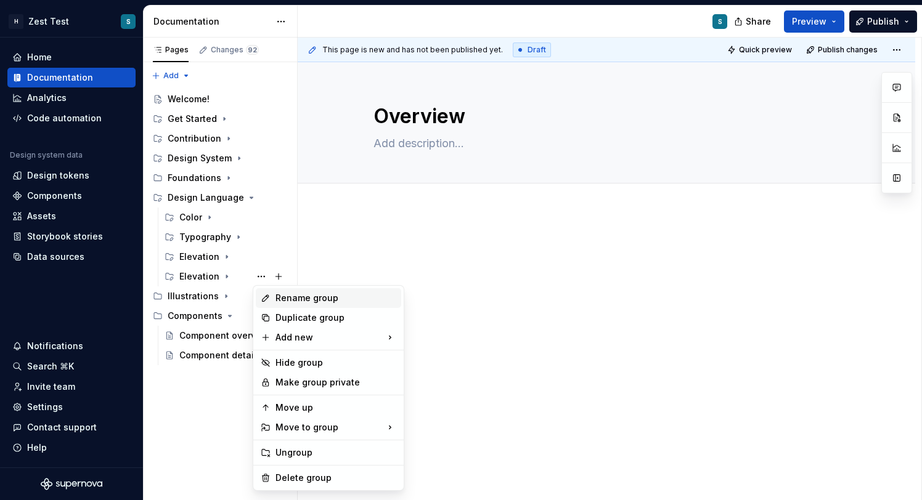
click at [305, 295] on div "Rename group" at bounding box center [335, 298] width 121 height 12
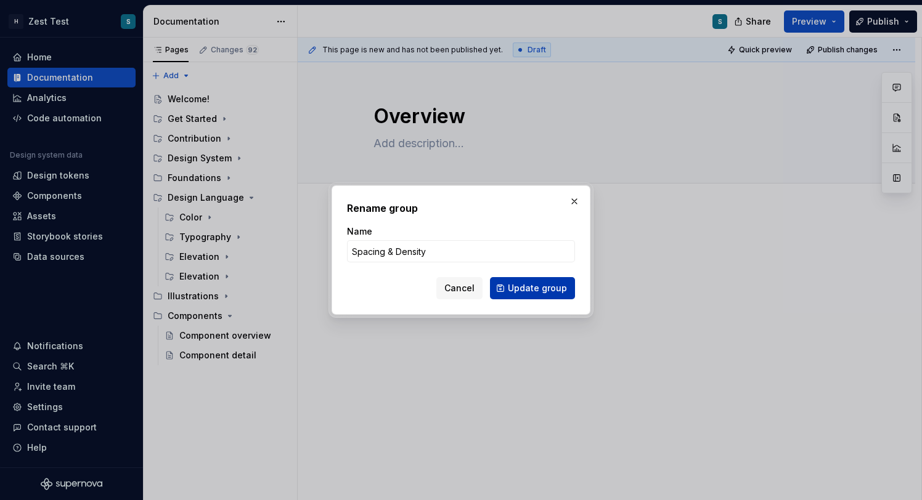
type input "Spacing & Density"
click at [541, 285] on span "Update group" at bounding box center [537, 288] width 59 height 12
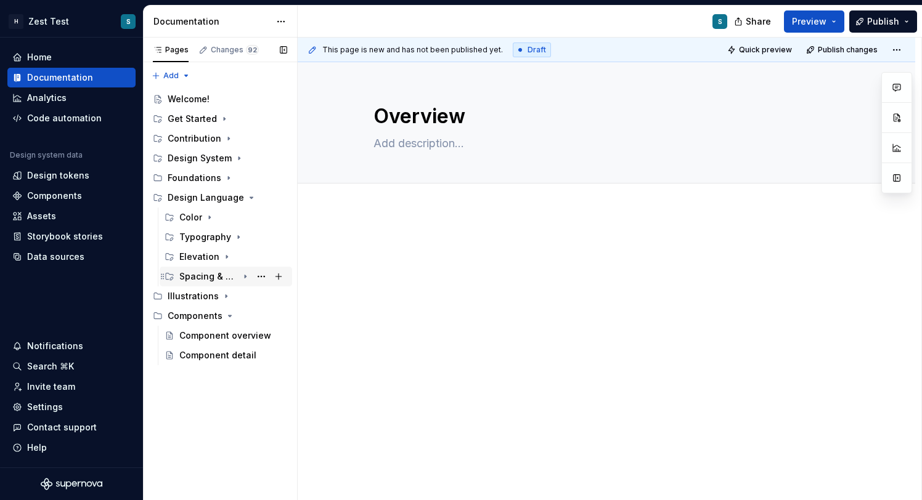
click at [248, 277] on icon "Page tree" at bounding box center [245, 277] width 10 height 10
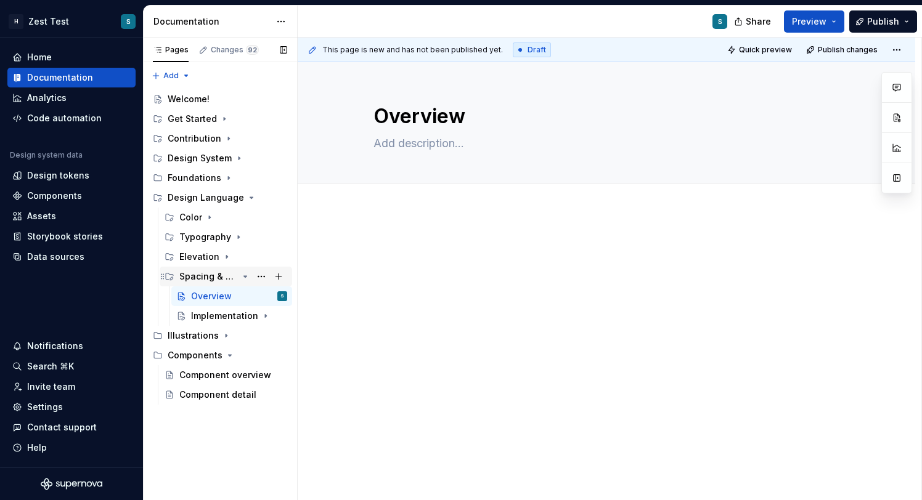
click at [246, 277] on icon "Page tree" at bounding box center [245, 276] width 3 height 1
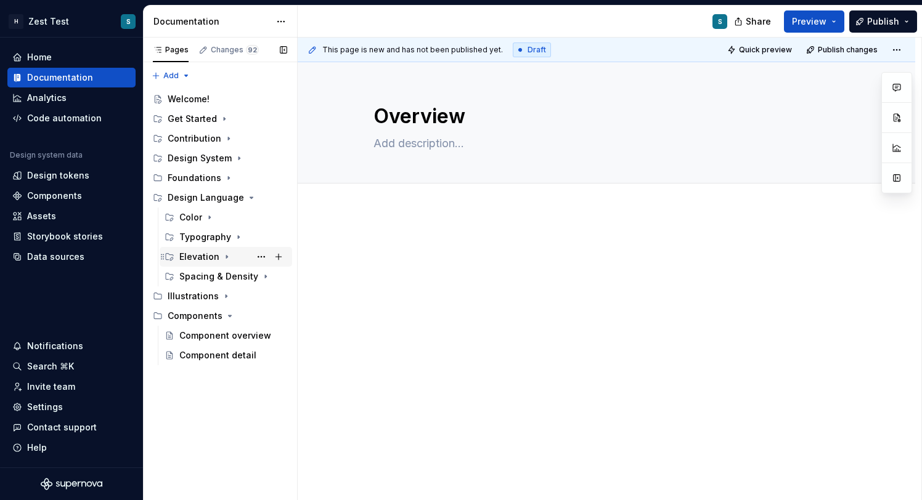
click at [224, 259] on icon "Page tree" at bounding box center [227, 257] width 10 height 10
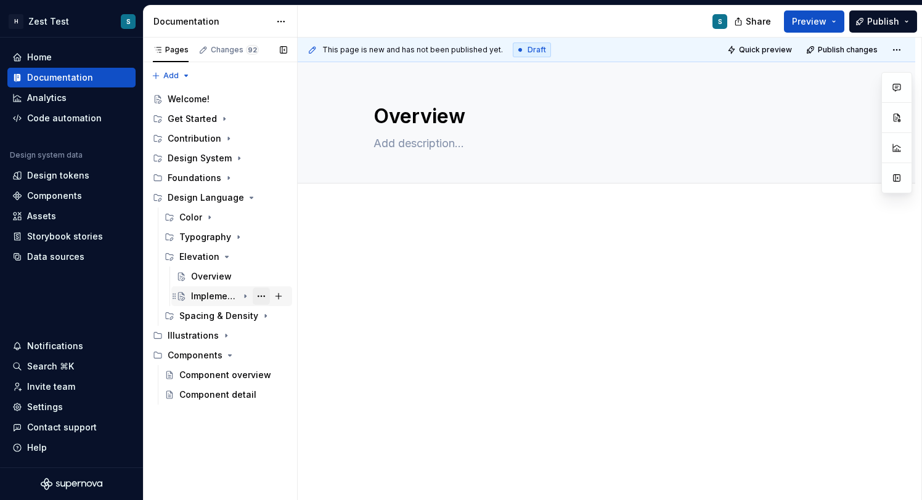
click at [258, 297] on button "Page tree" at bounding box center [261, 296] width 17 height 17
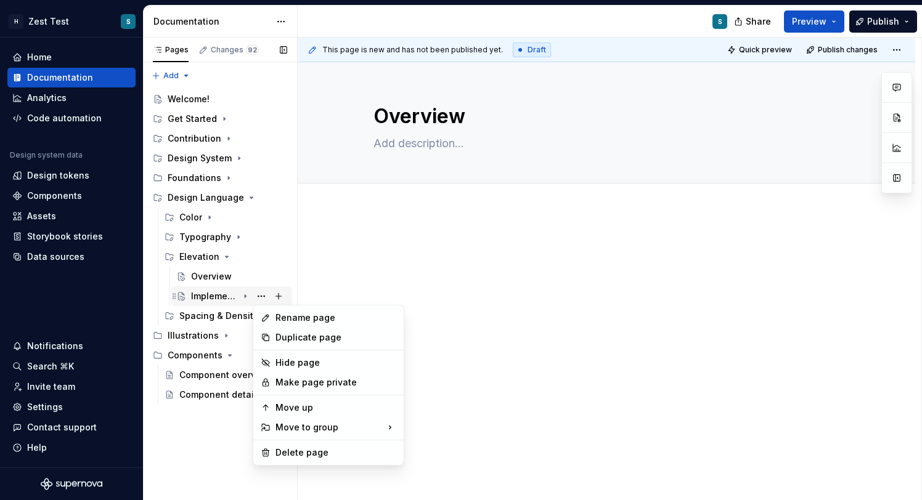
click at [245, 293] on div "Pages Changes 92 Add Accessibility guide for tree Page tree. Navigate the tree …" at bounding box center [220, 269] width 154 height 463
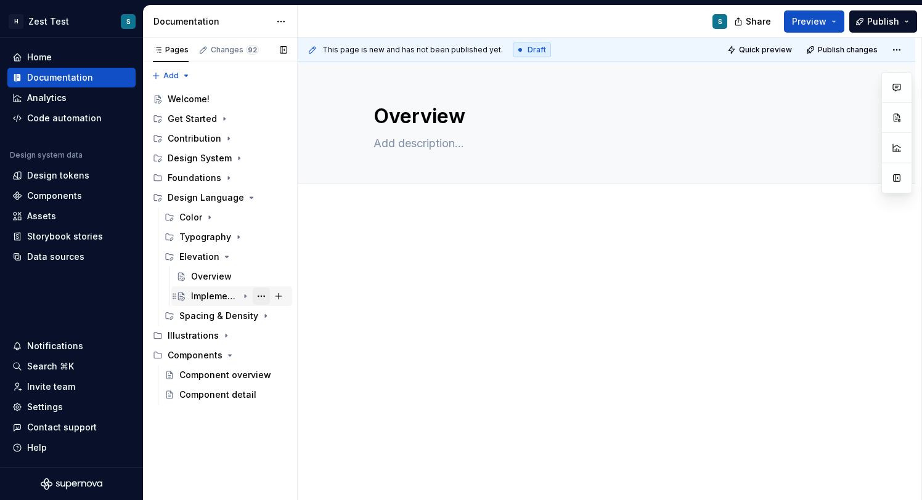
click at [261, 298] on button "Page tree" at bounding box center [261, 296] width 17 height 17
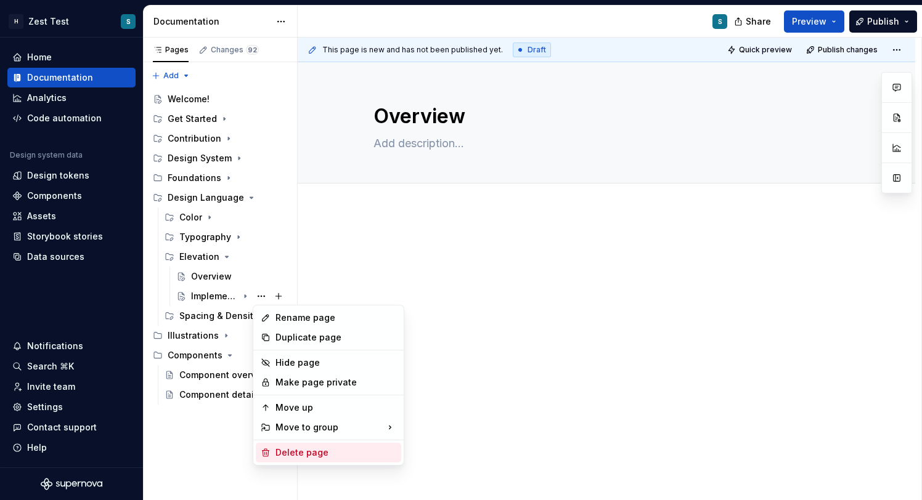
click at [325, 460] on div "Delete page" at bounding box center [328, 453] width 145 height 20
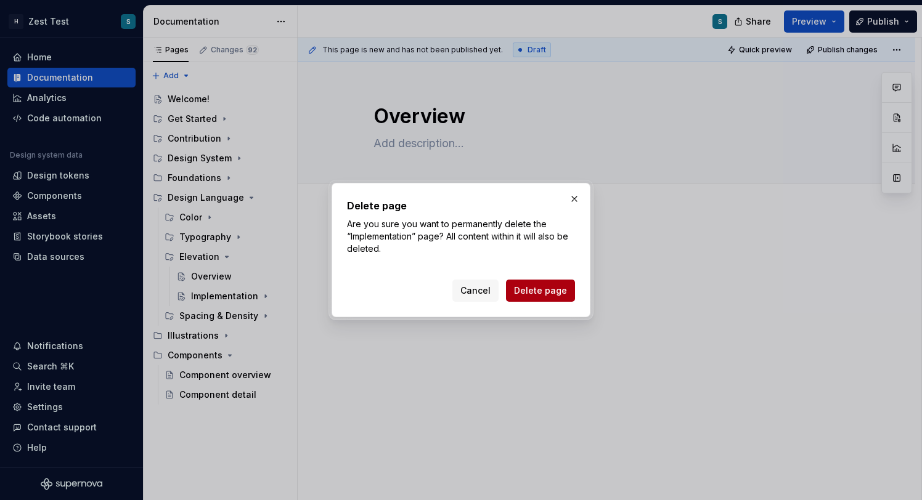
click at [525, 288] on span "Delete page" at bounding box center [540, 291] width 53 height 12
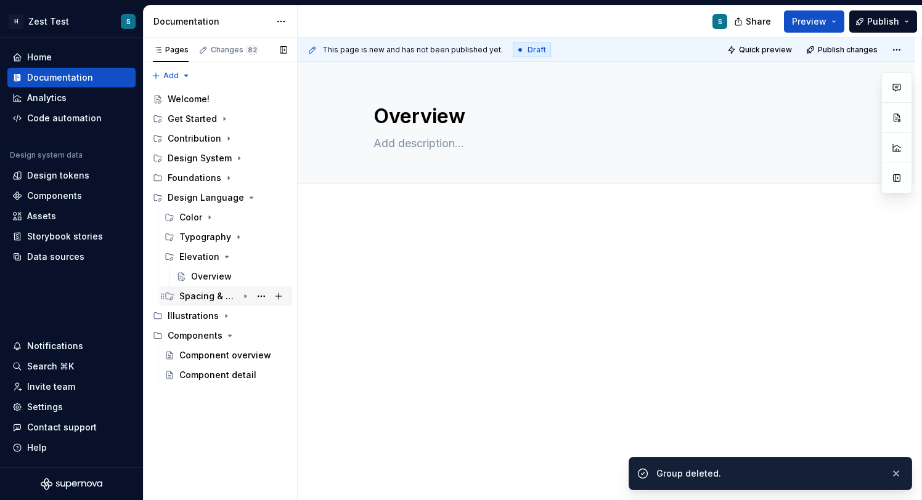
click at [250, 298] on icon "Page tree" at bounding box center [245, 296] width 10 height 10
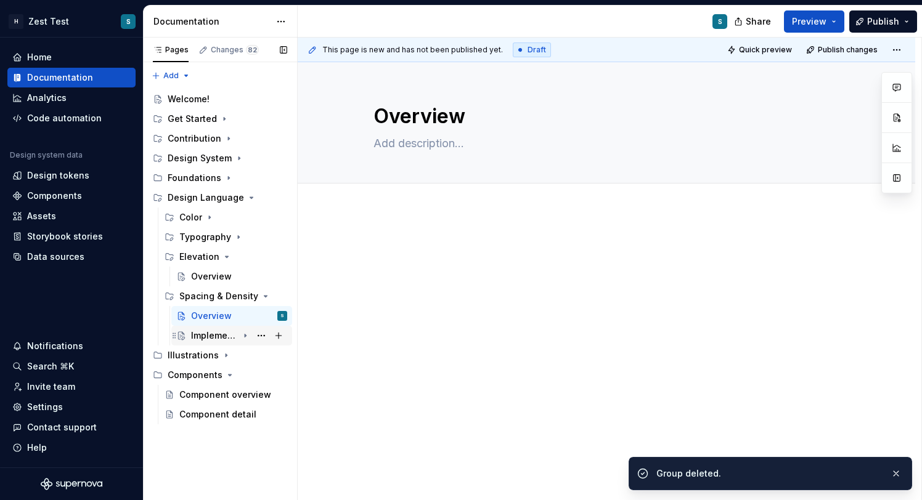
click at [241, 336] on icon "Page tree" at bounding box center [245, 336] width 10 height 10
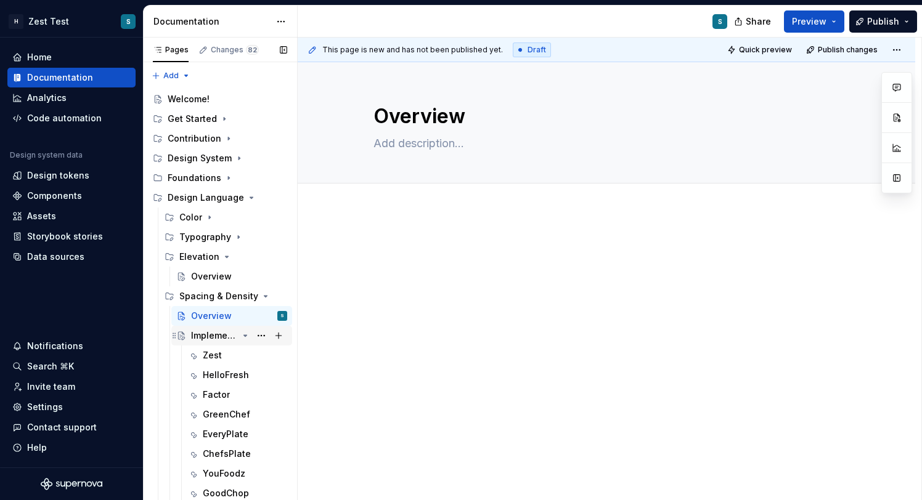
click at [234, 333] on div "Implementation" at bounding box center [214, 336] width 47 height 12
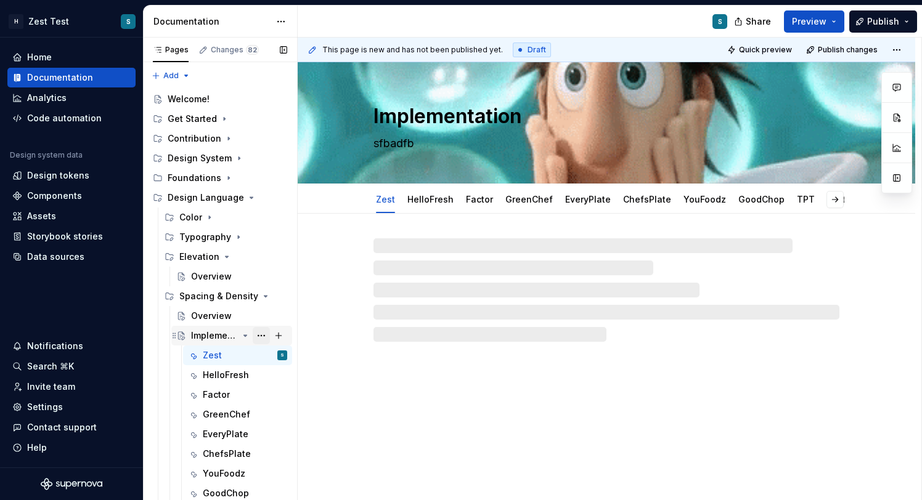
click at [263, 335] on button "Page tree" at bounding box center [261, 335] width 17 height 17
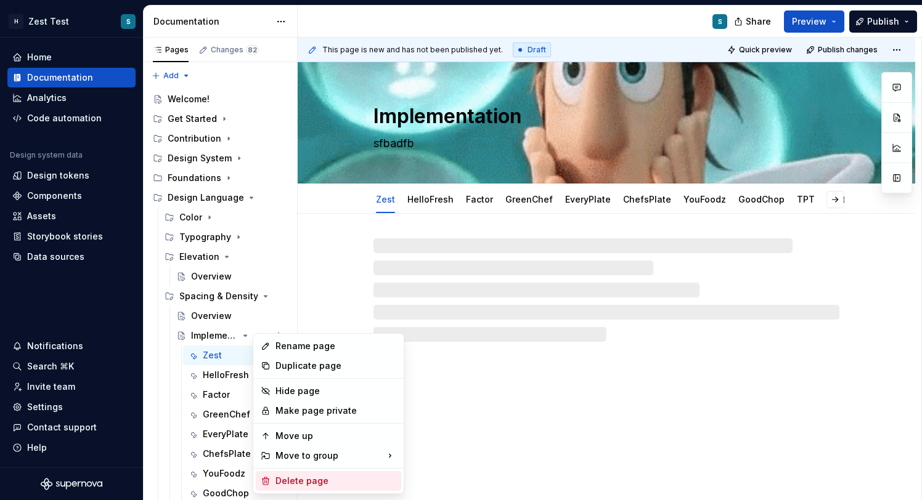
click at [318, 476] on div "Delete page" at bounding box center [335, 481] width 121 height 12
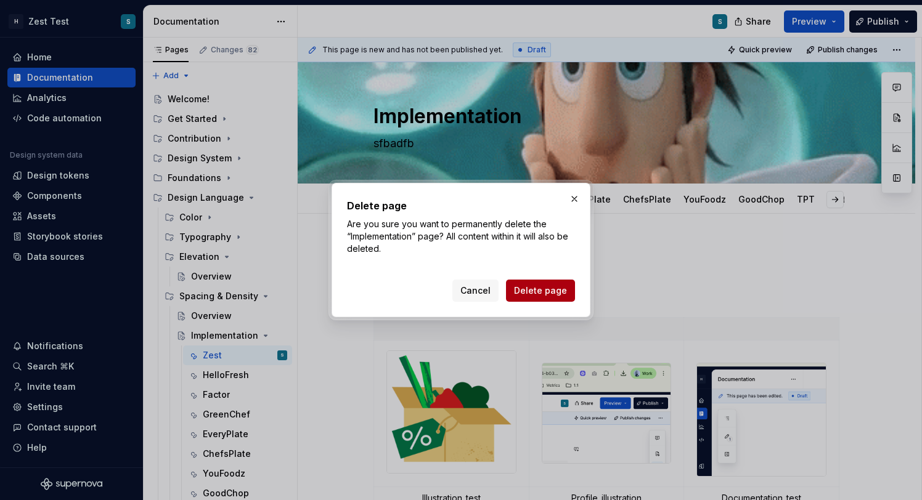
click at [528, 293] on span "Delete page" at bounding box center [540, 291] width 53 height 12
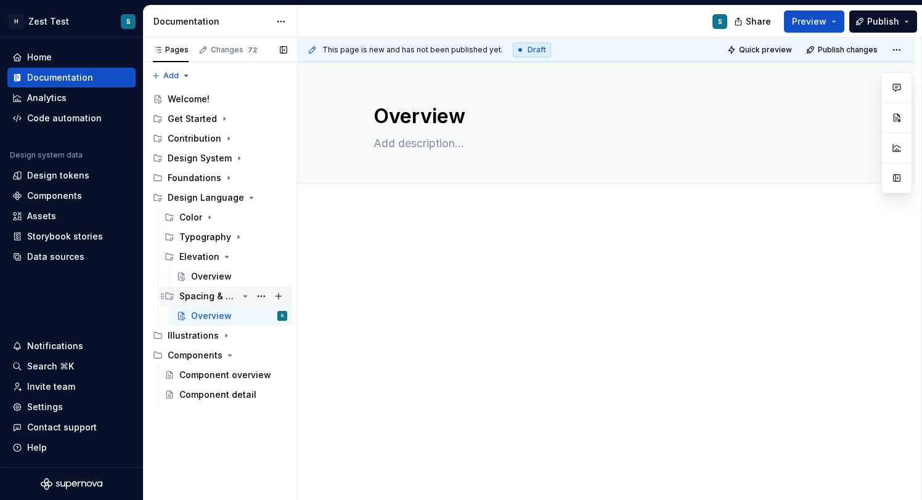
click at [246, 296] on icon "Page tree" at bounding box center [245, 296] width 3 height 1
click at [262, 296] on button "Page tree" at bounding box center [261, 296] width 17 height 17
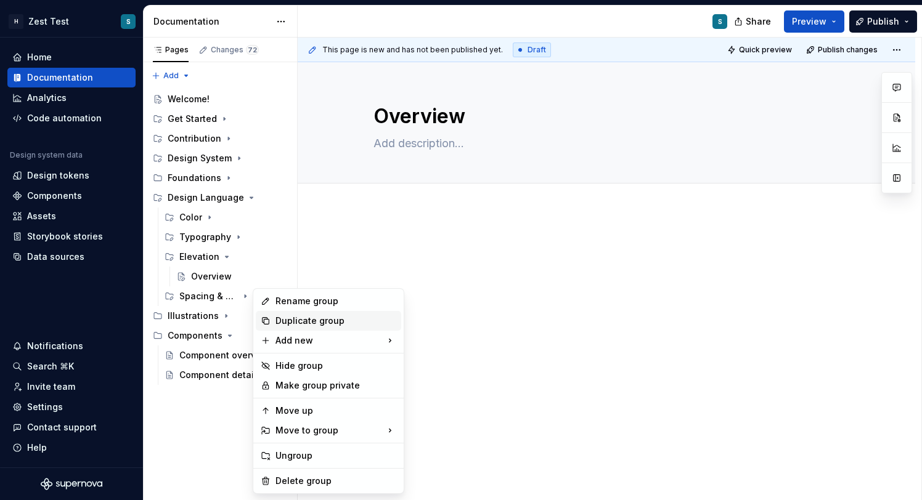
click at [317, 321] on div "Duplicate group" at bounding box center [335, 321] width 121 height 12
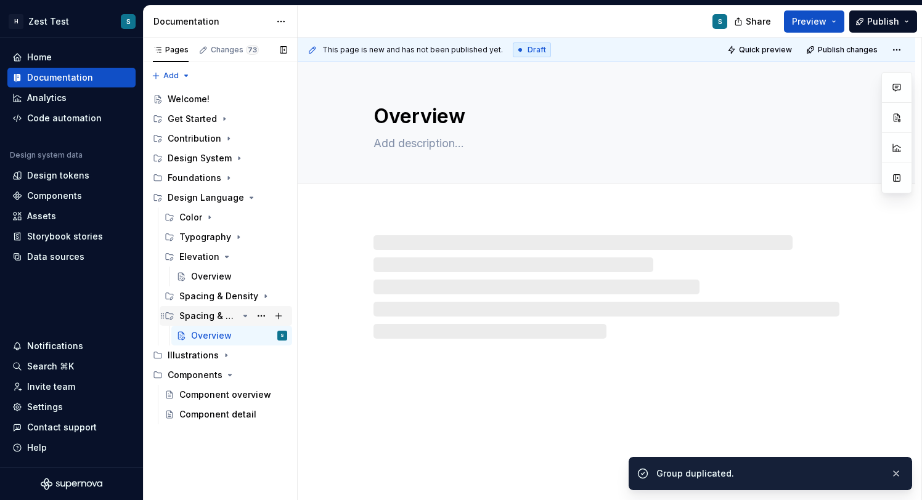
click at [224, 314] on div "Spacing & Density" at bounding box center [208, 316] width 59 height 12
click at [263, 317] on button "Page tree" at bounding box center [261, 316] width 17 height 17
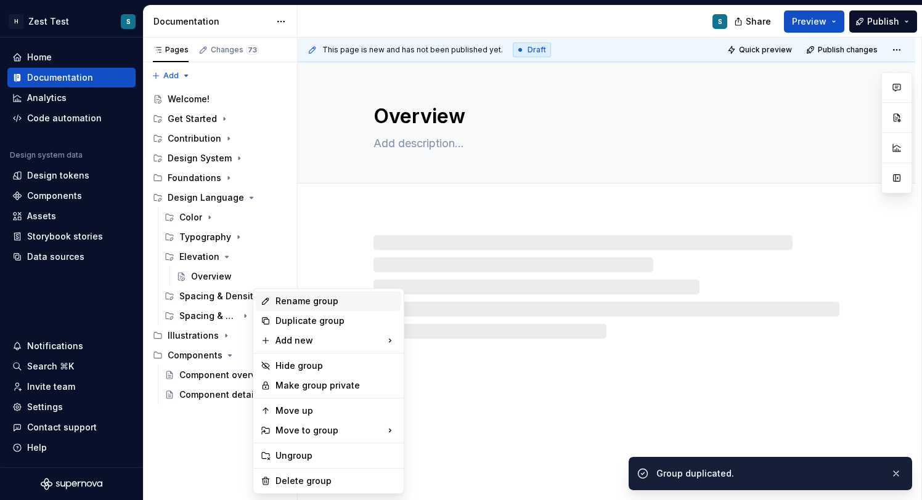
click at [310, 305] on div "Rename group" at bounding box center [335, 301] width 121 height 12
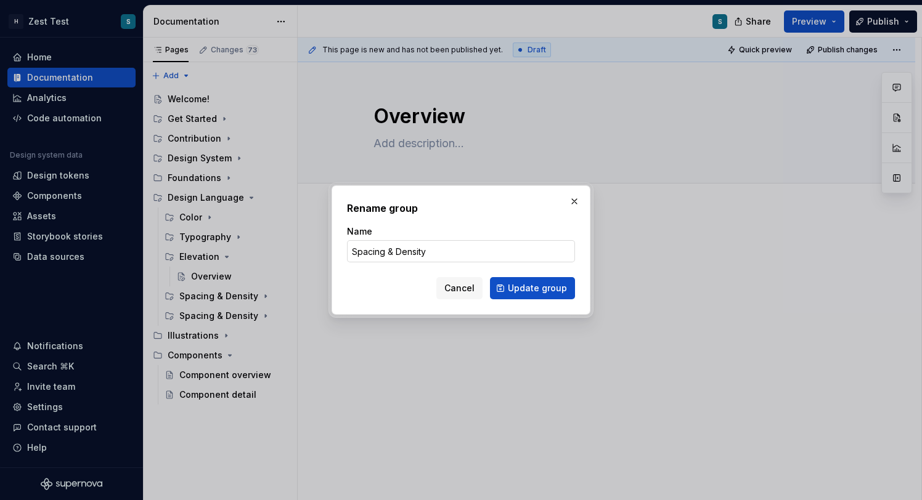
type textarea "*"
type input "Shape (Border Radius & Weight)"
click at [517, 282] on span "Update group" at bounding box center [537, 288] width 59 height 12
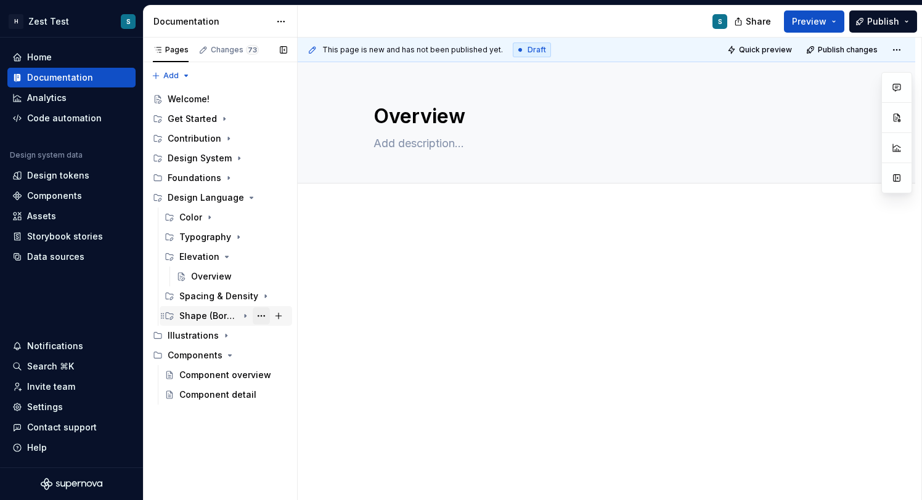
click at [264, 316] on button "Page tree" at bounding box center [261, 316] width 17 height 17
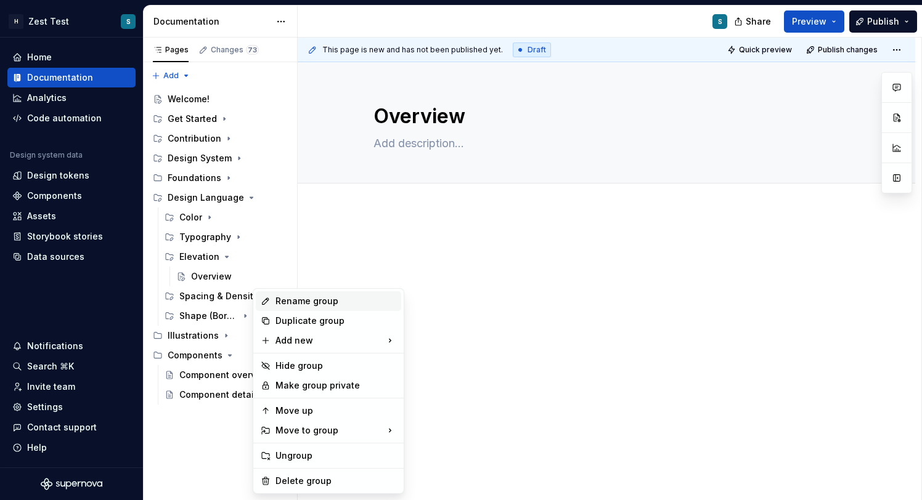
click at [320, 305] on div "Rename group" at bounding box center [335, 301] width 121 height 12
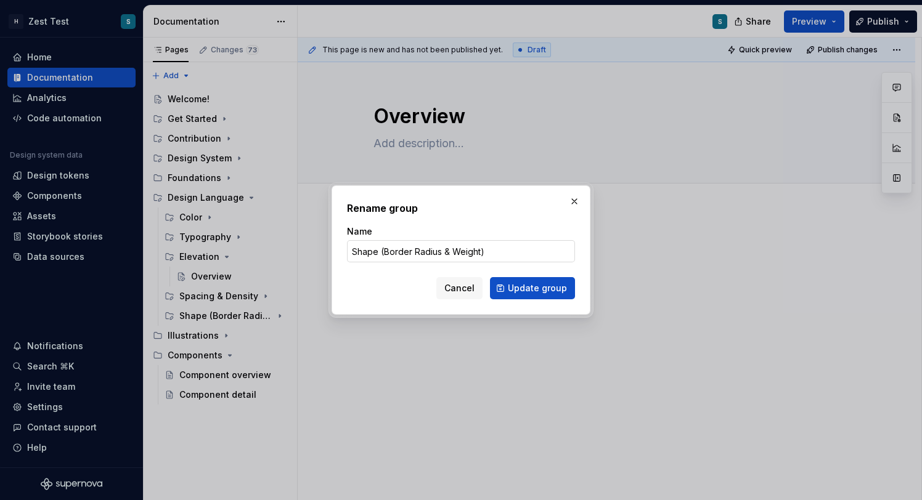
click at [491, 251] on input "Shape (Border Radius & Weight)" at bounding box center [461, 251] width 228 height 22
click at [467, 251] on input "Shape (Border Radius & Weight)" at bounding box center [461, 251] width 228 height 22
type textarea "*"
drag, startPoint x: 415, startPoint y: 249, endPoint x: 385, endPoint y: 250, distance: 30.2
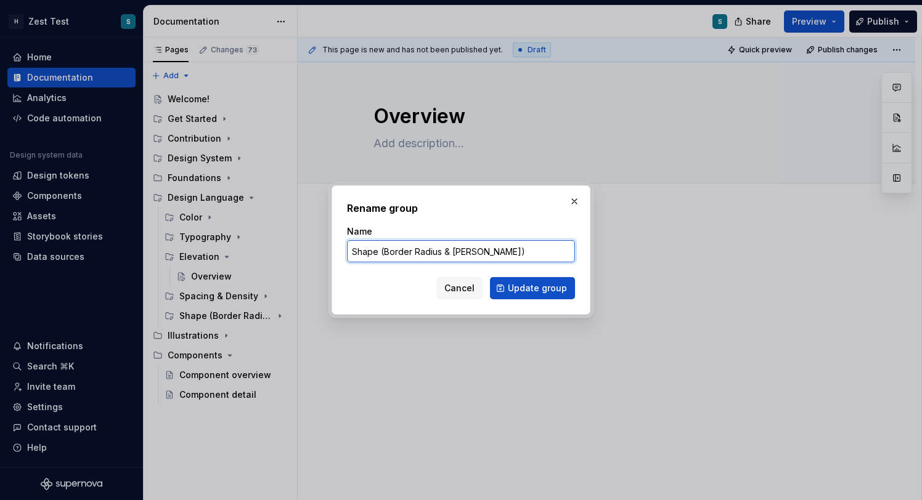
click at [385, 250] on input "Shape (Border Radius & [PERSON_NAME])" at bounding box center [461, 251] width 228 height 22
type input "Shape (Border Radius & [PERSON_NAME])"
click at [532, 288] on span "Update group" at bounding box center [537, 288] width 59 height 12
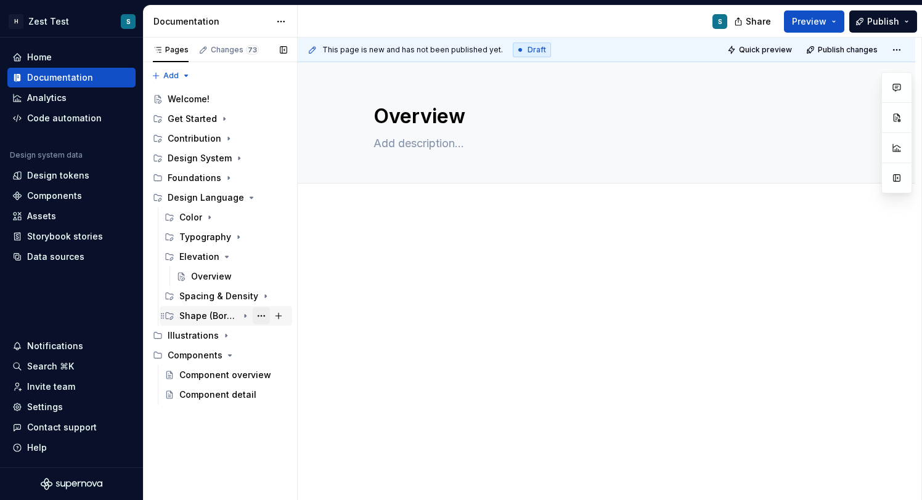
click at [262, 319] on button "Page tree" at bounding box center [261, 316] width 17 height 17
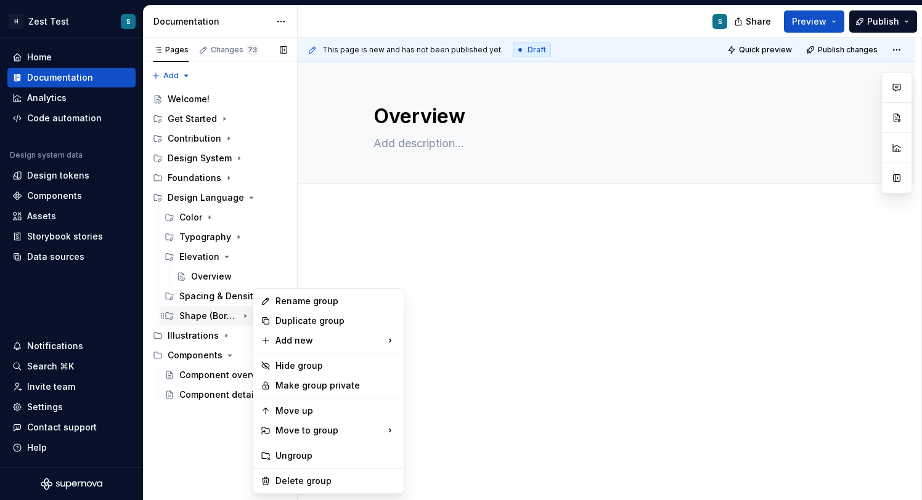
click at [235, 318] on div "Pages Changes 73 Add Accessibility guide for tree Page tree. Navigate the tree …" at bounding box center [220, 269] width 154 height 463
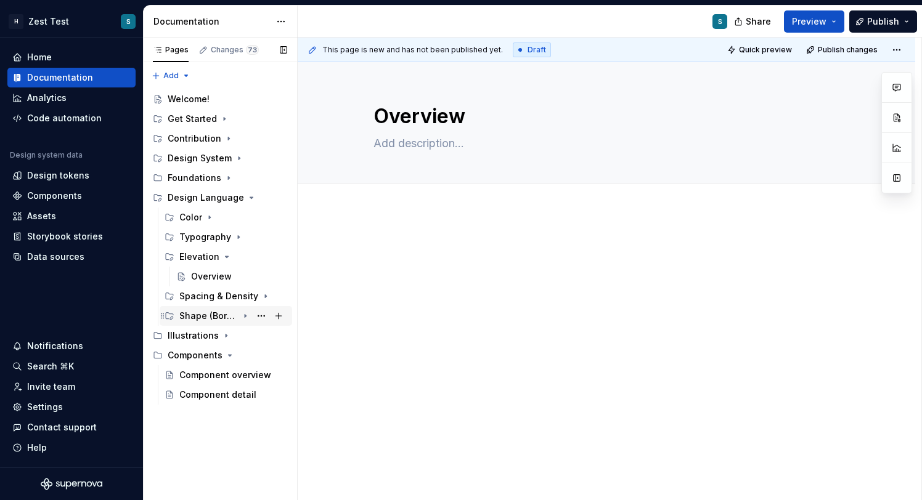
click at [242, 318] on icon "Page tree" at bounding box center [245, 316] width 10 height 10
click at [247, 318] on icon "Page tree" at bounding box center [245, 316] width 10 height 10
click at [190, 219] on div "Color" at bounding box center [190, 217] width 23 height 12
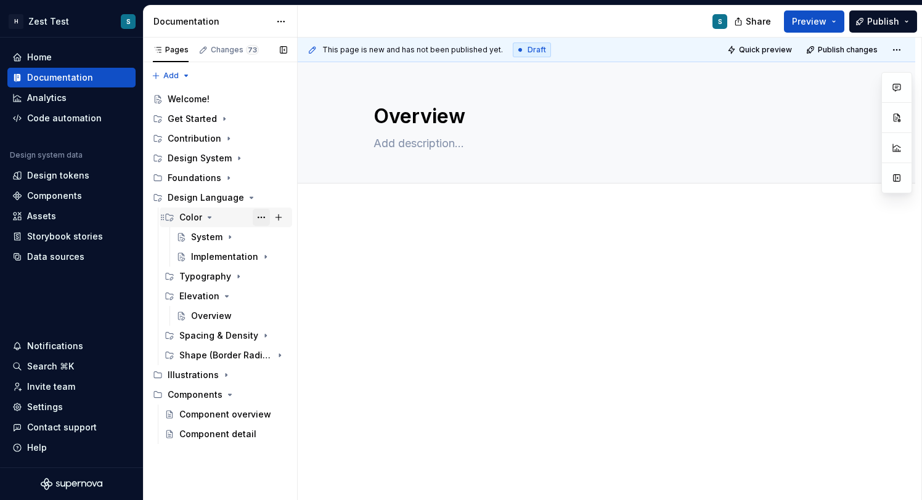
click at [258, 219] on button "Page tree" at bounding box center [261, 217] width 17 height 17
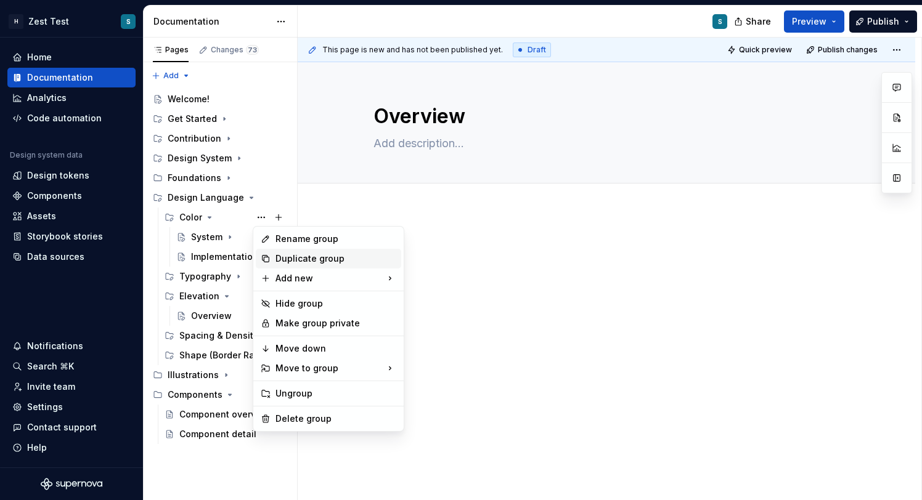
click at [312, 259] on div "Duplicate group" at bounding box center [335, 259] width 121 height 12
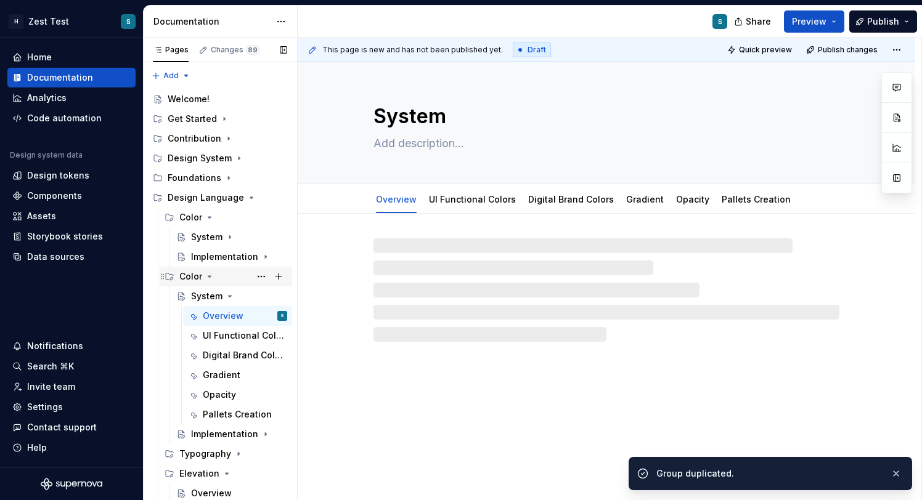
click at [210, 275] on icon "Page tree" at bounding box center [210, 277] width 10 height 10
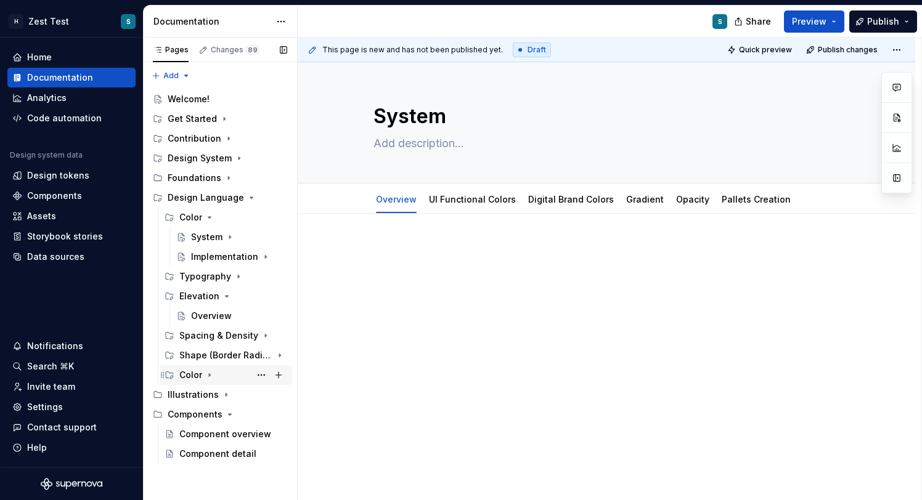
click at [195, 376] on div "Color" at bounding box center [190, 375] width 23 height 12
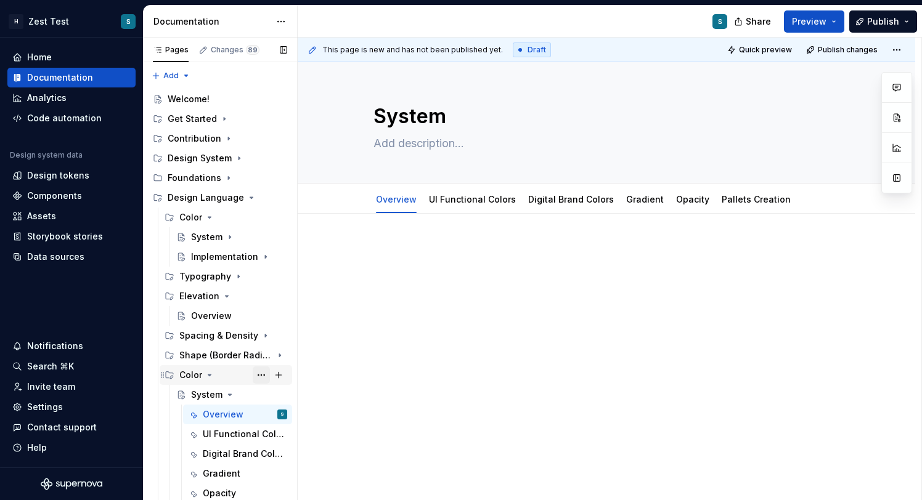
click at [261, 379] on button "Page tree" at bounding box center [261, 375] width 17 height 17
type textarea "*"
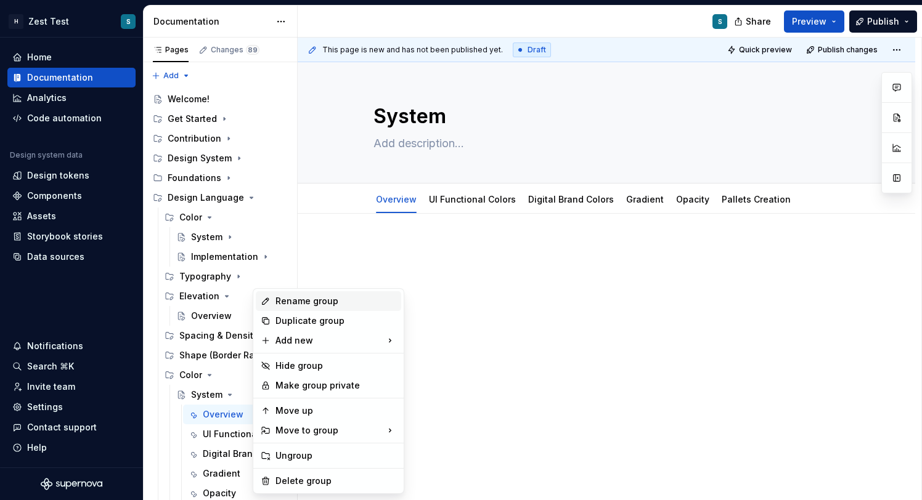
click at [308, 304] on div "Rename group" at bounding box center [335, 301] width 121 height 12
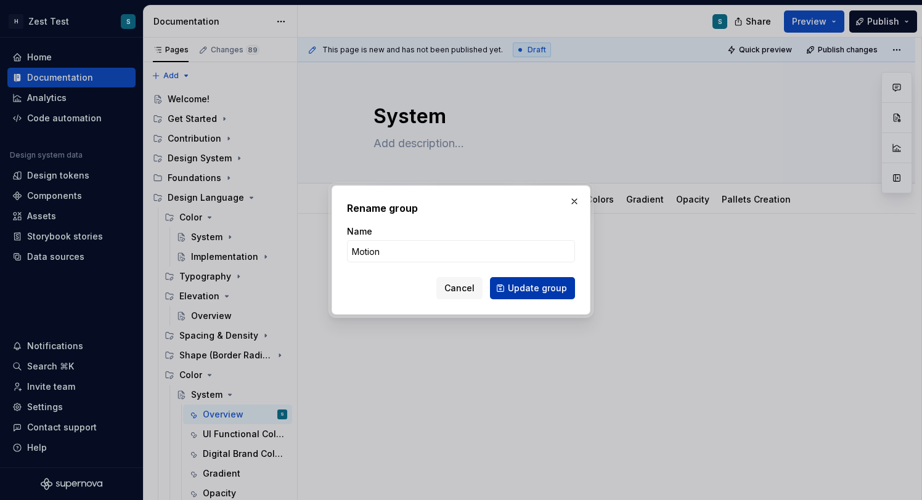
type input "Motion"
click at [529, 287] on span "Update group" at bounding box center [537, 288] width 59 height 12
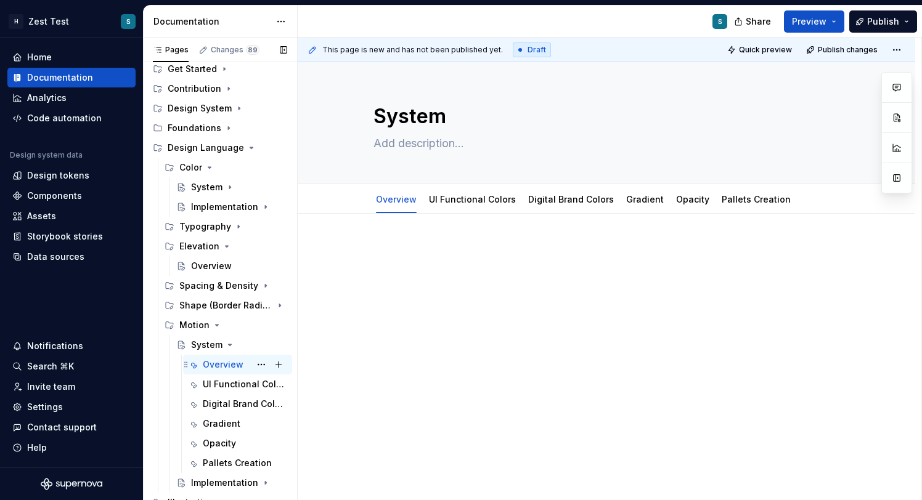
scroll to position [73, 0]
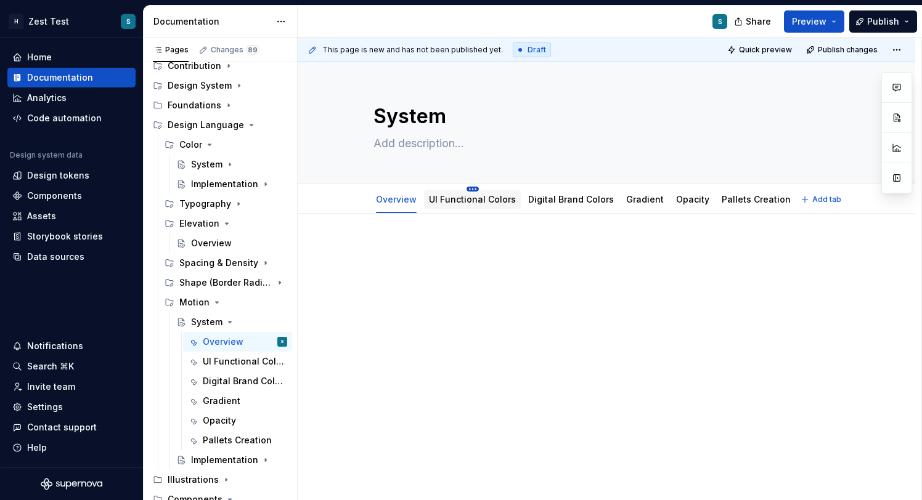
click at [471, 190] on html "H Zest Test S Home Documentation Analytics Code automation Design system data D…" at bounding box center [461, 250] width 922 height 500
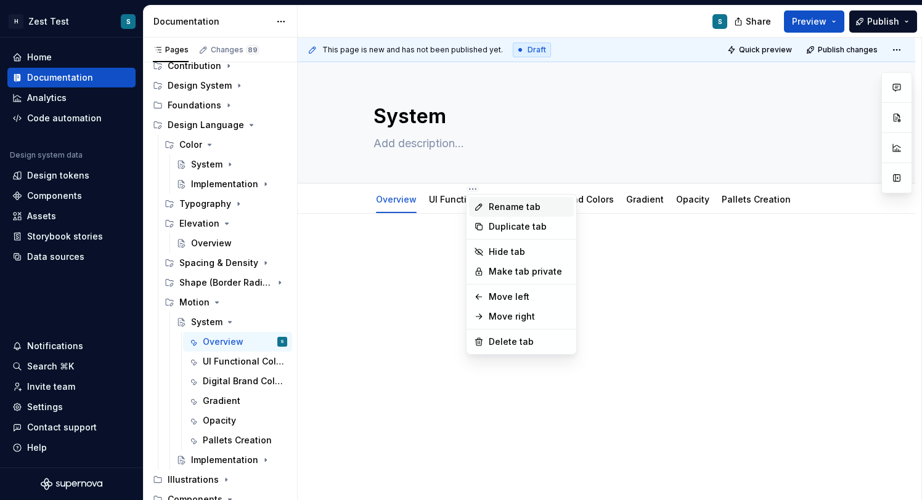
type textarea "*"
click at [501, 205] on div "Rename tab" at bounding box center [529, 207] width 80 height 12
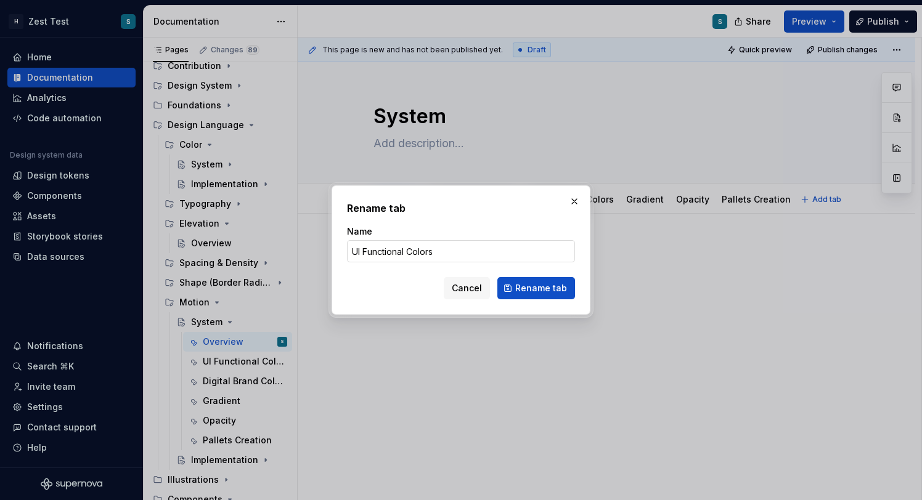
click at [396, 252] on input "UI Functional Colors" at bounding box center [461, 251] width 228 height 22
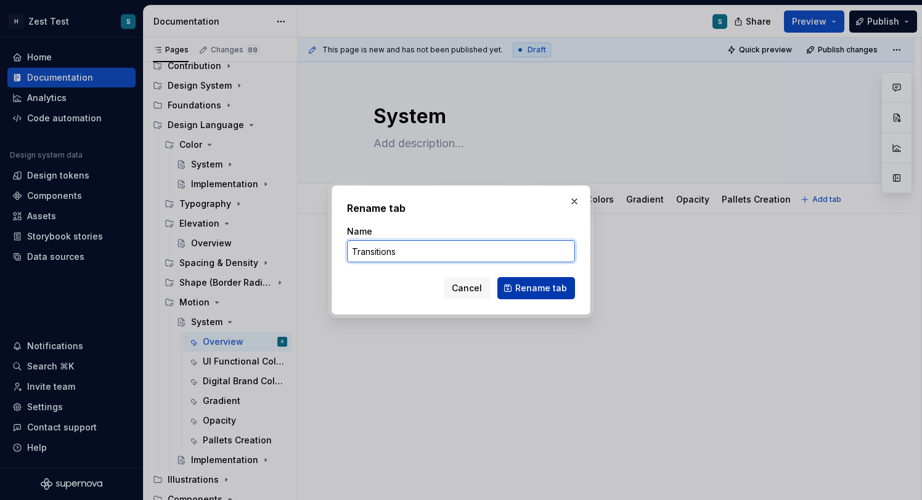
type input "Transitions"
click at [553, 285] on span "Rename tab" at bounding box center [541, 288] width 52 height 12
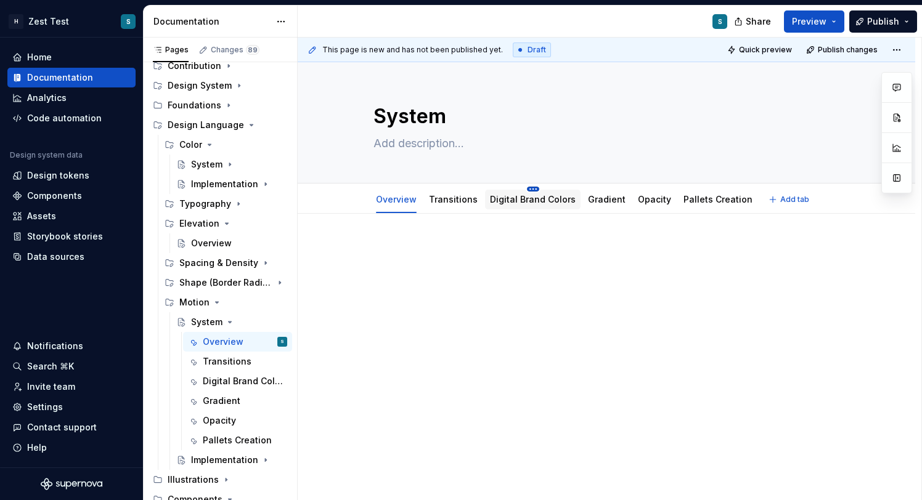
click at [531, 189] on html "H Zest Test S Home Documentation Analytics Code automation Design system data D…" at bounding box center [461, 250] width 922 height 500
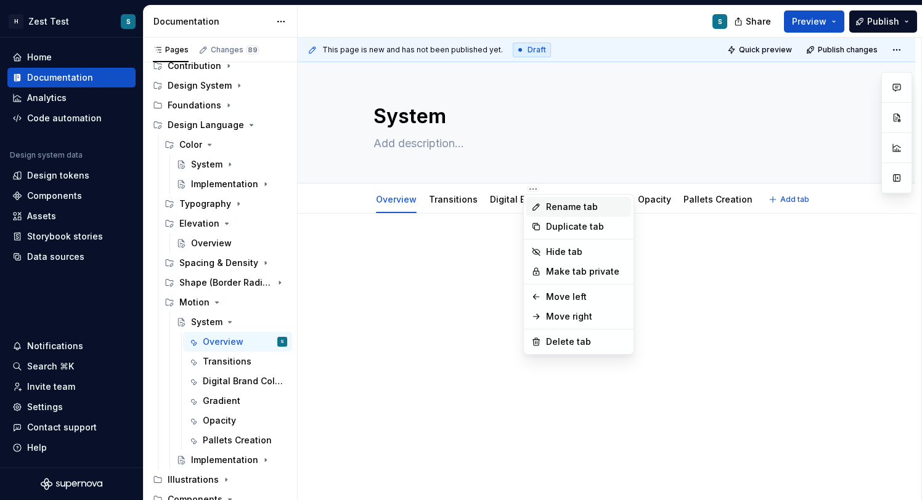
click at [550, 210] on div "Rename tab" at bounding box center [586, 207] width 80 height 12
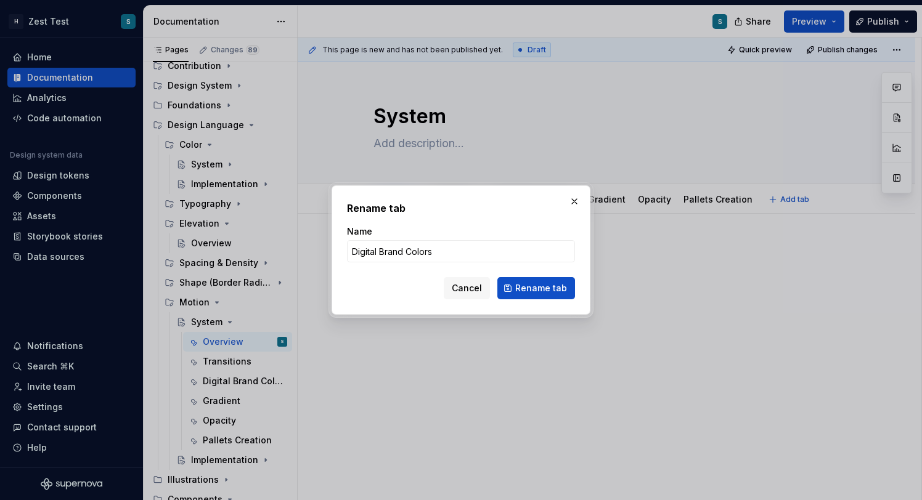
type textarea "*"
click at [439, 248] on input "Digital Brand Colors" at bounding box center [461, 251] width 228 height 22
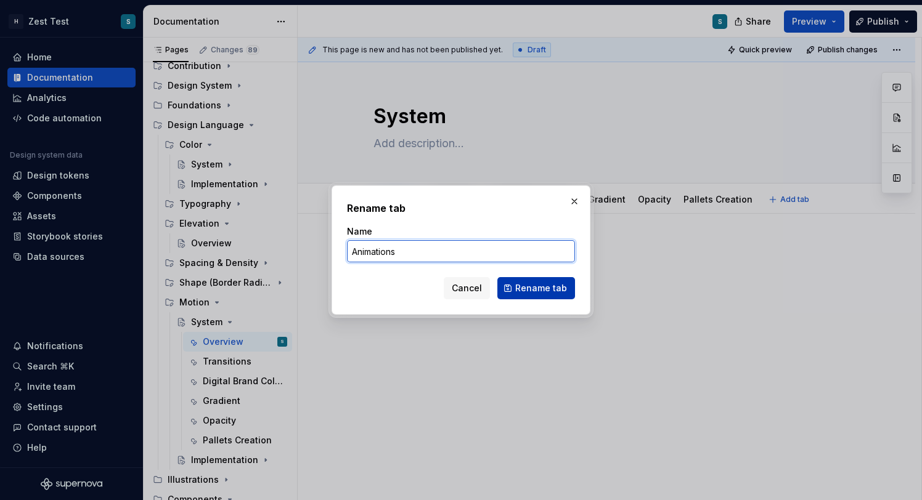
type input "Animations"
click at [550, 292] on span "Rename tab" at bounding box center [541, 288] width 52 height 12
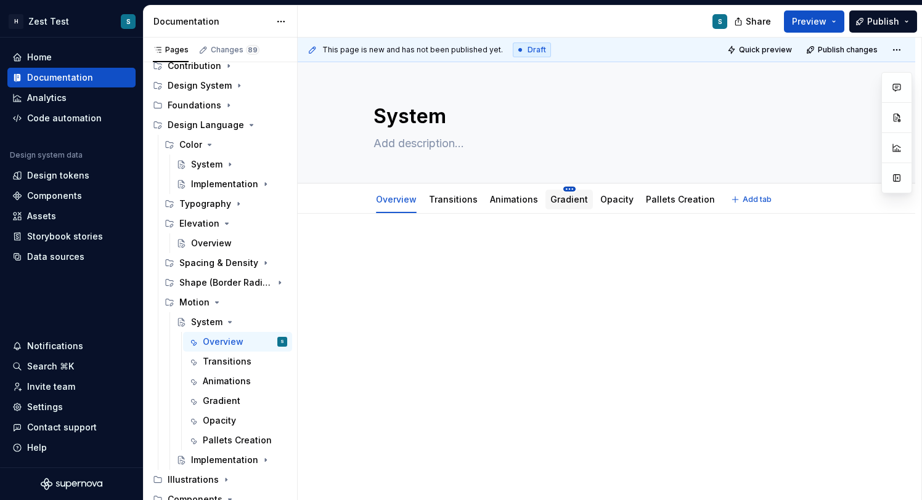
click at [565, 188] on html "H Zest Test S Home Documentation Analytics Code automation Design system data D…" at bounding box center [461, 250] width 922 height 500
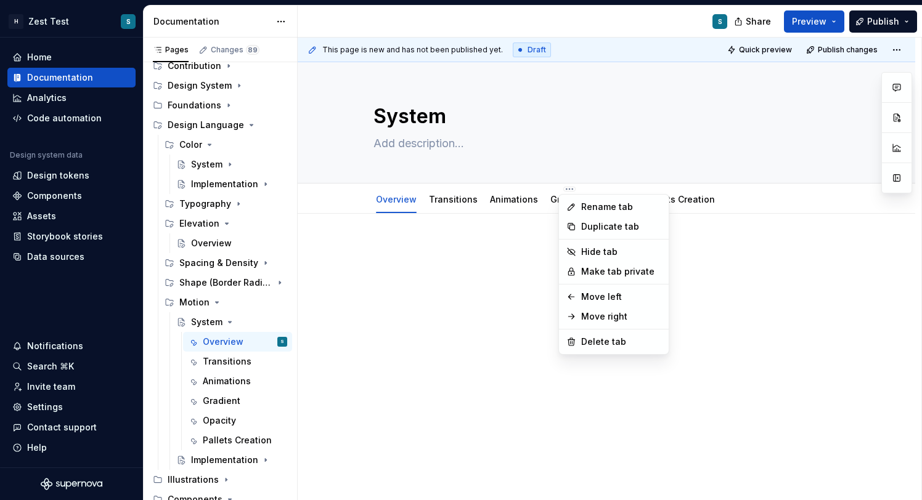
type textarea "*"
click at [585, 203] on div "Rename tab" at bounding box center [621, 207] width 80 height 12
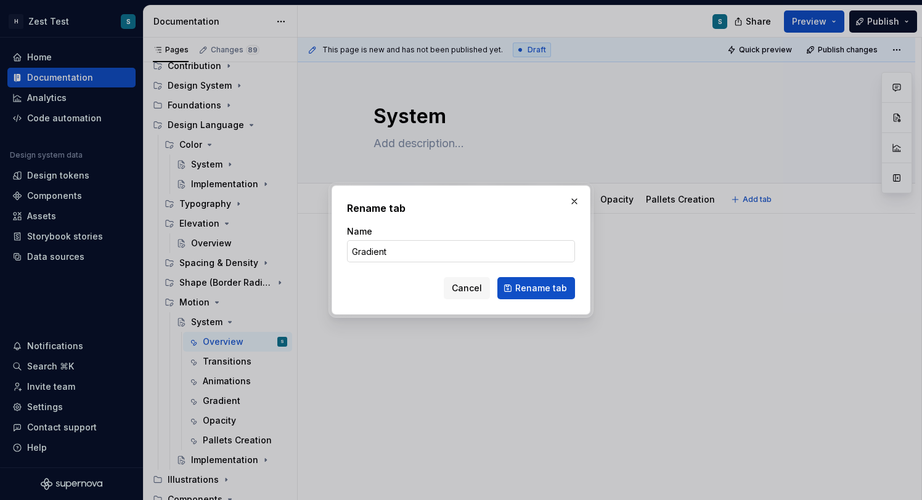
click at [404, 251] on input "Gradient" at bounding box center [461, 251] width 228 height 22
type input "Micro Interactions"
drag, startPoint x: 376, startPoint y: 253, endPoint x: 348, endPoint y: 252, distance: 27.8
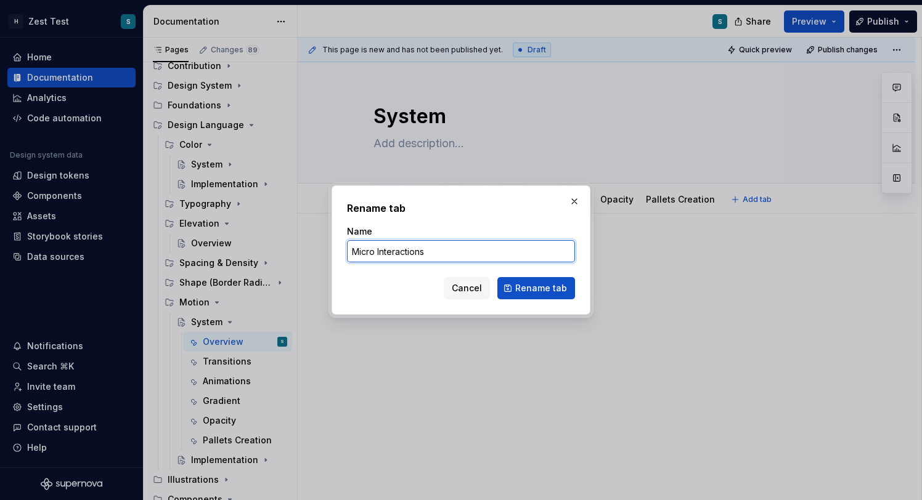
click at [348, 252] on input "Micro Interactions" at bounding box center [461, 251] width 228 height 22
click at [455, 252] on input "Micro Interactions" at bounding box center [461, 251] width 228 height 22
click at [381, 248] on input "Micro Interactions" at bounding box center [461, 251] width 228 height 22
type textarea "*"
click at [377, 249] on input "Micro Interactions" at bounding box center [461, 251] width 228 height 22
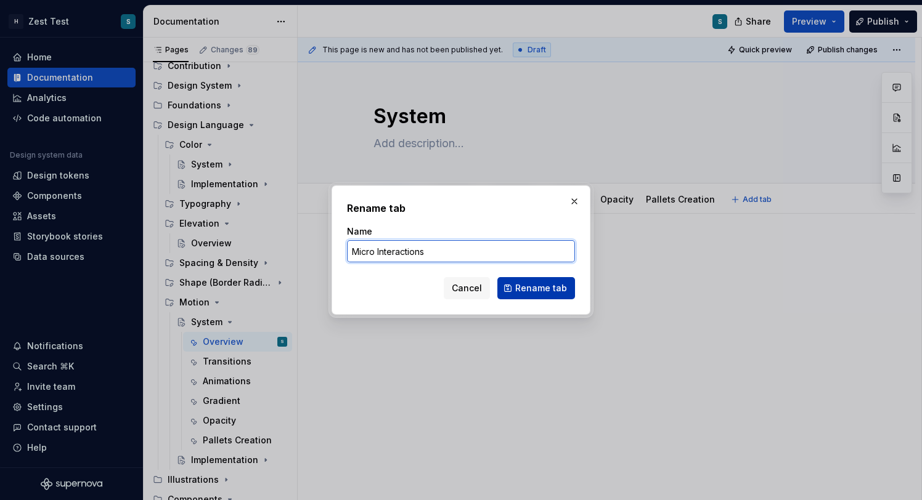
type input "Micro Interactions"
click at [532, 288] on span "Rename tab" at bounding box center [541, 288] width 52 height 12
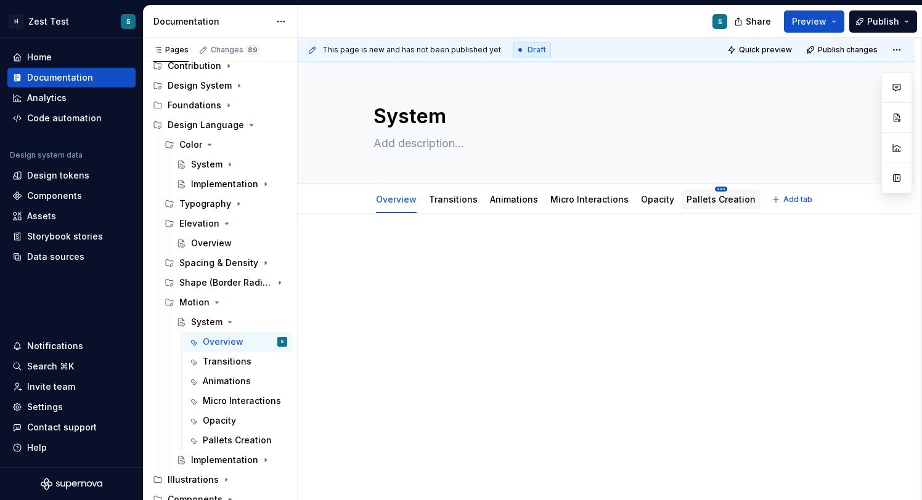
click at [713, 189] on html "H Zest Test S Home Documentation Analytics Code automation Design system data D…" at bounding box center [461, 250] width 922 height 500
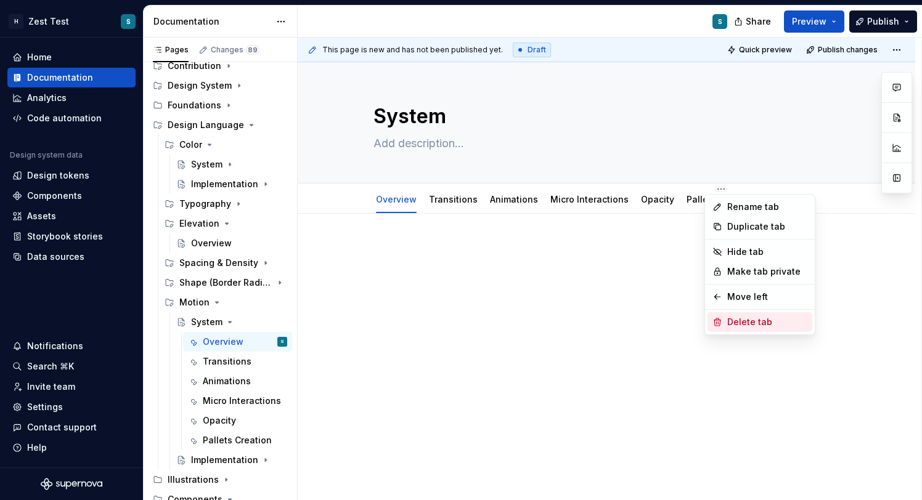
click at [753, 319] on div "Delete tab" at bounding box center [767, 322] width 80 height 12
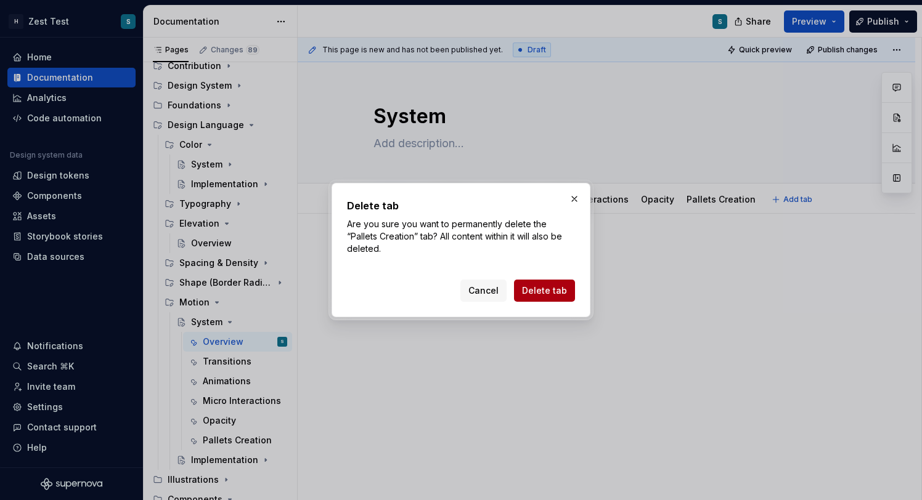
click at [566, 287] on span "Delete tab" at bounding box center [544, 291] width 45 height 12
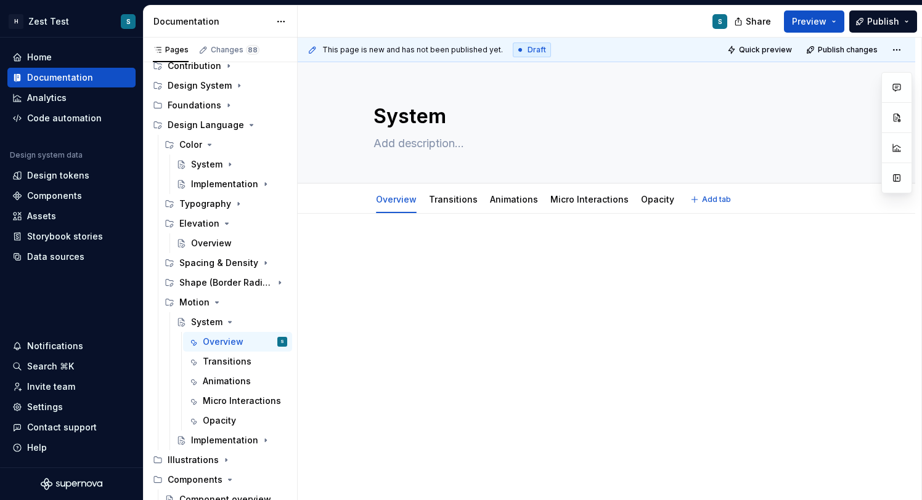
click at [650, 185] on div "Overview Transitions Animations Micro Interactions Opacity Add tab" at bounding box center [606, 199] width 617 height 30
click at [651, 190] on html "H Zest Test S Home Documentation Analytics Code automation Design system data D…" at bounding box center [461, 250] width 922 height 500
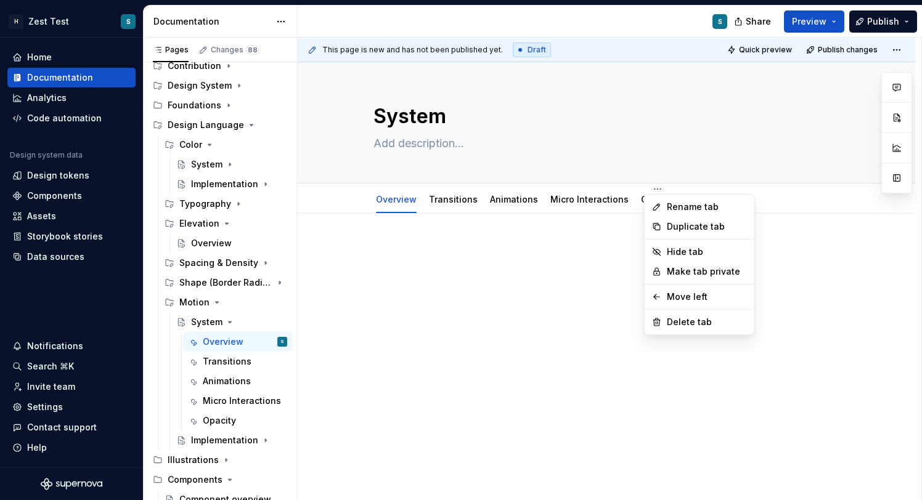
type textarea "*"
click at [671, 203] on div "Rename tab" at bounding box center [707, 207] width 80 height 12
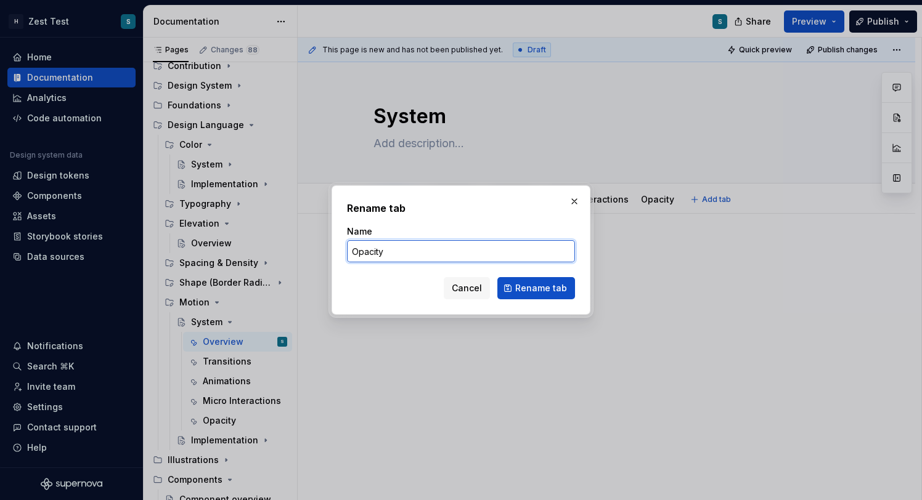
click at [423, 250] on input "Opacity" at bounding box center [461, 251] width 228 height 22
type input "Style"
type textarea "*"
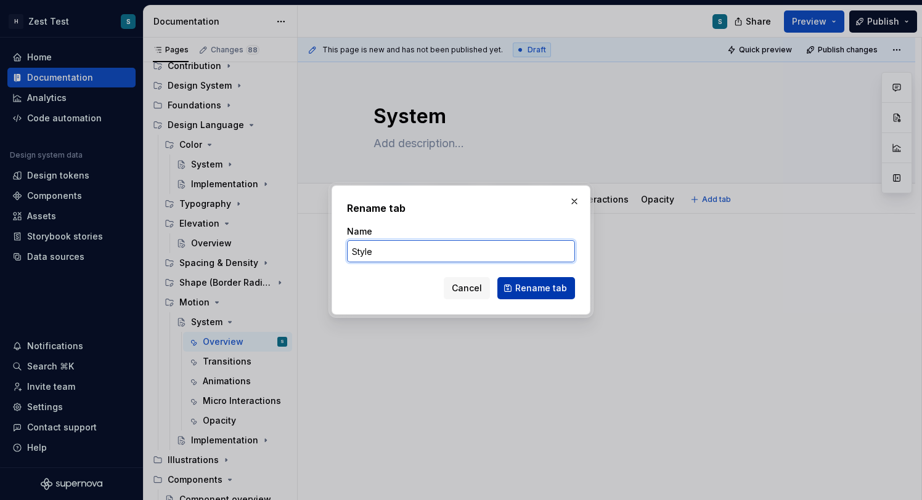
type input "Style"
click at [538, 290] on span "Rename tab" at bounding box center [541, 288] width 52 height 12
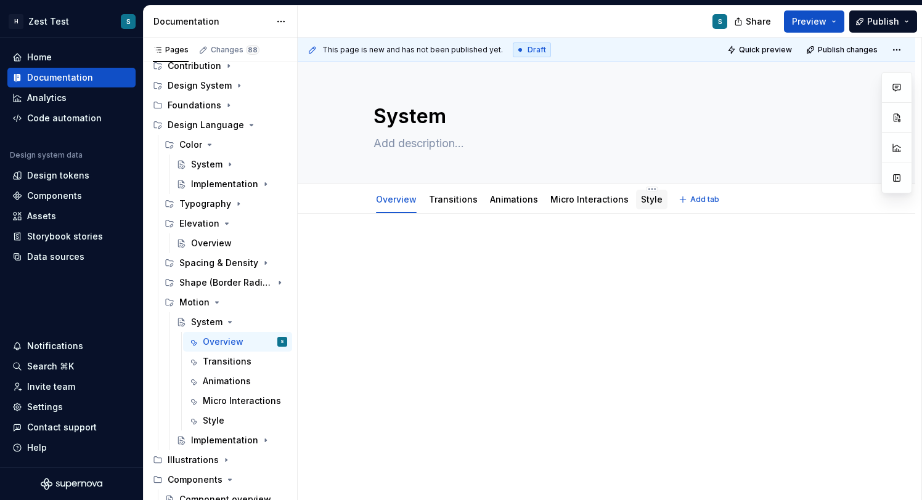
click at [641, 206] on div "Style" at bounding box center [652, 199] width 22 height 15
click at [642, 202] on link "Style" at bounding box center [652, 199] width 22 height 10
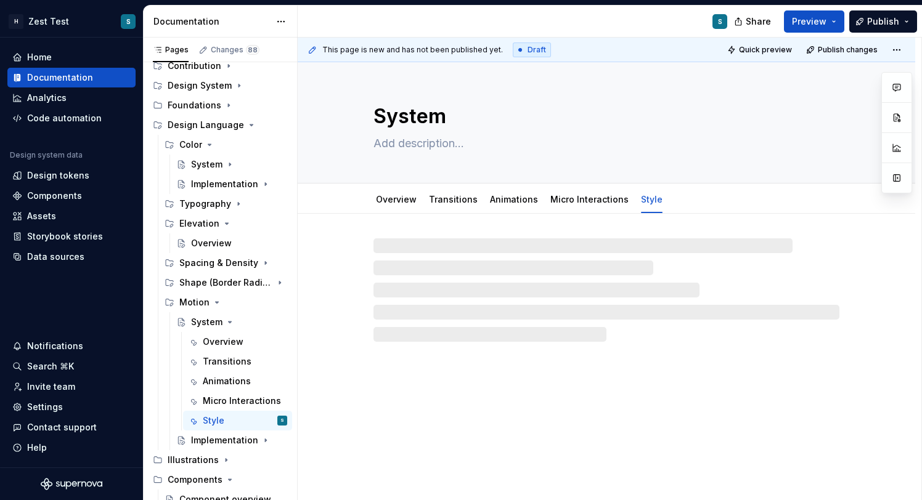
type textarea "*"
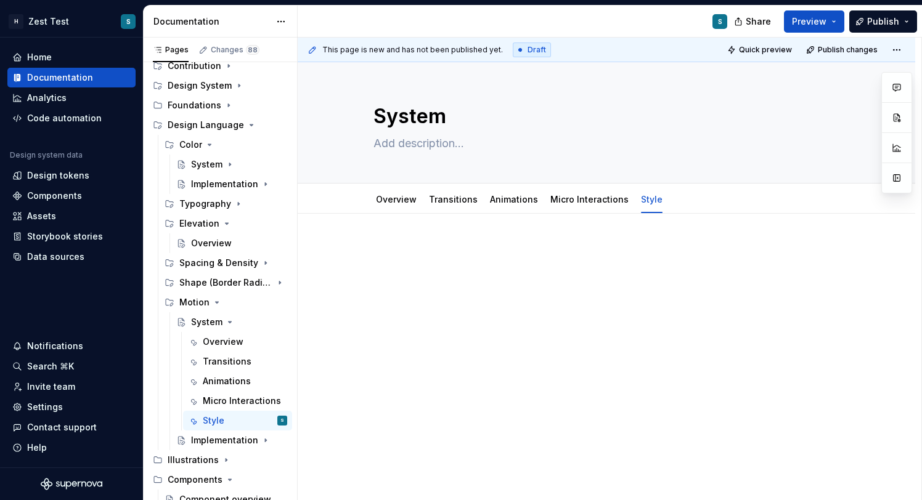
click at [382, 249] on p at bounding box center [606, 250] width 466 height 15
click at [471, 295] on div "Easing" at bounding box center [606, 274] width 466 height 62
click at [395, 257] on p "Easing" at bounding box center [606, 250] width 466 height 15
click at [409, 256] on p "Easing" at bounding box center [606, 250] width 466 height 15
click at [399, 248] on p "Easing" at bounding box center [606, 250] width 466 height 15
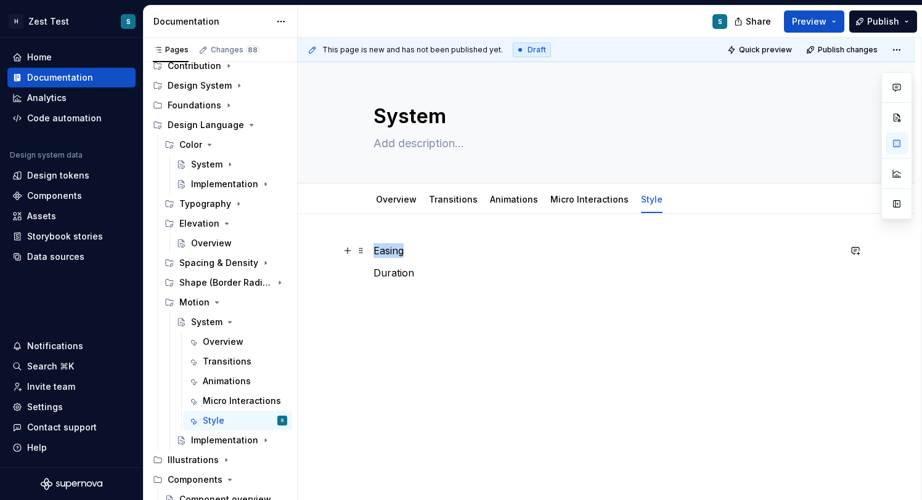
click at [399, 248] on p "Easing" at bounding box center [606, 250] width 466 height 15
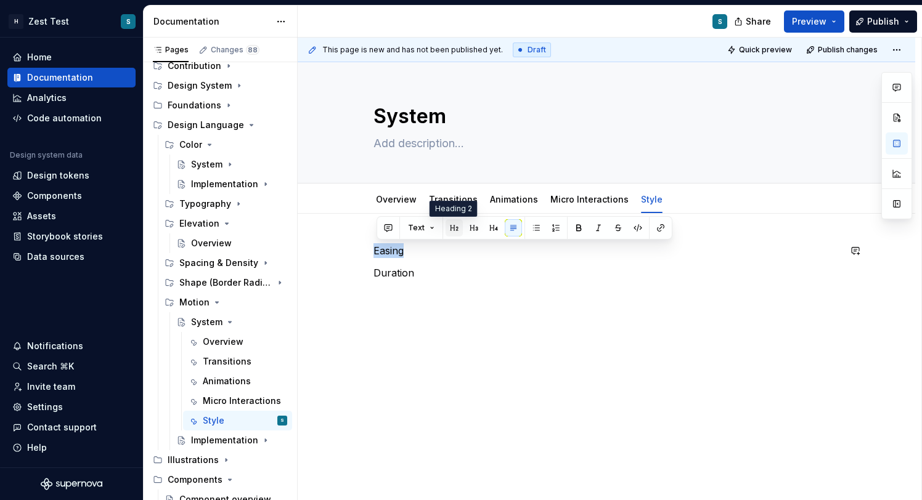
click at [454, 230] on button "button" at bounding box center [454, 227] width 17 height 17
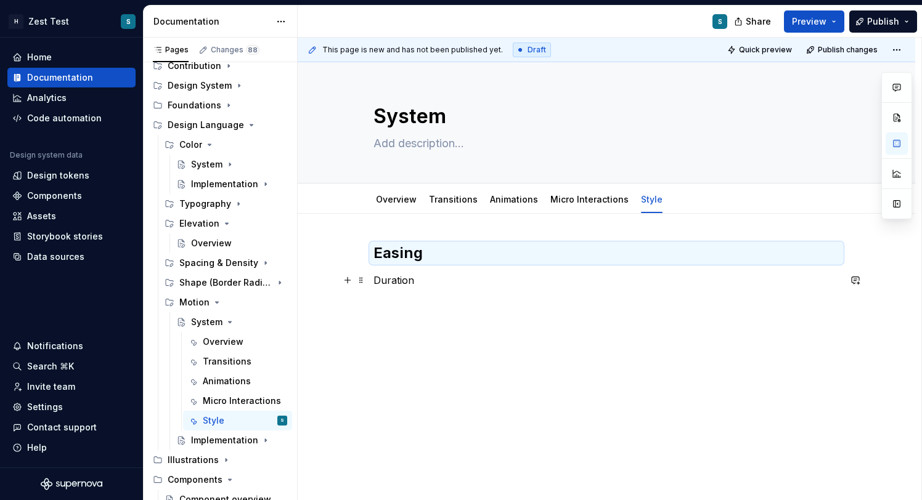
click at [391, 280] on p "Duration" at bounding box center [606, 280] width 466 height 15
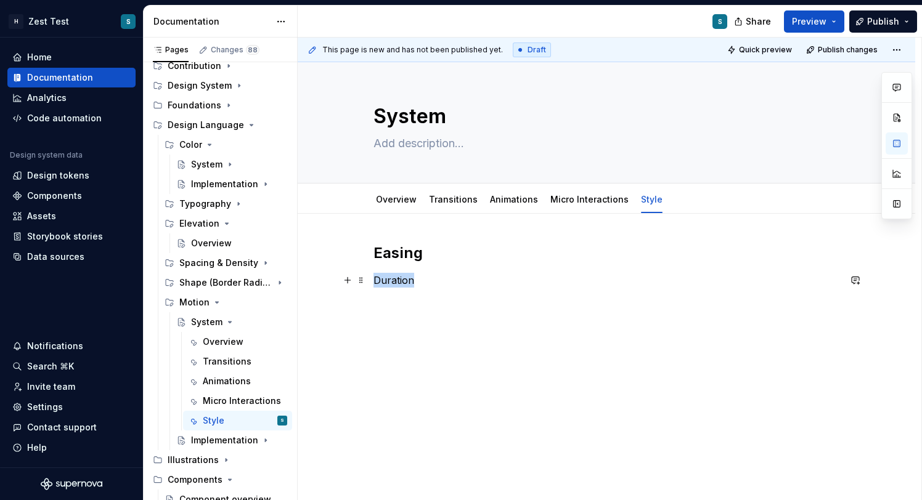
click at [391, 280] on p "Duration" at bounding box center [606, 280] width 466 height 15
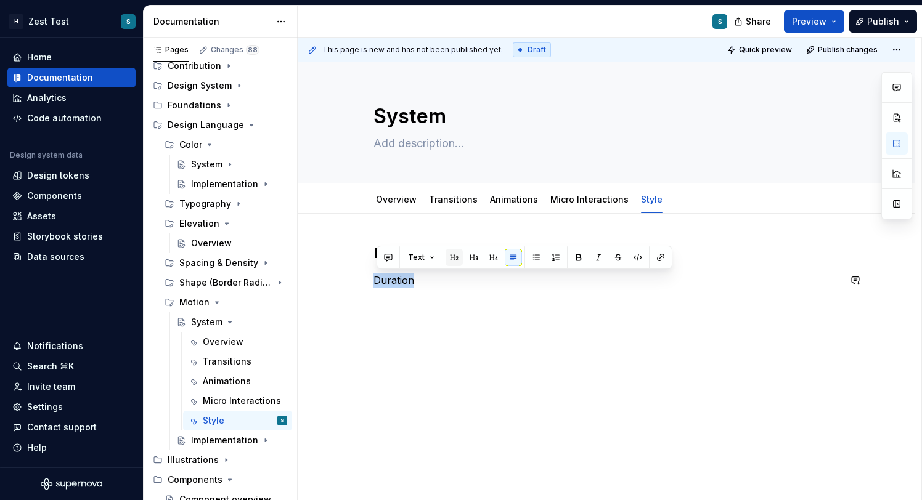
click at [450, 256] on button "button" at bounding box center [454, 257] width 17 height 17
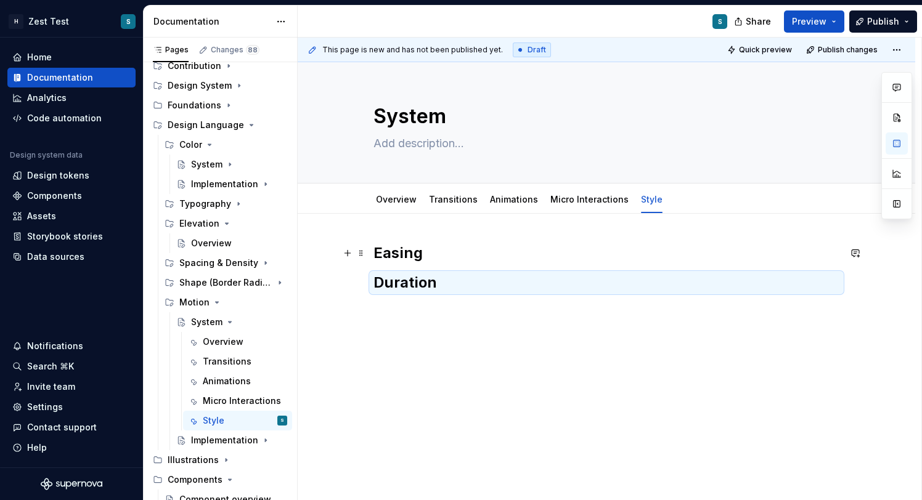
click at [433, 247] on h2 "Easing" at bounding box center [606, 253] width 466 height 20
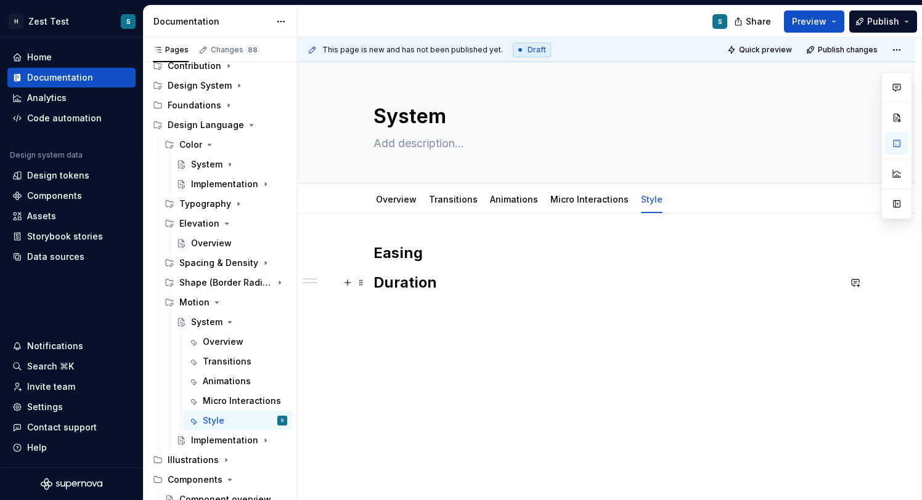
click at [478, 286] on h2 "Duration" at bounding box center [606, 283] width 466 height 20
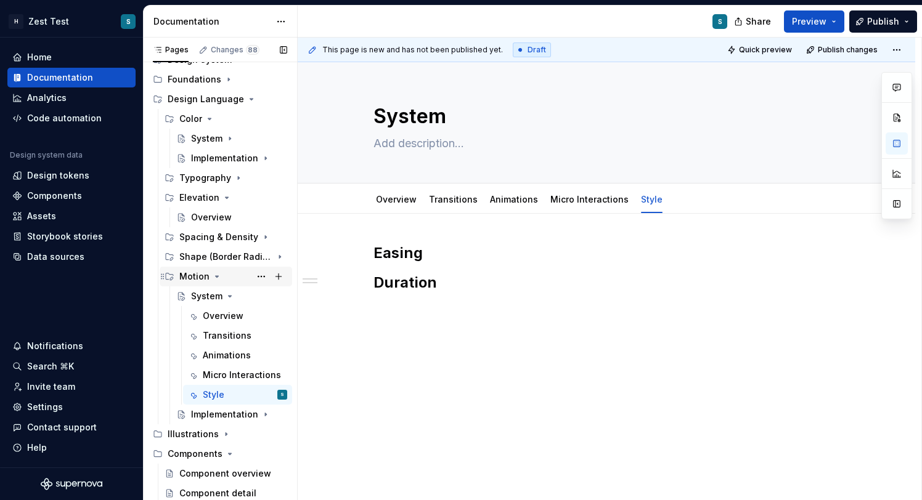
click at [214, 274] on icon "Page tree" at bounding box center [217, 277] width 10 height 10
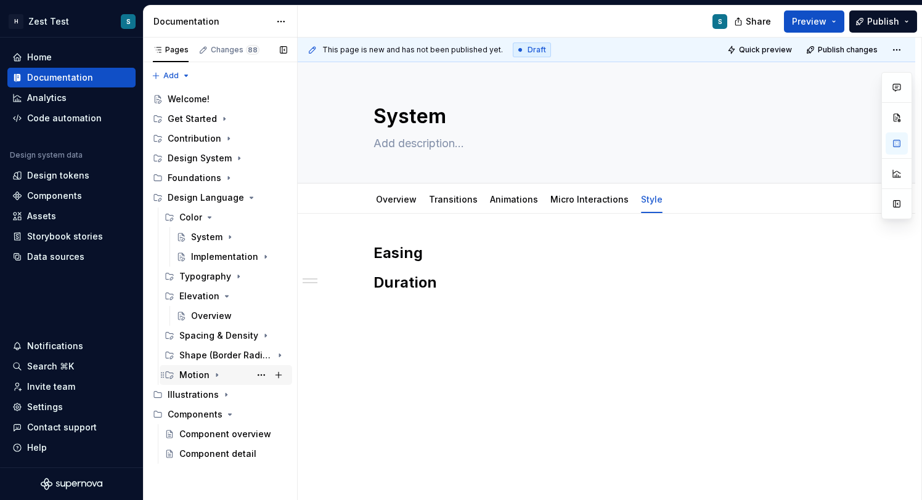
scroll to position [0, 0]
click at [245, 199] on icon "Page tree" at bounding box center [245, 198] width 10 height 10
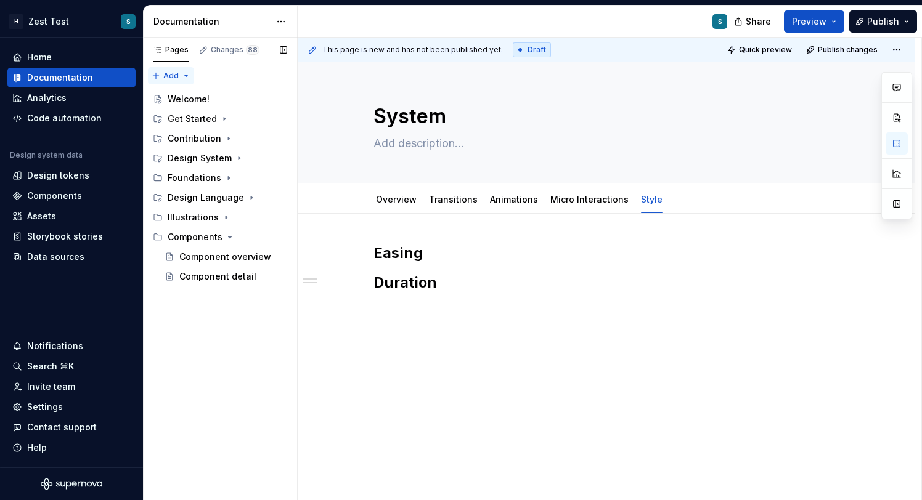
click at [186, 75] on div "Pages Changes 88 Add Accessibility guide for tree Page tree. Navigate the tree …" at bounding box center [220, 269] width 154 height 463
click at [208, 99] on div "New page" at bounding box center [211, 100] width 80 height 12
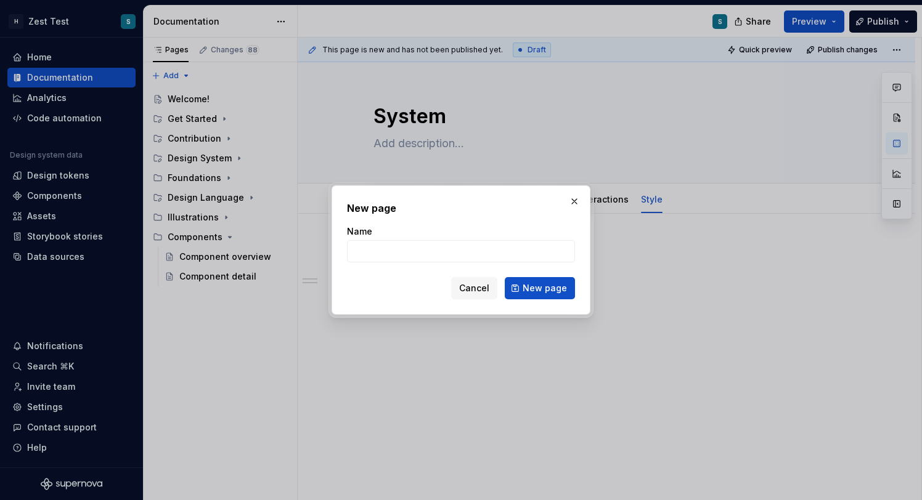
type textarea "*"
type input "Assets"
click at [537, 286] on span "New page" at bounding box center [545, 288] width 44 height 12
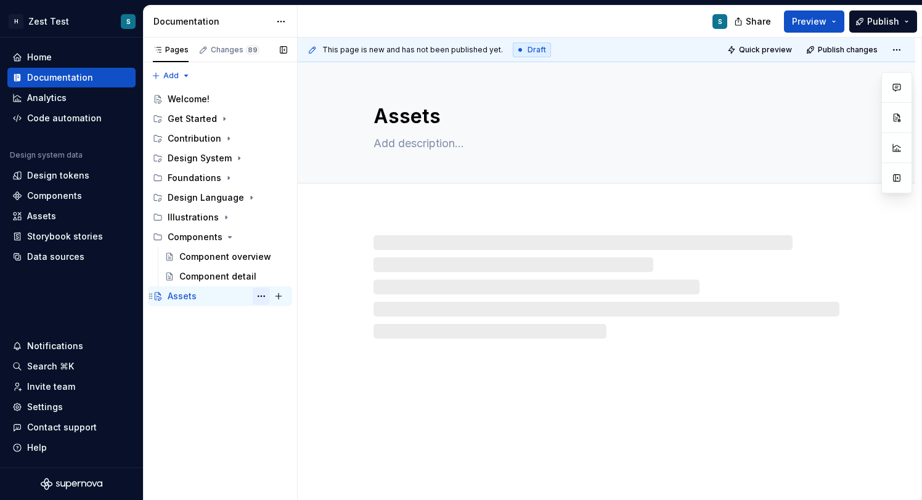
click at [262, 296] on button "Page tree" at bounding box center [261, 296] width 17 height 17
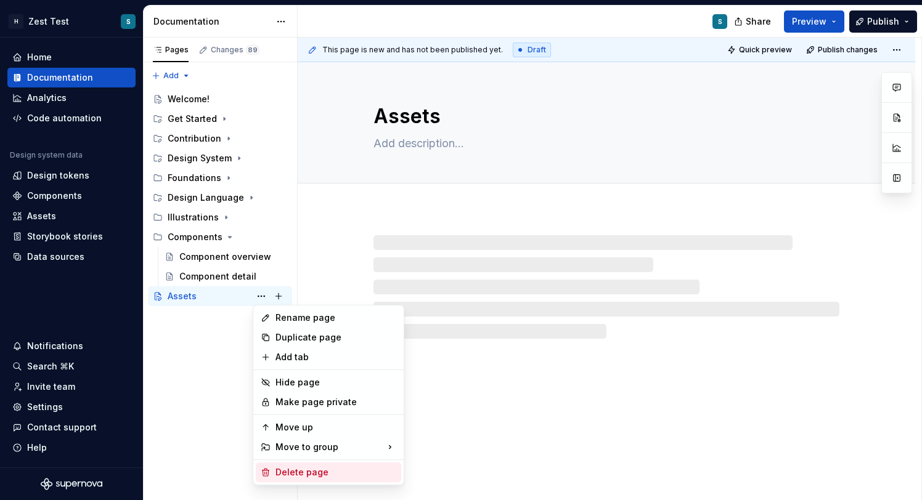
click at [327, 470] on div "Delete page" at bounding box center [335, 473] width 121 height 12
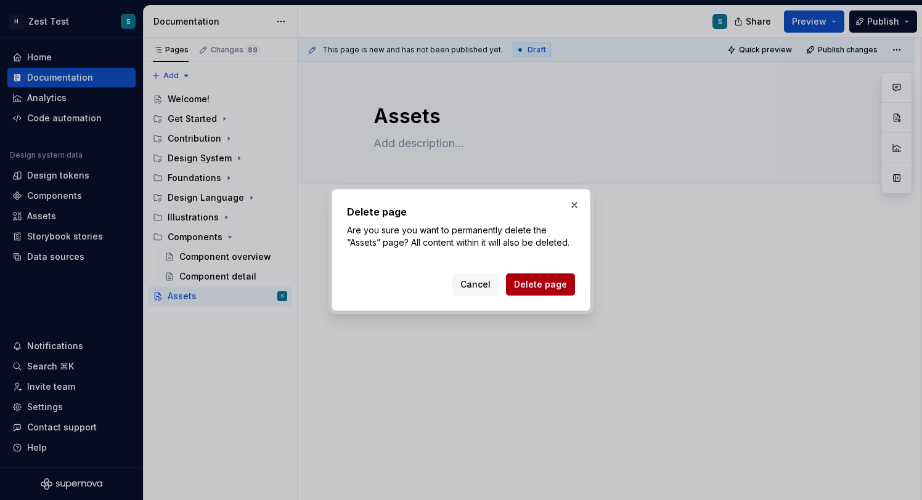
click at [532, 285] on span "Delete page" at bounding box center [540, 285] width 53 height 12
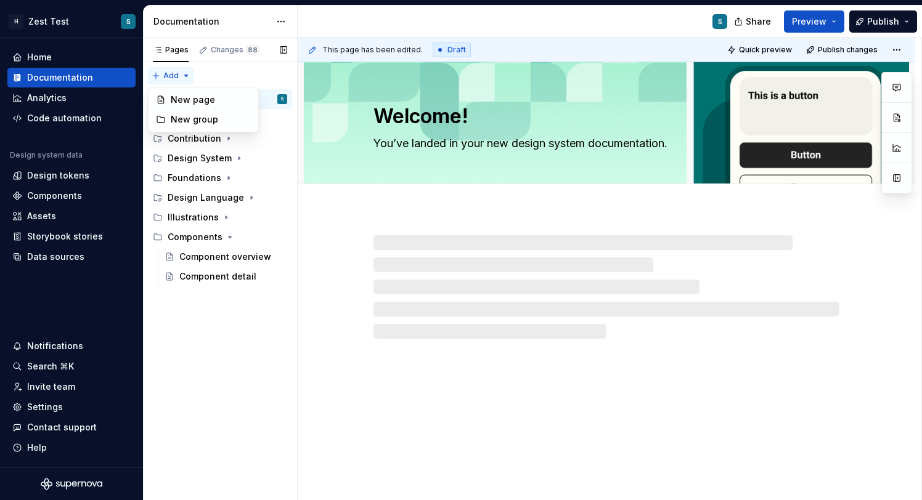
click at [187, 79] on div "Pages Changes 88 Add Accessibility guide for tree Page tree. Navigate the tree …" at bounding box center [220, 269] width 154 height 463
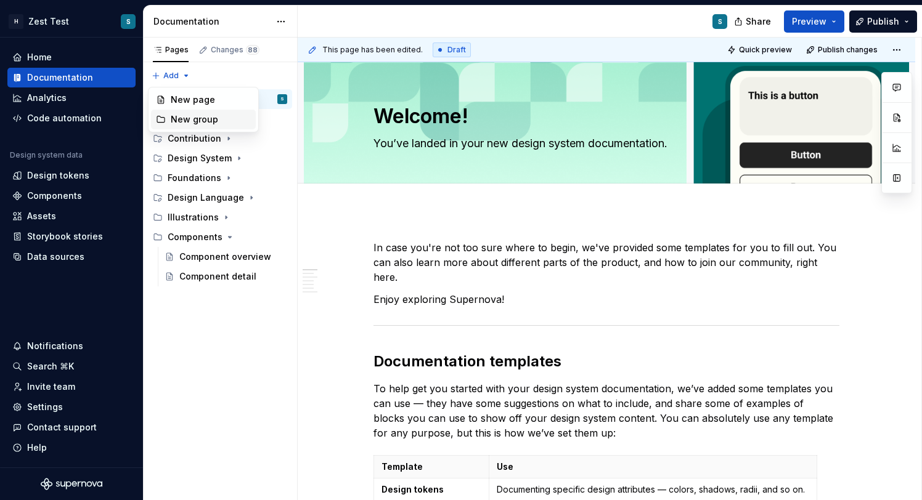
type textarea "*"
click at [205, 121] on div "New group" at bounding box center [211, 119] width 80 height 12
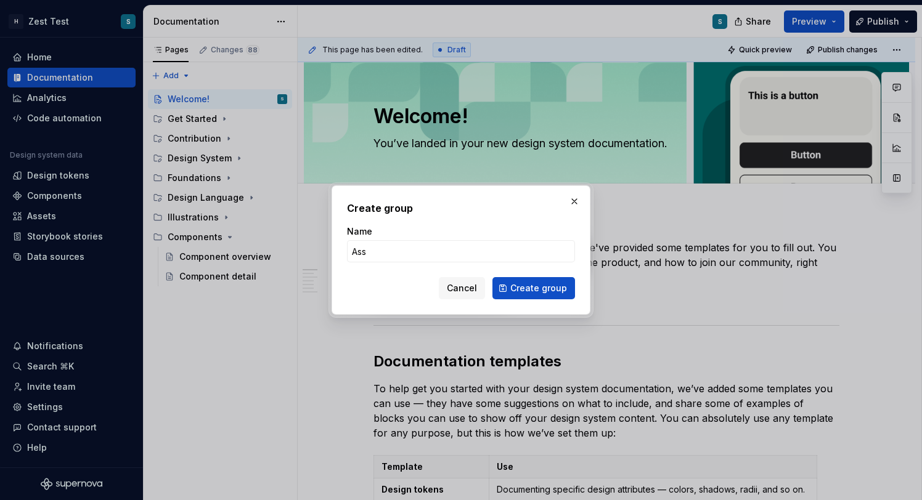
type input "Assets"
click at [528, 285] on span "Create group" at bounding box center [538, 288] width 57 height 12
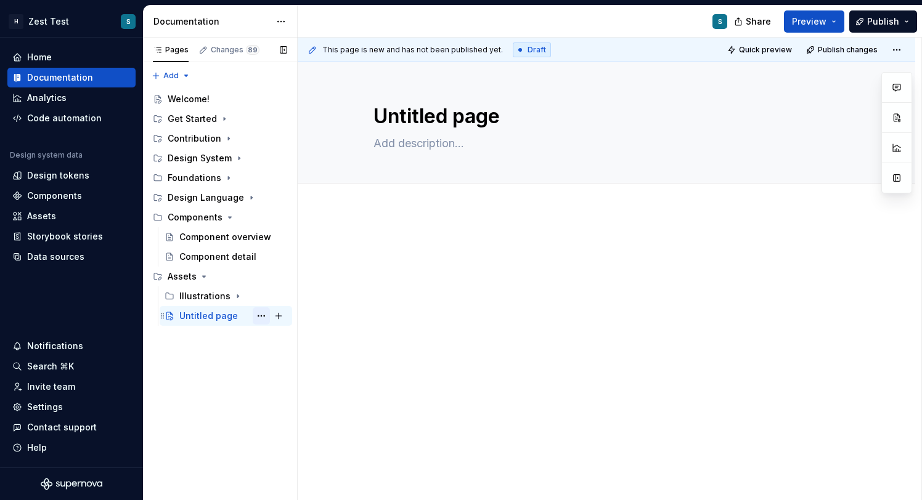
click at [264, 319] on button "Page tree" at bounding box center [261, 316] width 17 height 17
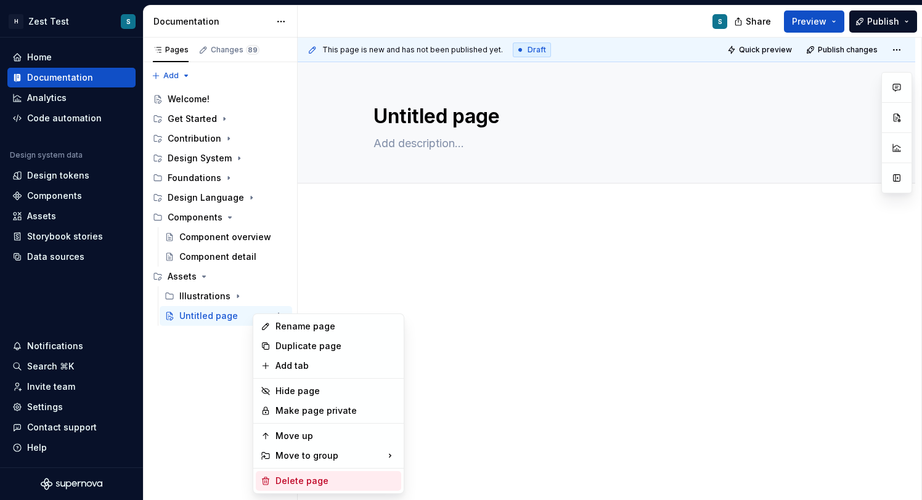
click at [320, 479] on div "Delete page" at bounding box center [335, 481] width 121 height 12
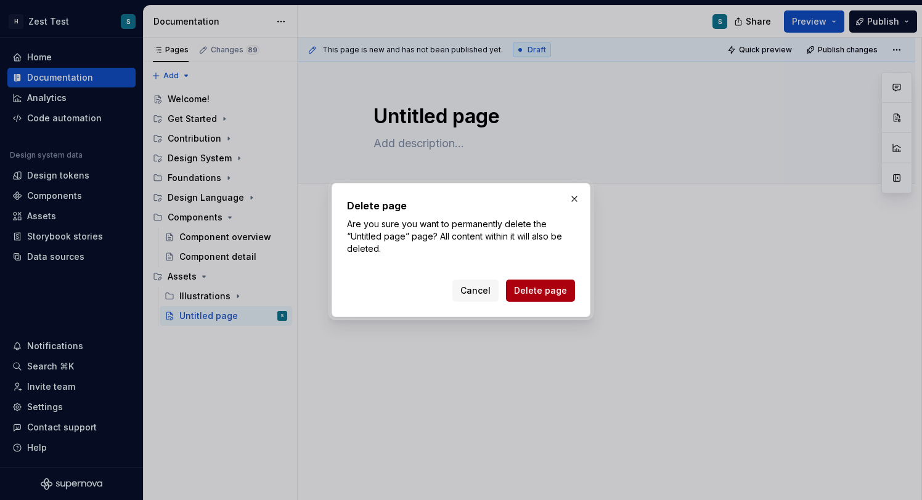
click at [539, 291] on span "Delete page" at bounding box center [540, 291] width 53 height 12
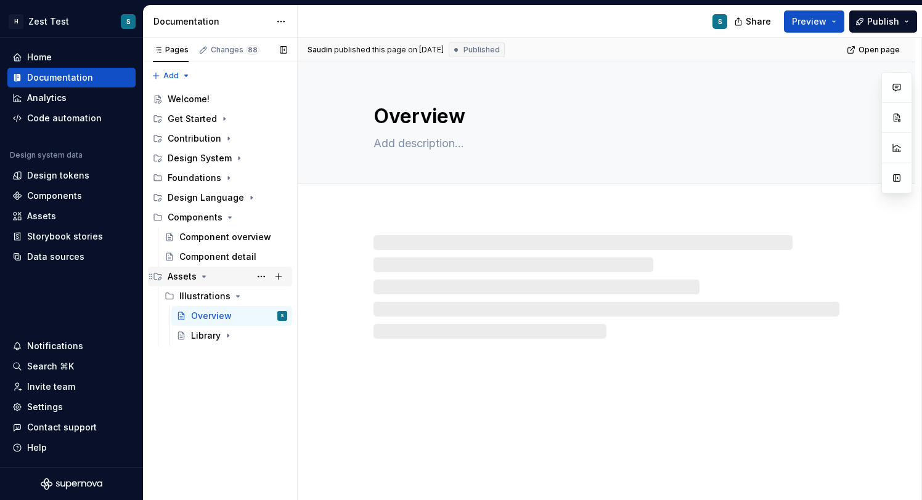
click at [179, 281] on div "Assets" at bounding box center [182, 277] width 29 height 12
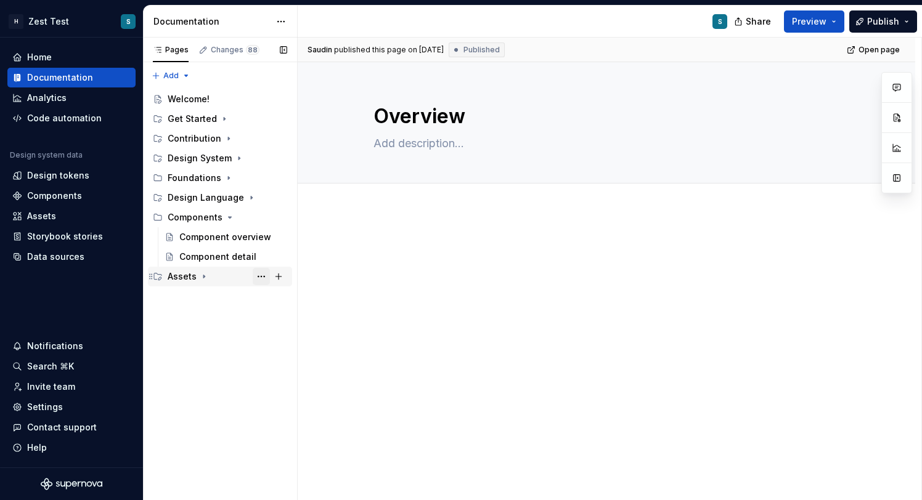
click at [256, 277] on button "Page tree" at bounding box center [261, 276] width 17 height 17
type textarea "*"
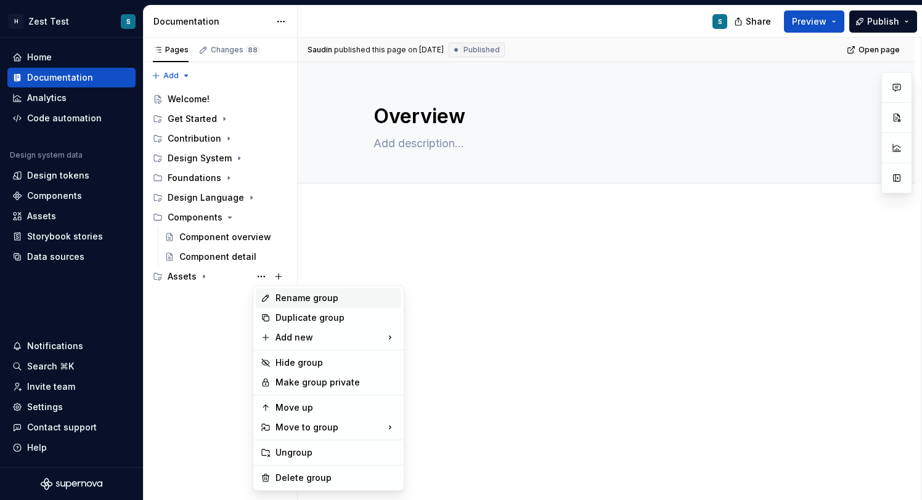
click at [309, 296] on div "Rename group" at bounding box center [335, 298] width 121 height 12
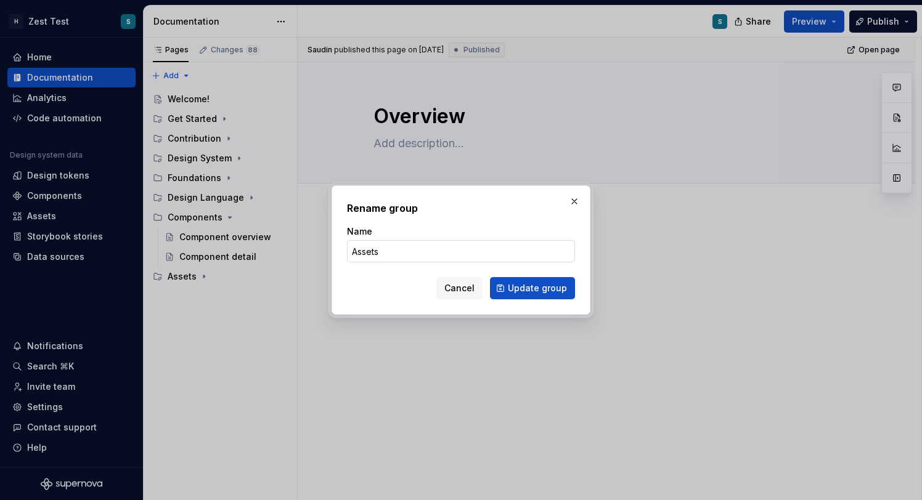
click at [354, 253] on input "Assets" at bounding box center [461, 251] width 228 height 22
click at [524, 283] on span "Update group" at bounding box center [537, 288] width 59 height 12
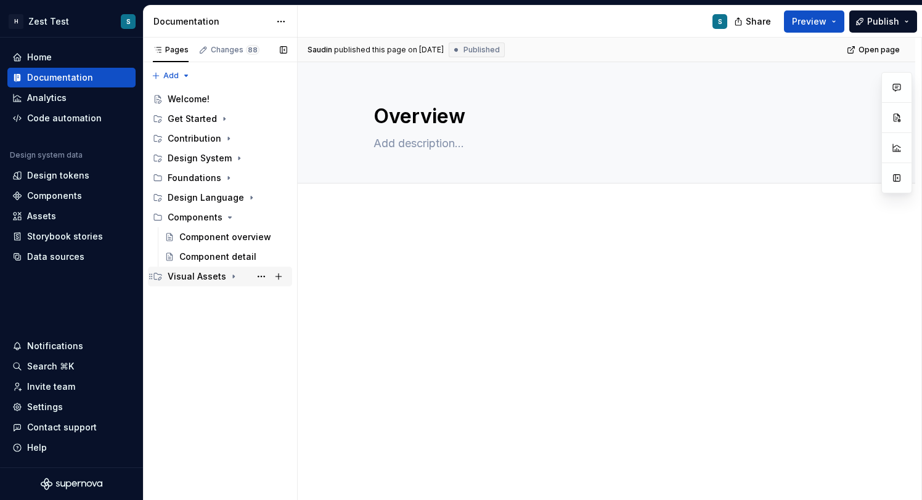
click at [196, 281] on div "Visual Assets" at bounding box center [197, 277] width 59 height 12
click at [206, 336] on div "Library" at bounding box center [206, 336] width 30 height 12
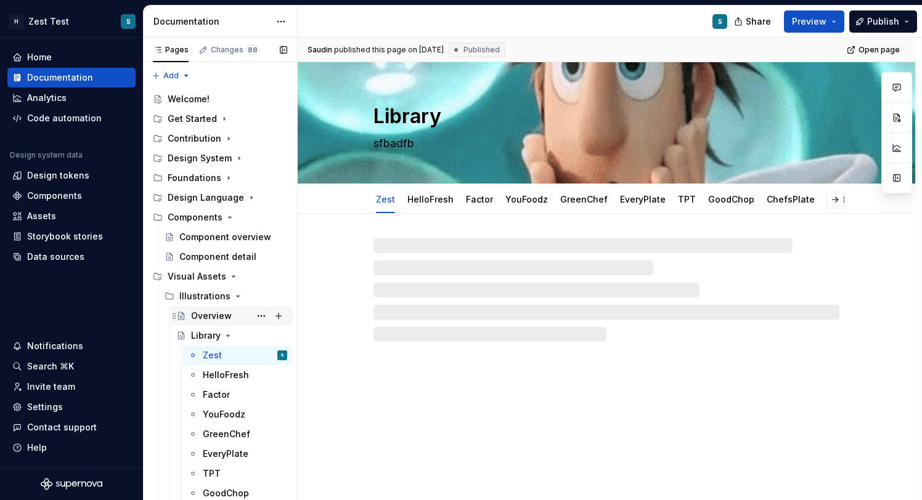
click at [211, 310] on div "Overview" at bounding box center [211, 316] width 41 height 12
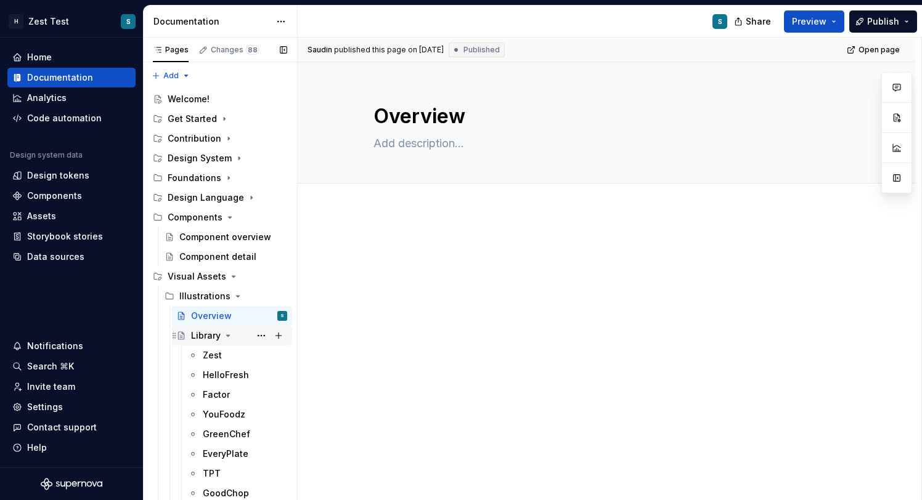
click at [228, 335] on icon "Page tree" at bounding box center [228, 335] width 3 height 1
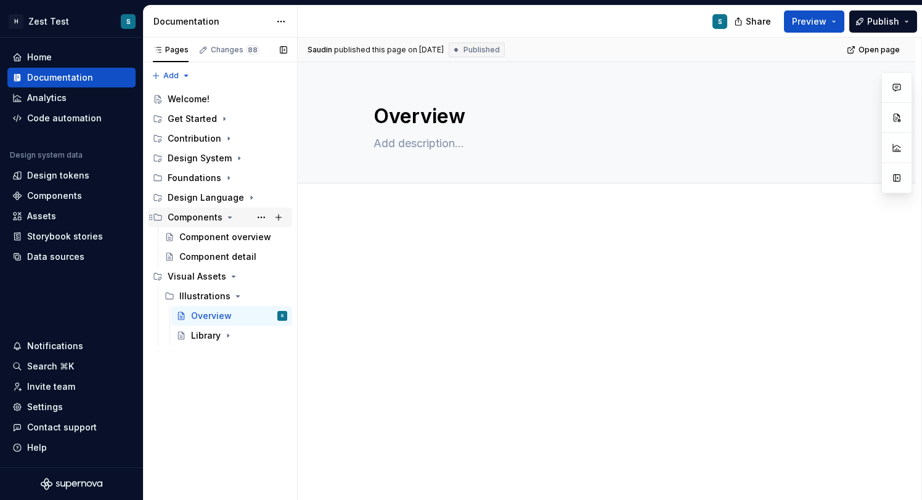
click at [225, 221] on icon "Page tree" at bounding box center [230, 218] width 10 height 10
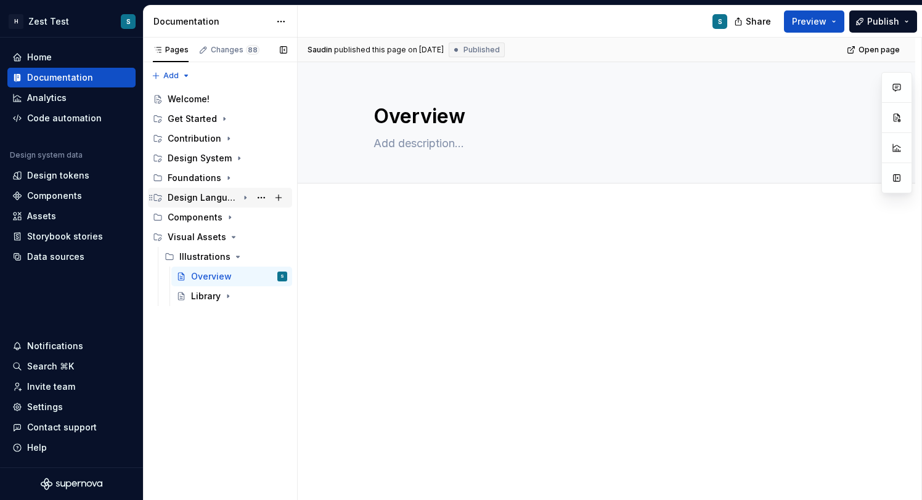
click at [245, 201] on icon "Page tree" at bounding box center [245, 198] width 10 height 10
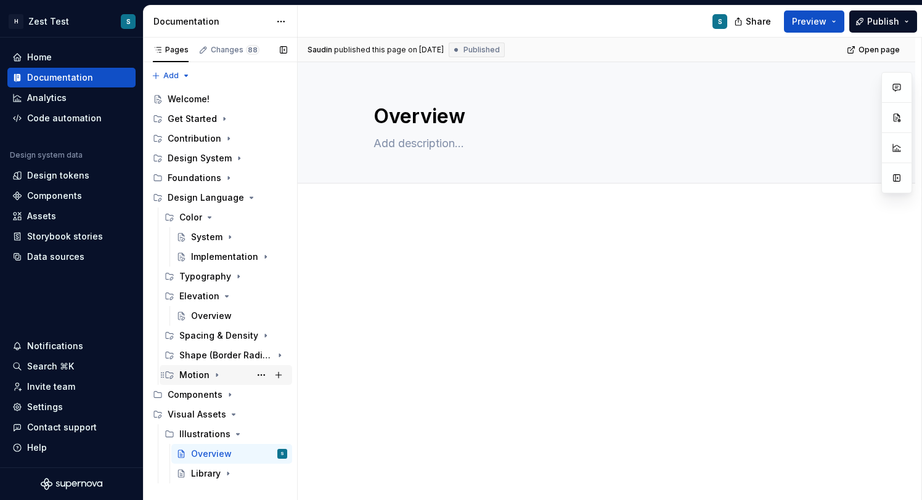
click at [216, 376] on icon "Page tree" at bounding box center [216, 375] width 1 height 3
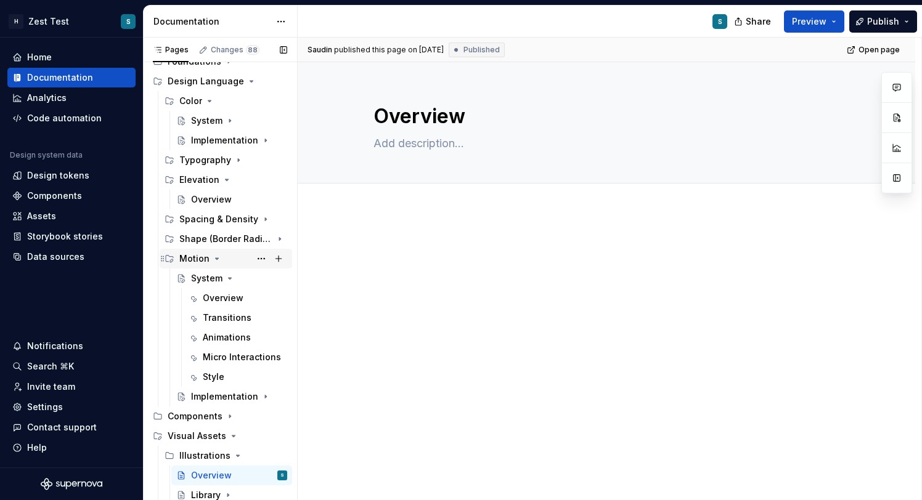
scroll to position [118, 0]
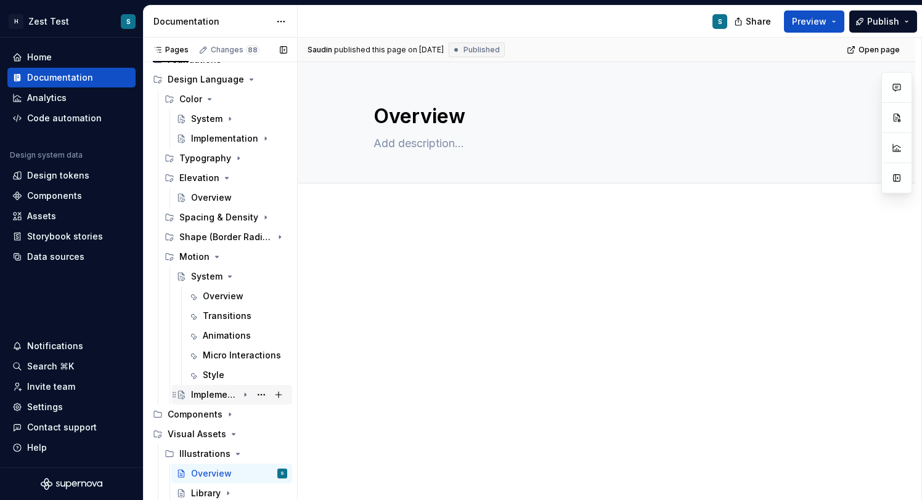
click at [229, 391] on div "Implementation" at bounding box center [214, 395] width 47 height 12
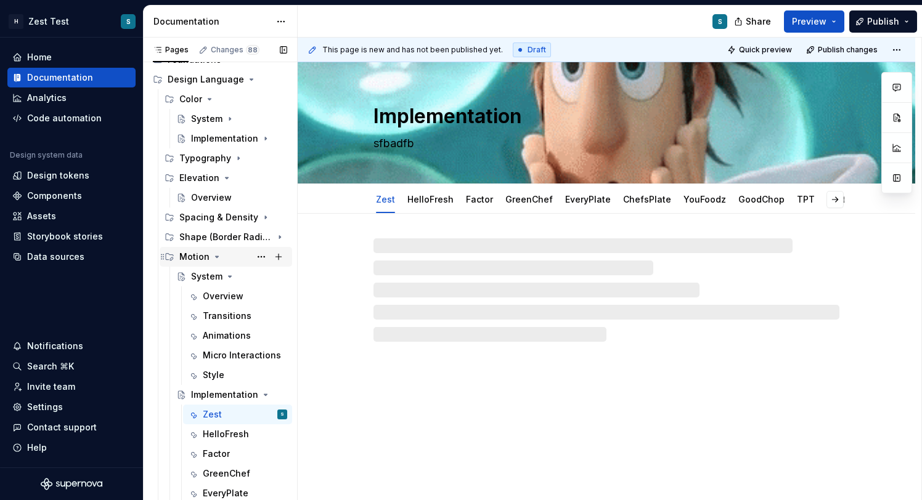
click at [212, 260] on icon "Page tree" at bounding box center [217, 257] width 10 height 10
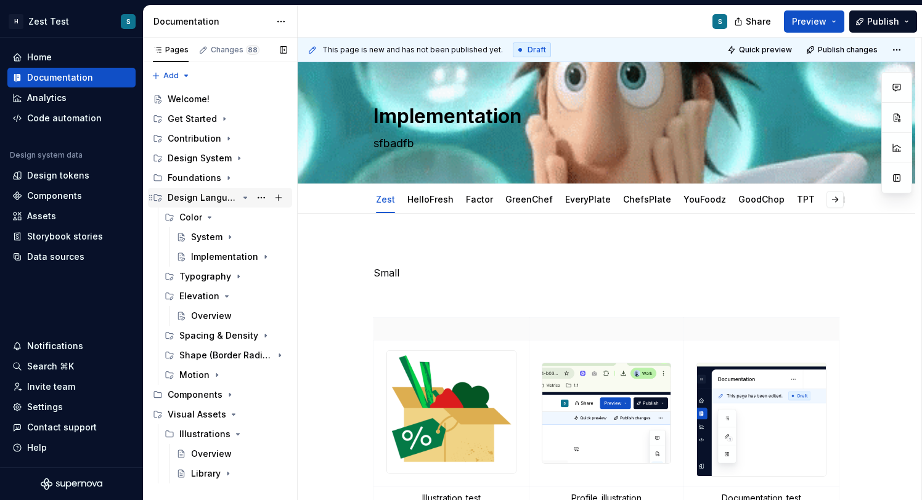
click at [246, 199] on icon "Page tree" at bounding box center [245, 198] width 10 height 10
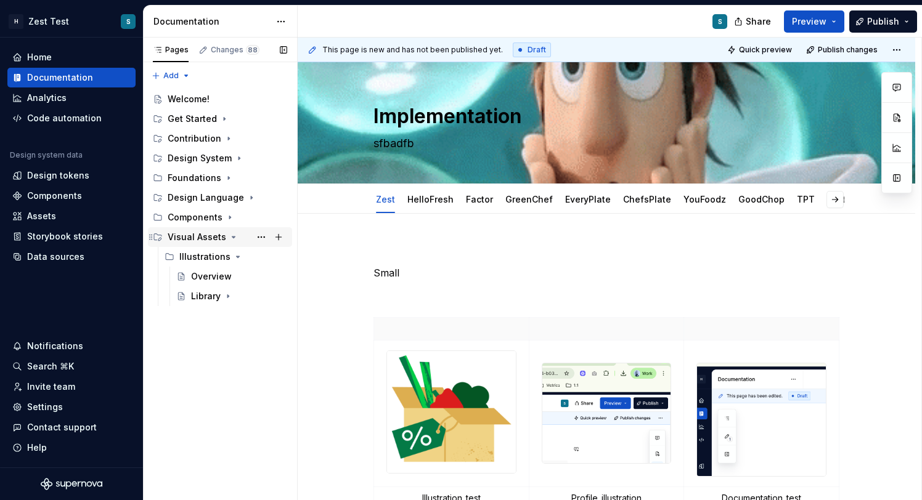
click at [229, 240] on icon "Page tree" at bounding box center [234, 237] width 10 height 10
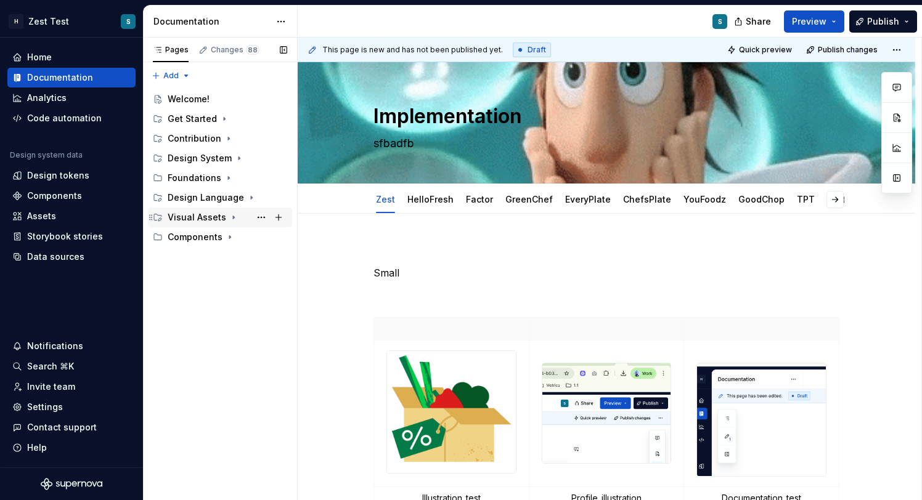
click at [229, 218] on icon "Page tree" at bounding box center [234, 218] width 10 height 10
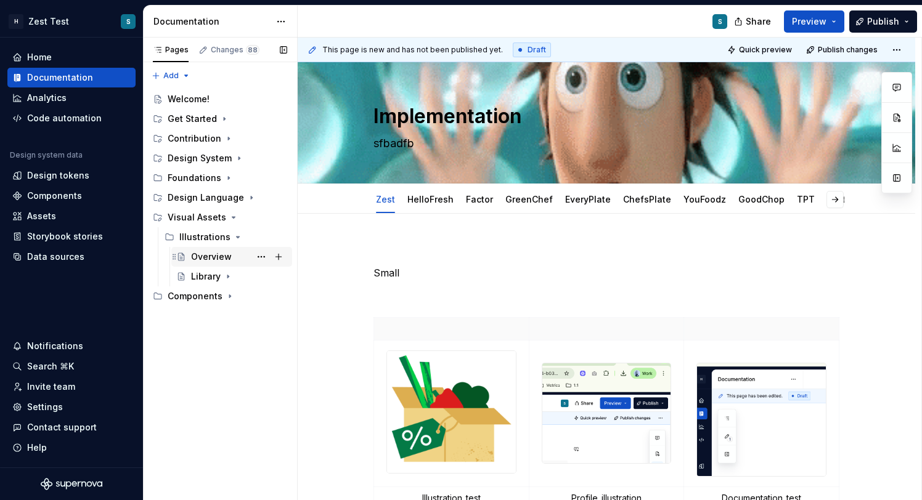
click at [214, 263] on div "Overview" at bounding box center [239, 256] width 96 height 17
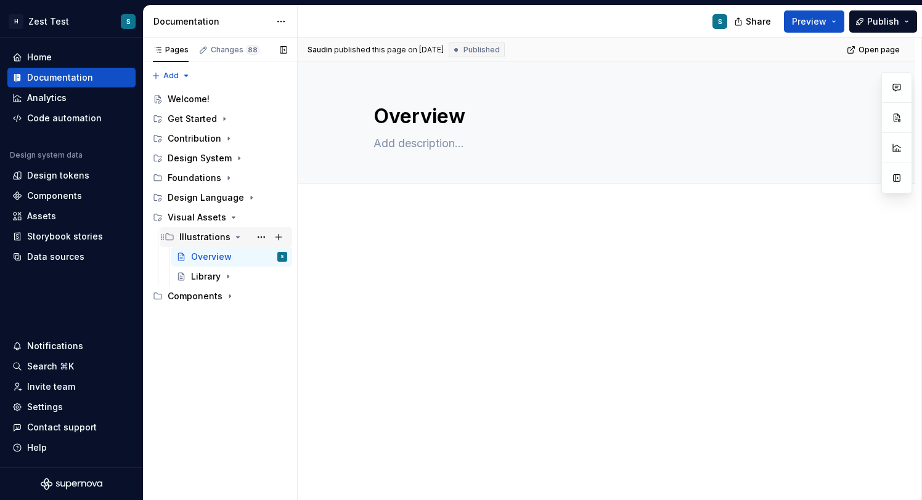
click at [204, 245] on div "Illustrations" at bounding box center [233, 237] width 108 height 17
click at [203, 240] on div "Illustrations" at bounding box center [204, 237] width 51 height 12
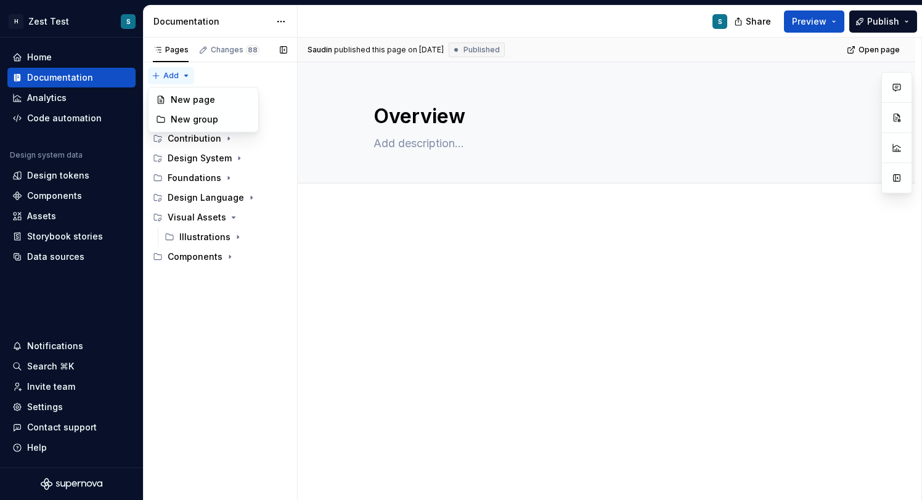
click at [185, 74] on div "Pages Changes 88 Add Accessibility guide for tree Page tree. Navigate the tree …" at bounding box center [220, 269] width 154 height 463
click at [198, 114] on div "New group" at bounding box center [211, 119] width 80 height 12
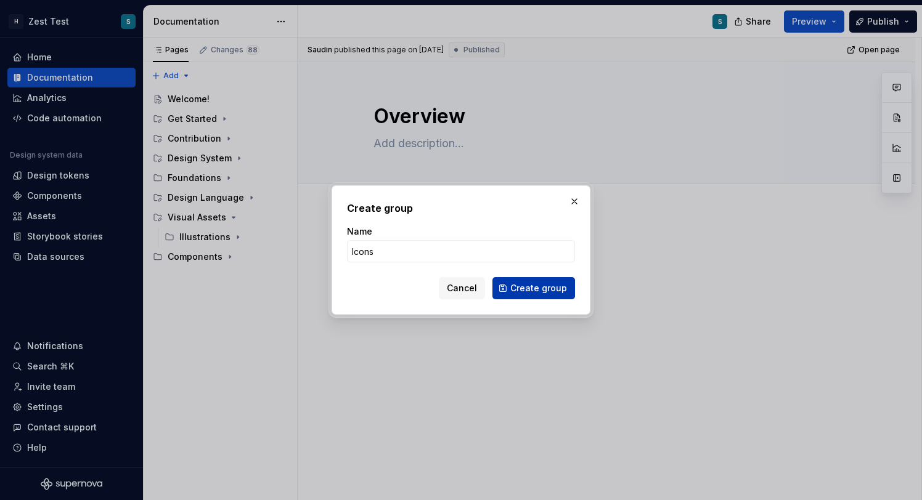
click at [558, 291] on span "Create group" at bounding box center [538, 288] width 57 height 12
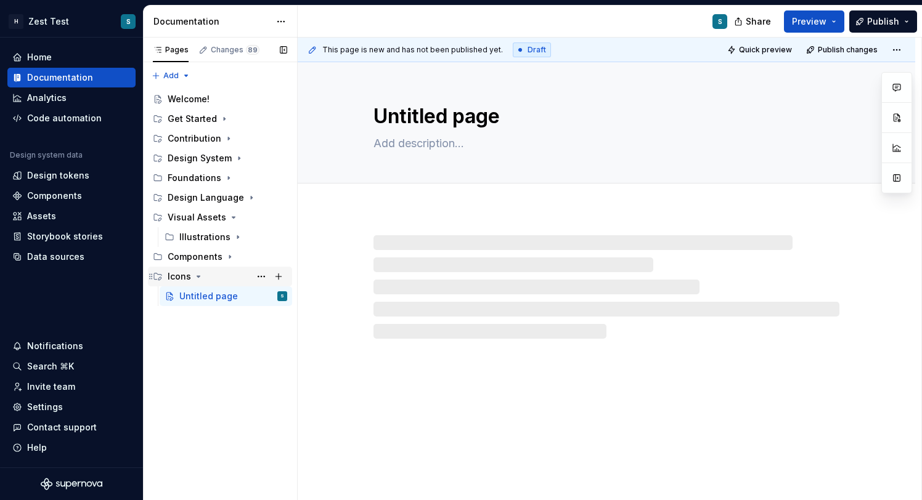
click at [179, 278] on div "Icons" at bounding box center [179, 277] width 23 height 12
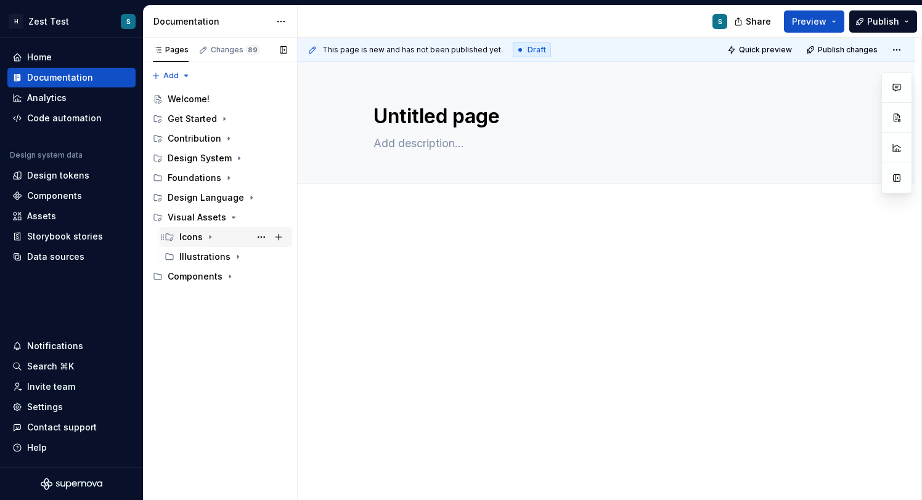
click at [193, 238] on div "Icons" at bounding box center [190, 237] width 23 height 12
click at [434, 119] on textarea "Untitled page" at bounding box center [604, 117] width 466 height 30
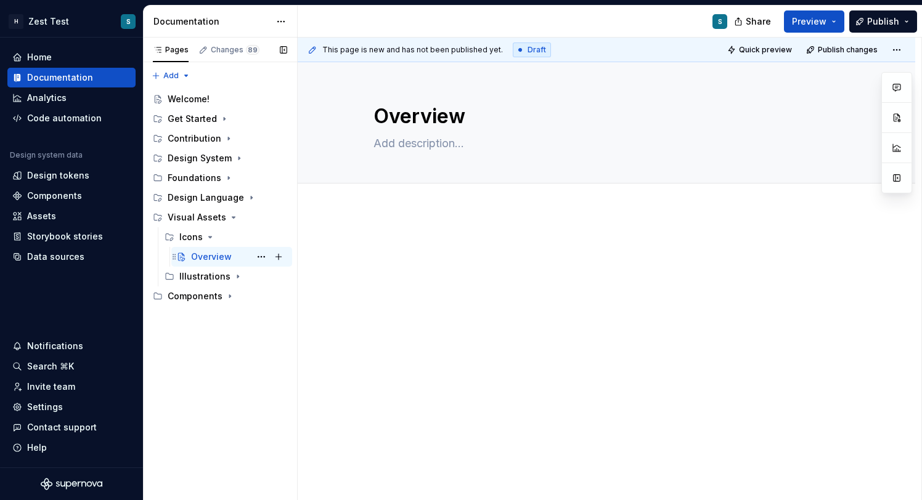
click at [205, 256] on div "Overview" at bounding box center [211, 257] width 41 height 12
click at [233, 272] on icon "Page tree" at bounding box center [238, 277] width 10 height 10
click at [233, 274] on icon "Page tree" at bounding box center [238, 277] width 10 height 10
click at [226, 261] on div "Overview" at bounding box center [211, 257] width 41 height 12
click at [260, 256] on button "Page tree" at bounding box center [261, 256] width 17 height 17
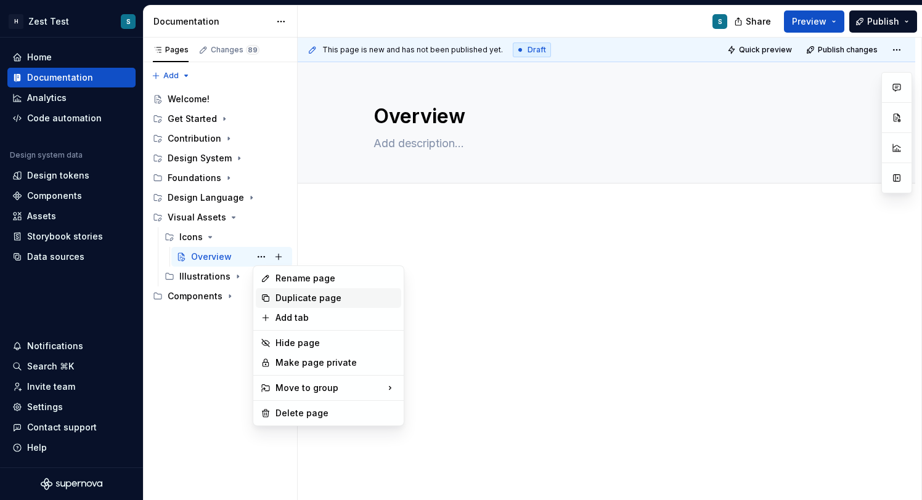
click at [294, 296] on div "Duplicate page" at bounding box center [335, 298] width 121 height 12
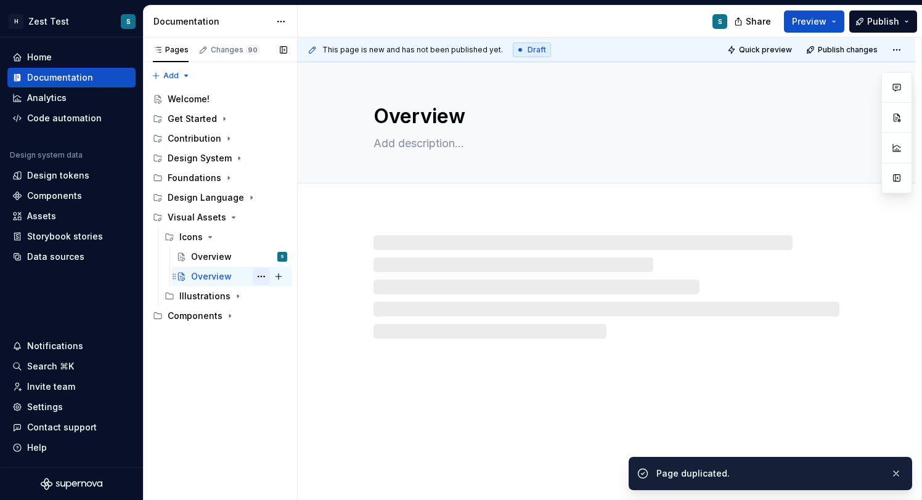
click at [261, 278] on button "Page tree" at bounding box center [261, 276] width 17 height 17
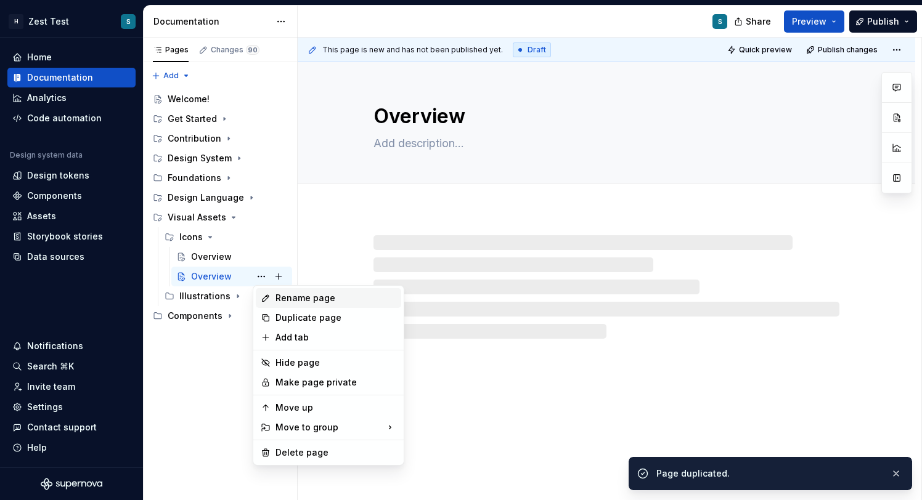
click at [295, 296] on div "Rename page" at bounding box center [335, 298] width 121 height 12
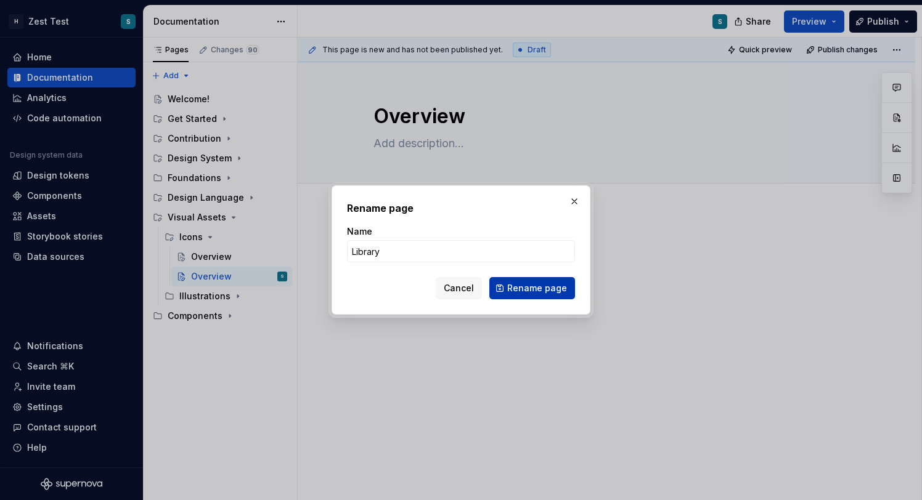
click at [520, 292] on span "Rename page" at bounding box center [537, 288] width 60 height 12
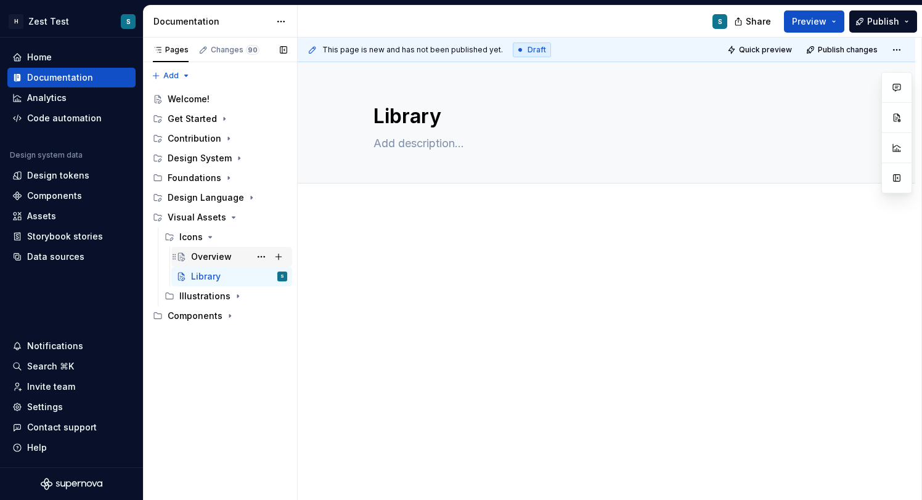
click at [211, 261] on div "Overview" at bounding box center [211, 257] width 41 height 12
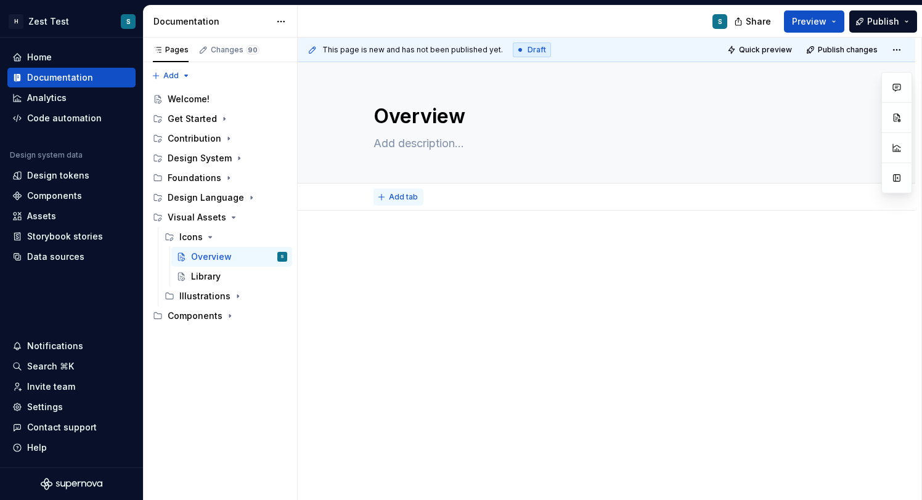
click at [406, 201] on span "Add tab" at bounding box center [403, 197] width 29 height 10
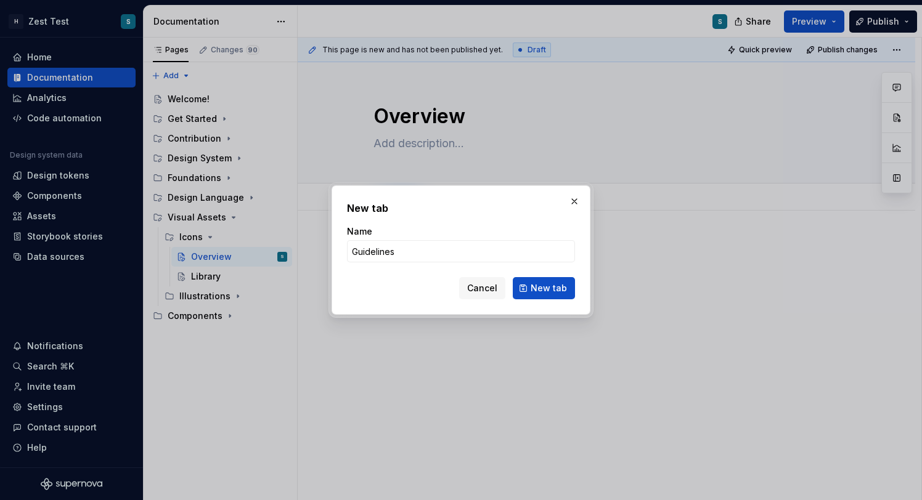
click button "New tab" at bounding box center [544, 288] width 62 height 22
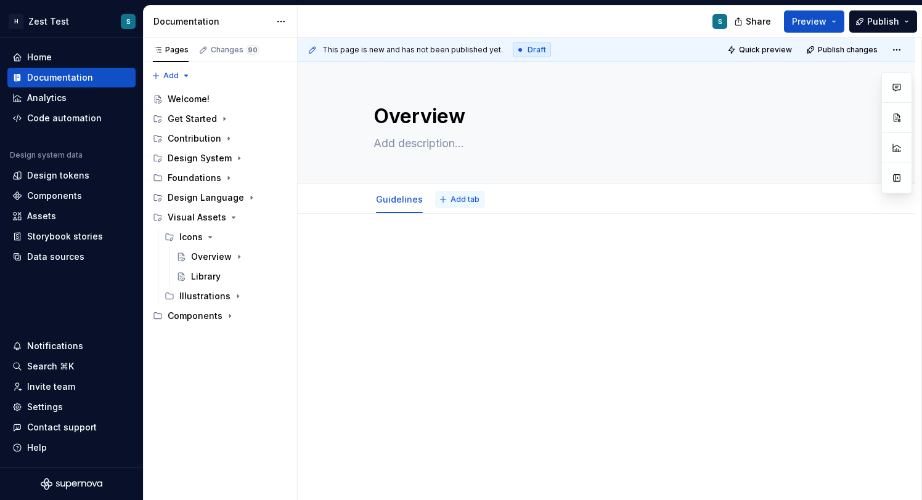
click at [463, 195] on span "Add tab" at bounding box center [464, 200] width 29 height 10
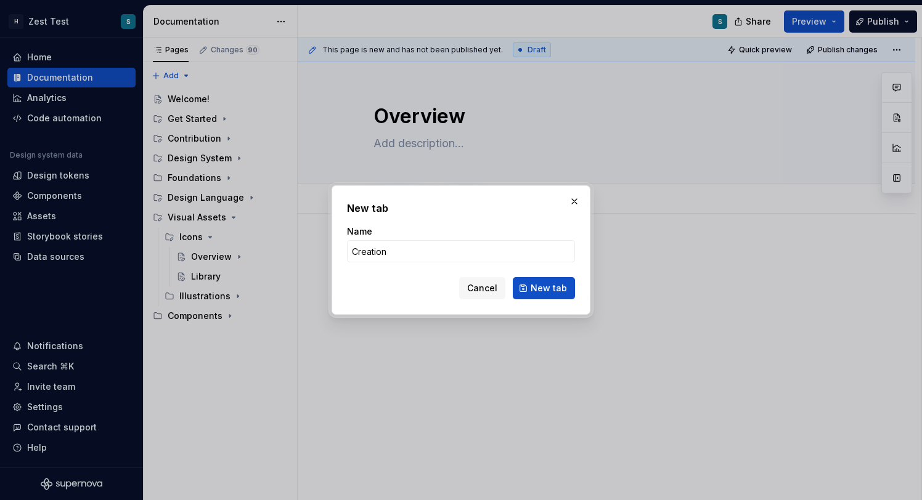
click button "New tab" at bounding box center [544, 288] width 62 height 22
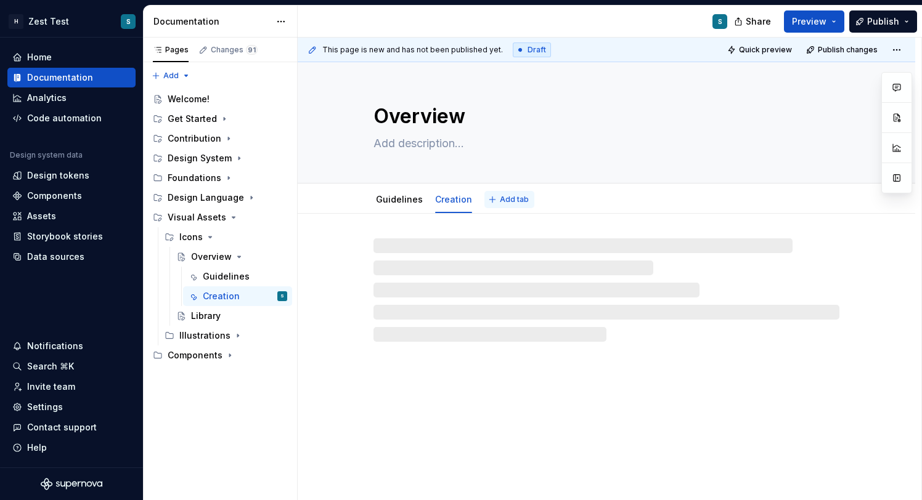
click at [500, 197] on span "Add tab" at bounding box center [514, 200] width 29 height 10
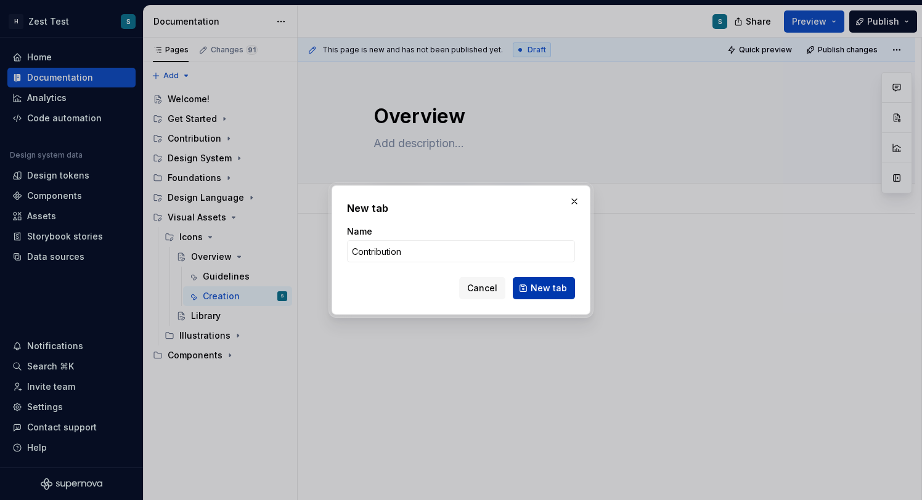
click at [555, 293] on span "New tab" at bounding box center [549, 288] width 36 height 12
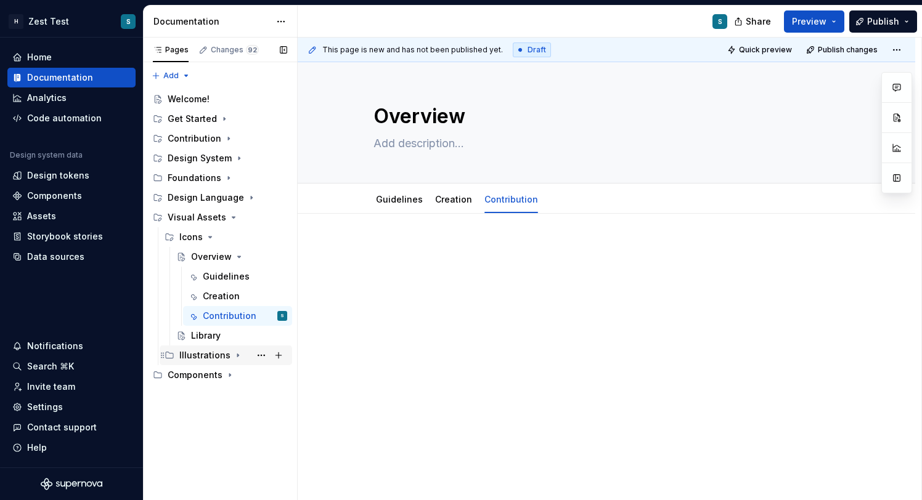
click at [233, 357] on icon "Page tree" at bounding box center [238, 356] width 10 height 10
click at [465, 120] on textarea "Overview" at bounding box center [604, 117] width 466 height 30
click at [465, 121] on textarea "Overview" at bounding box center [604, 117] width 466 height 30
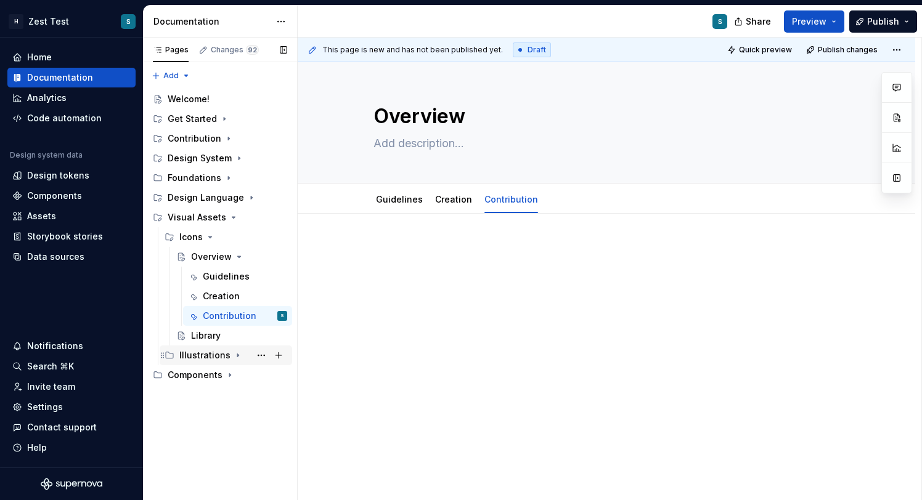
click at [233, 357] on icon "Page tree" at bounding box center [238, 356] width 10 height 10
click at [239, 356] on icon "Page tree" at bounding box center [238, 356] width 10 height 10
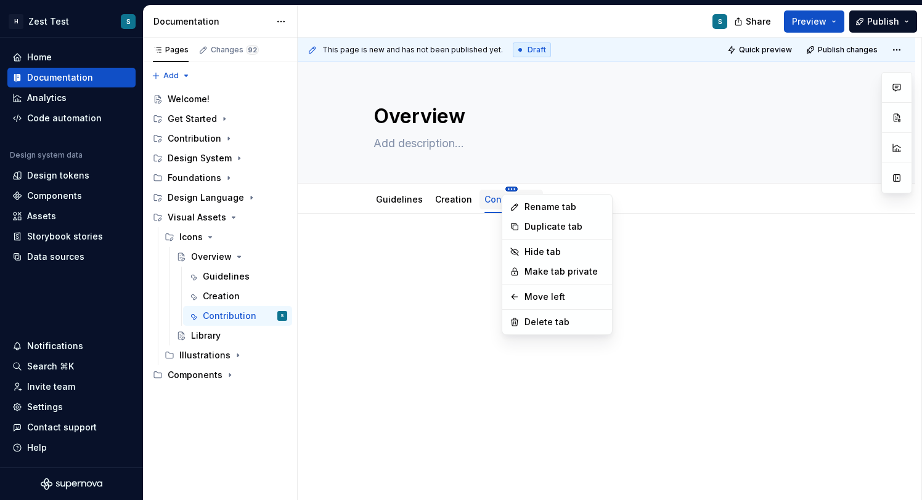
click at [509, 188] on html "H Zest Test S Home Documentation Analytics Code automation Design system data D…" at bounding box center [461, 250] width 922 height 500
click at [545, 210] on div "Rename tab" at bounding box center [564, 207] width 80 height 12
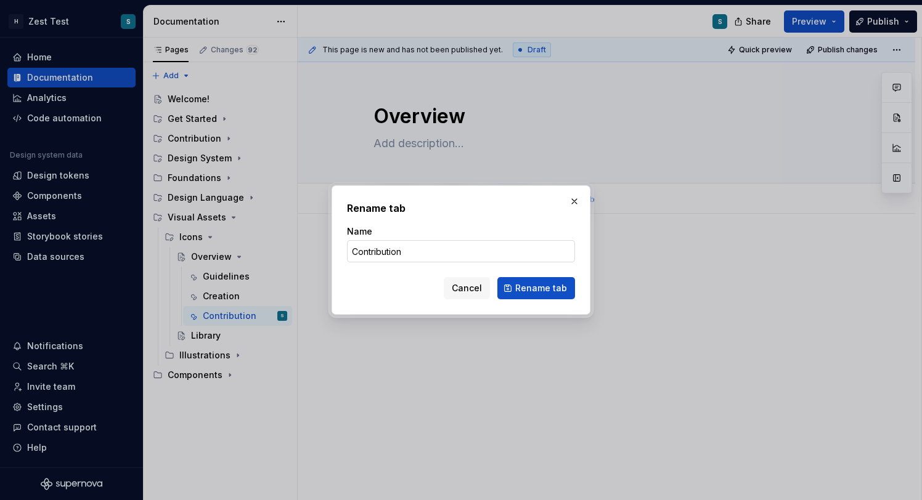
click at [415, 253] on input "Contribution" at bounding box center [461, 251] width 228 height 22
click at [542, 277] on form "Name Icon Request Cancel Rename tab" at bounding box center [461, 263] width 228 height 74
click at [551, 290] on span "Rename tab" at bounding box center [541, 288] width 52 height 12
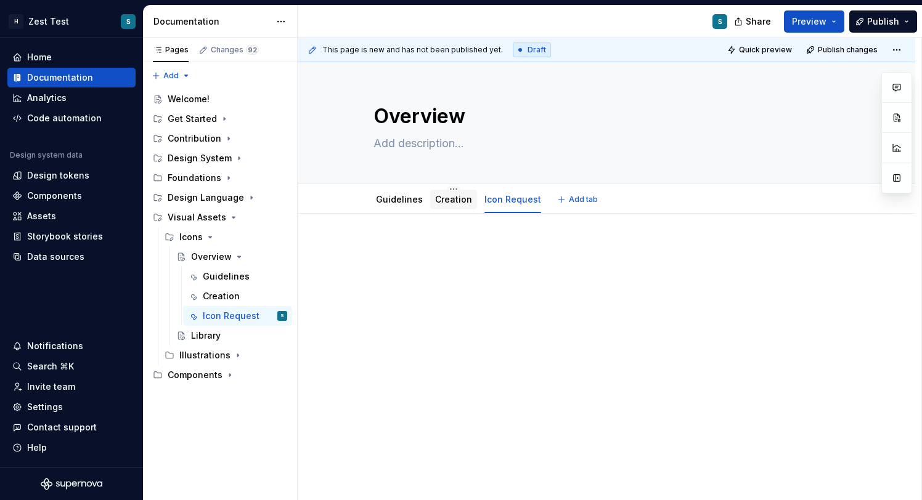
click at [450, 192] on div "Creation" at bounding box center [453, 200] width 47 height 20
click at [452, 189] on html "H Zest Test S Home Documentation Analytics Code automation Design system data D…" at bounding box center [461, 250] width 922 height 500
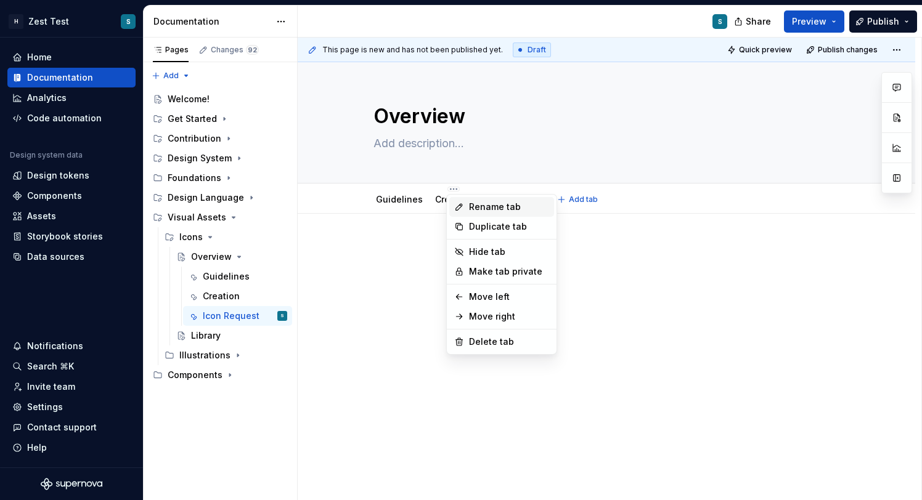
click at [475, 204] on div "Rename tab" at bounding box center [509, 207] width 80 height 12
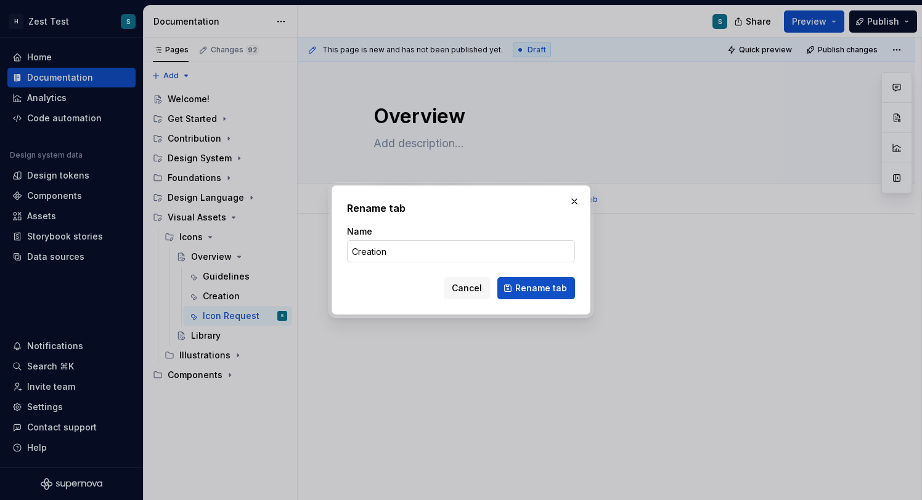
click at [407, 256] on input "Creation" at bounding box center [461, 251] width 228 height 22
click at [525, 289] on span "Rename tab" at bounding box center [541, 288] width 52 height 12
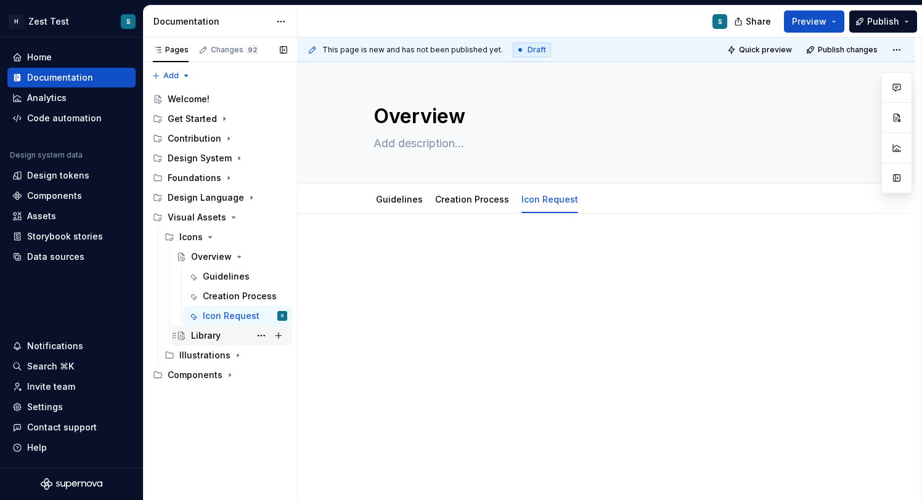
click at [216, 334] on div "Library" at bounding box center [206, 336] width 30 height 12
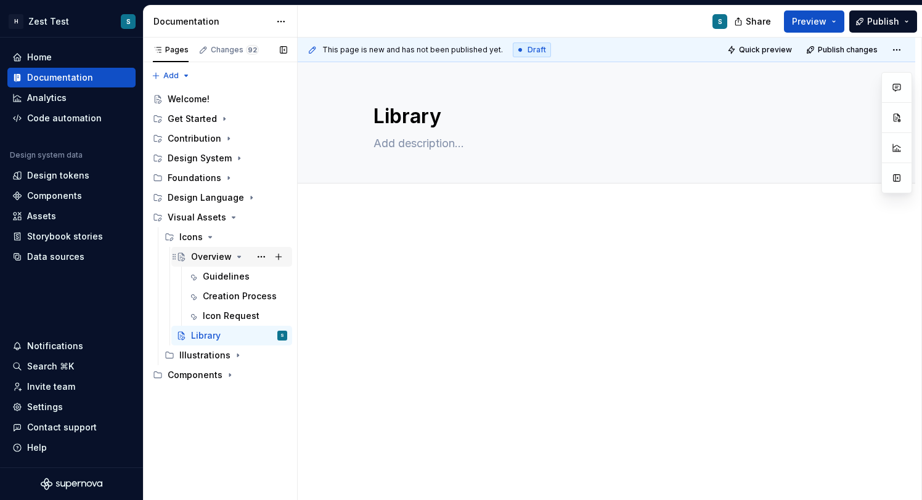
click at [238, 256] on icon "Page tree" at bounding box center [239, 256] width 3 height 1
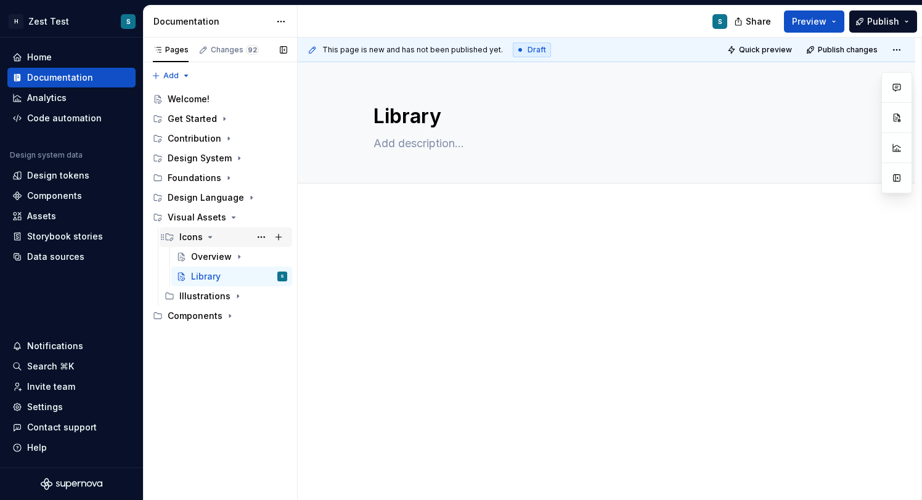
click at [212, 237] on icon "Page tree" at bounding box center [210, 237] width 10 height 10
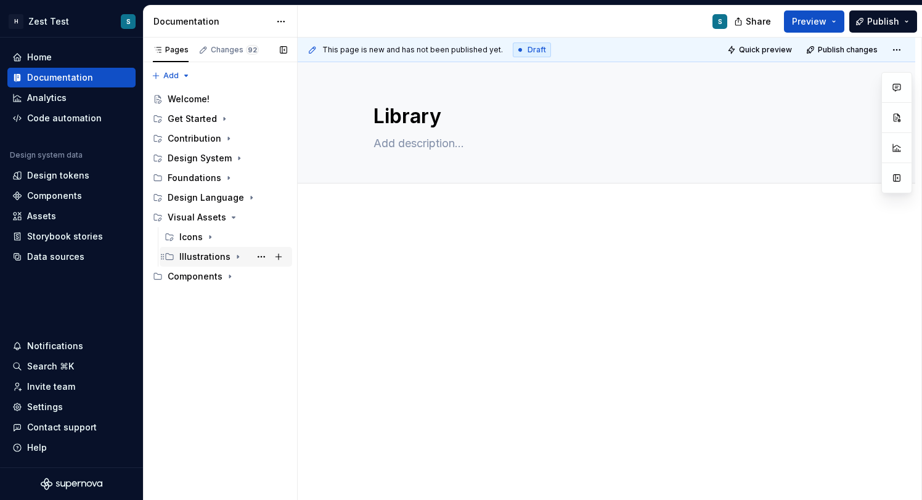
click at [234, 254] on icon "Page tree" at bounding box center [238, 257] width 10 height 10
click at [208, 240] on icon "Page tree" at bounding box center [210, 237] width 10 height 10
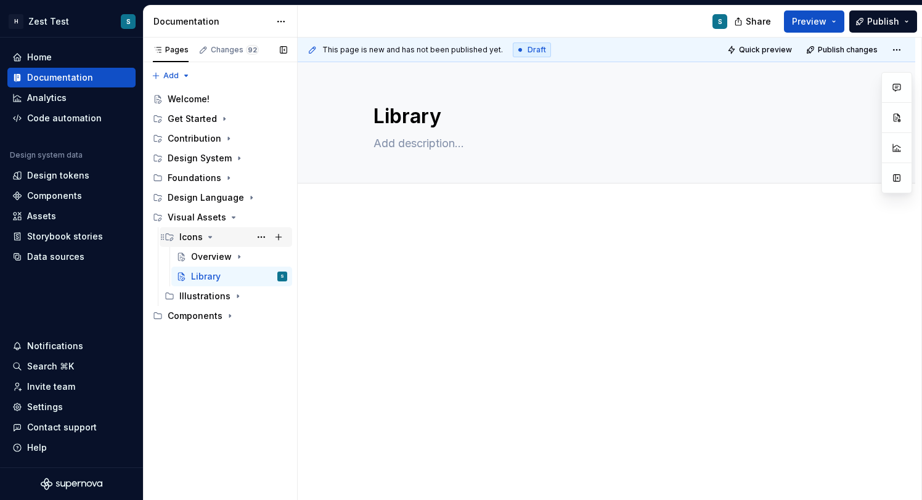
click at [213, 239] on icon "Page tree" at bounding box center [210, 237] width 10 height 10
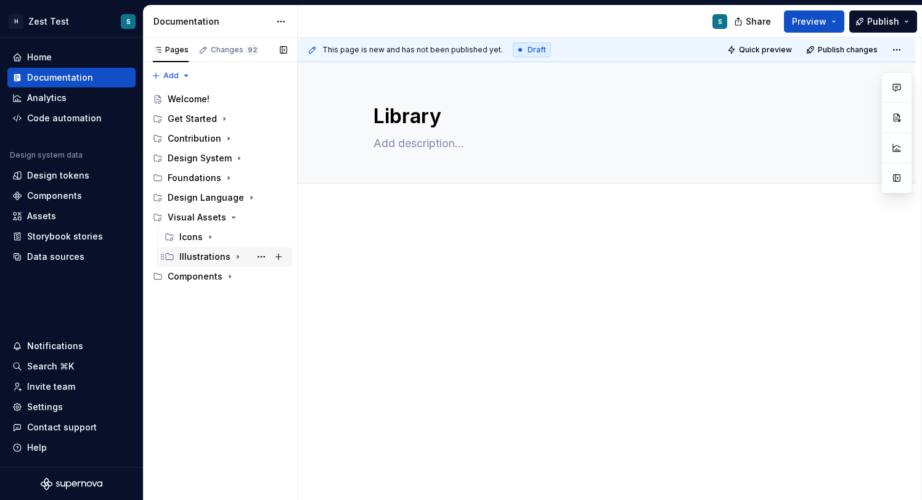
click at [233, 255] on icon "Page tree" at bounding box center [238, 257] width 10 height 10
click at [237, 256] on icon "Page tree" at bounding box center [238, 256] width 3 height 1
click at [214, 259] on div "Illustrations" at bounding box center [204, 257] width 51 height 12
click at [263, 258] on button "Page tree" at bounding box center [261, 256] width 17 height 17
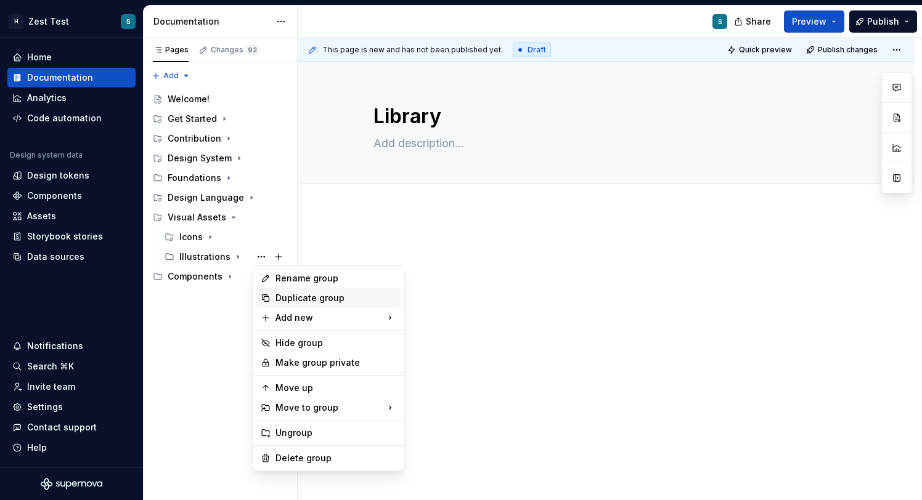
click at [322, 297] on div "Duplicate group" at bounding box center [335, 298] width 121 height 12
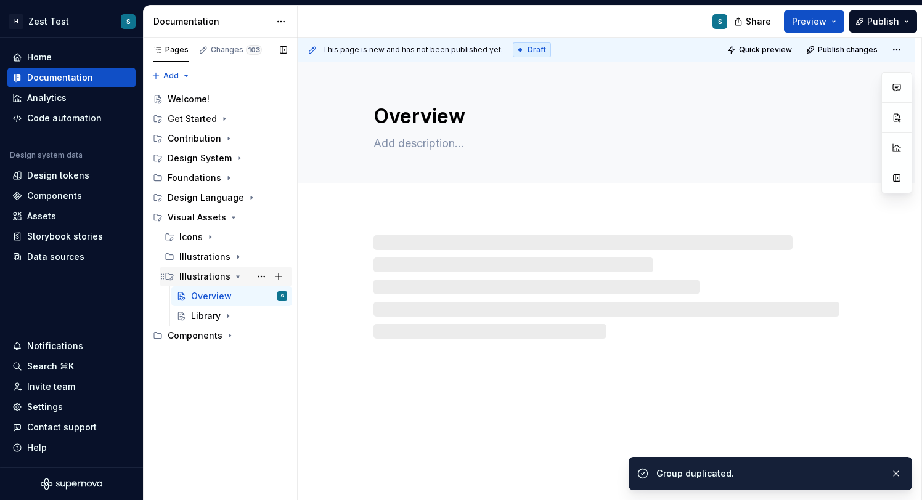
click at [205, 273] on div "Illustrations" at bounding box center [204, 277] width 51 height 12
click at [257, 277] on button "Page tree" at bounding box center [261, 276] width 17 height 17
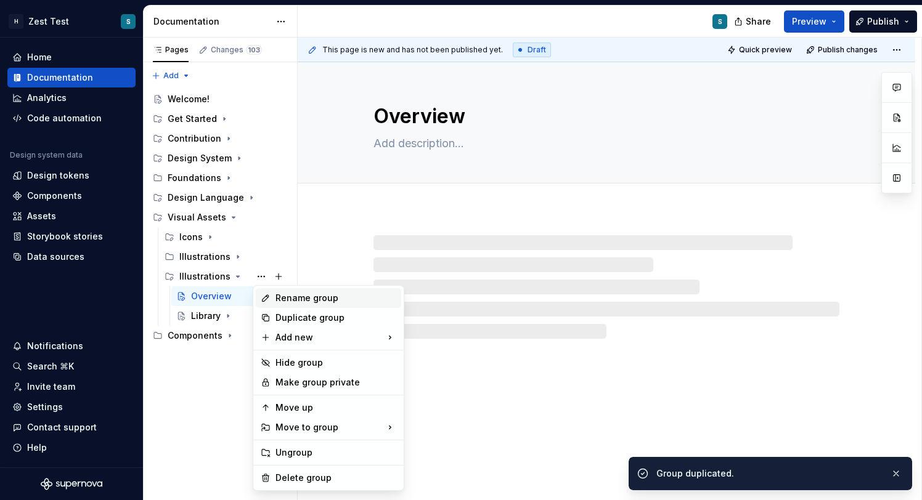
click at [301, 301] on div "Rename group" at bounding box center [335, 298] width 121 height 12
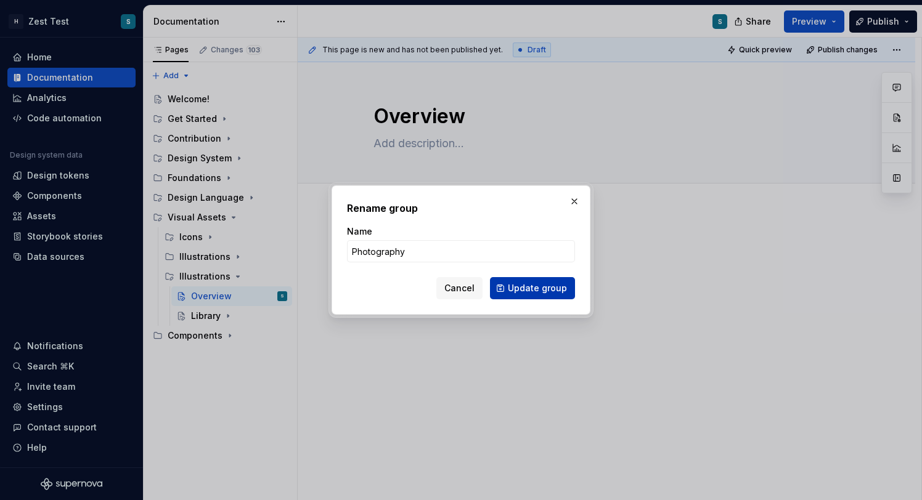
click at [544, 287] on span "Update group" at bounding box center [537, 288] width 59 height 12
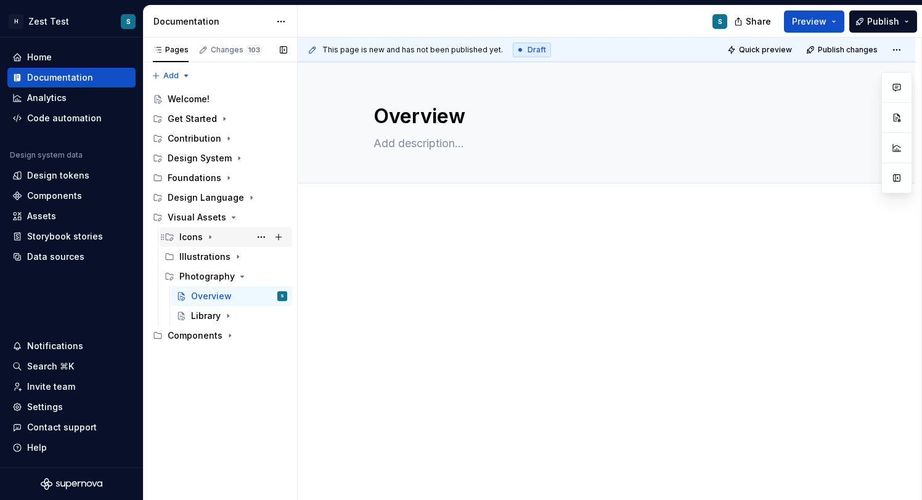
click at [199, 238] on div "Icons" at bounding box center [190, 237] width 23 height 12
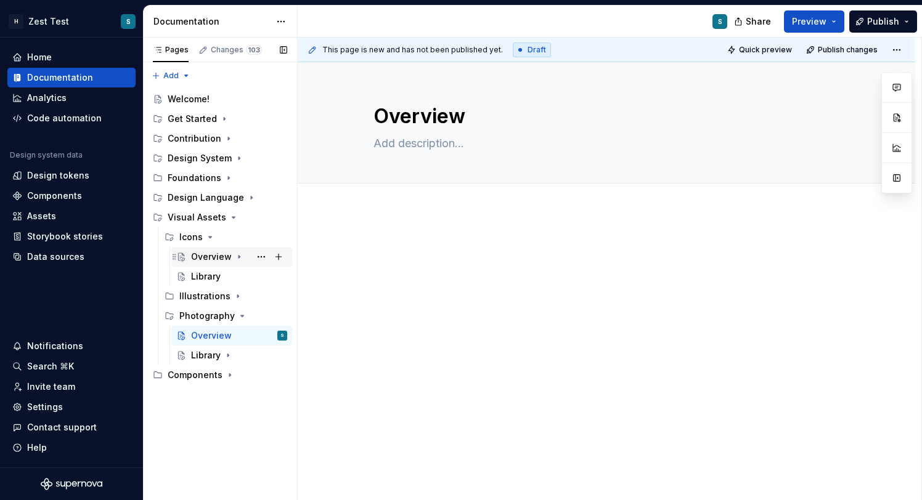
click at [238, 256] on icon "Page tree" at bounding box center [239, 257] width 10 height 10
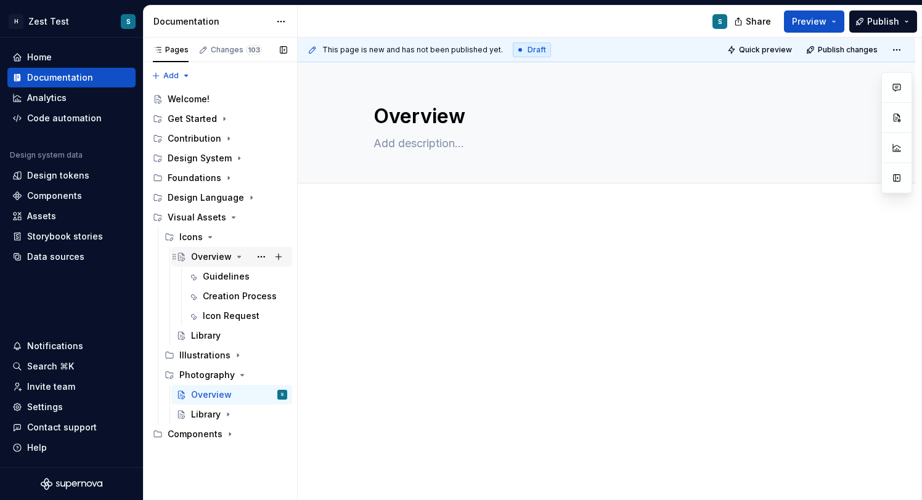
click at [238, 256] on icon "Page tree" at bounding box center [239, 256] width 3 height 1
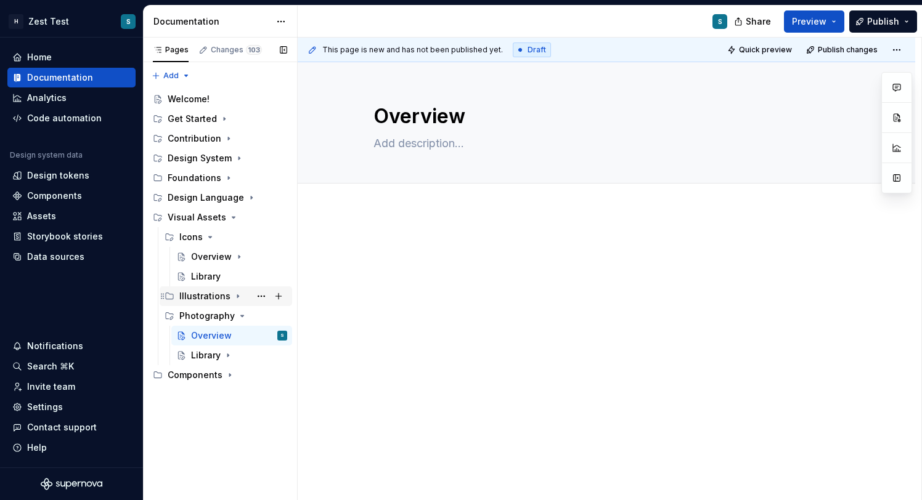
click at [234, 295] on icon "Page tree" at bounding box center [238, 296] width 10 height 10
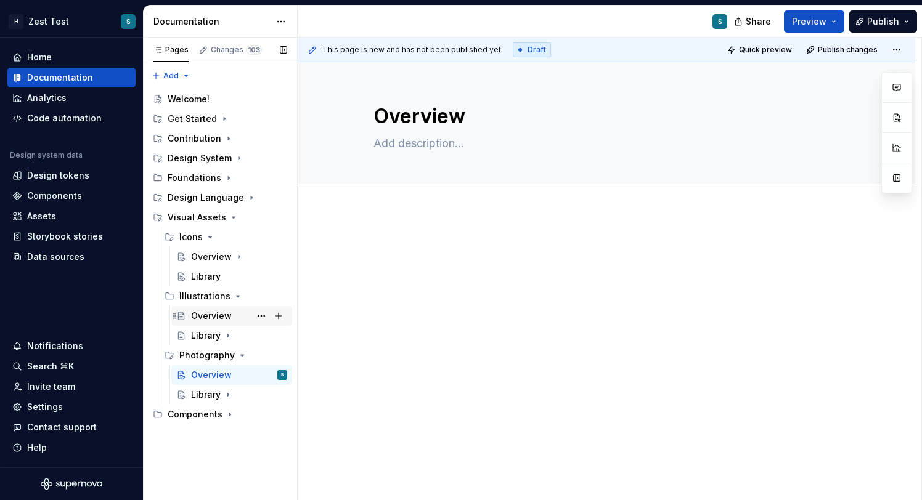
click at [232, 318] on div "Overview" at bounding box center [239, 316] width 96 height 17
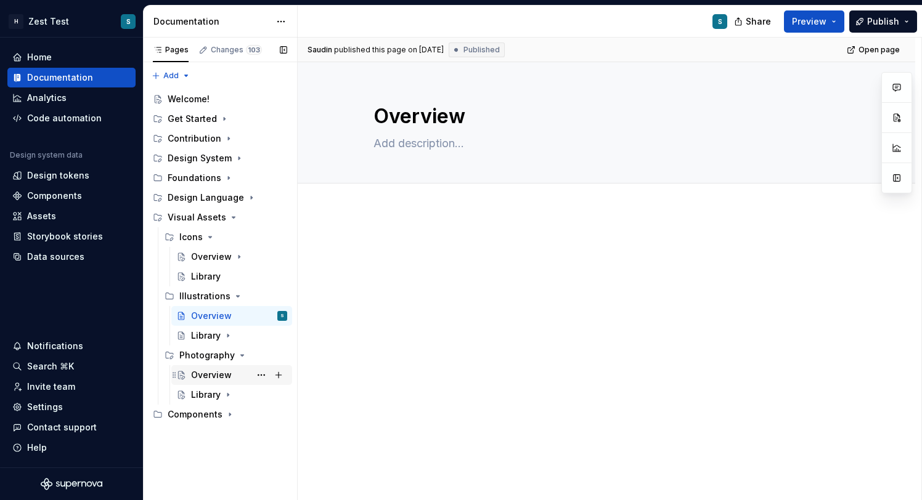
click at [223, 373] on div "Overview" at bounding box center [211, 375] width 41 height 12
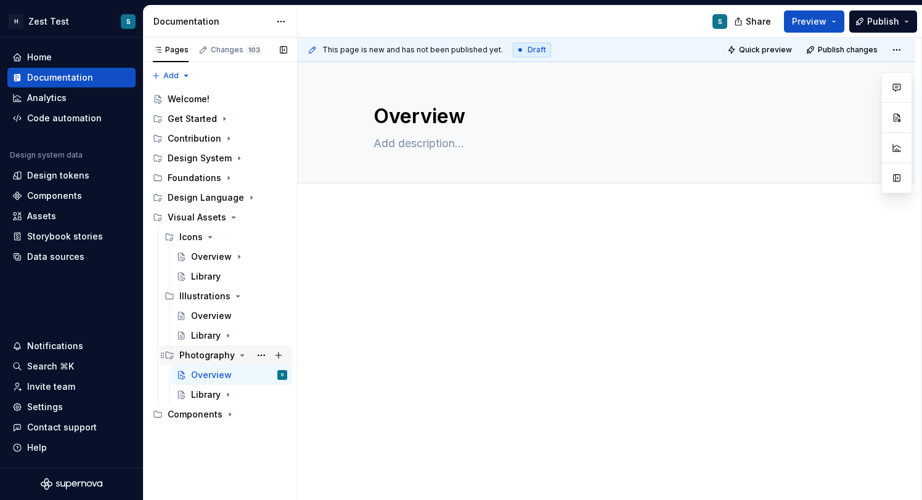
click at [238, 356] on icon "Page tree" at bounding box center [242, 356] width 10 height 10
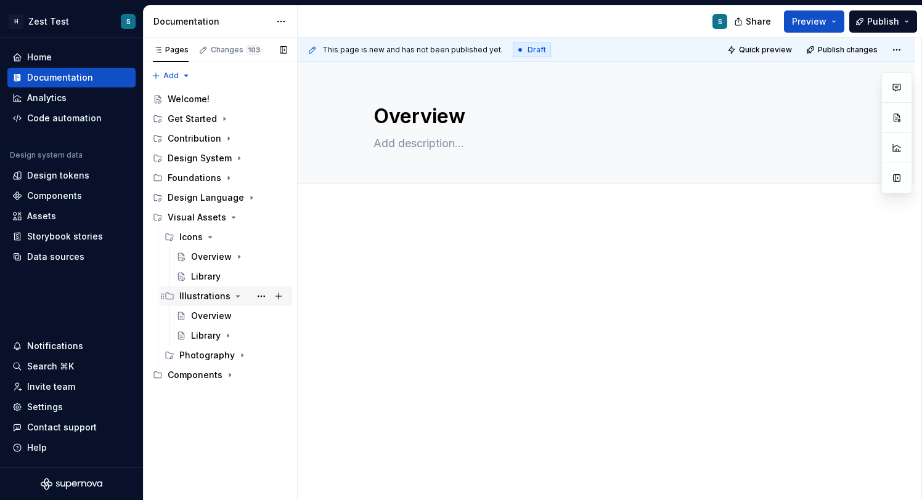
click at [237, 296] on icon "Page tree" at bounding box center [238, 296] width 3 height 1
click at [235, 298] on icon "Page tree" at bounding box center [238, 296] width 10 height 10
click at [214, 258] on div "Overview" at bounding box center [211, 257] width 41 height 12
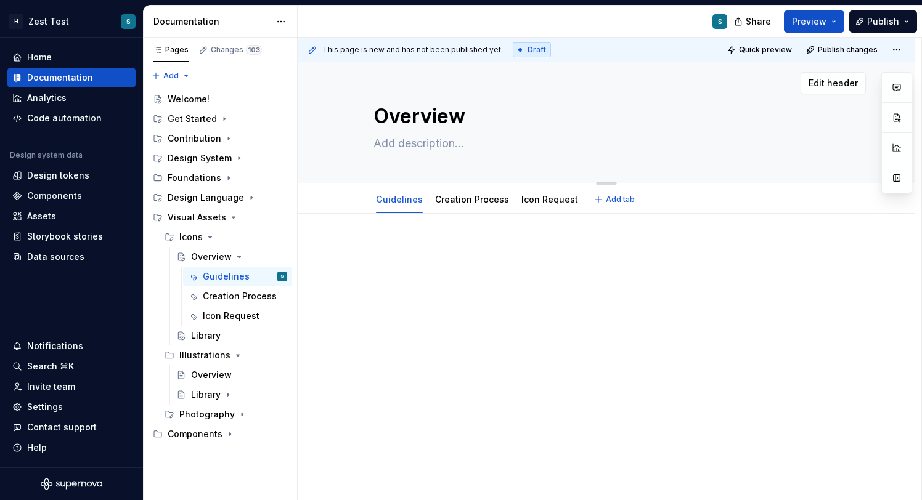
click at [424, 120] on textarea "Overview" at bounding box center [604, 117] width 466 height 30
click at [391, 195] on link "Guidelines" at bounding box center [399, 199] width 47 height 10
click at [402, 187] on html "H Zest Test S Home Documentation Analytics Code automation Design system data D…" at bounding box center [461, 250] width 922 height 500
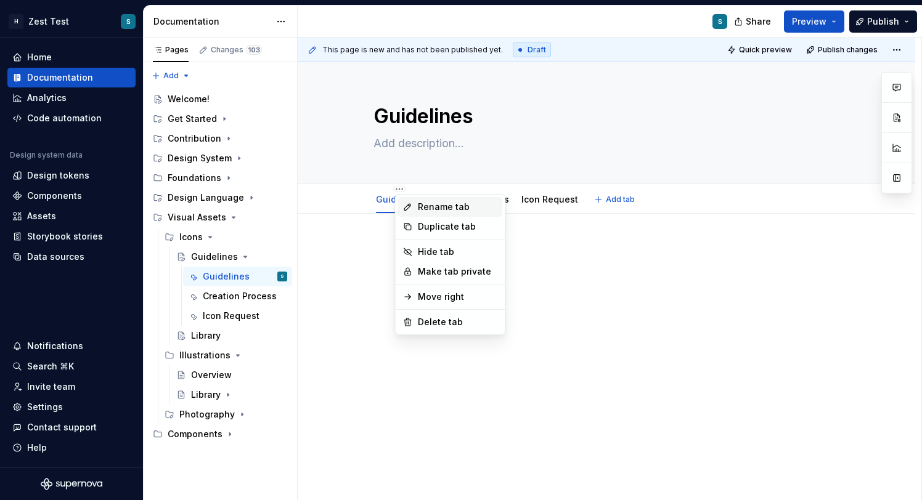
click at [420, 202] on div "Rename tab" at bounding box center [458, 207] width 80 height 12
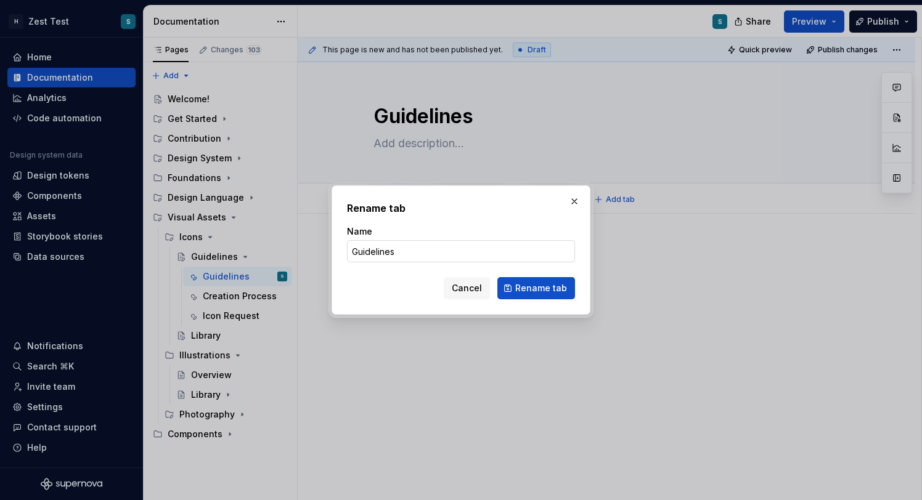
click at [378, 246] on input "Guidelines" at bounding box center [461, 251] width 228 height 22
click at [539, 289] on span "Rename tab" at bounding box center [541, 288] width 52 height 12
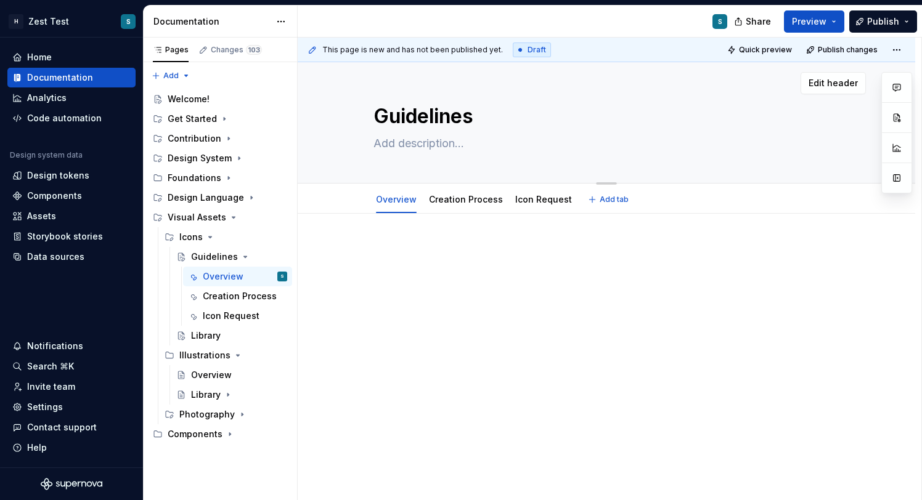
click at [450, 121] on textarea "Guidelines" at bounding box center [604, 117] width 466 height 30
click at [263, 381] on button "Page tree" at bounding box center [261, 375] width 17 height 17
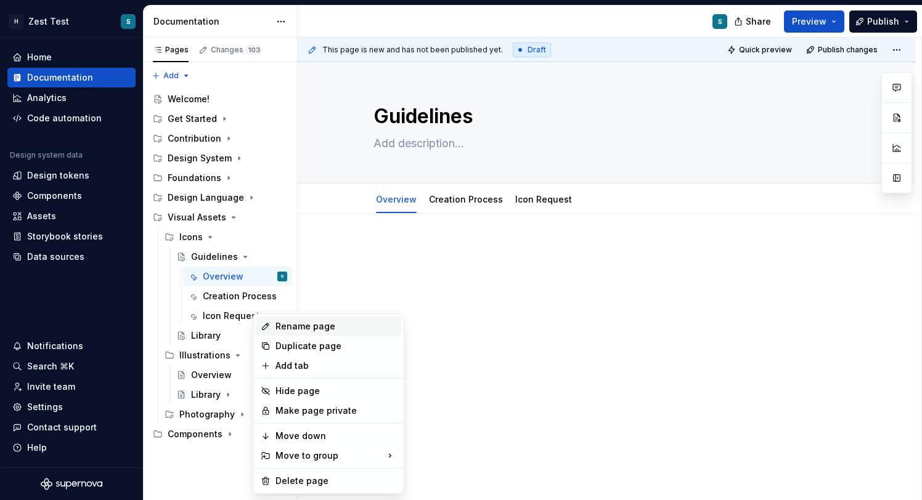
click at [319, 325] on div "Rename page" at bounding box center [335, 326] width 121 height 12
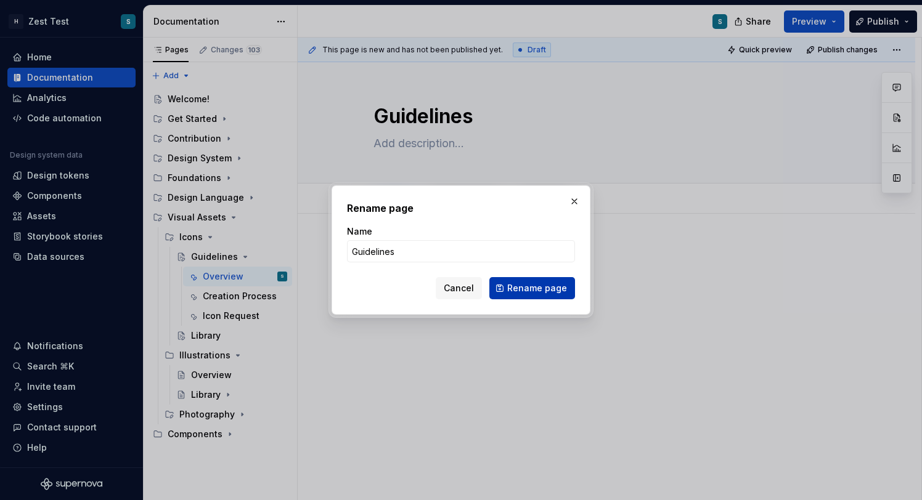
click at [555, 282] on span "Rename page" at bounding box center [537, 288] width 60 height 12
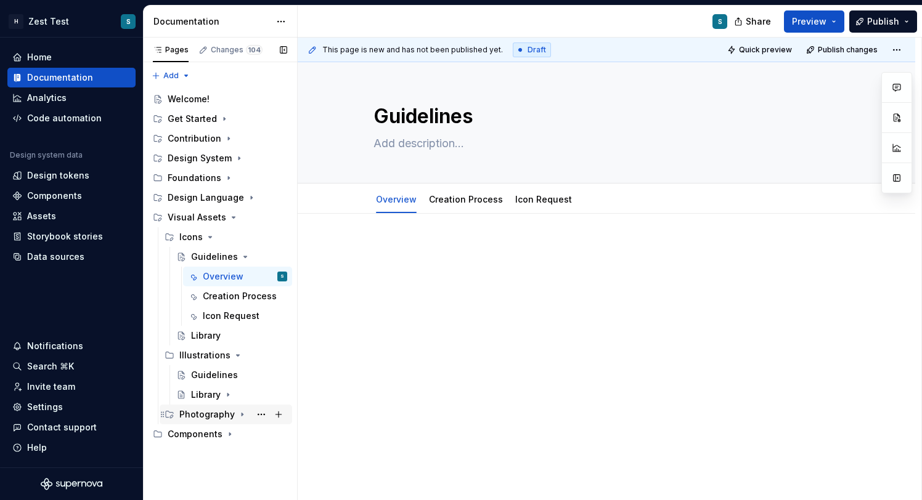
click at [240, 416] on icon "Page tree" at bounding box center [242, 415] width 10 height 10
click at [210, 434] on div "Overview" at bounding box center [211, 434] width 41 height 12
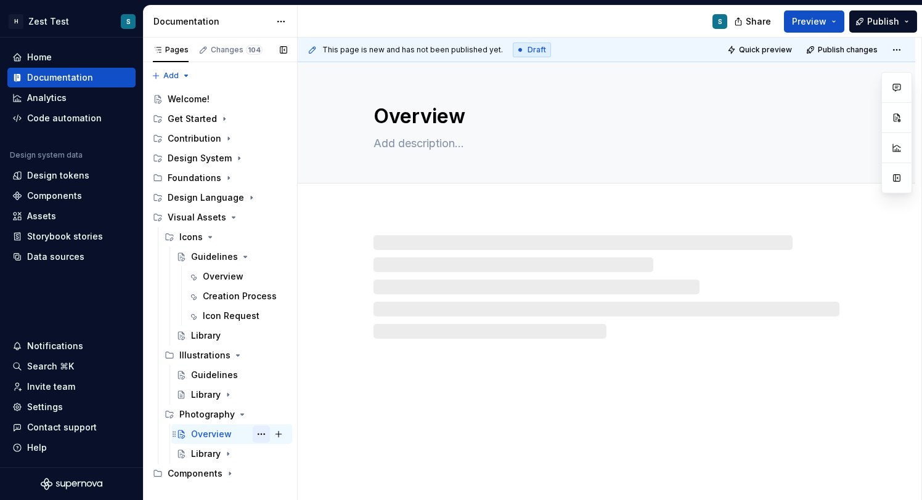
click at [261, 432] on button "Page tree" at bounding box center [261, 434] width 17 height 17
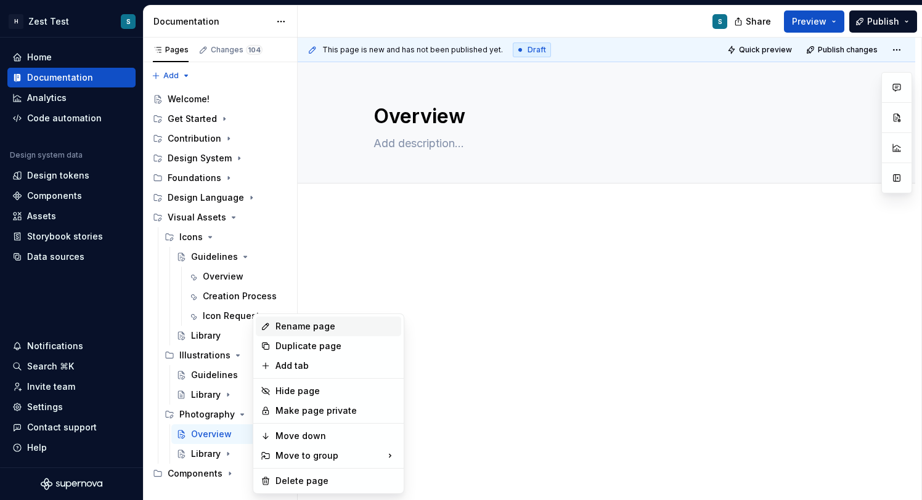
click at [316, 327] on div "Rename page" at bounding box center [335, 326] width 121 height 12
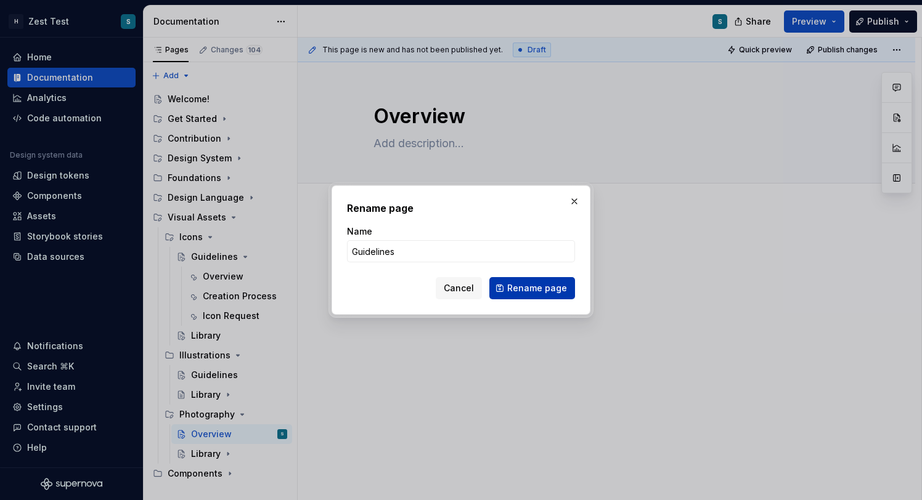
click at [559, 287] on span "Rename page" at bounding box center [537, 288] width 60 height 12
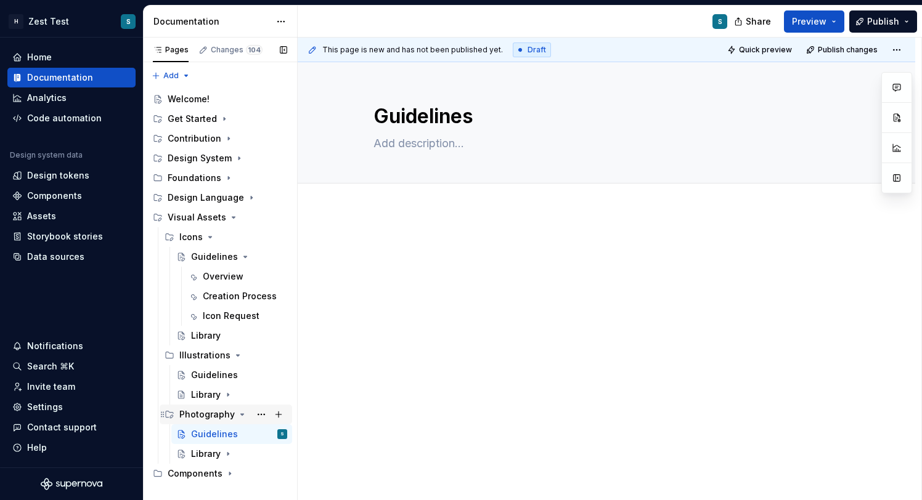
click at [241, 416] on icon "Page tree" at bounding box center [242, 415] width 10 height 10
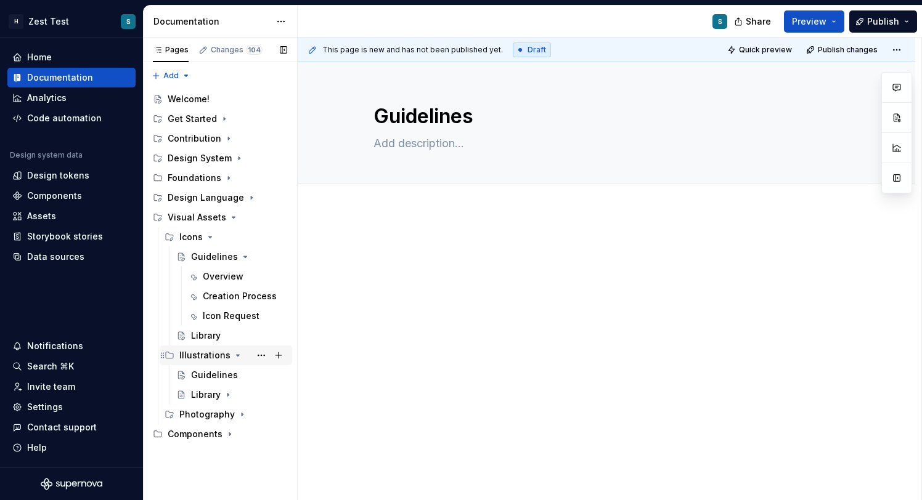
click at [234, 354] on icon "Page tree" at bounding box center [238, 356] width 10 height 10
click at [246, 253] on icon "Page tree" at bounding box center [245, 257] width 10 height 10
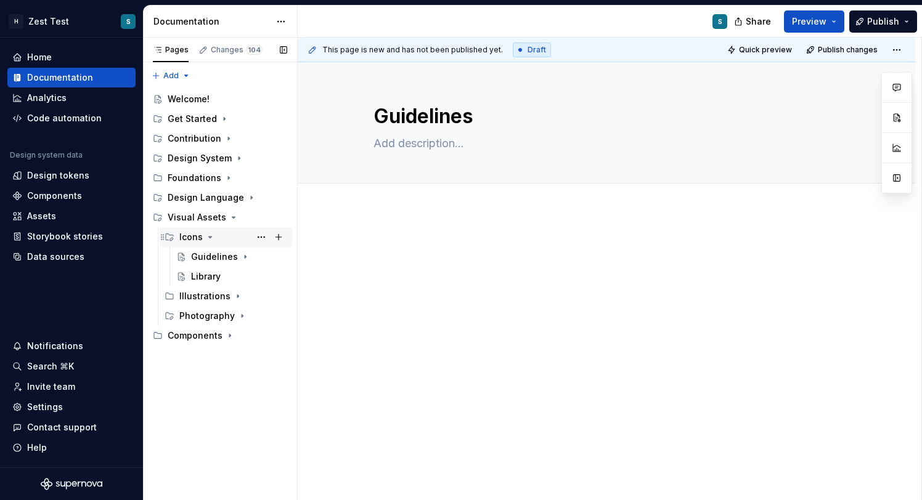
click at [209, 237] on icon "Page tree" at bounding box center [210, 237] width 3 height 1
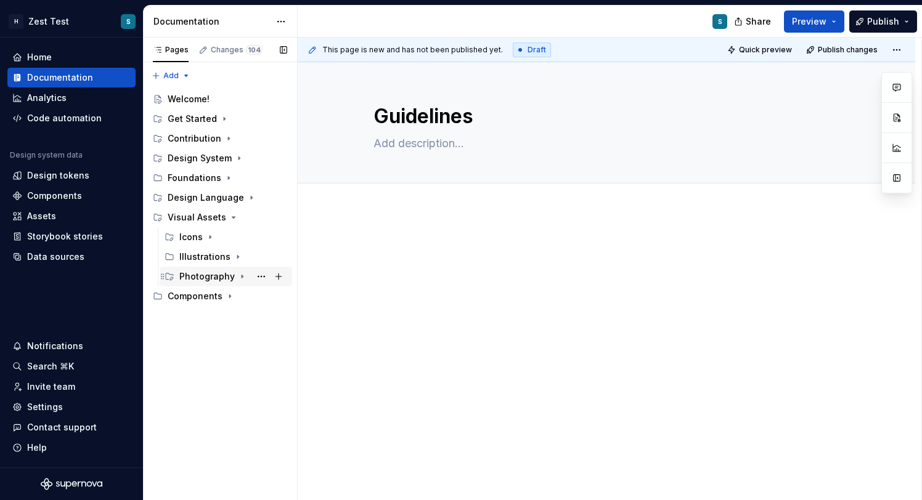
click at [208, 276] on div "Photography" at bounding box center [206, 277] width 55 height 12
click at [214, 255] on div "Illustrations" at bounding box center [204, 257] width 51 height 12
click at [242, 278] on icon "Page tree" at bounding box center [242, 276] width 1 height 3
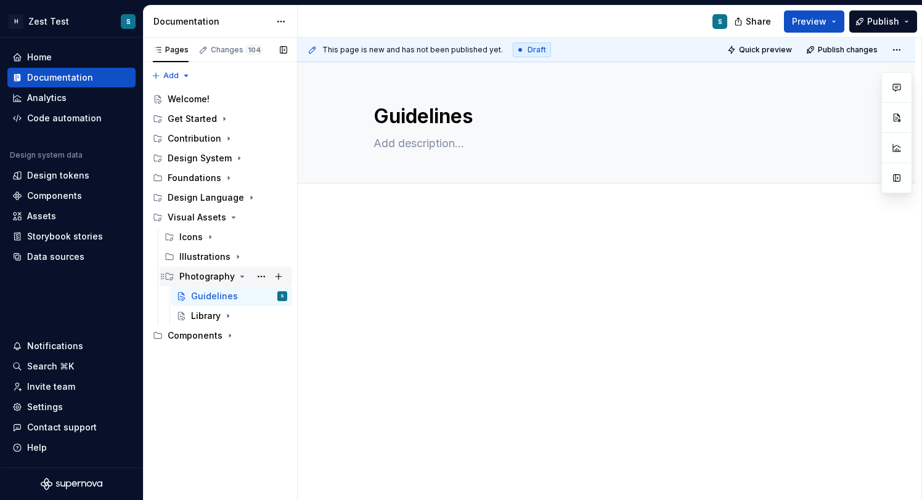
click at [238, 278] on icon "Page tree" at bounding box center [242, 277] width 10 height 10
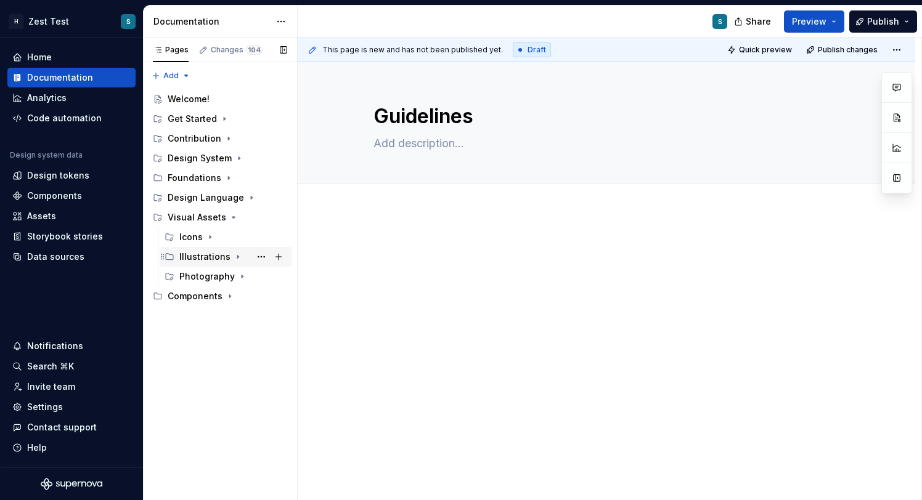
click at [215, 261] on div "Illustrations" at bounding box center [204, 257] width 51 height 12
click at [219, 258] on div "Illustrations" at bounding box center [204, 257] width 51 height 12
click at [221, 276] on div "Photography" at bounding box center [206, 277] width 55 height 12
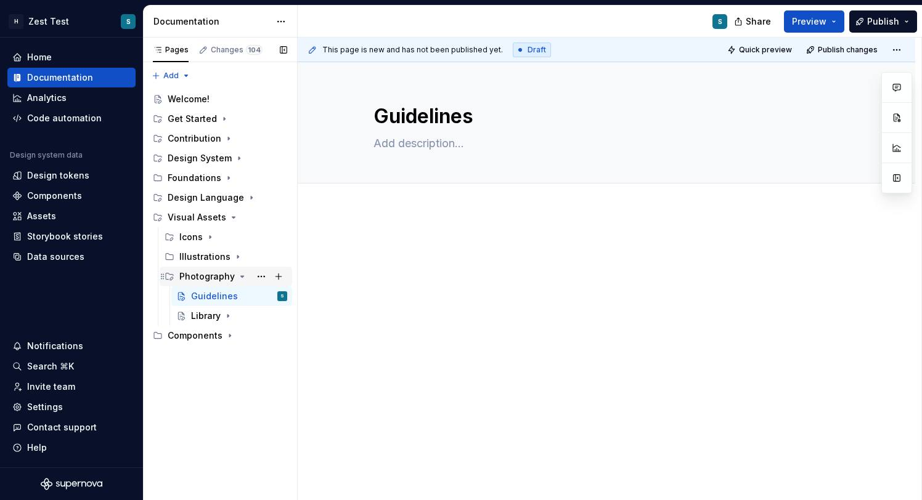
click at [221, 276] on div "Photography" at bounding box center [206, 277] width 55 height 12
click at [261, 277] on button "Page tree" at bounding box center [261, 276] width 17 height 17
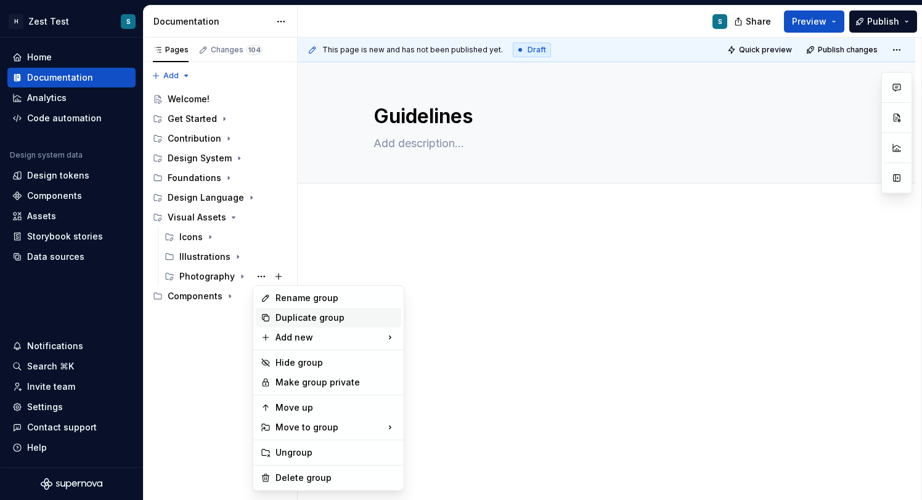
click at [335, 324] on div "Duplicate group" at bounding box center [328, 318] width 145 height 20
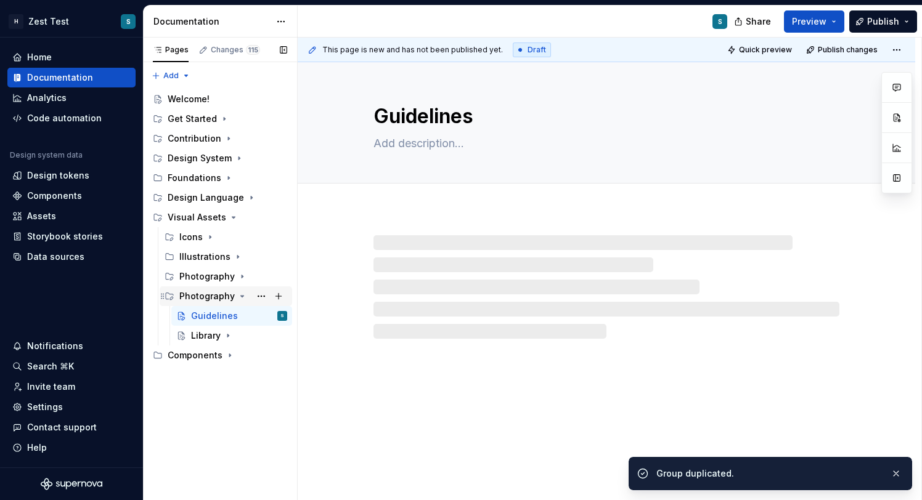
click at [212, 289] on div "Photography" at bounding box center [233, 296] width 108 height 17
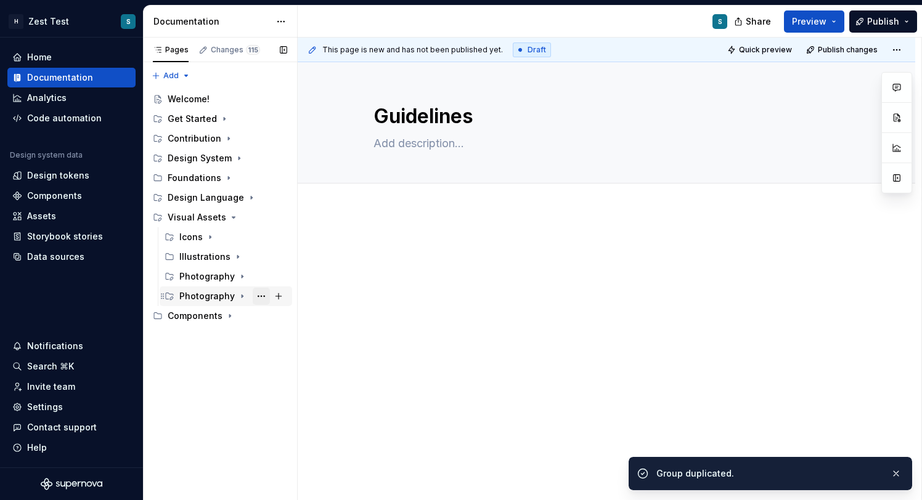
click at [267, 299] on button "Page tree" at bounding box center [261, 296] width 17 height 17
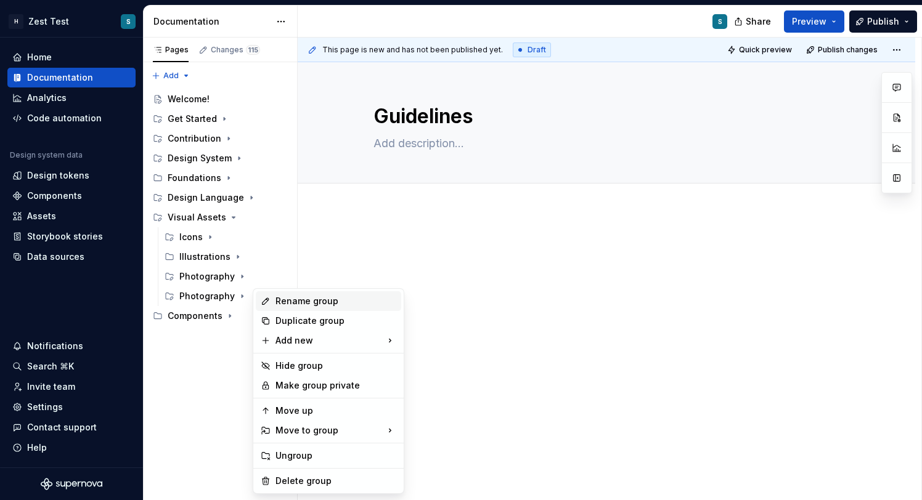
click at [303, 303] on div "Rename group" at bounding box center [335, 301] width 121 height 12
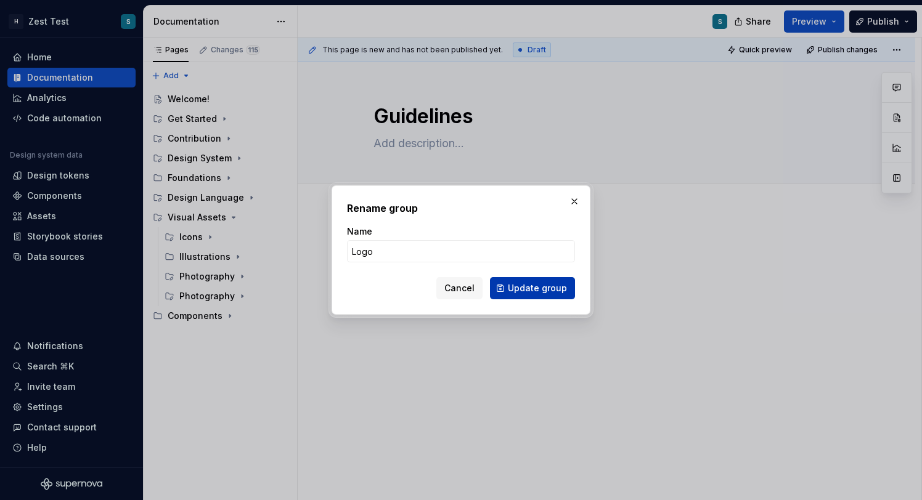
click at [537, 290] on span "Update group" at bounding box center [537, 288] width 59 height 12
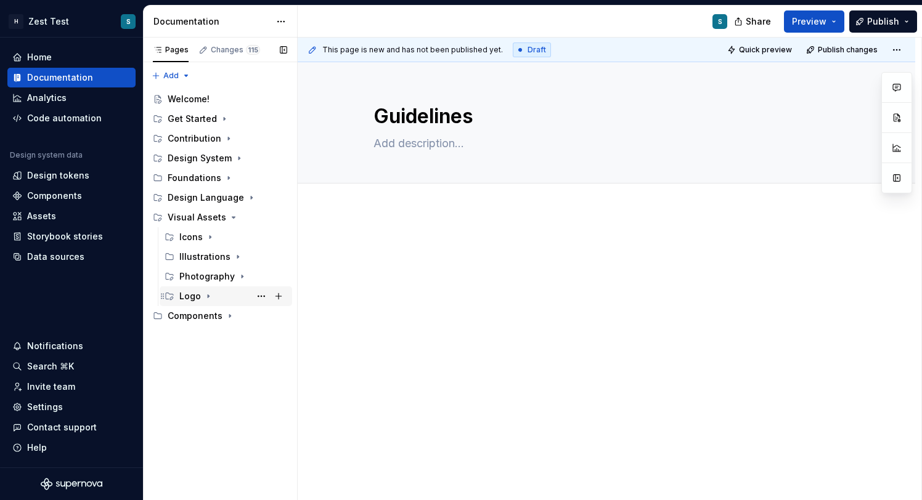
click at [195, 296] on div "Logo" at bounding box center [190, 296] width 22 height 12
click at [221, 337] on div "Library" at bounding box center [239, 335] width 96 height 17
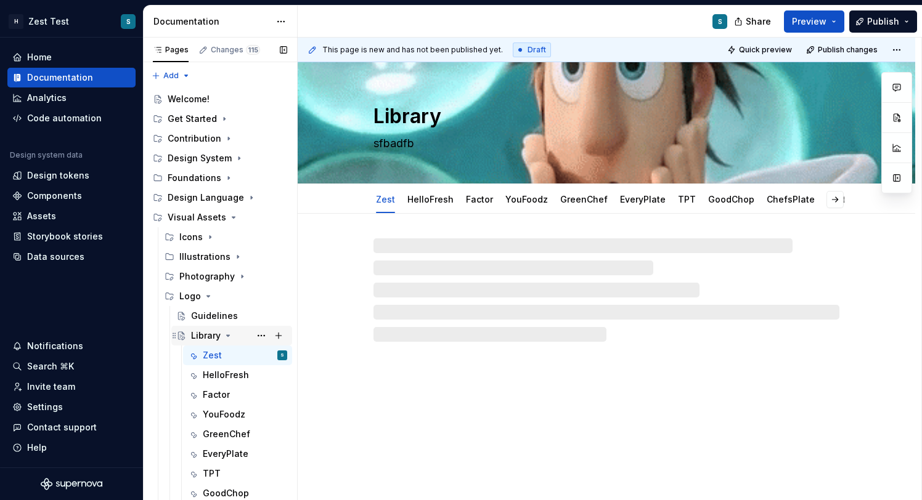
click at [229, 336] on icon "Page tree" at bounding box center [228, 336] width 10 height 10
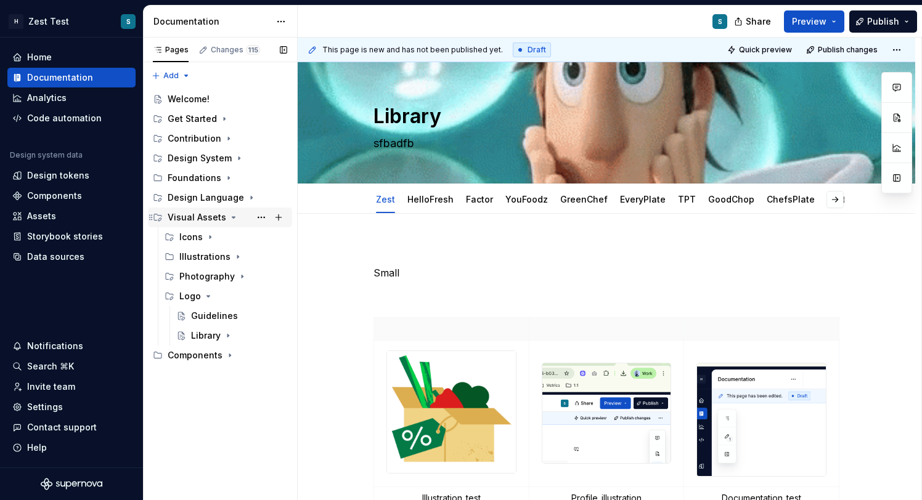
click at [229, 221] on icon "Page tree" at bounding box center [234, 218] width 10 height 10
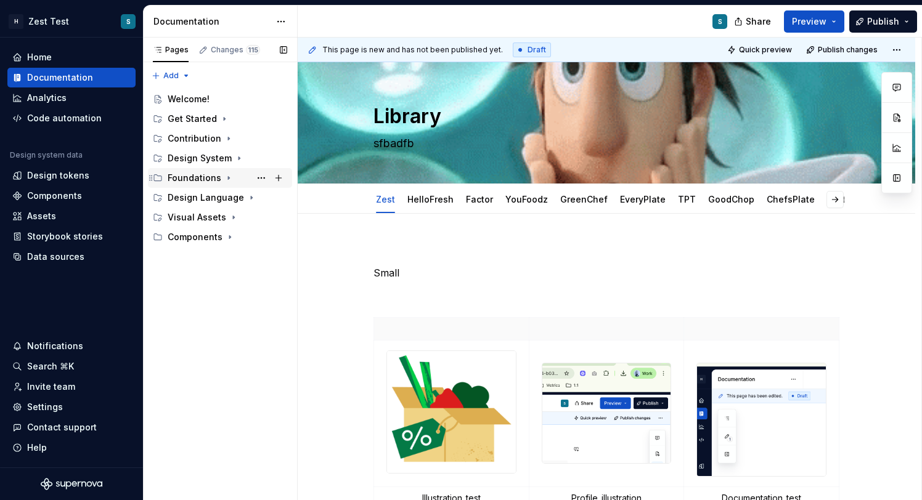
click at [224, 177] on icon "Page tree" at bounding box center [229, 178] width 10 height 10
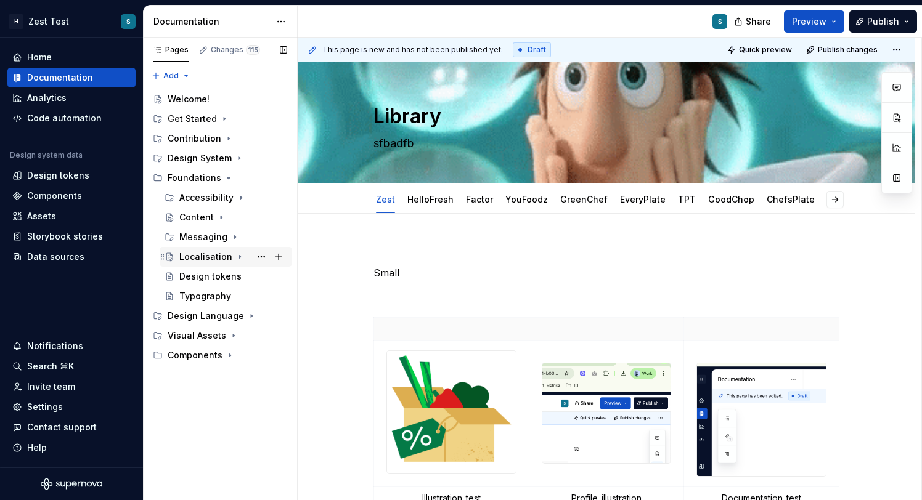
click at [239, 256] on icon "Page tree" at bounding box center [239, 257] width 1 height 3
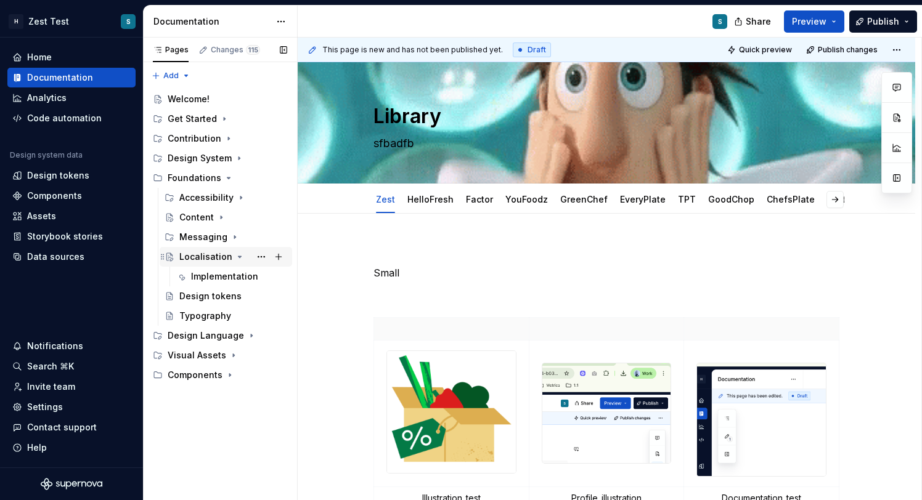
click at [238, 256] on icon "Page tree" at bounding box center [239, 256] width 3 height 1
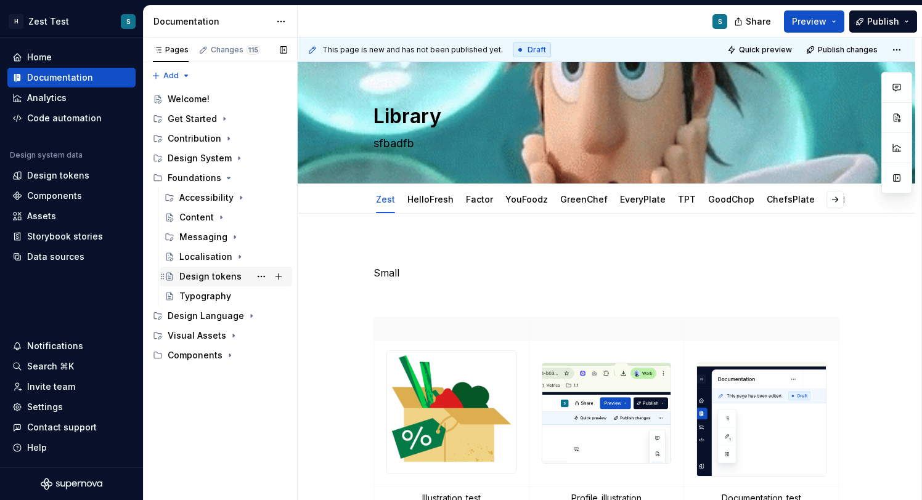
click at [230, 275] on div "Design tokens" at bounding box center [210, 277] width 62 height 12
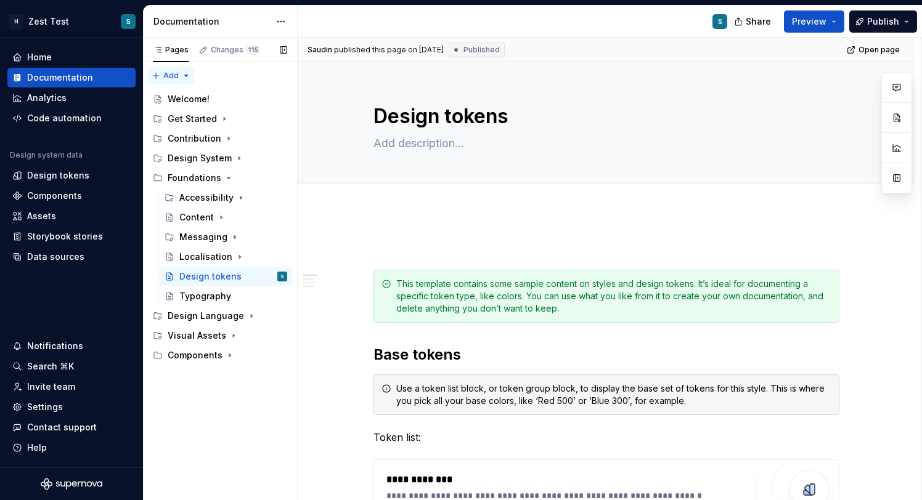
click at [184, 76] on div "Pages Changes 115 Add Accessibility guide for tree Page tree. Navigate the tree…" at bounding box center [220, 269] width 154 height 463
click at [211, 119] on div "New group" at bounding box center [211, 119] width 80 height 12
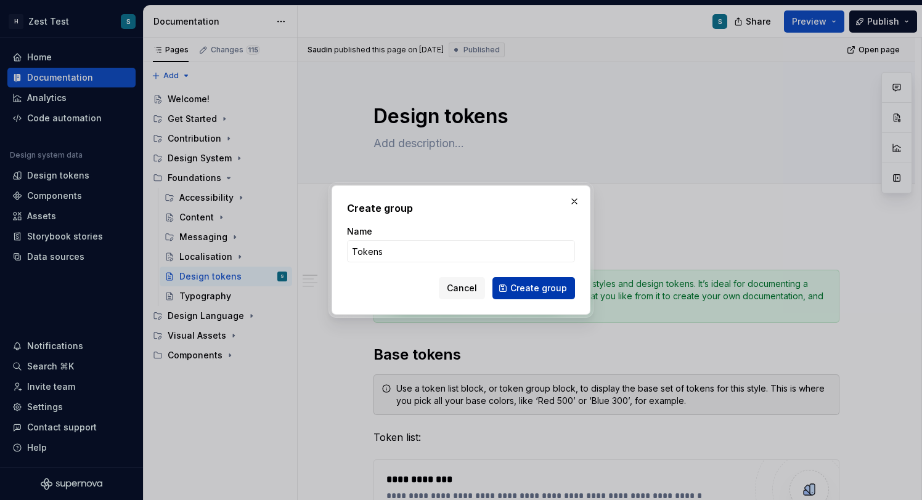
click at [540, 291] on span "Create group" at bounding box center [538, 288] width 57 height 12
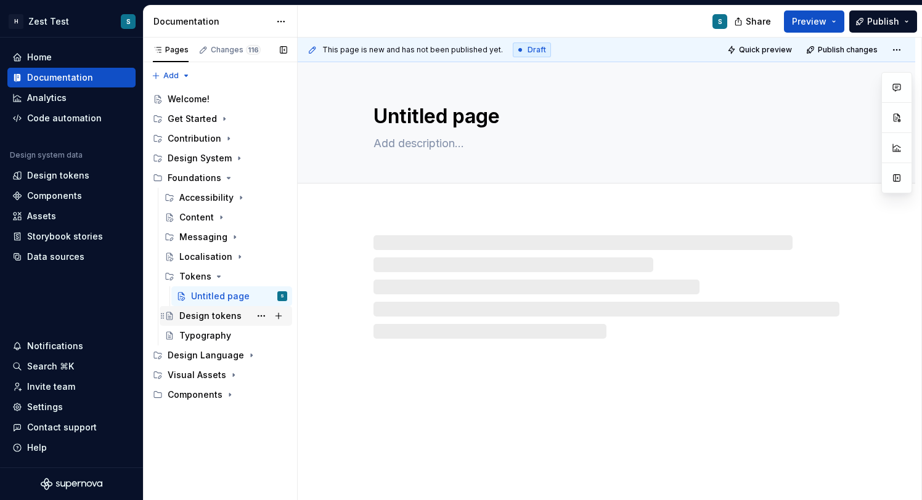
click at [214, 317] on div "Design tokens" at bounding box center [210, 316] width 62 height 12
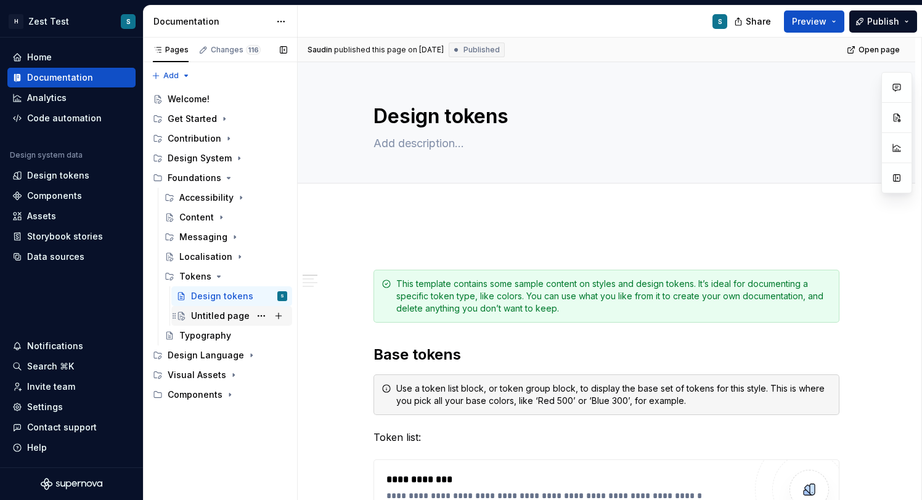
click at [234, 316] on div "Untitled page" at bounding box center [220, 316] width 59 height 12
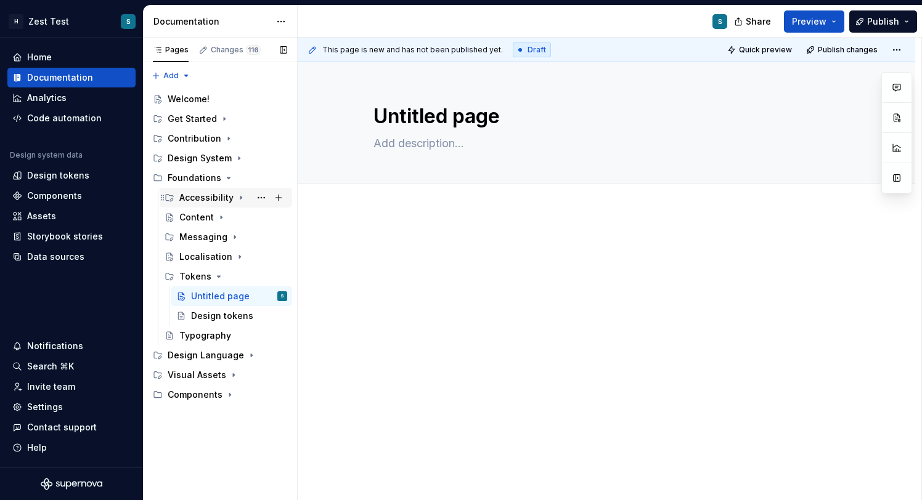
click at [240, 201] on icon "Page tree" at bounding box center [241, 198] width 10 height 10
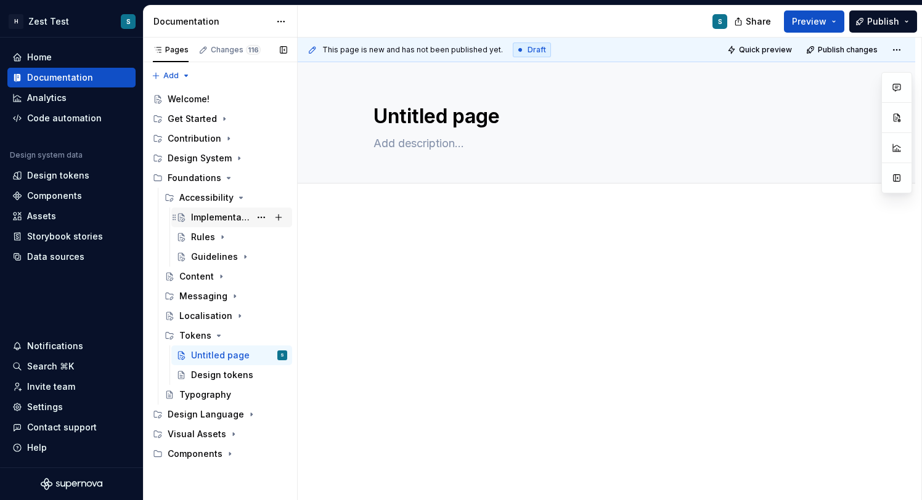
click at [233, 213] on div "Implementation" at bounding box center [220, 217] width 59 height 12
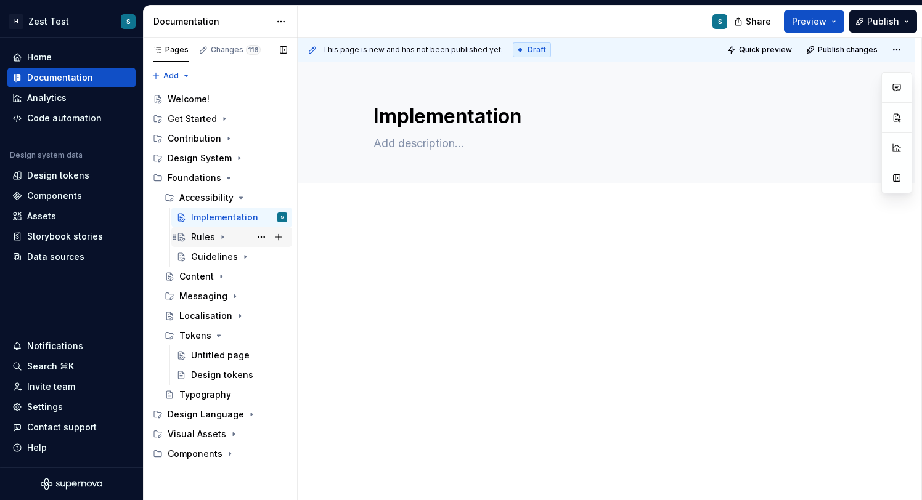
click at [218, 238] on icon "Page tree" at bounding box center [223, 237] width 10 height 10
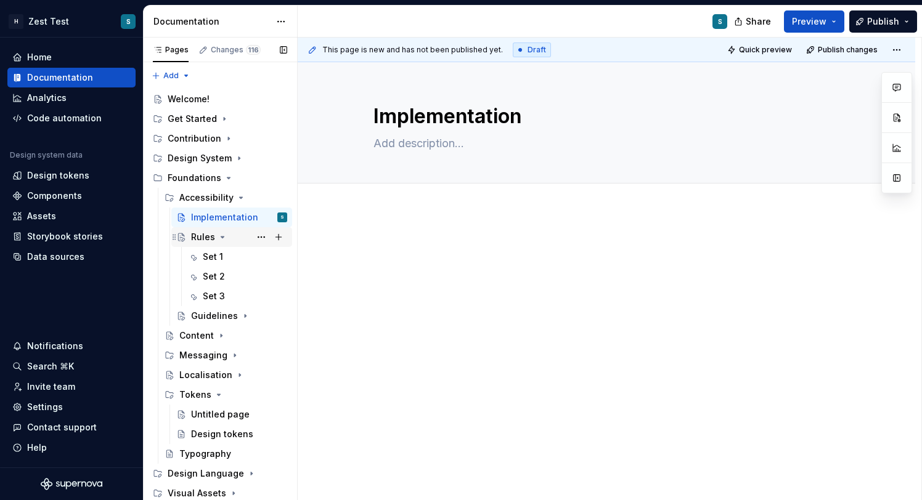
click at [219, 238] on icon "Page tree" at bounding box center [223, 237] width 10 height 10
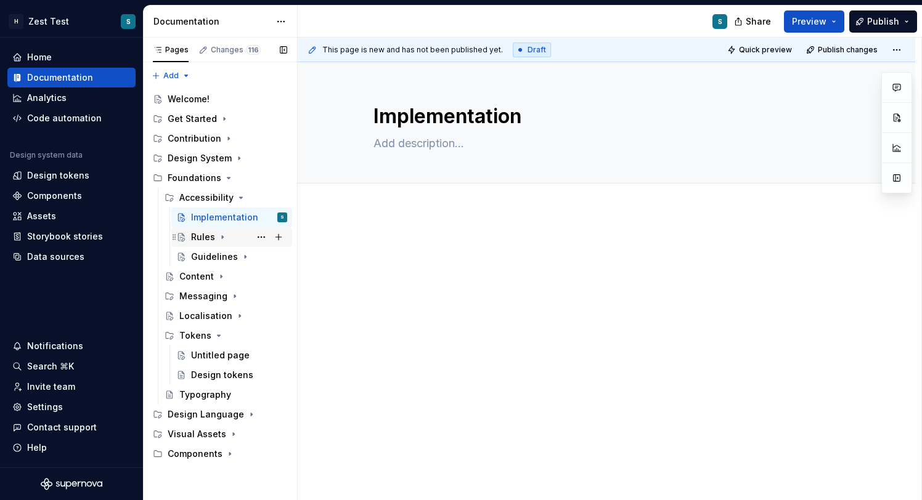
click at [223, 236] on icon "Page tree" at bounding box center [223, 237] width 10 height 10
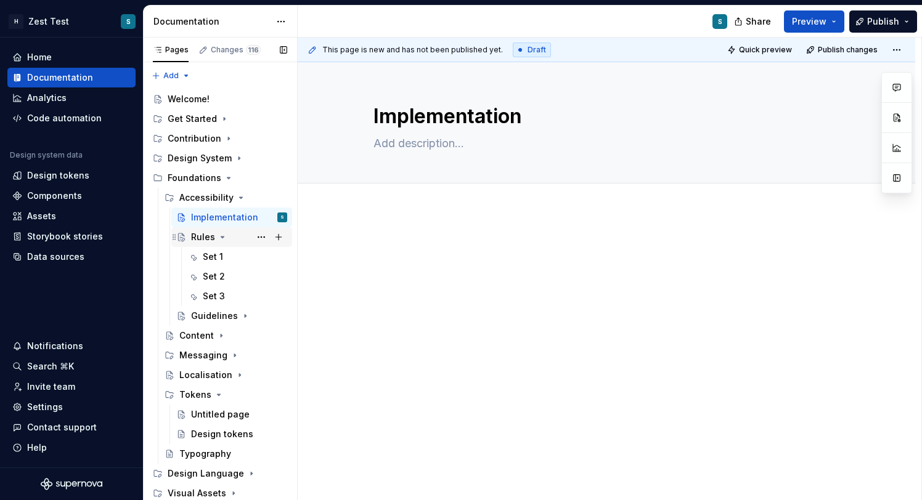
click at [224, 236] on icon "Page tree" at bounding box center [223, 237] width 10 height 10
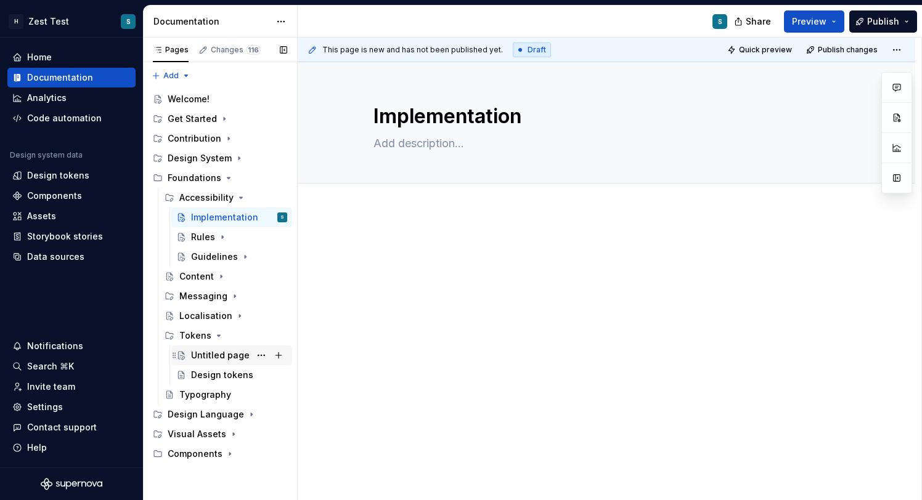
click at [226, 357] on div "Untitled page" at bounding box center [220, 355] width 59 height 12
click at [220, 357] on div "Untitled page" at bounding box center [220, 355] width 59 height 12
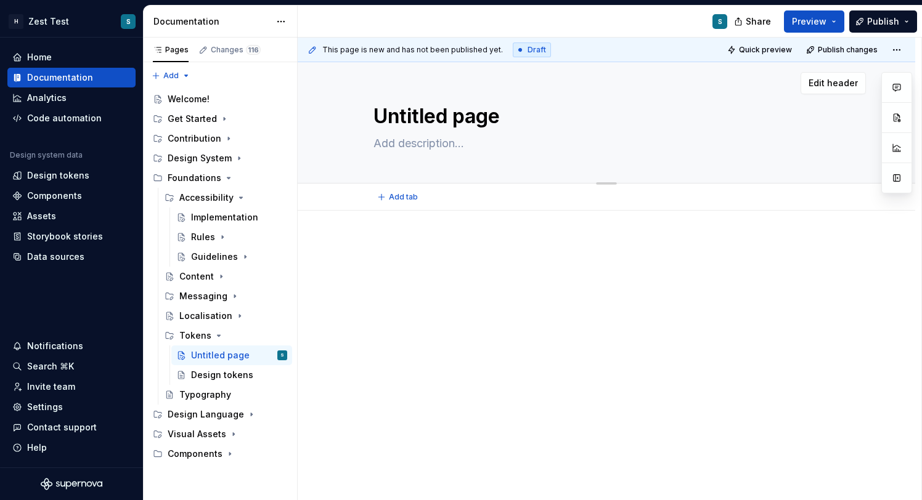
click at [446, 115] on textarea "Untitled page" at bounding box center [604, 117] width 466 height 30
click at [511, 254] on p at bounding box center [606, 247] width 466 height 15
click at [225, 380] on div "Design tokens" at bounding box center [220, 375] width 59 height 12
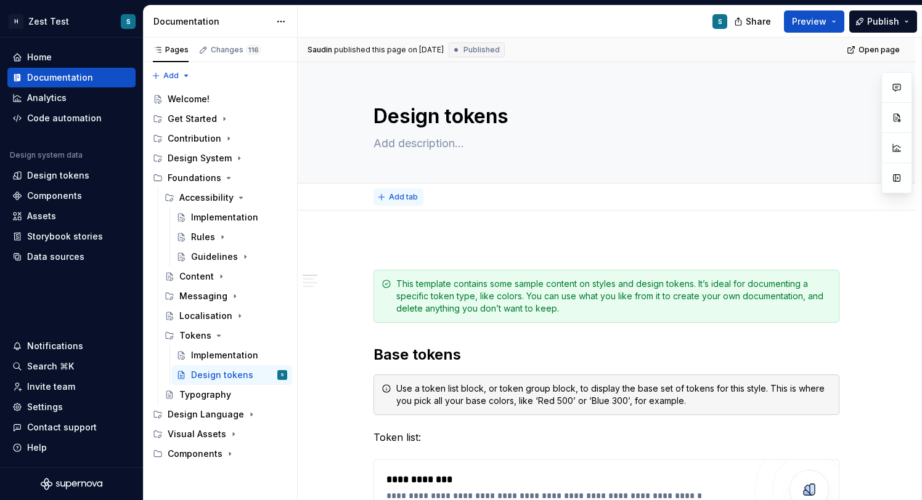
click at [405, 195] on span "Add tab" at bounding box center [403, 197] width 29 height 10
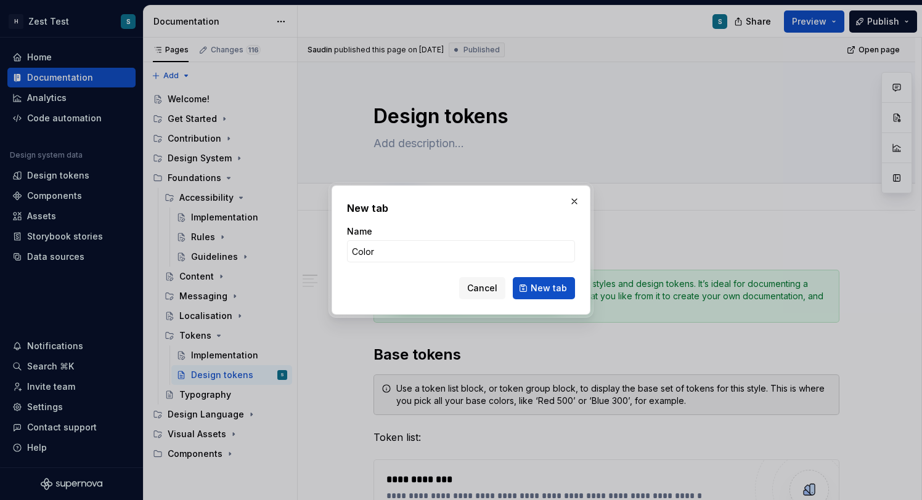
click at [576, 293] on div "New tab Name Color Cancel New tab" at bounding box center [461, 249] width 259 height 129
click at [568, 293] on button "New tab" at bounding box center [544, 288] width 62 height 22
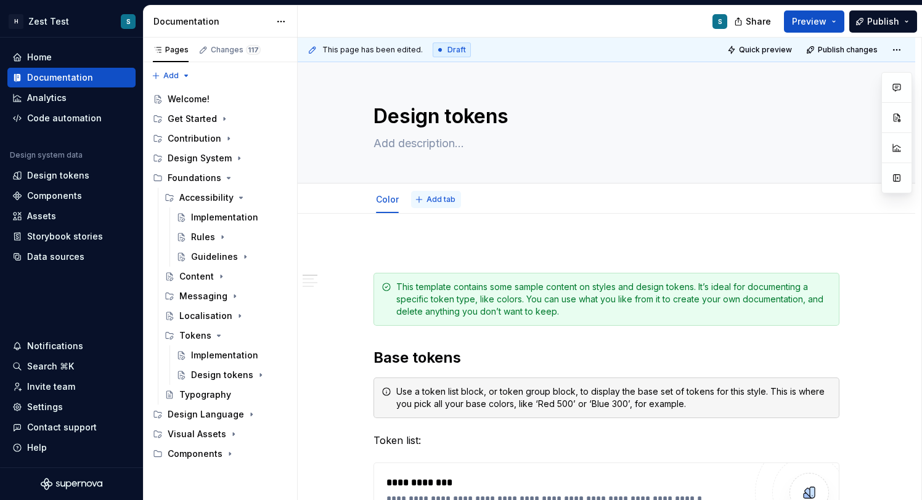
click at [446, 199] on span "Add tab" at bounding box center [440, 200] width 29 height 10
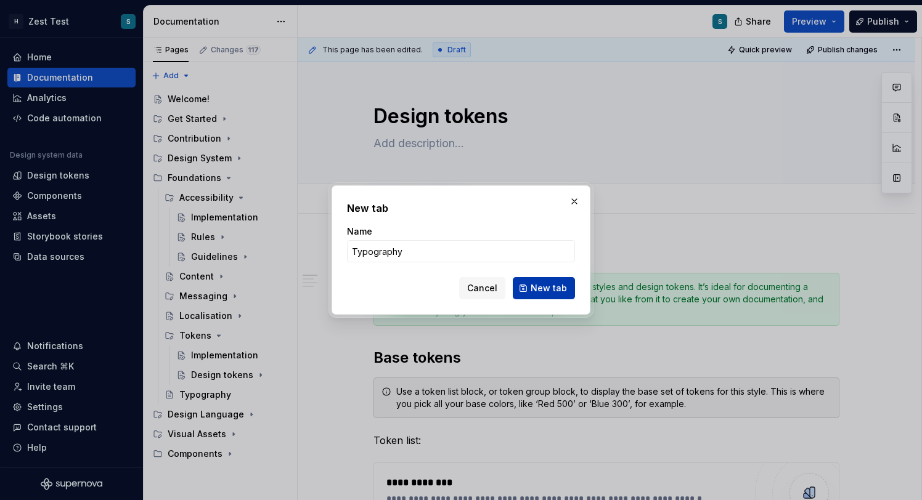
click at [543, 287] on span "New tab" at bounding box center [549, 288] width 36 height 12
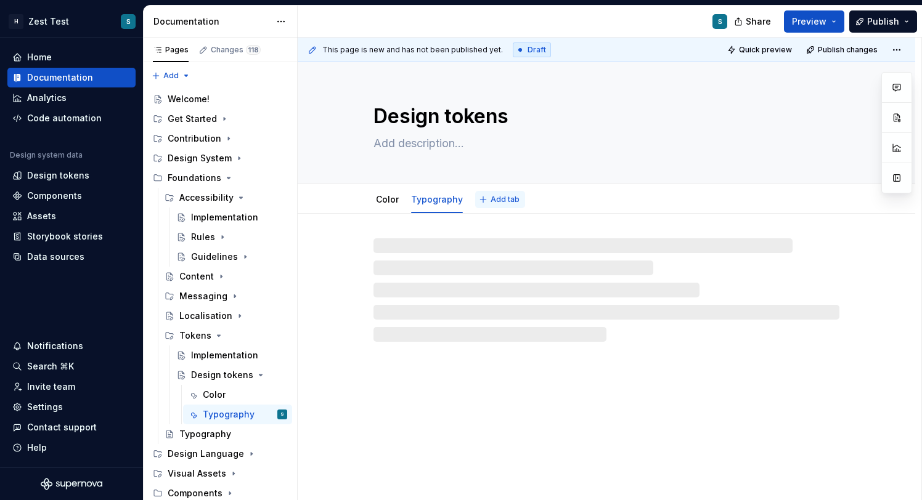
click at [499, 200] on span "Add tab" at bounding box center [505, 200] width 29 height 10
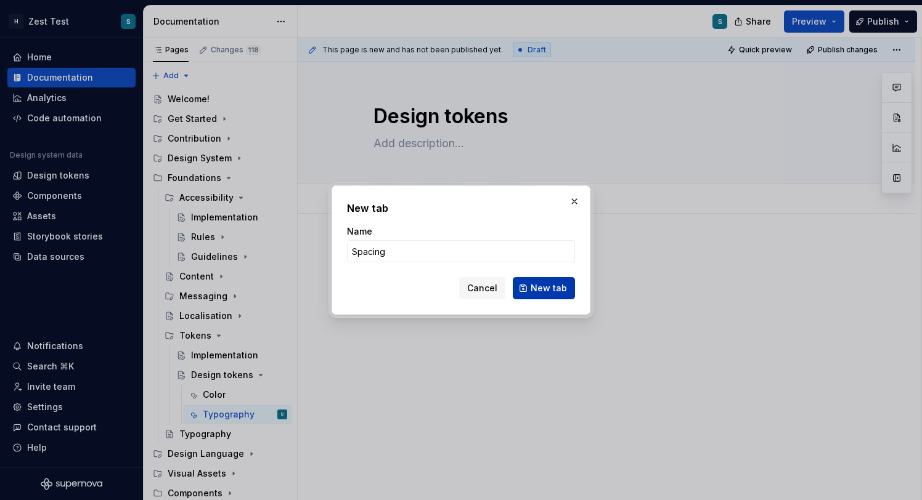
click at [564, 283] on span "New tab" at bounding box center [549, 288] width 36 height 12
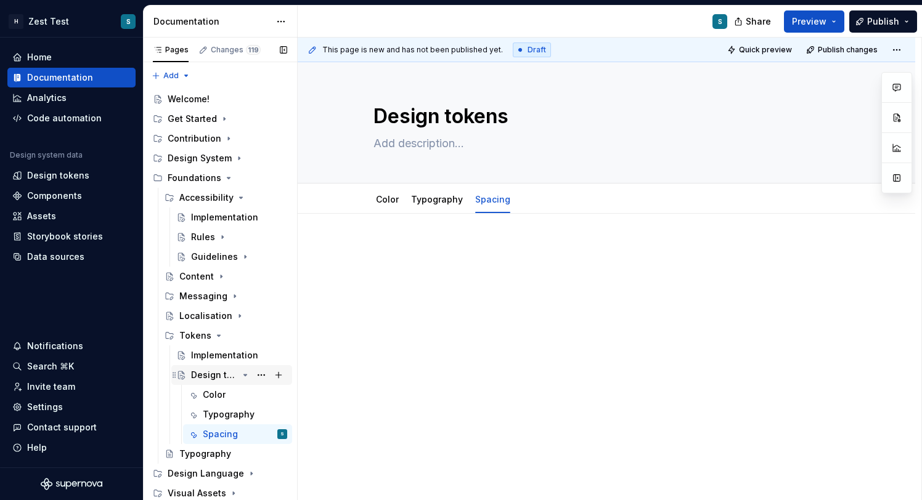
click at [249, 375] on icon "Page tree" at bounding box center [245, 375] width 10 height 10
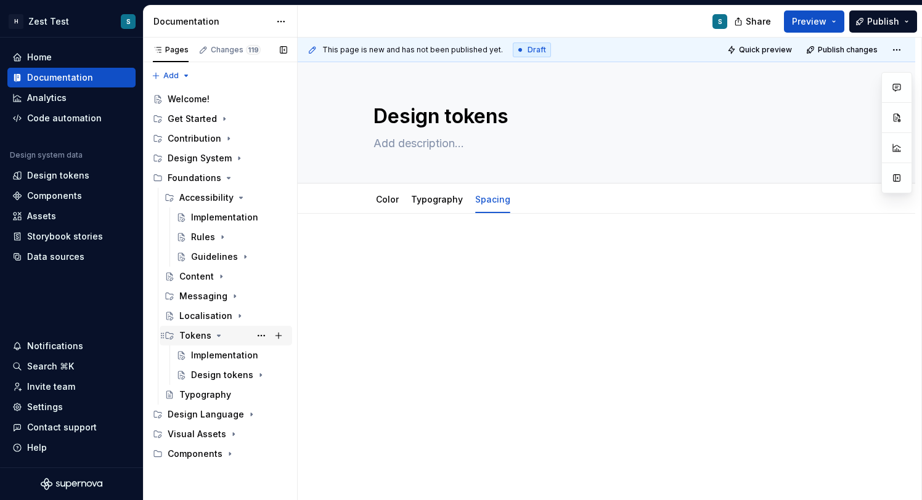
click at [218, 335] on icon "Page tree" at bounding box center [219, 336] width 10 height 10
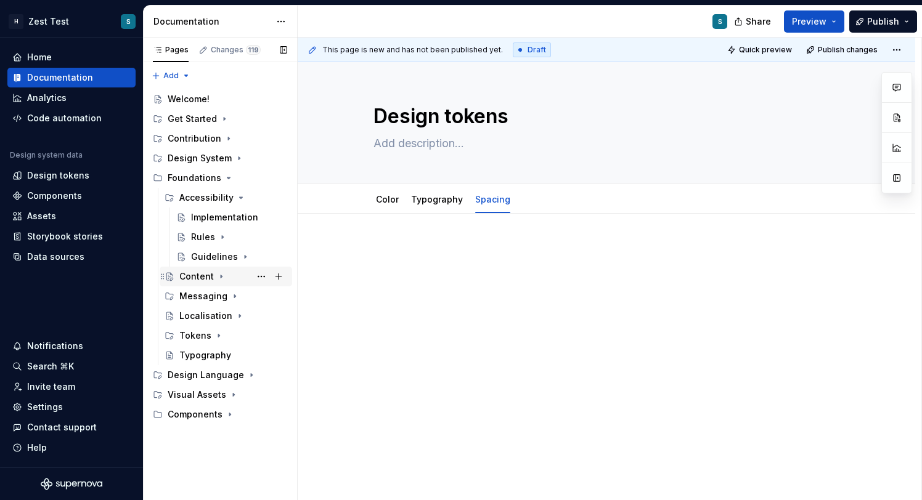
click at [213, 281] on div "Content" at bounding box center [233, 276] width 108 height 17
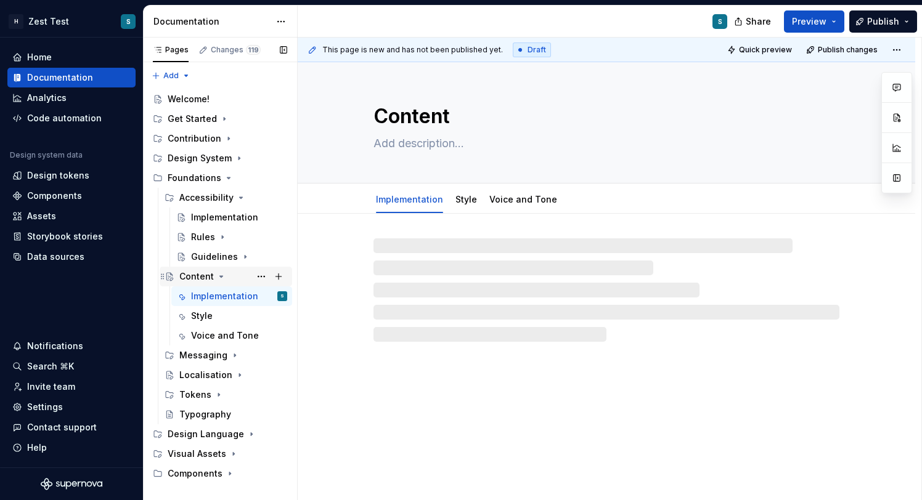
click at [213, 281] on div "Content" at bounding box center [233, 276] width 108 height 17
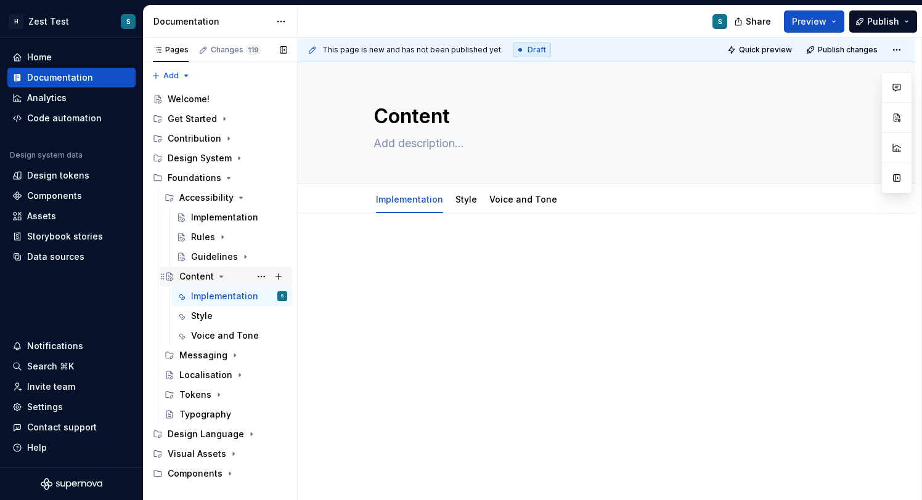
click at [221, 276] on icon "Page tree" at bounding box center [221, 277] width 10 height 10
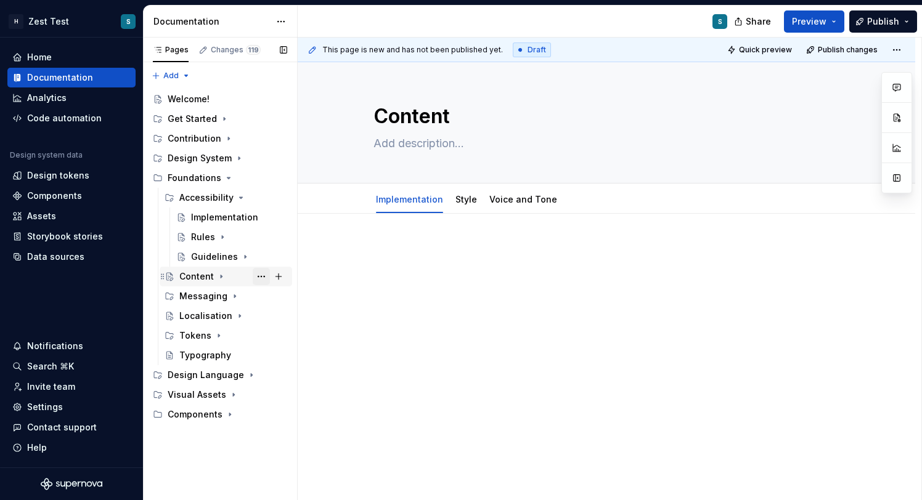
click at [258, 279] on button "Page tree" at bounding box center [261, 276] width 17 height 17
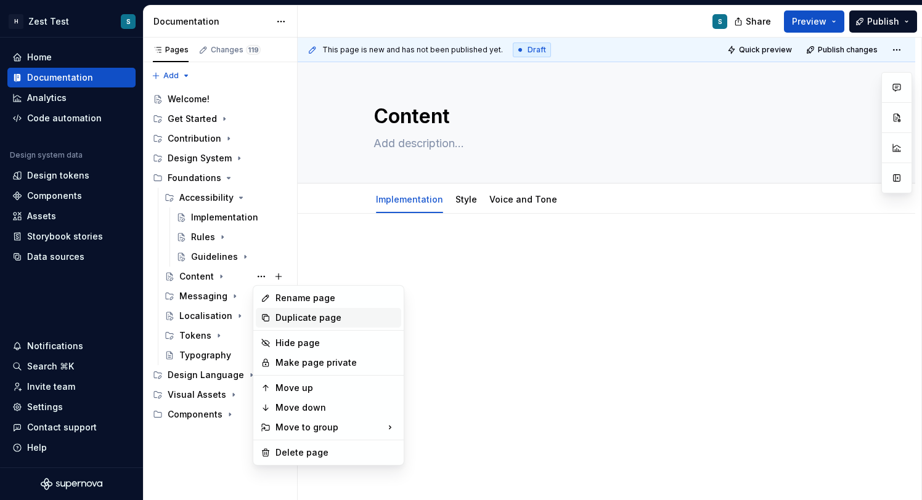
click at [302, 316] on div "Duplicate page" at bounding box center [335, 318] width 121 height 12
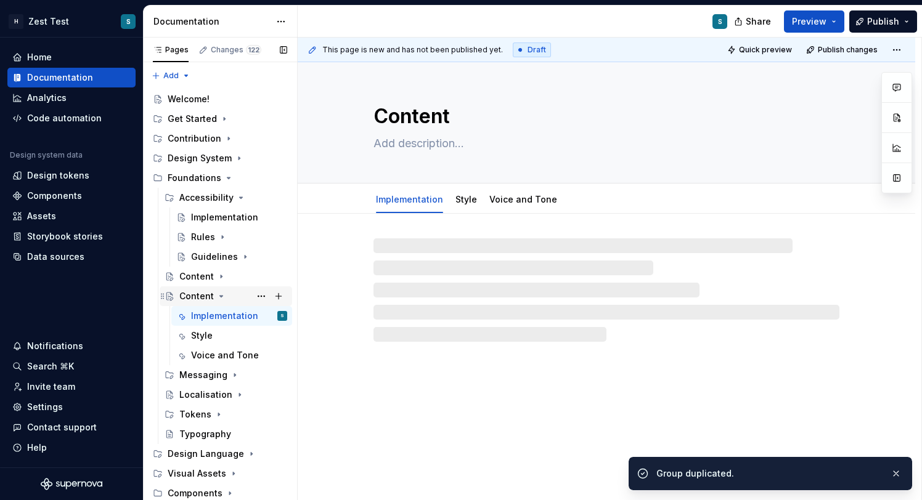
click at [205, 299] on div "Content" at bounding box center [196, 296] width 35 height 12
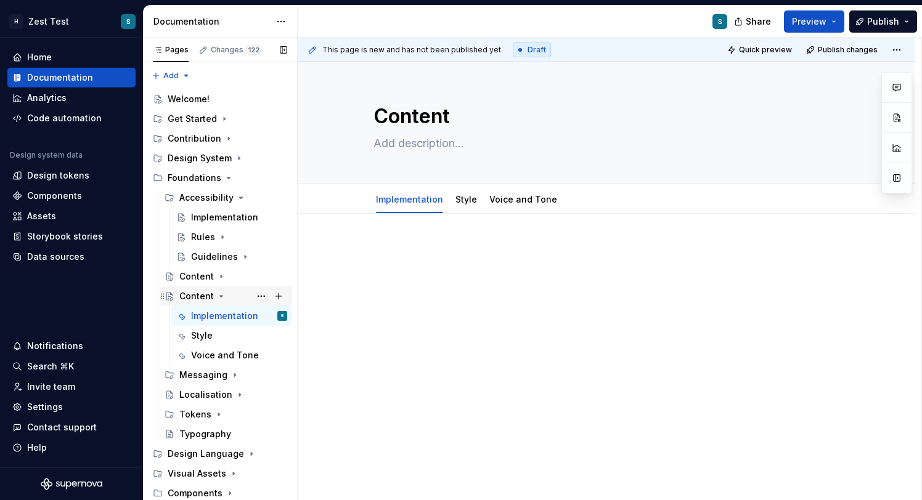
click at [196, 298] on div "Content" at bounding box center [196, 296] width 35 height 12
click at [259, 297] on button "Page tree" at bounding box center [261, 296] width 17 height 17
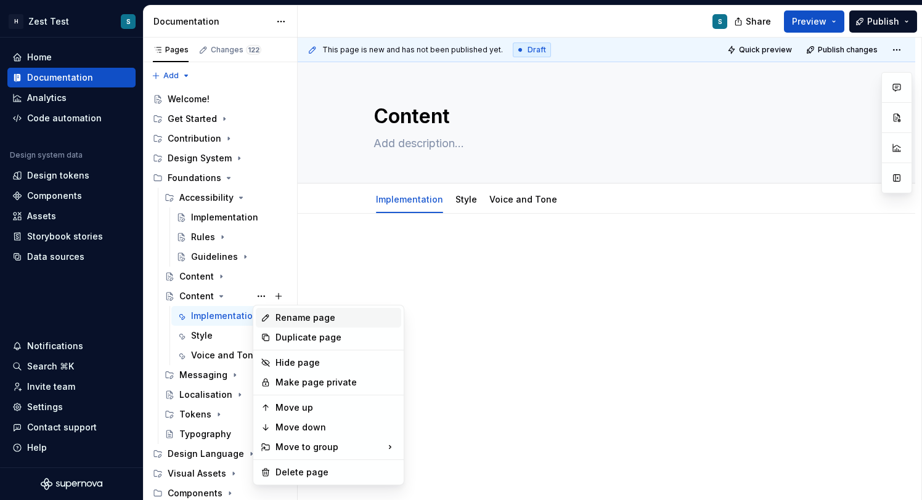
click at [306, 314] on div "Rename page" at bounding box center [335, 318] width 121 height 12
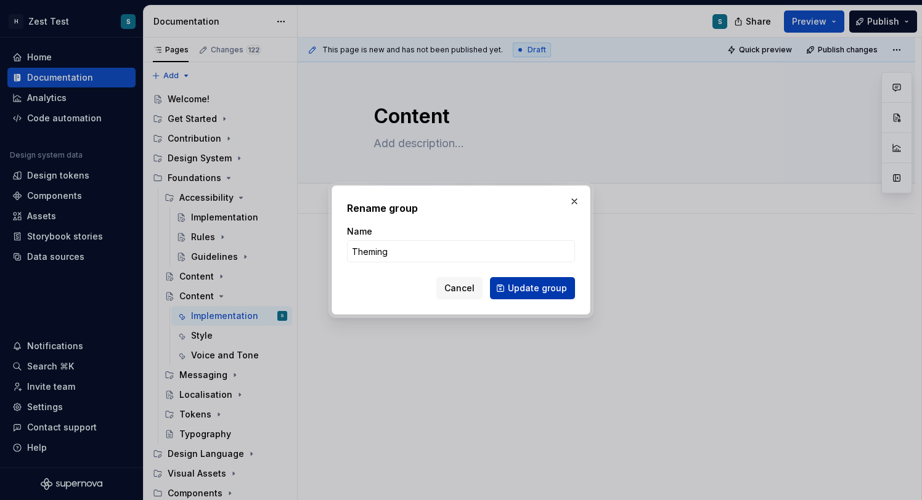
click at [553, 287] on span "Update group" at bounding box center [537, 288] width 59 height 12
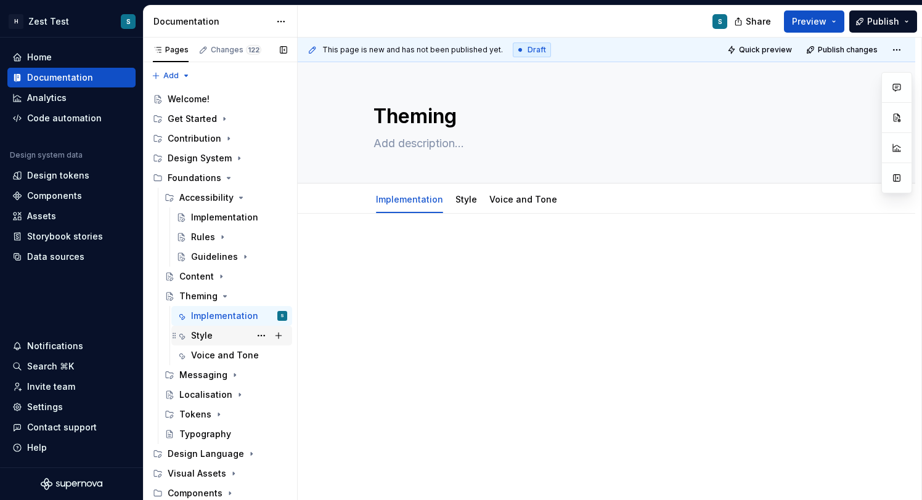
click at [210, 336] on div "Style" at bounding box center [202, 336] width 22 height 12
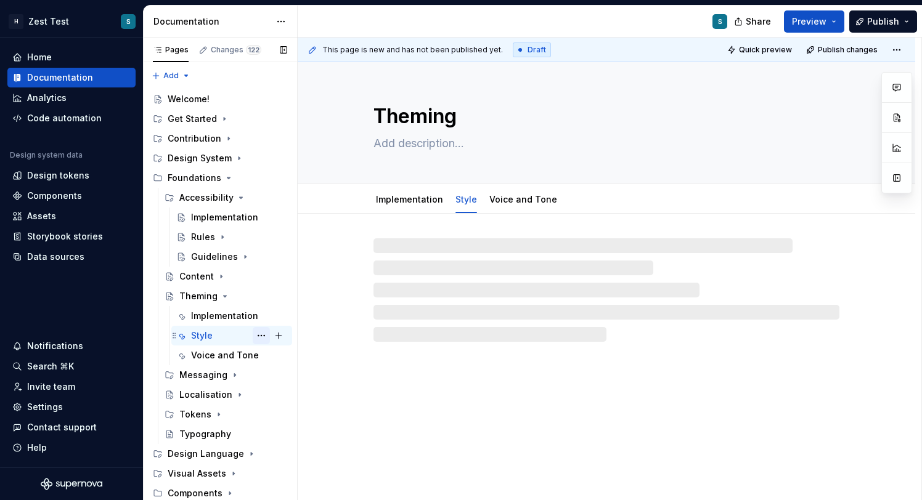
click at [258, 337] on button "Page tree" at bounding box center [261, 335] width 17 height 17
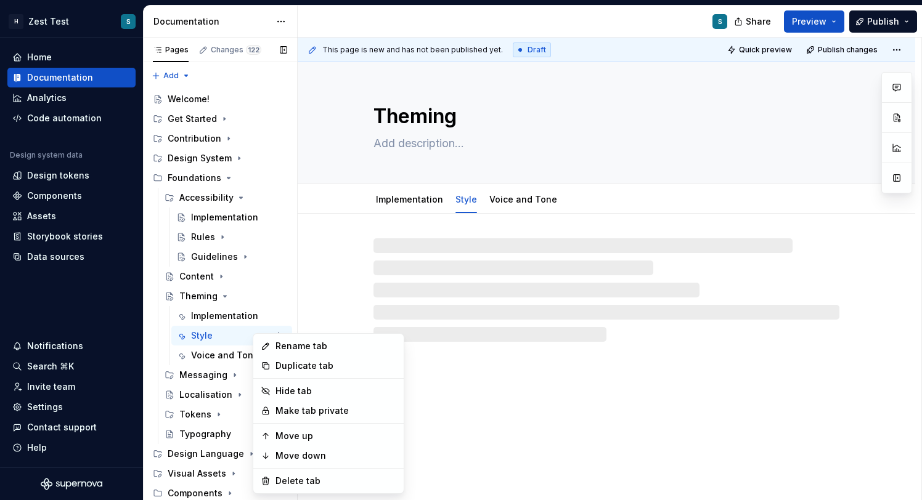
click at [220, 340] on div "Pages Changes 122 Add Accessibility guide for tree Page tree. Navigate the tree…" at bounding box center [220, 272] width 154 height 468
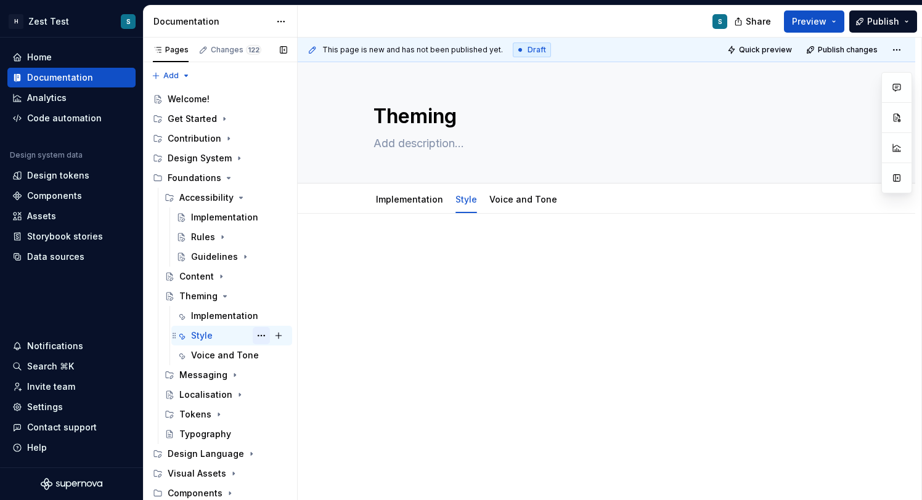
click at [264, 336] on button "Page tree" at bounding box center [261, 335] width 17 height 17
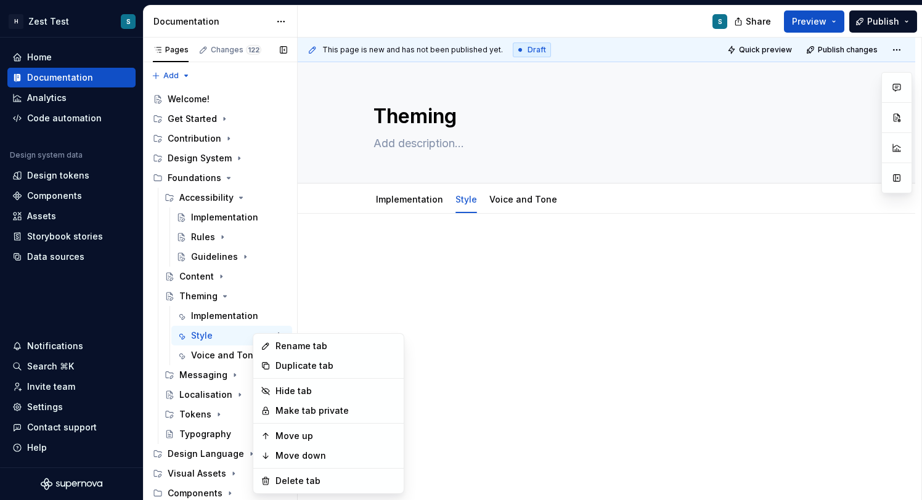
click at [211, 303] on div "Pages Changes 122 Add Accessibility guide for tree Page tree. Navigate the tree…" at bounding box center [220, 272] width 154 height 468
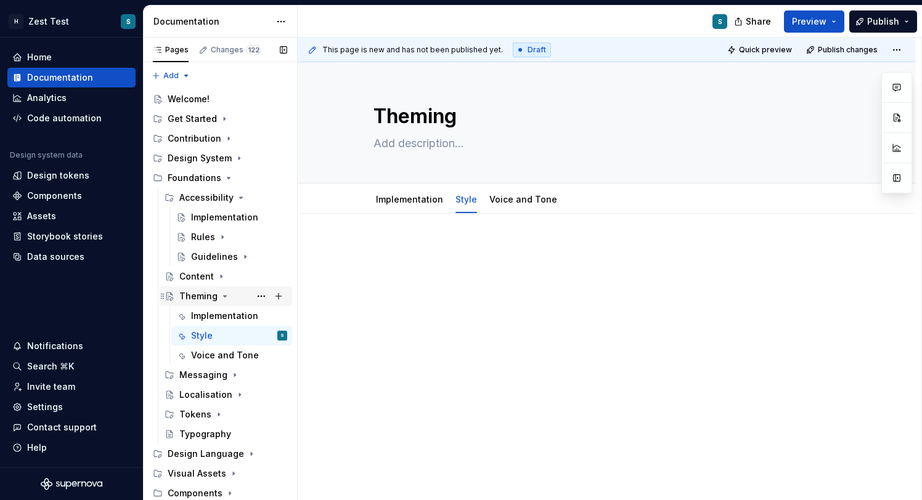
click at [210, 299] on div "Theming" at bounding box center [198, 296] width 38 height 12
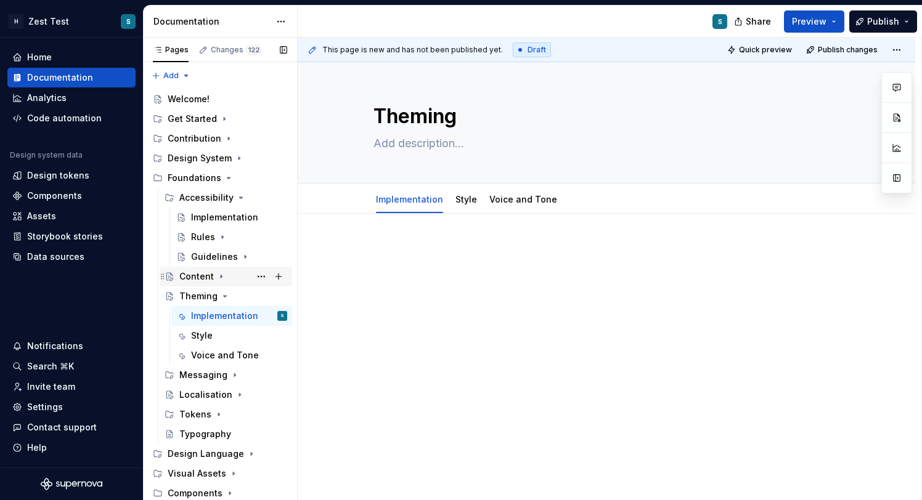
click at [219, 278] on icon "Page tree" at bounding box center [221, 277] width 10 height 10
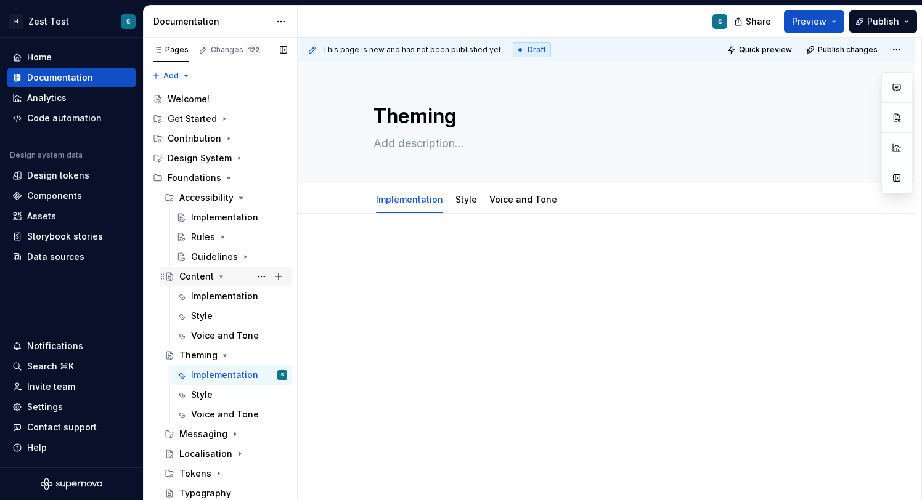
click at [219, 278] on icon "Page tree" at bounding box center [221, 277] width 10 height 10
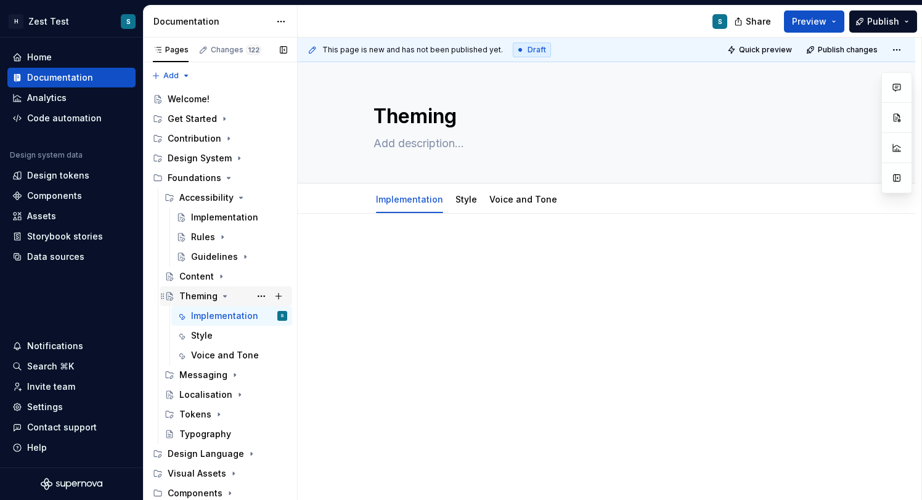
click at [205, 293] on div "Theming" at bounding box center [198, 296] width 38 height 12
click at [205, 294] on div "Theming" at bounding box center [198, 296] width 38 height 12
click at [465, 189] on html "H Zest Test S Home Documentation Analytics Code automation Design system data D…" at bounding box center [461, 250] width 922 height 500
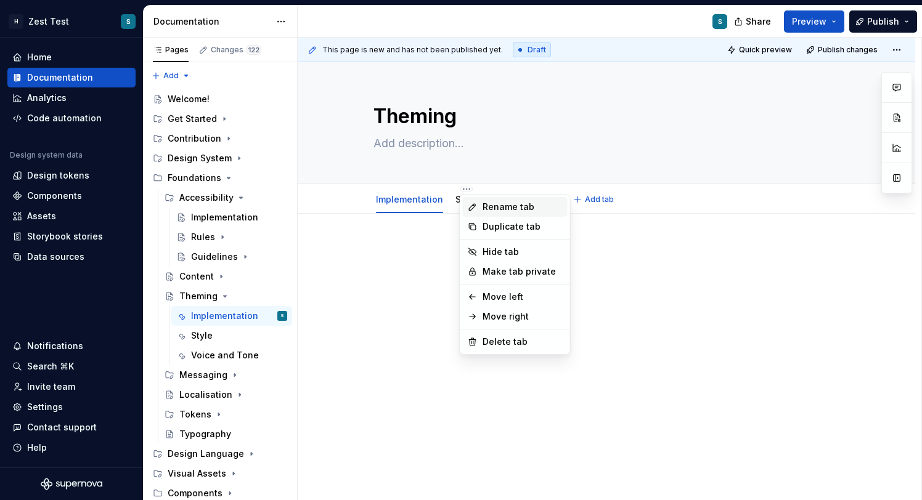
click at [519, 206] on div "Rename tab" at bounding box center [523, 207] width 80 height 12
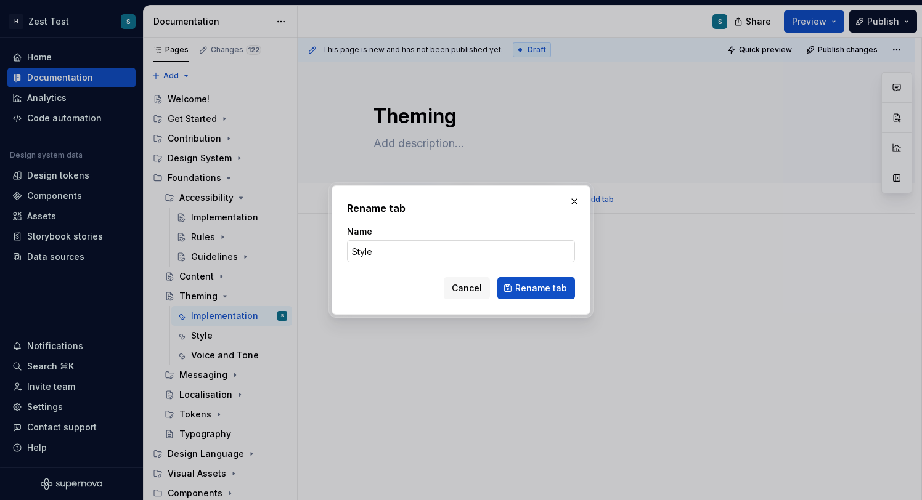
click at [400, 250] on input "Style" at bounding box center [461, 251] width 228 height 22
click at [526, 288] on span "Rename tab" at bounding box center [541, 288] width 52 height 12
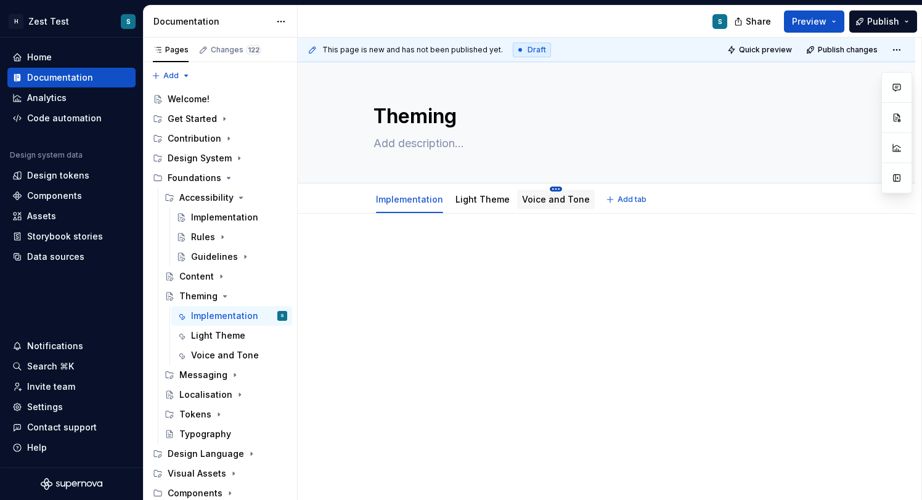
click at [550, 188] on html "H Zest Test S Home Documentation Analytics Code automation Design system data D…" at bounding box center [461, 250] width 922 height 500
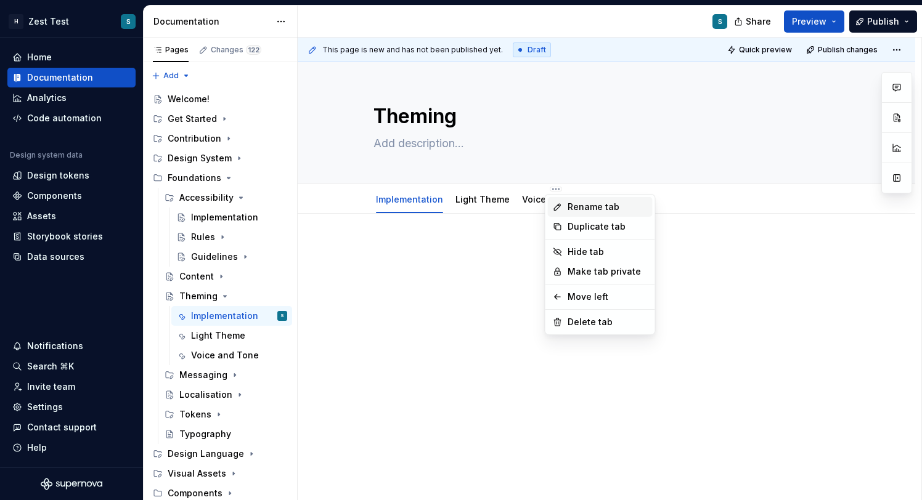
click at [580, 207] on div "Rename tab" at bounding box center [608, 207] width 80 height 12
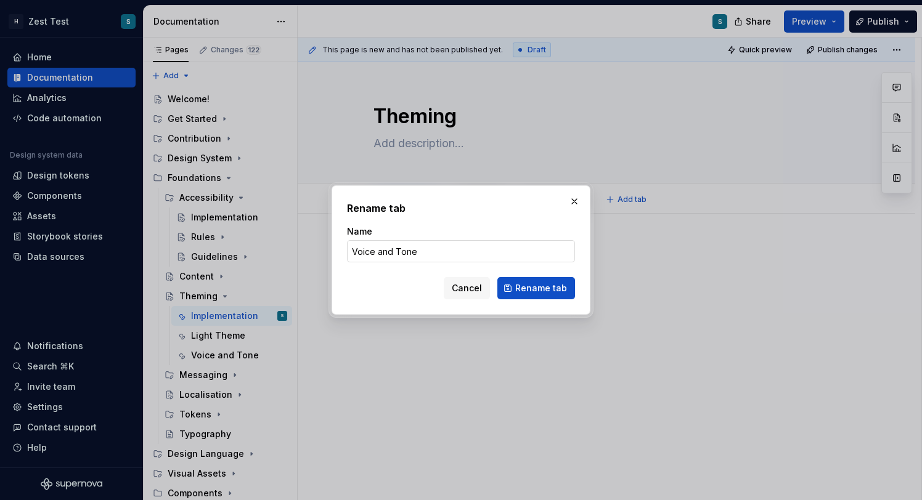
click at [409, 253] on input "Voice and Tone" at bounding box center [461, 251] width 228 height 22
click at [528, 286] on span "Rename tab" at bounding box center [541, 288] width 52 height 12
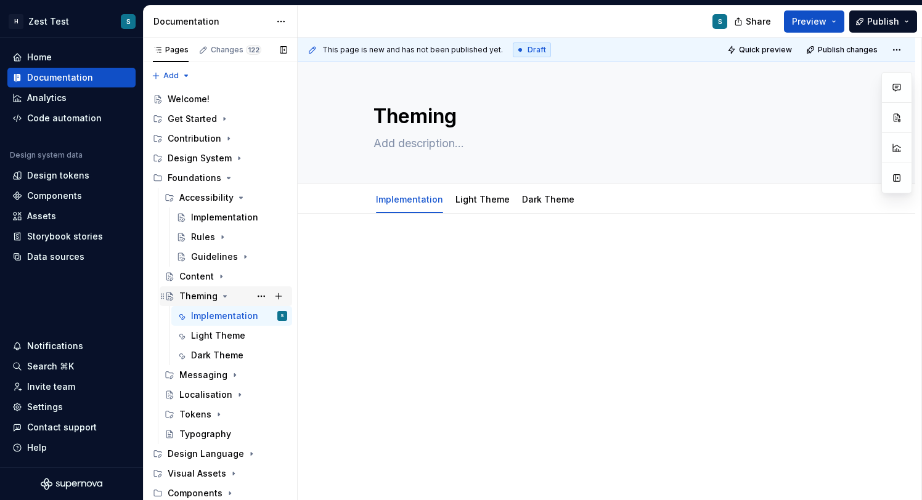
click at [222, 299] on icon "Page tree" at bounding box center [225, 296] width 10 height 10
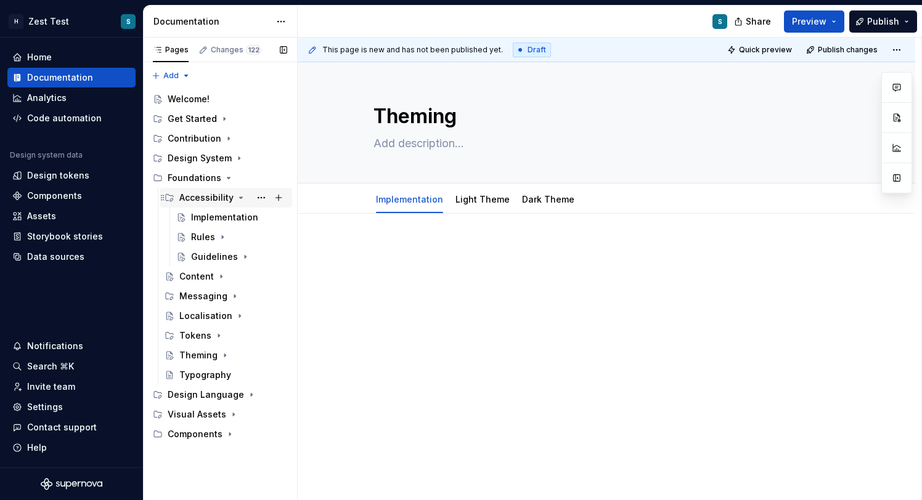
click at [240, 197] on icon "Page tree" at bounding box center [241, 197] width 3 height 1
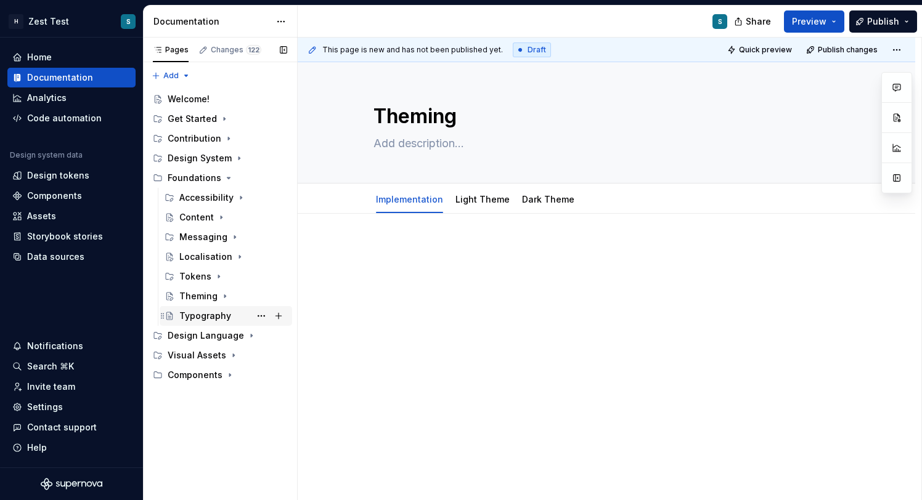
click at [232, 317] on div "Typography" at bounding box center [233, 316] width 108 height 17
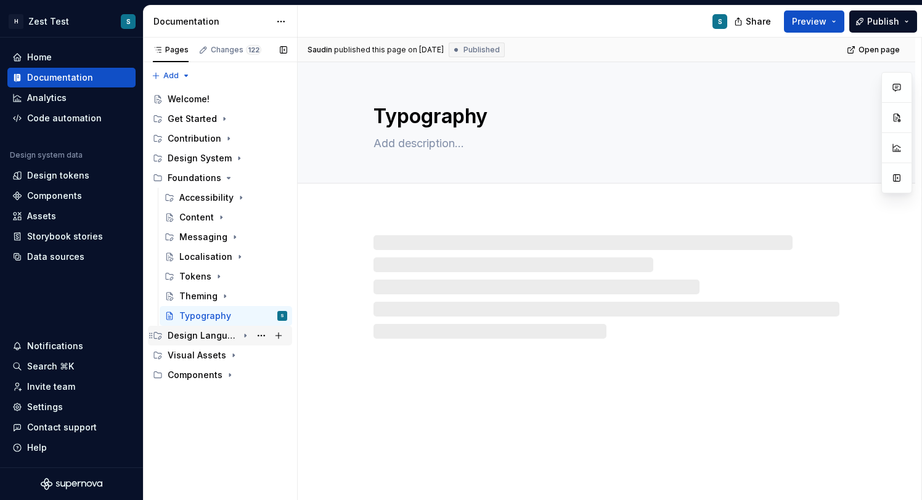
click at [243, 335] on icon "Page tree" at bounding box center [245, 336] width 10 height 10
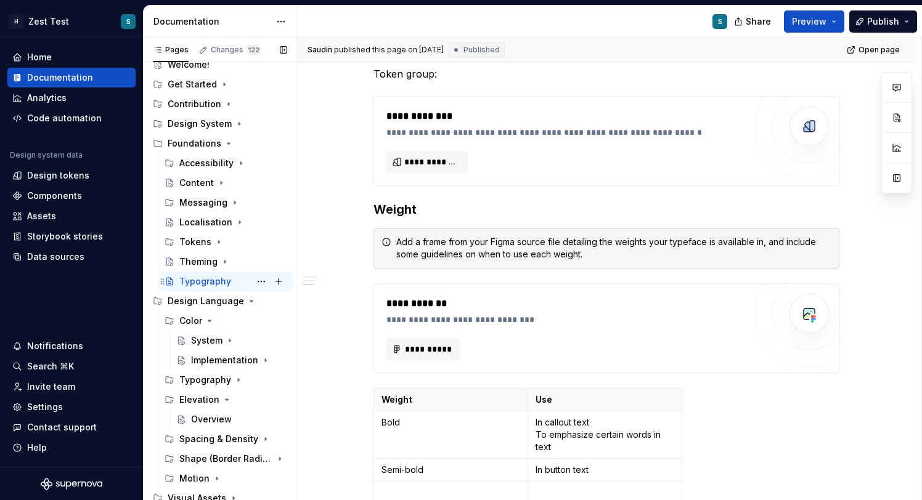
scroll to position [39, 0]
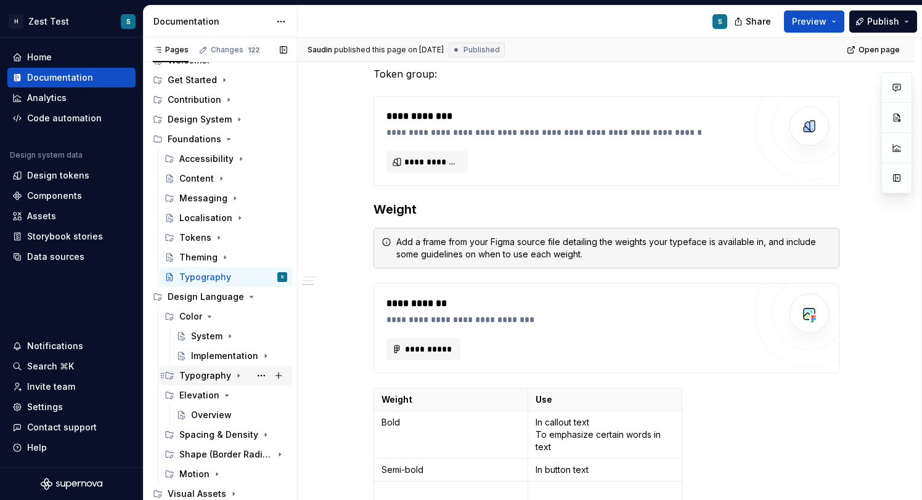
click at [237, 373] on icon "Page tree" at bounding box center [239, 376] width 10 height 10
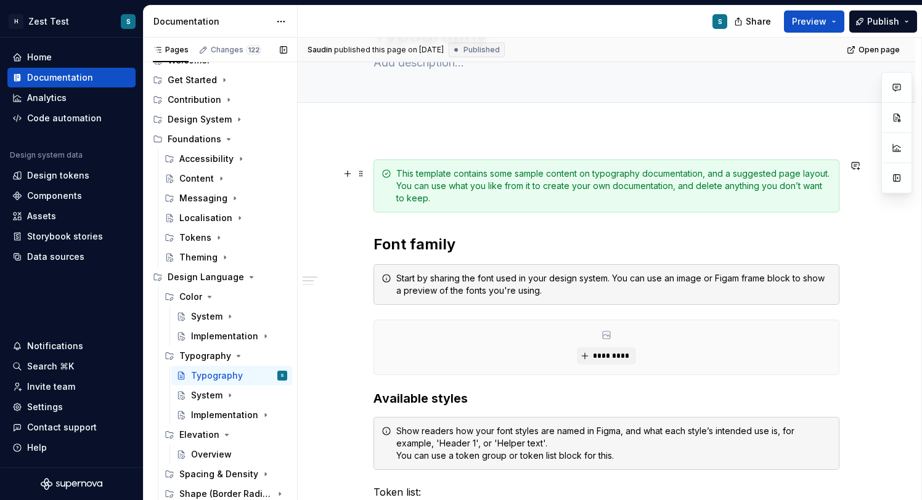
scroll to position [0, 0]
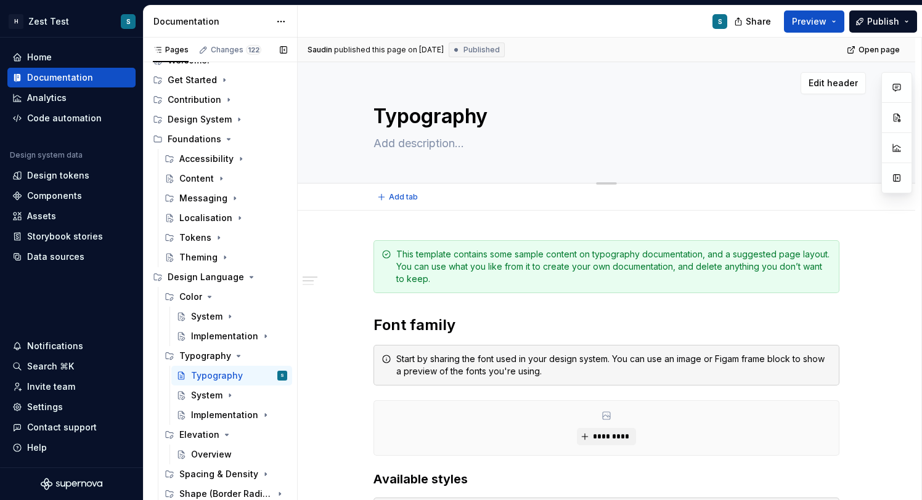
click at [436, 114] on textarea "Typography" at bounding box center [604, 117] width 466 height 30
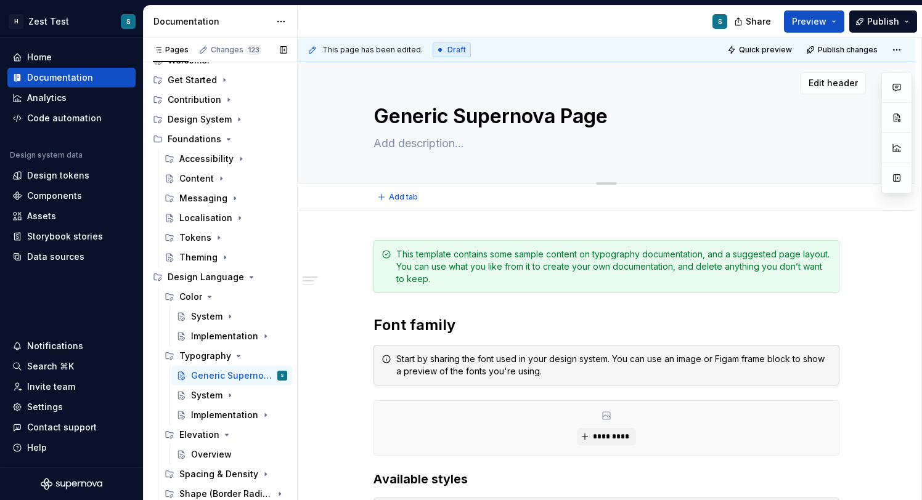
click at [395, 158] on div "Generic Supernova Page" at bounding box center [606, 122] width 466 height 121
click at [401, 147] on textarea at bounding box center [604, 144] width 466 height 20
click at [508, 147] on textarea "Check how they suggest typography documentation" at bounding box center [604, 144] width 466 height 20
click at [571, 143] on textarea "Check how they suggest typography documentation" at bounding box center [604, 144] width 466 height 20
click at [701, 151] on textarea "Check how they suggest typography creation-documentation" at bounding box center [604, 144] width 466 height 20
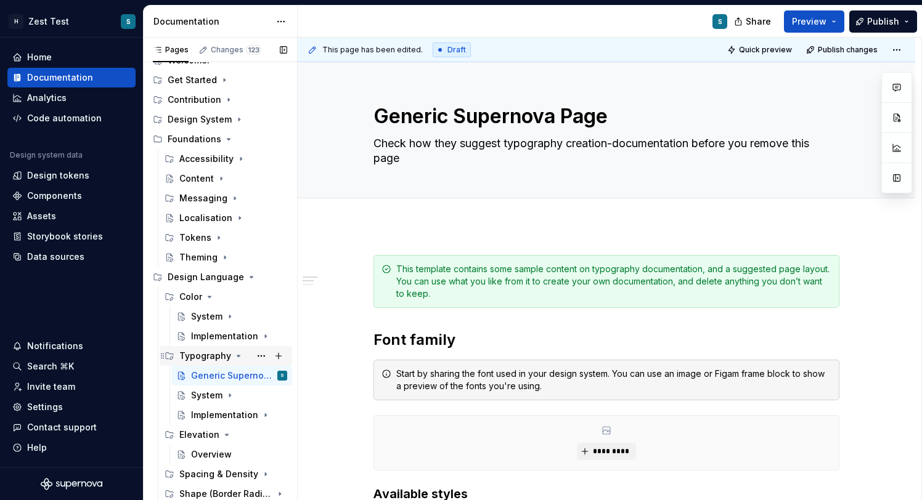
click at [238, 356] on icon "Page tree" at bounding box center [238, 356] width 3 height 1
click at [238, 355] on icon "Page tree" at bounding box center [239, 356] width 10 height 10
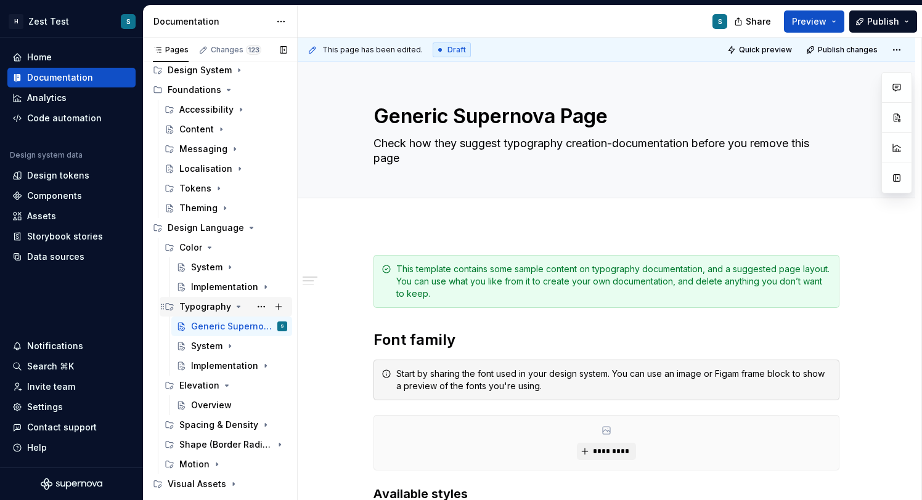
click at [235, 308] on icon "Page tree" at bounding box center [239, 307] width 10 height 10
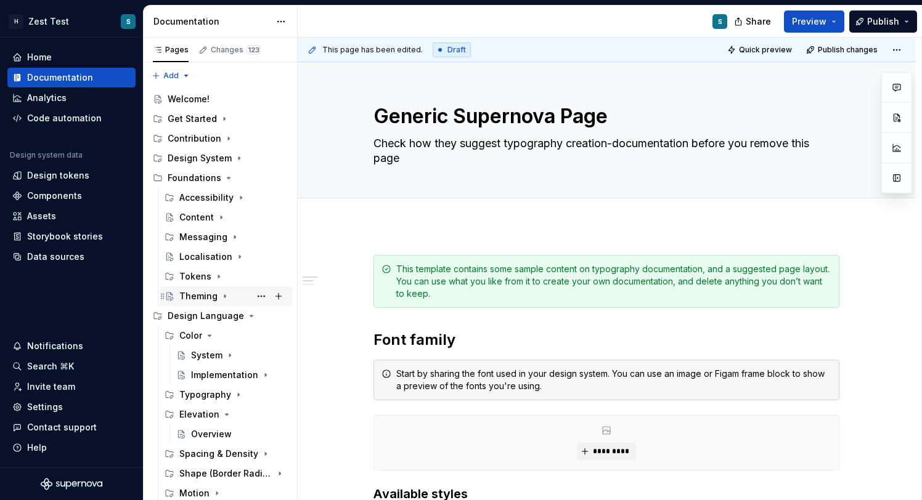
click at [201, 298] on div "Theming" at bounding box center [198, 296] width 38 height 12
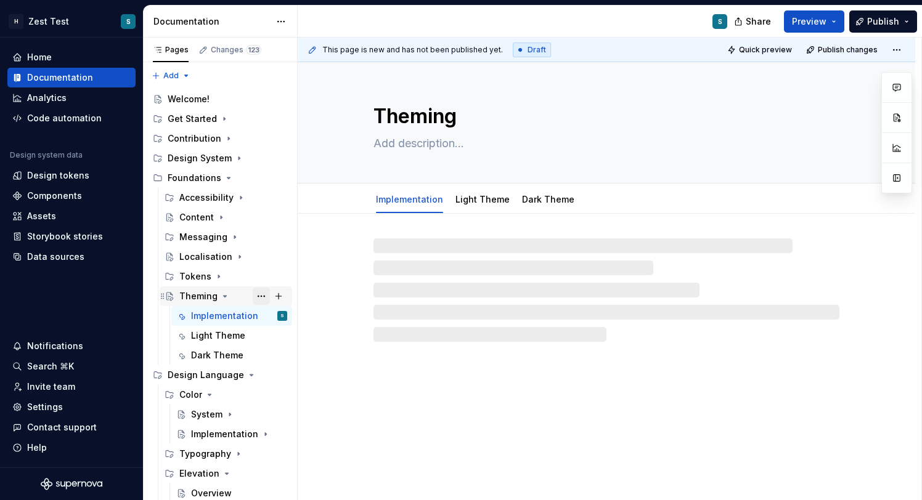
click at [258, 296] on button "Page tree" at bounding box center [261, 296] width 17 height 17
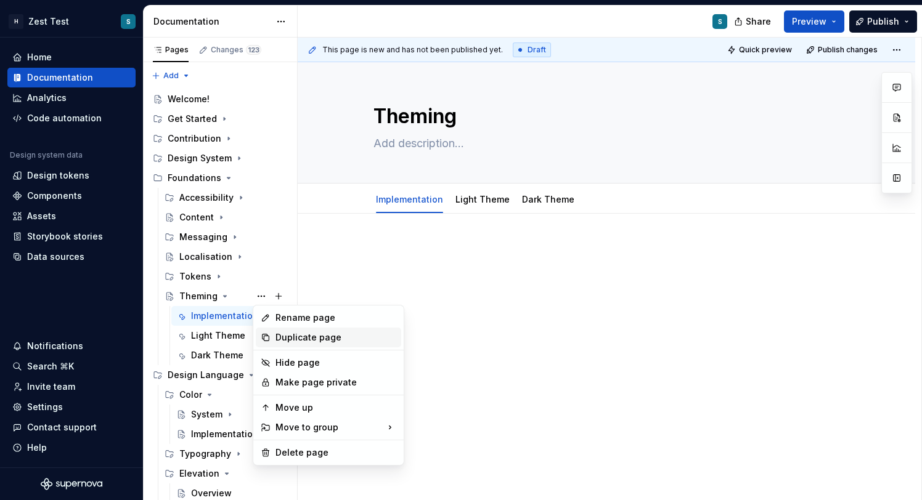
click at [347, 339] on div "Duplicate page" at bounding box center [335, 338] width 121 height 12
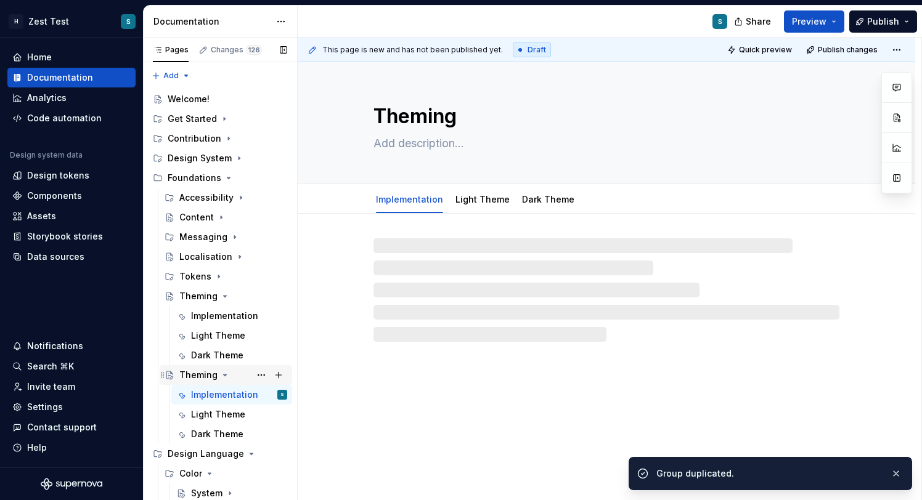
click at [208, 375] on div "Theming" at bounding box center [198, 375] width 38 height 12
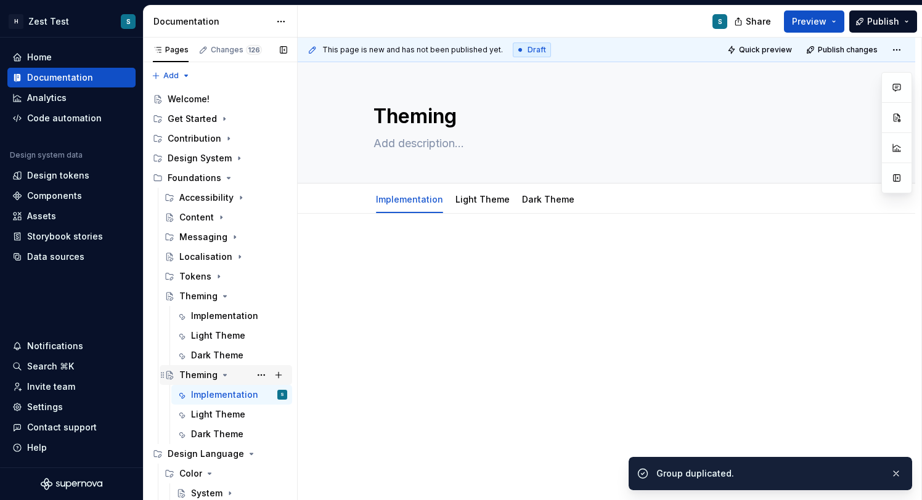
click at [199, 372] on div "Theming" at bounding box center [198, 375] width 38 height 12
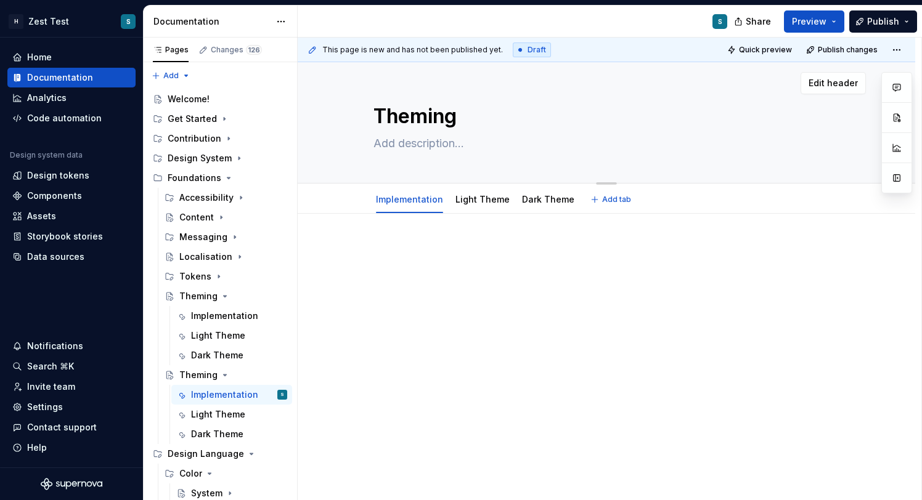
click at [409, 116] on textarea "Theming" at bounding box center [604, 117] width 466 height 30
click at [259, 373] on button "Page tree" at bounding box center [261, 375] width 17 height 17
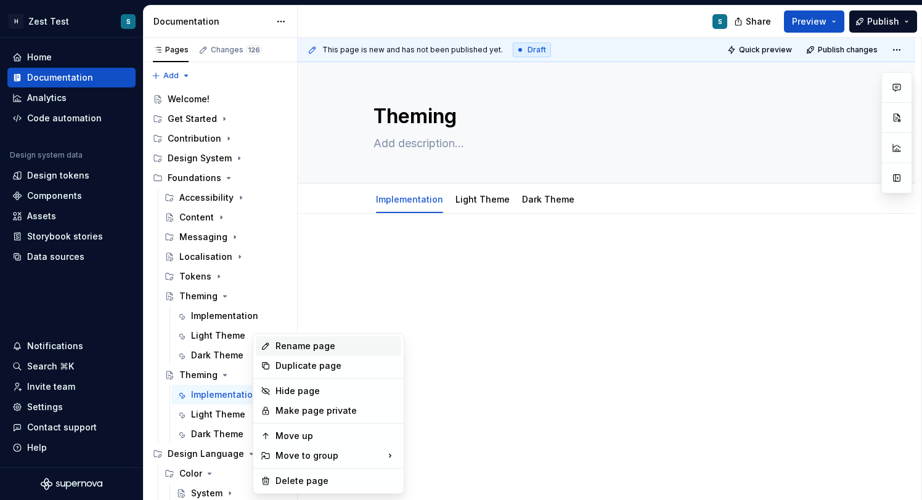
click at [312, 347] on div "Rename page" at bounding box center [335, 346] width 121 height 12
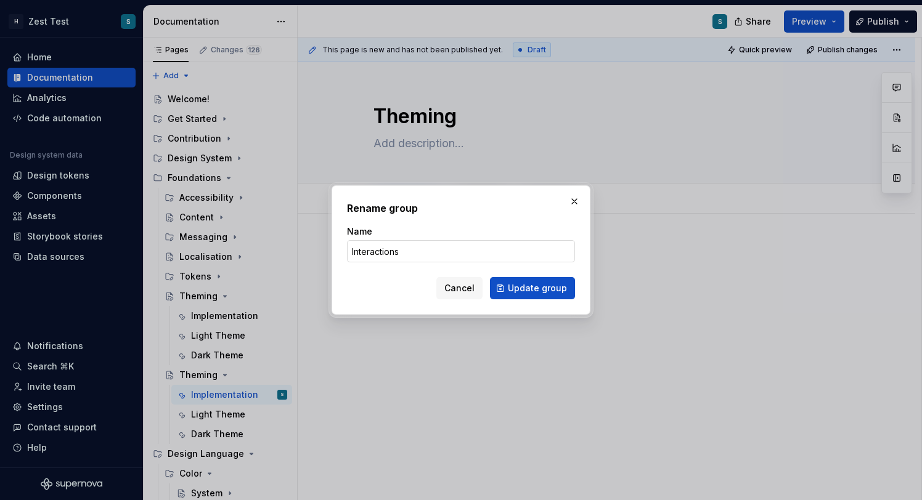
click button "Update group" at bounding box center [532, 288] width 85 height 22
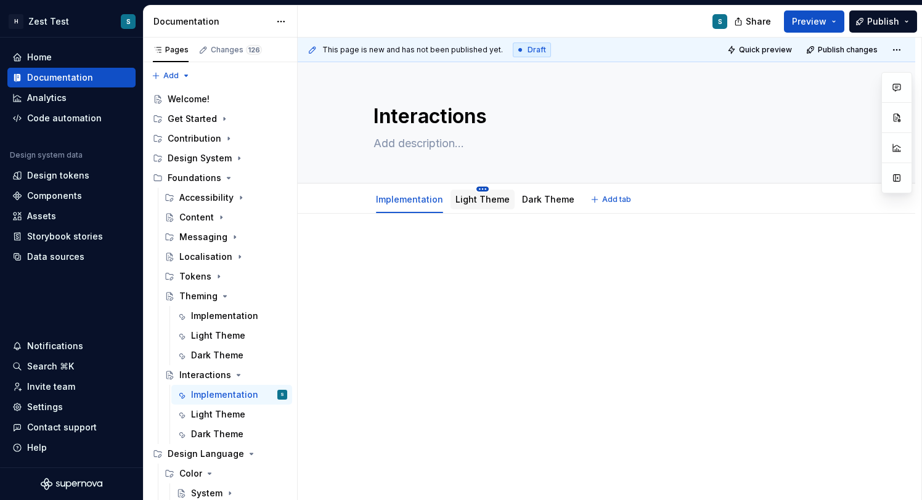
click at [483, 190] on html "H Zest Test S Home Documentation Analytics Code automation Design system data D…" at bounding box center [461, 250] width 922 height 500
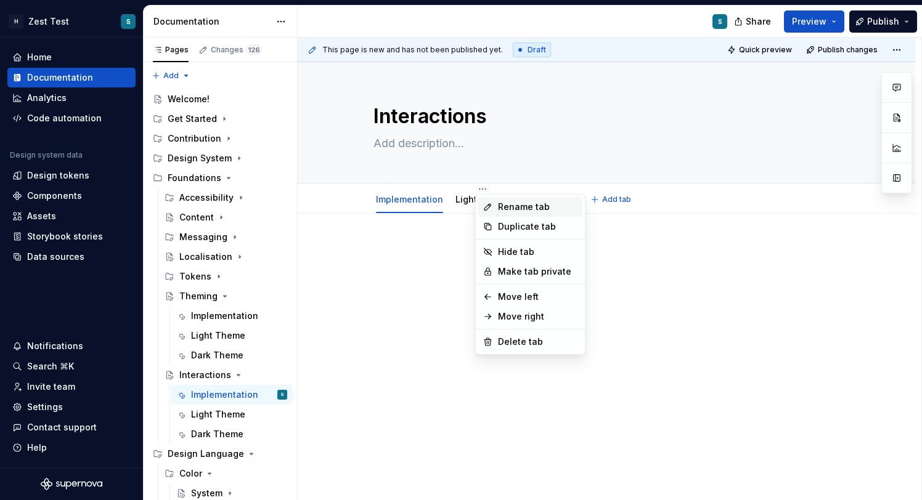
click at [516, 206] on div "Rename tab" at bounding box center [538, 207] width 80 height 12
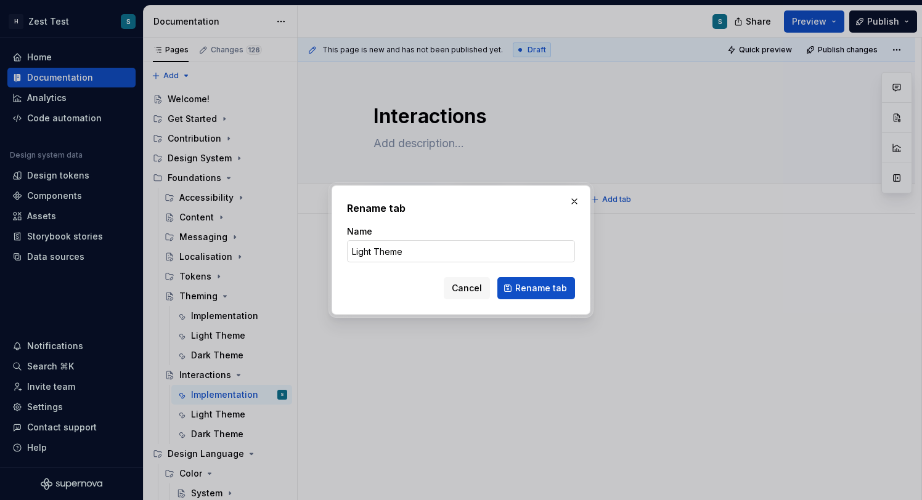
click at [414, 245] on input "Light Theme" at bounding box center [461, 251] width 228 height 22
click at [538, 284] on span "Rename tab" at bounding box center [541, 288] width 52 height 12
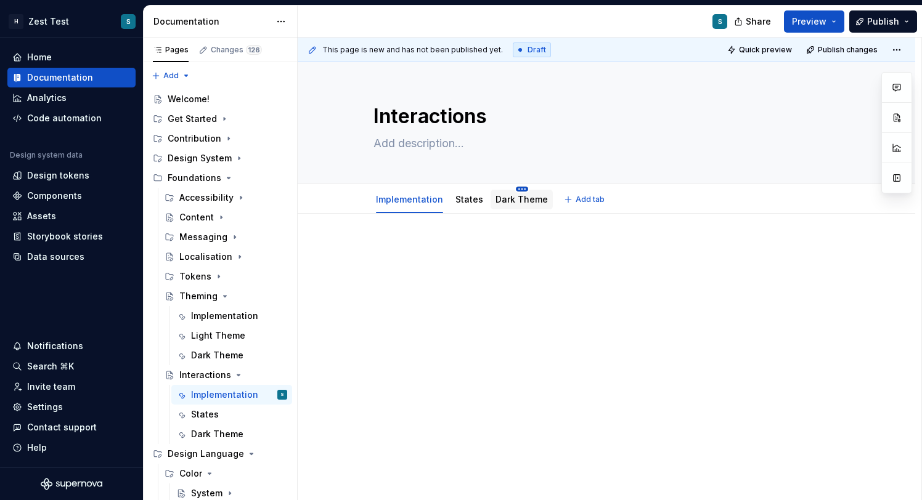
click at [520, 189] on html "H Zest Test S Home Documentation Analytics Code automation Design system data D…" at bounding box center [461, 250] width 922 height 500
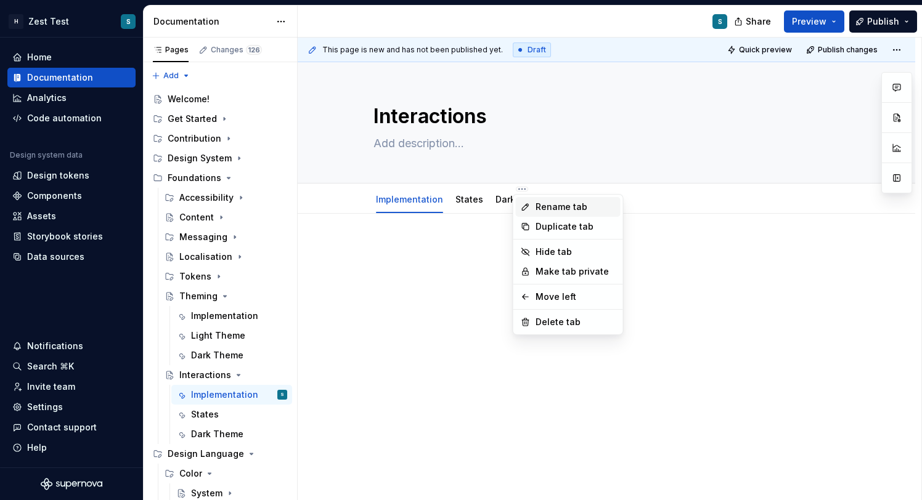
click at [572, 213] on div "Rename tab" at bounding box center [576, 207] width 80 height 12
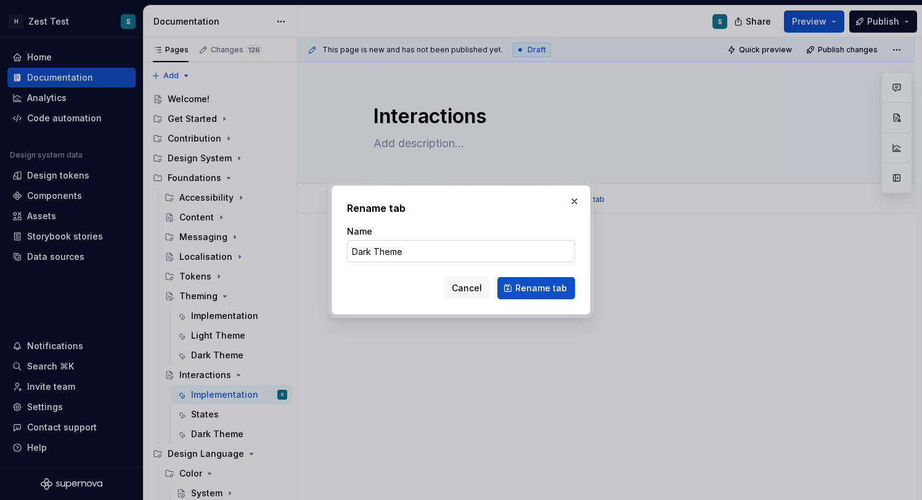
click at [410, 253] on input "Dark Theme" at bounding box center [461, 251] width 228 height 22
click at [539, 285] on span "Rename tab" at bounding box center [541, 288] width 52 height 12
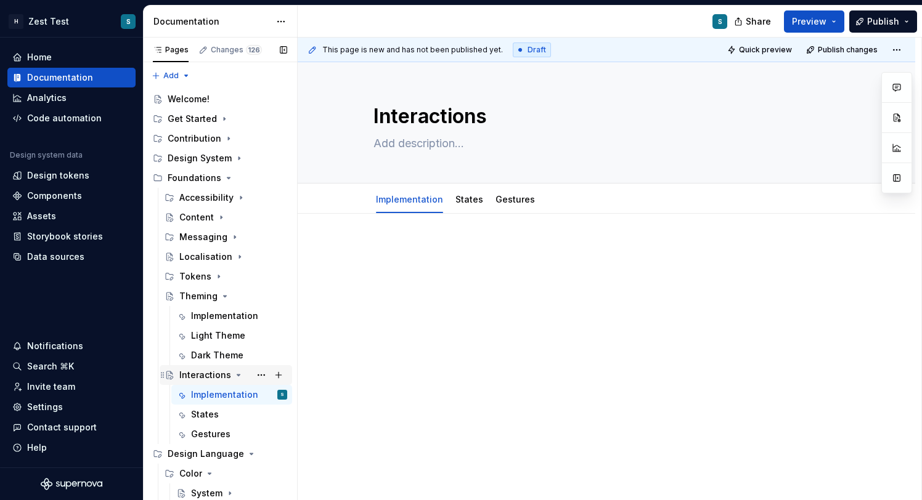
click at [235, 379] on icon "Page tree" at bounding box center [239, 375] width 10 height 10
click at [259, 376] on button "Page tree" at bounding box center [261, 375] width 17 height 17
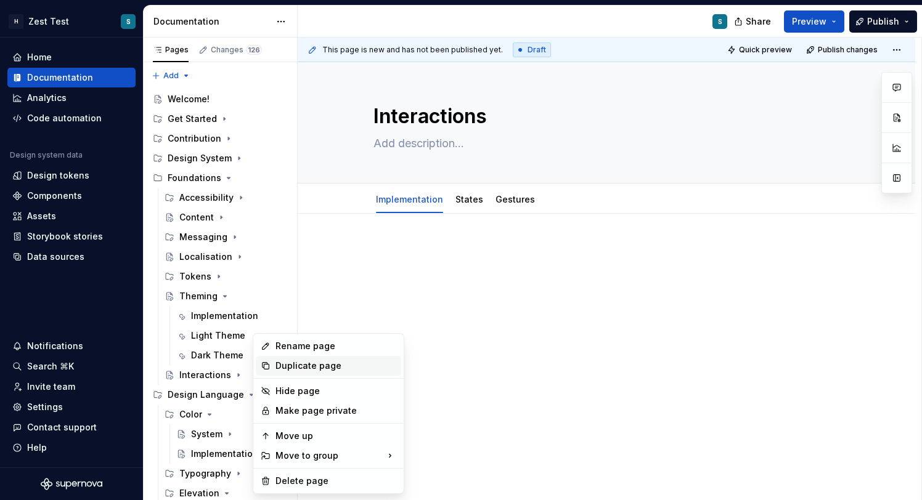
click at [326, 362] on div "Duplicate page" at bounding box center [335, 366] width 121 height 12
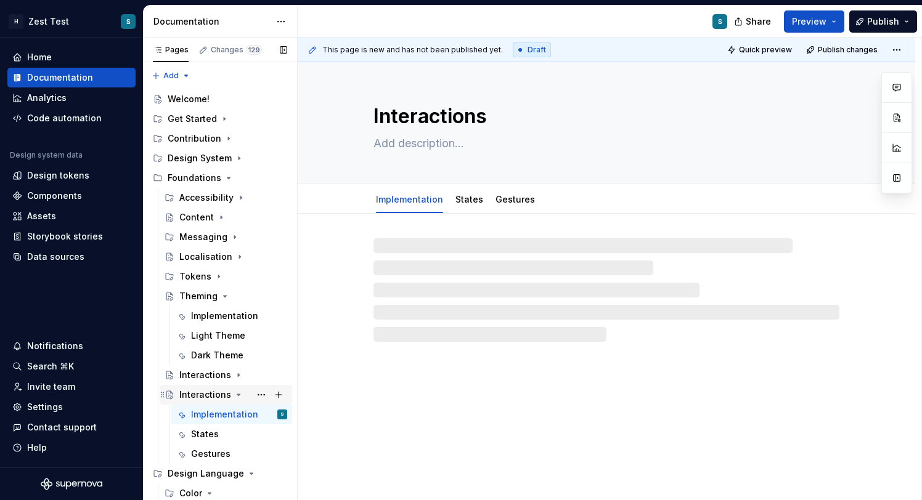
click at [218, 393] on div "Interactions" at bounding box center [205, 395] width 52 height 12
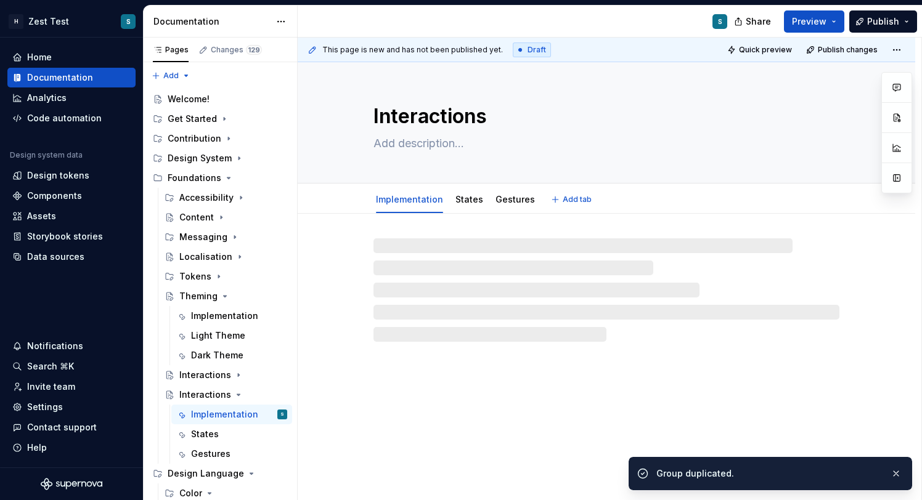
click at [433, 118] on textarea "Interactions" at bounding box center [604, 117] width 466 height 30
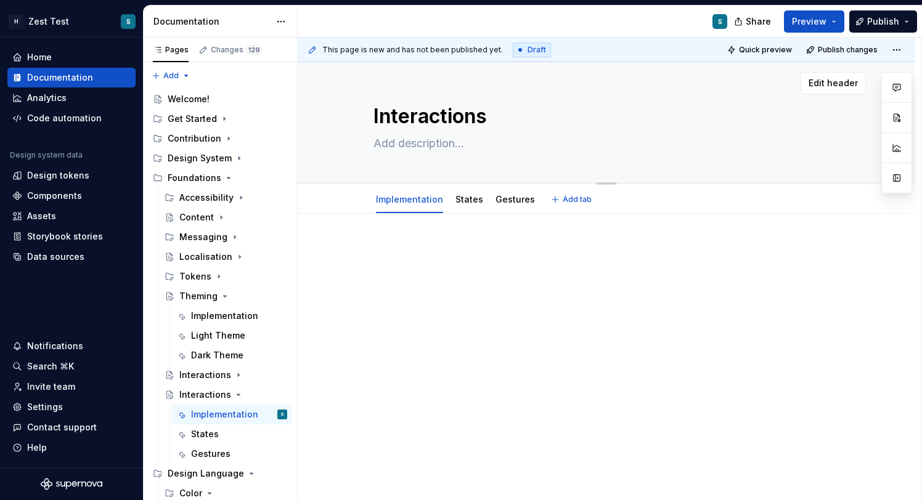
click at [428, 121] on textarea "Interactions" at bounding box center [604, 117] width 466 height 30
click at [434, 251] on p at bounding box center [606, 250] width 466 height 15
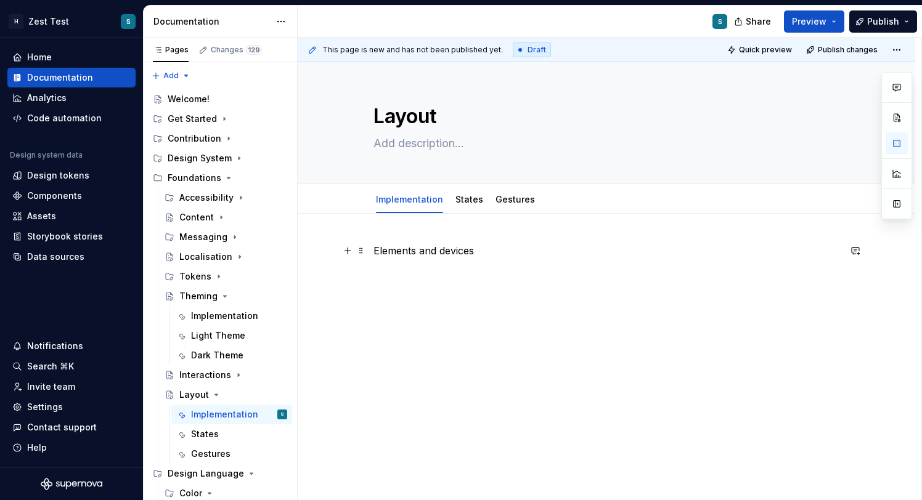
click at [422, 250] on p "Elements and devices" at bounding box center [606, 250] width 466 height 15
click at [686, 253] on p "Elements (header, footer, navigation, margins) and devices" at bounding box center [606, 250] width 466 height 15
click at [469, 188] on html "H Zest Test S Home Documentation Analytics Code automation Design system data D…" at bounding box center [461, 250] width 922 height 500
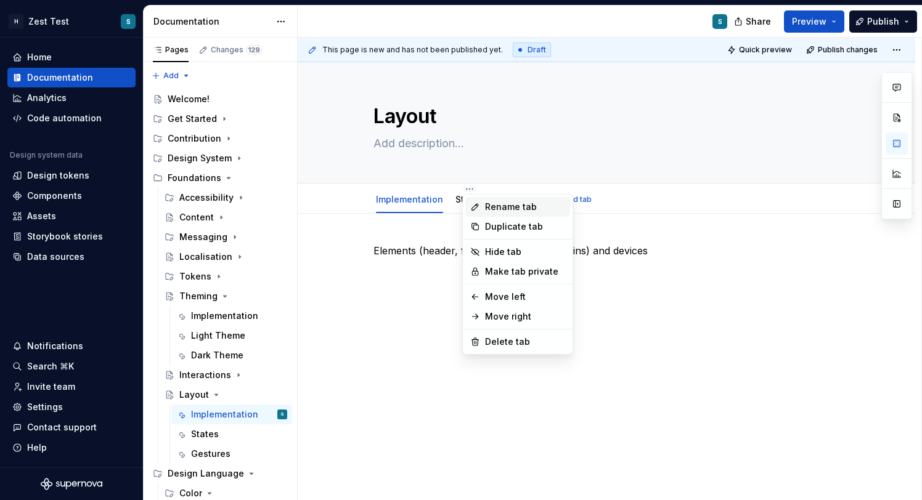
click at [513, 210] on div "Rename tab" at bounding box center [525, 207] width 80 height 12
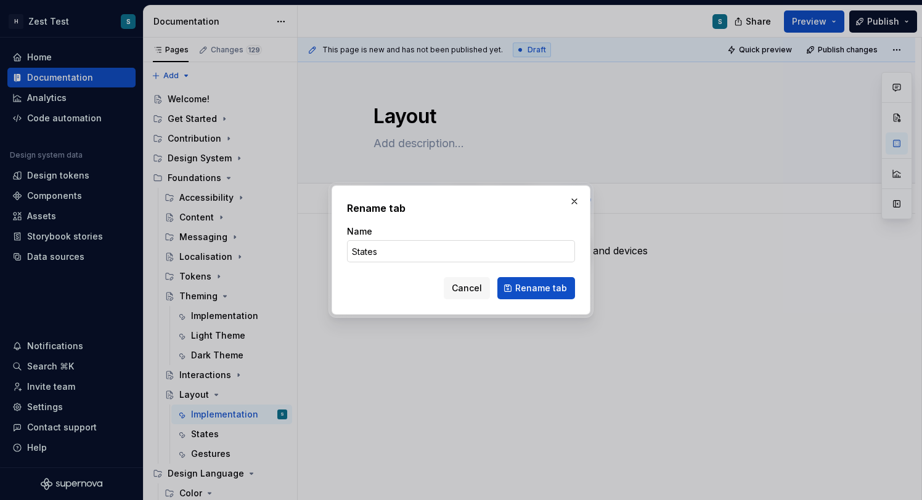
click at [392, 245] on input "States" at bounding box center [461, 251] width 228 height 22
click at [565, 294] on span "Rename tab" at bounding box center [541, 288] width 52 height 12
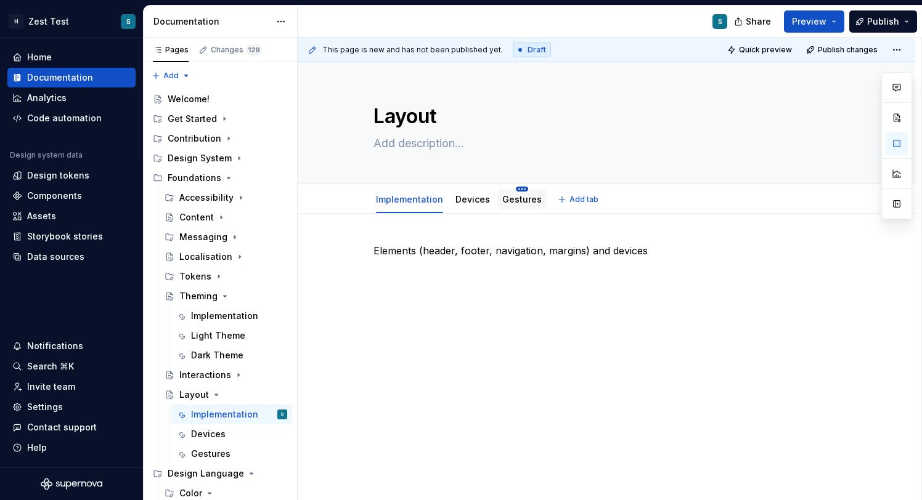
click at [519, 187] on html "H Zest Test S Home Documentation Analytics Code automation Design system data D…" at bounding box center [461, 250] width 922 height 500
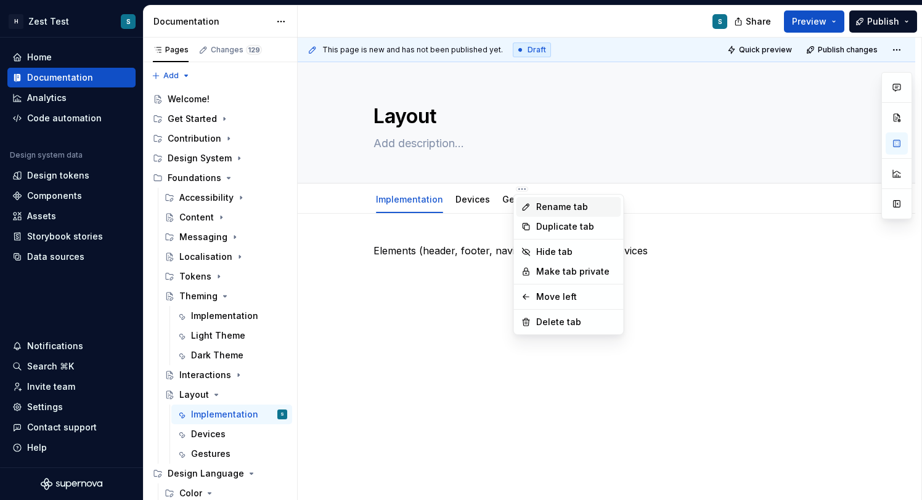
click at [548, 209] on div "Rename tab" at bounding box center [576, 207] width 80 height 12
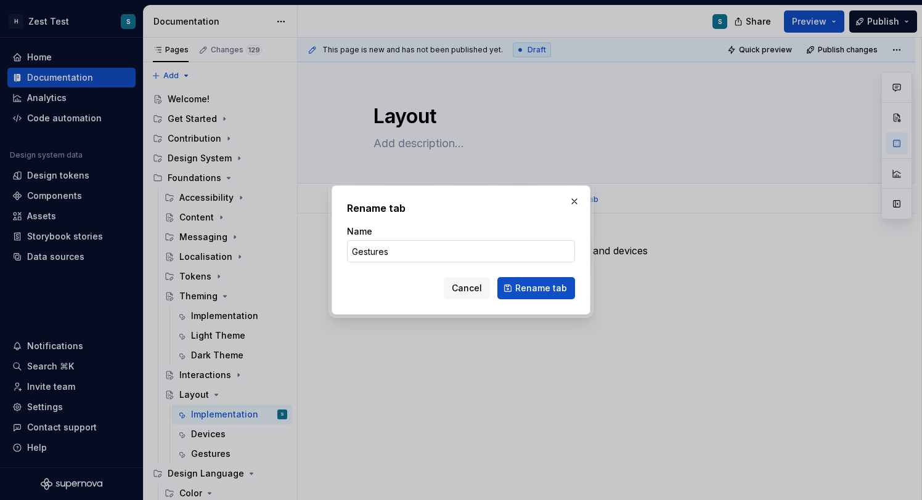
click at [418, 249] on input "Gestures" at bounding box center [461, 251] width 228 height 22
click at [390, 250] on input "Grids" at bounding box center [461, 251] width 228 height 22
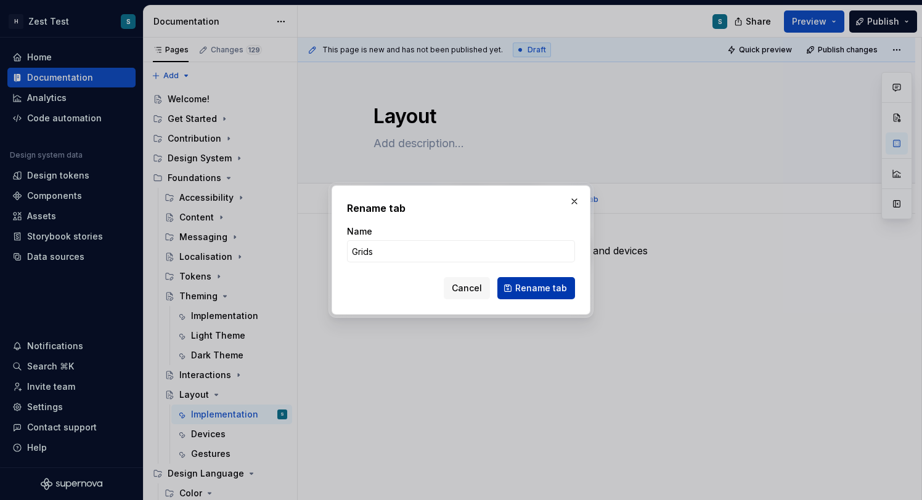
click at [542, 290] on span "Rename tab" at bounding box center [541, 288] width 52 height 12
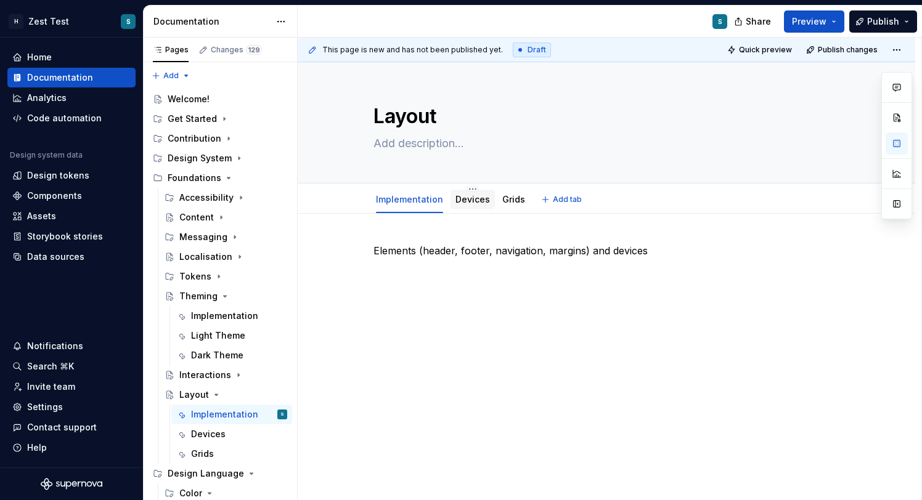
click at [475, 204] on link "Devices" at bounding box center [472, 199] width 35 height 10
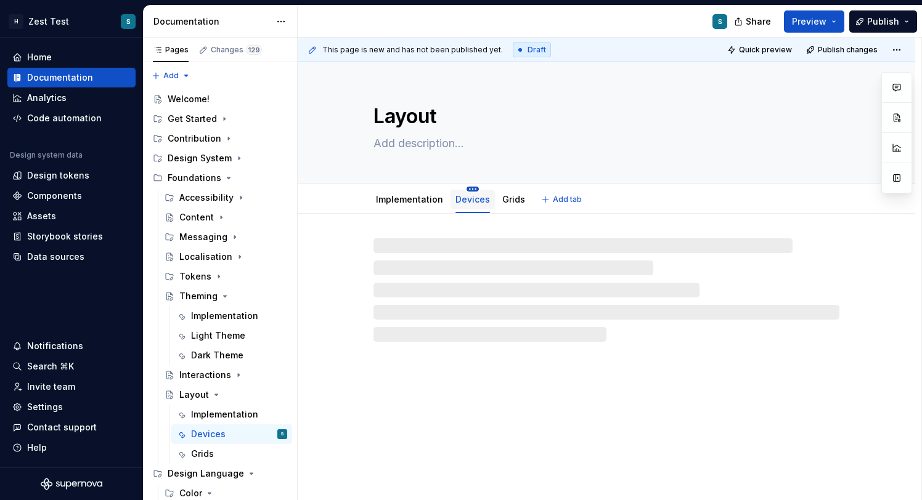
click at [473, 188] on html "H Zest Test S Home Documentation Analytics Code automation Design system data D…" at bounding box center [461, 250] width 922 height 500
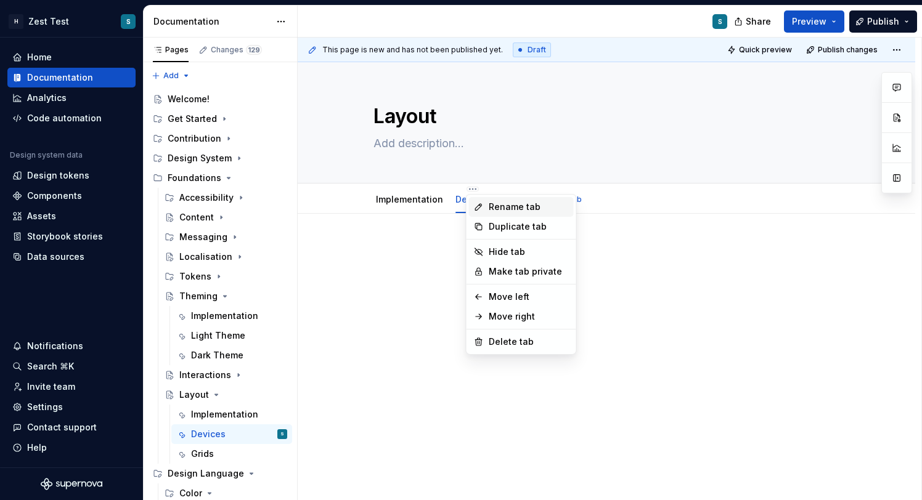
click at [508, 207] on div "Rename tab" at bounding box center [529, 207] width 80 height 12
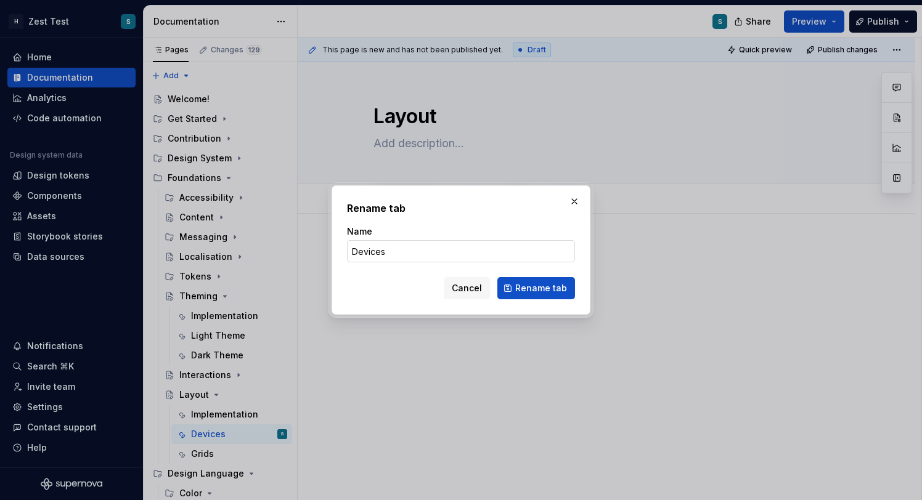
click at [396, 249] on input "Devices" at bounding box center [461, 251] width 228 height 22
click at [538, 286] on span "Rename tab" at bounding box center [541, 288] width 52 height 12
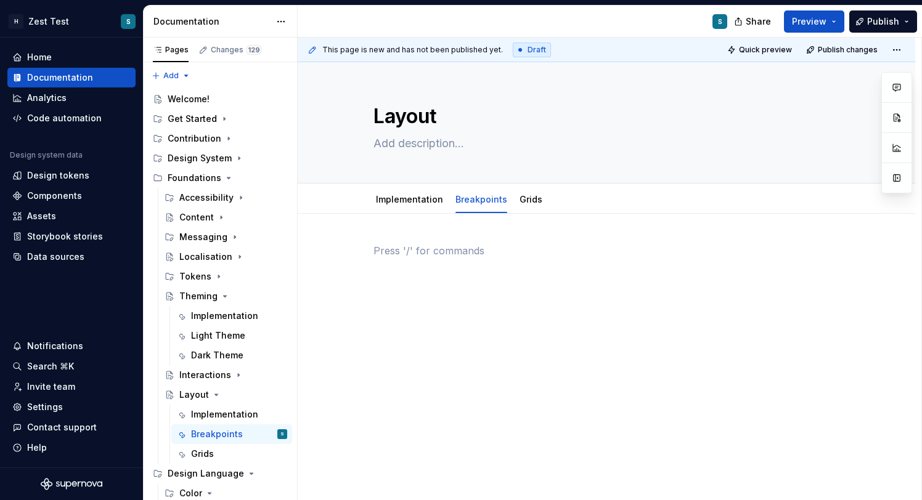
click at [461, 244] on p at bounding box center [606, 250] width 466 height 15
click at [536, 274] on div "Devices" at bounding box center [606, 266] width 466 height 47
click at [445, 352] on div "Devices" at bounding box center [606, 335] width 617 height 242
click at [216, 393] on icon "Page tree" at bounding box center [216, 395] width 10 height 10
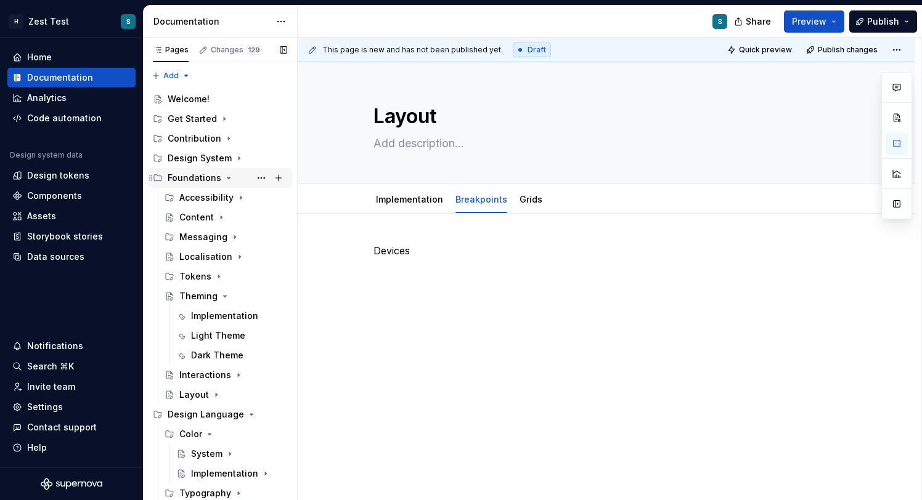
click at [230, 177] on icon "Page tree" at bounding box center [229, 178] width 10 height 10
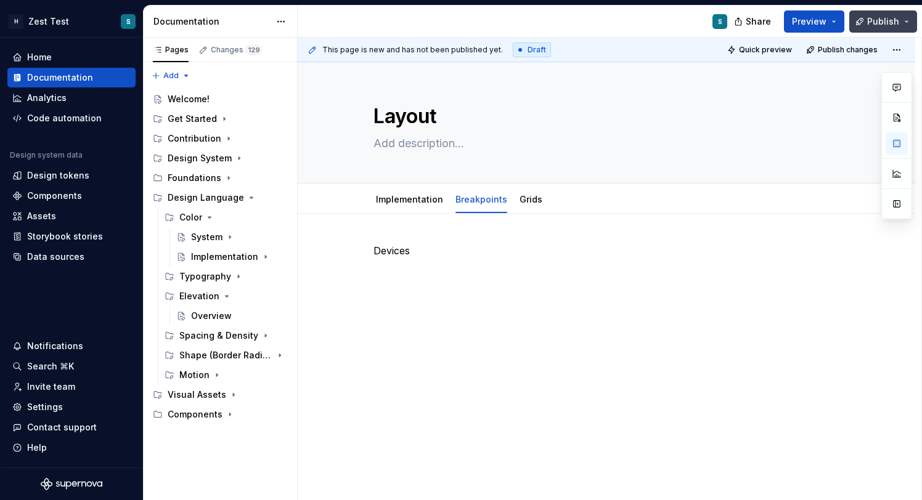
click at [887, 18] on span "Publish" at bounding box center [883, 21] width 32 height 12
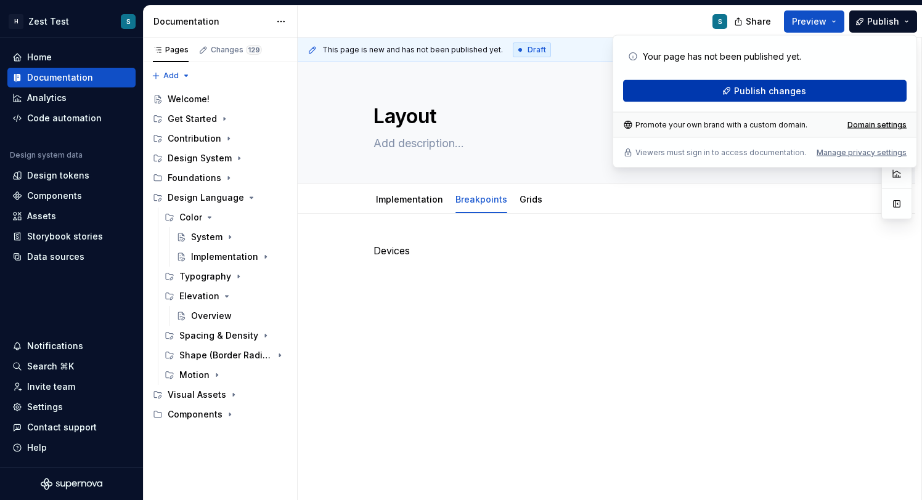
click at [780, 92] on span "Publish changes" at bounding box center [770, 91] width 72 height 12
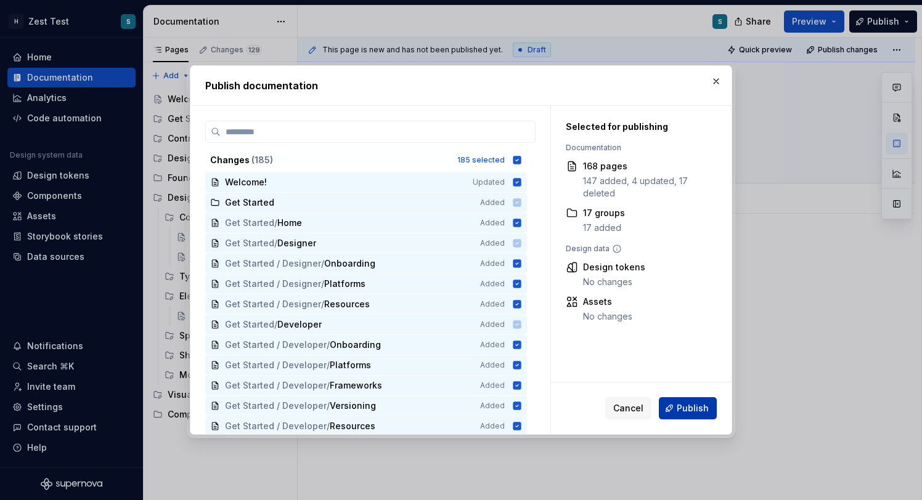
click at [693, 412] on span "Publish" at bounding box center [693, 408] width 32 height 12
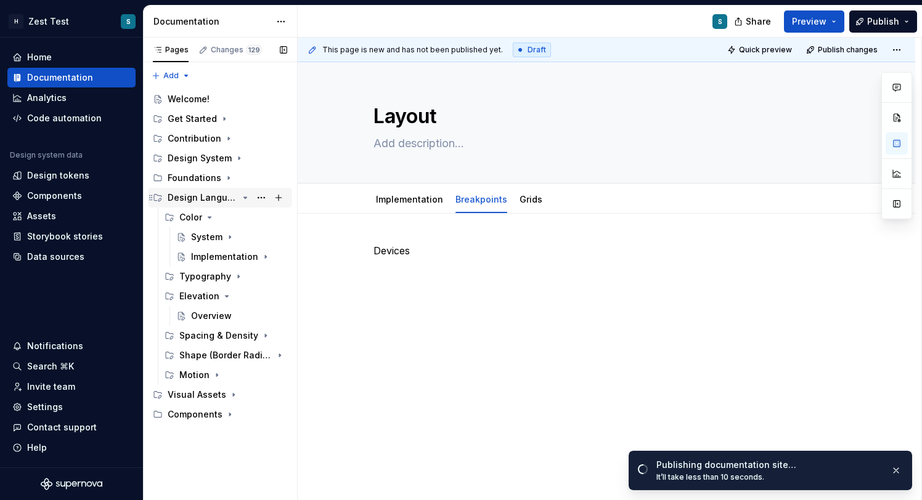
click at [244, 196] on icon "Page tree" at bounding box center [245, 198] width 10 height 10
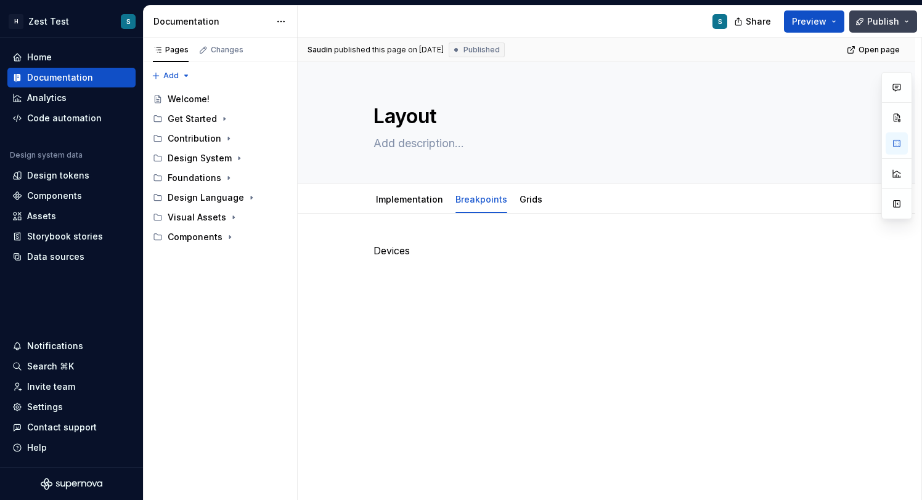
click at [905, 24] on button "Publish" at bounding box center [883, 21] width 68 height 22
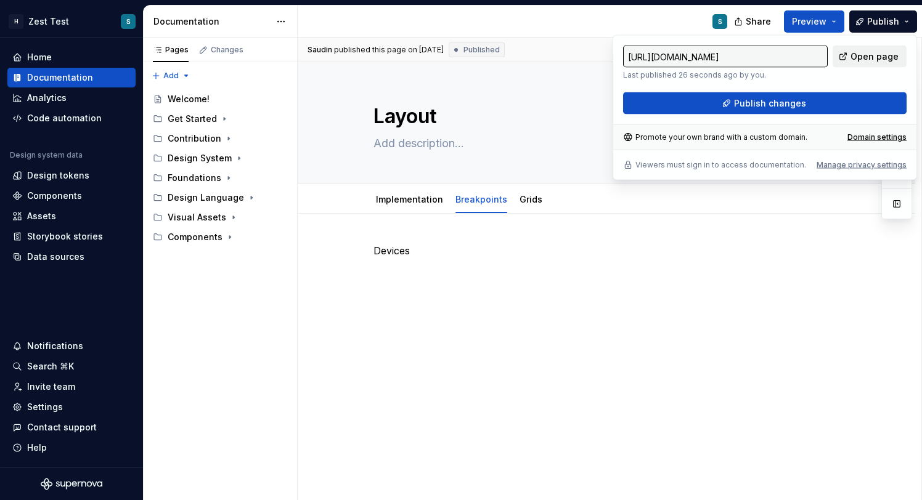
click at [875, 54] on span "Open page" at bounding box center [874, 57] width 48 height 12
click at [224, 179] on icon "Page tree" at bounding box center [229, 178] width 10 height 10
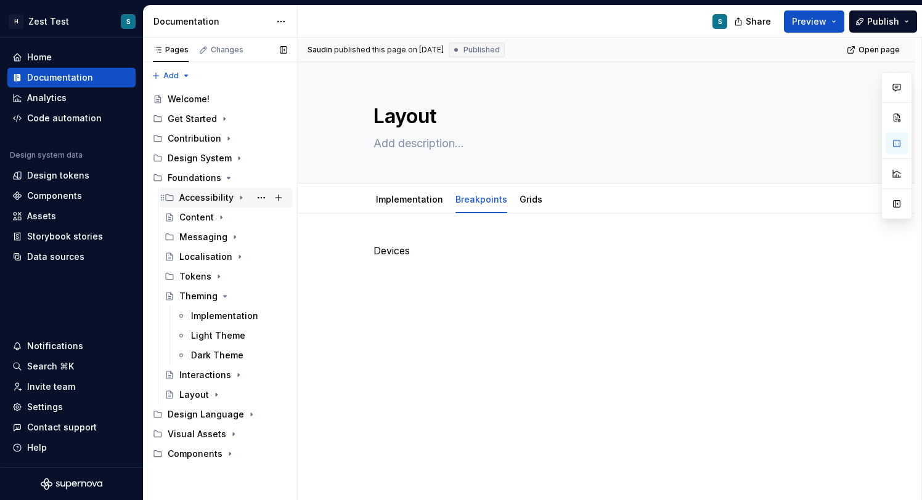
click at [240, 198] on icon "Page tree" at bounding box center [240, 198] width 1 height 3
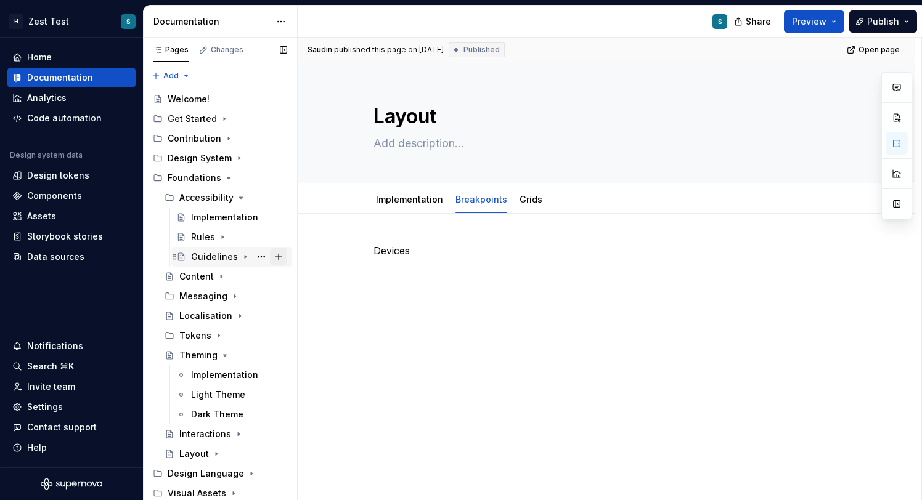
click at [279, 258] on button "Page tree" at bounding box center [278, 256] width 17 height 17
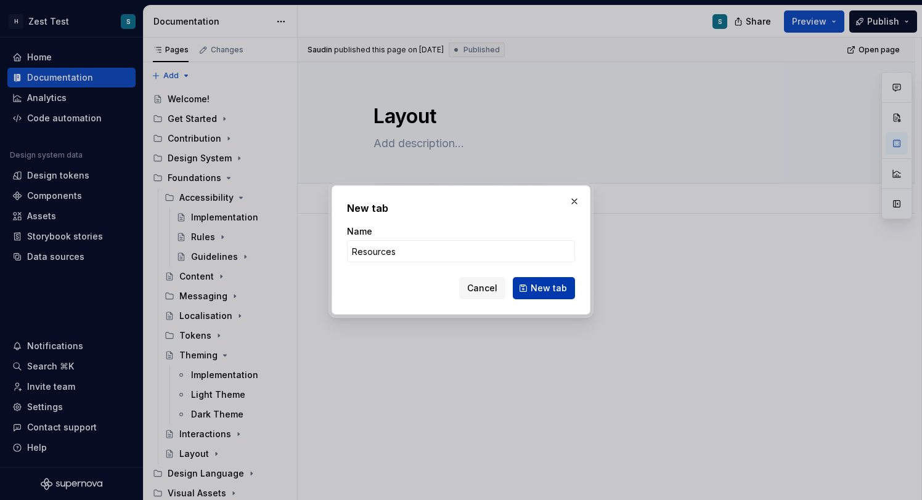
click at [543, 292] on span "New tab" at bounding box center [549, 288] width 36 height 12
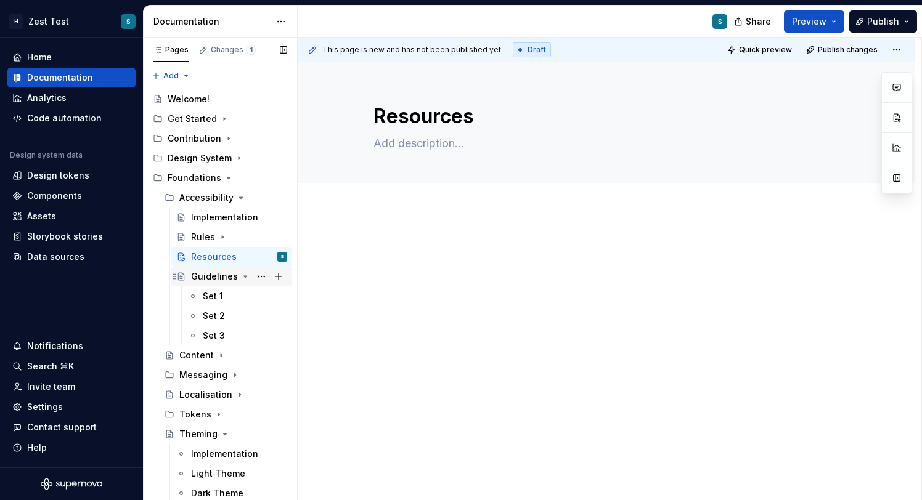
click at [240, 280] on icon "Page tree" at bounding box center [245, 277] width 10 height 10
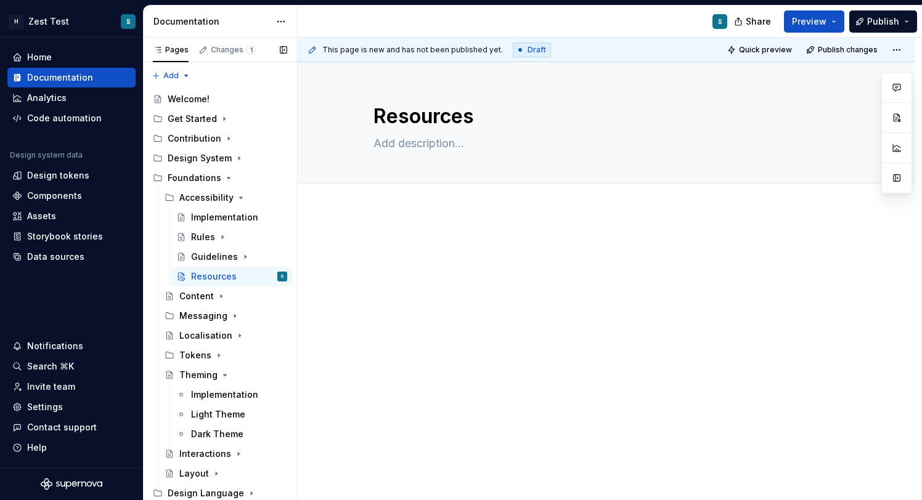
drag, startPoint x: 226, startPoint y: 258, endPoint x: 468, endPoint y: 2, distance: 351.8
type textarea "*"
click at [66, 408] on div "Settings" at bounding box center [71, 407] width 118 height 12
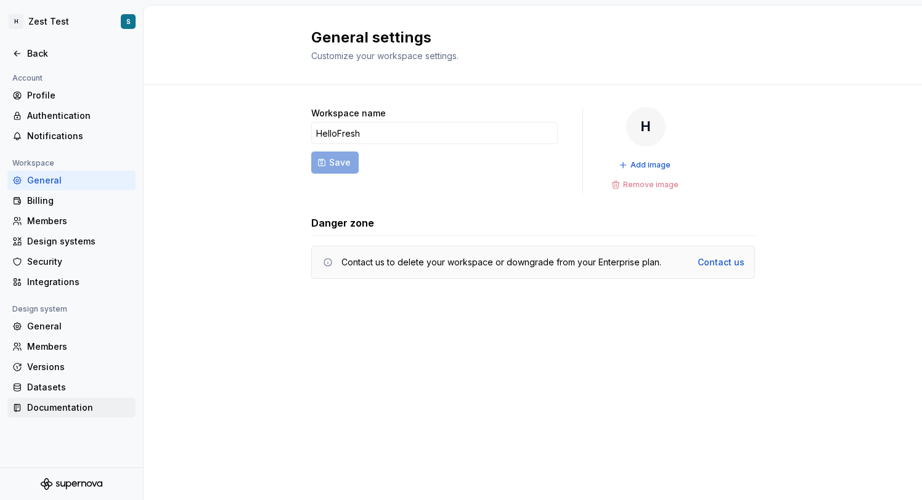
click at [71, 412] on div "Documentation" at bounding box center [79, 408] width 104 height 12
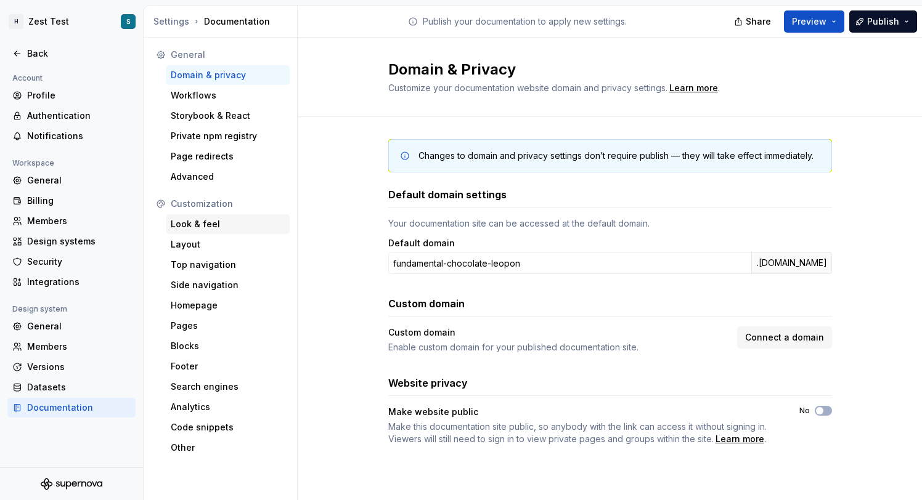
click at [217, 225] on div "Look & feel" at bounding box center [228, 224] width 114 height 12
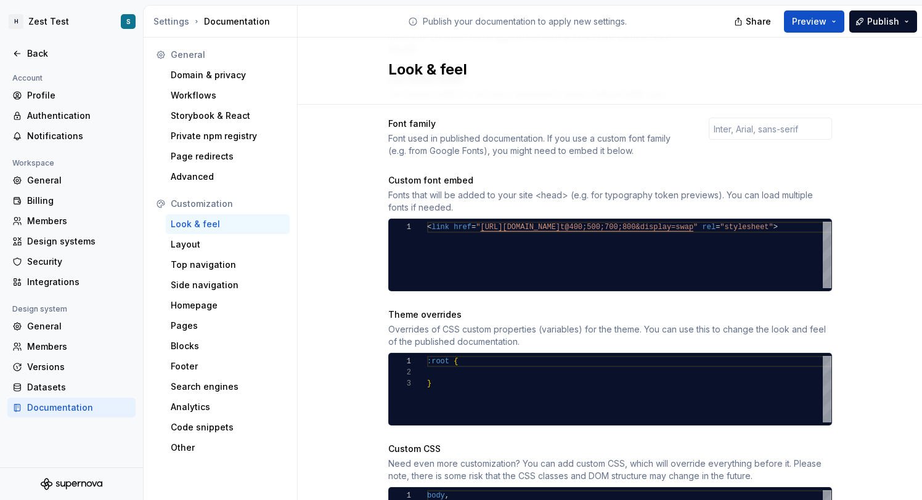
scroll to position [539, 0]
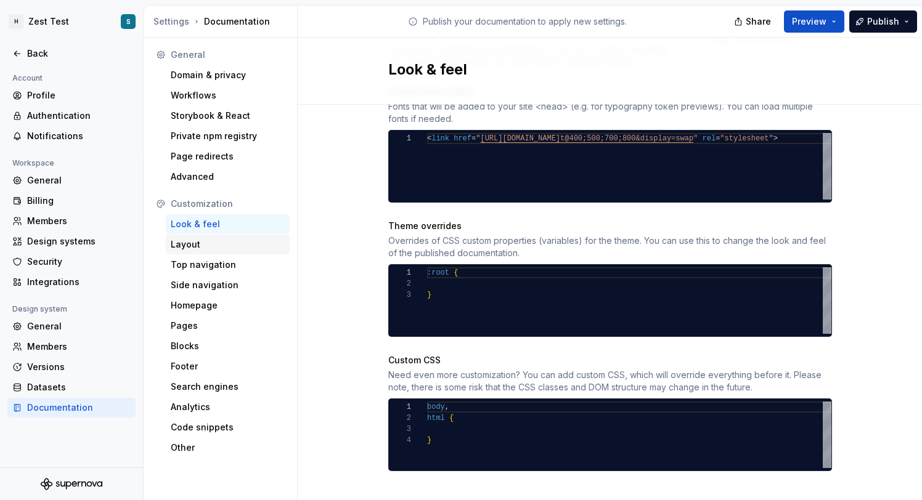
click at [199, 243] on div "Layout" at bounding box center [228, 244] width 114 height 12
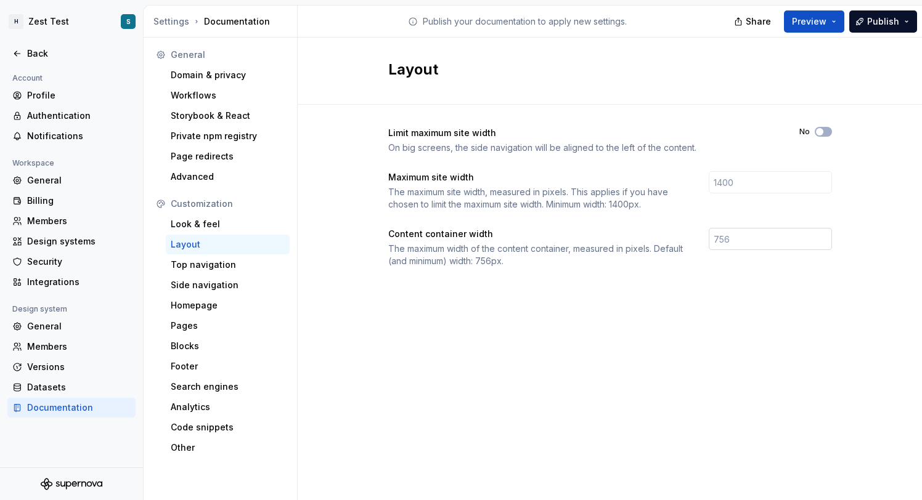
click at [734, 242] on input "number" at bounding box center [770, 239] width 123 height 22
click at [248, 263] on div "Top navigation" at bounding box center [228, 265] width 114 height 12
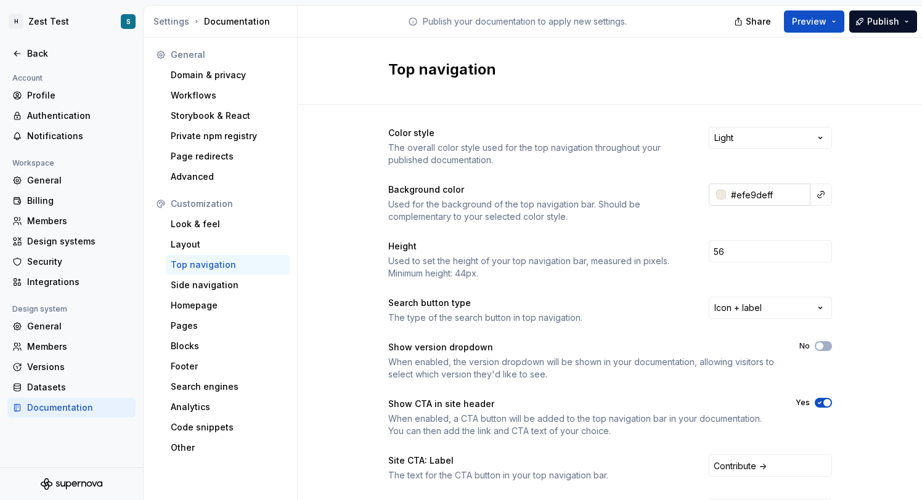
click at [744, 196] on input "#efe9deff" at bounding box center [768, 195] width 84 height 22
paste input "FAF8F3"
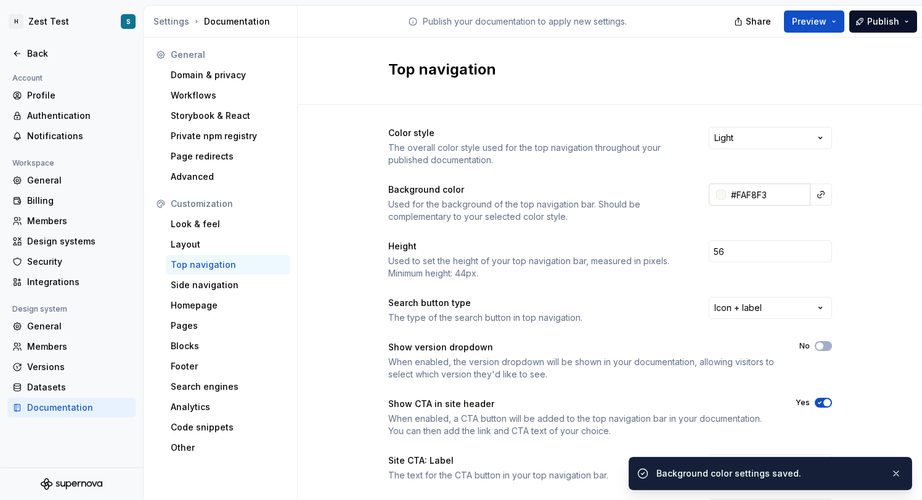
type input "#faf8f3ff"
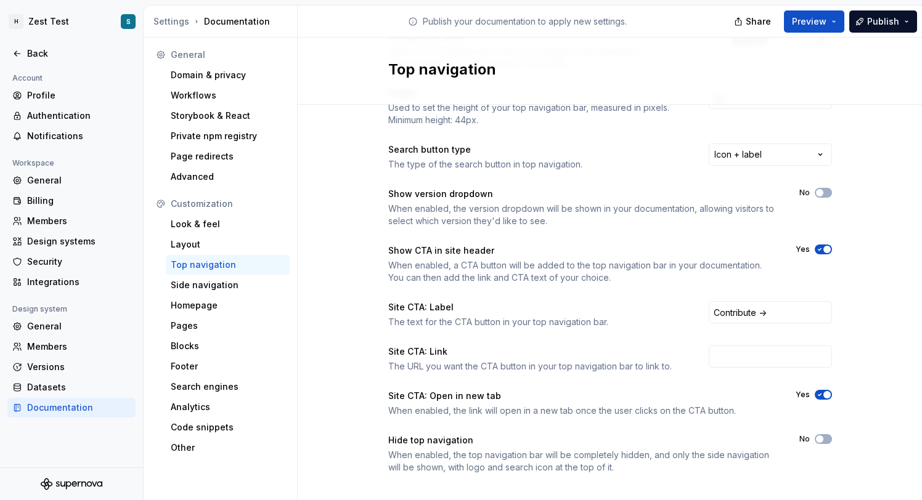
scroll to position [168, 0]
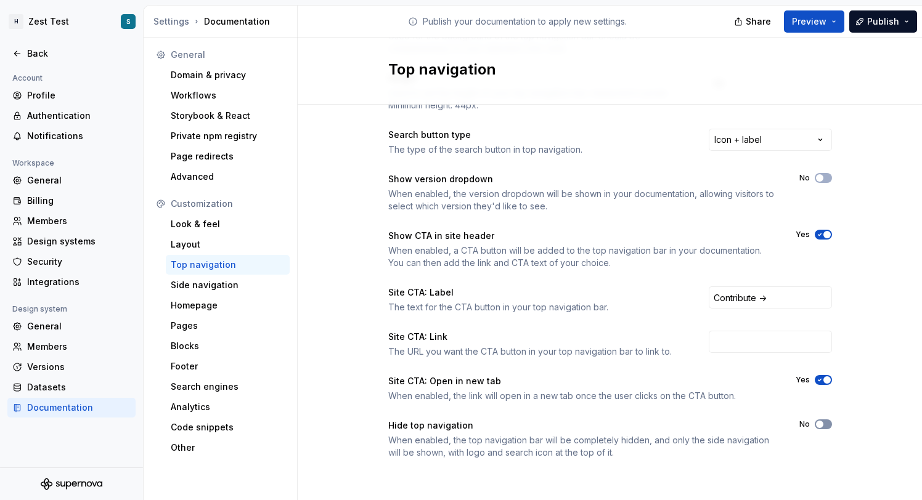
click at [818, 423] on span "button" at bounding box center [819, 424] width 7 height 7
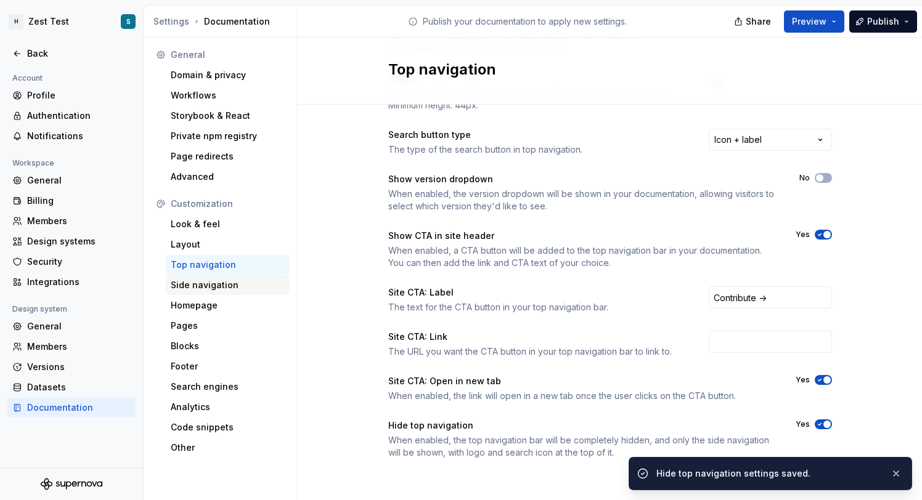
click at [226, 287] on div "Side navigation" at bounding box center [228, 285] width 114 height 12
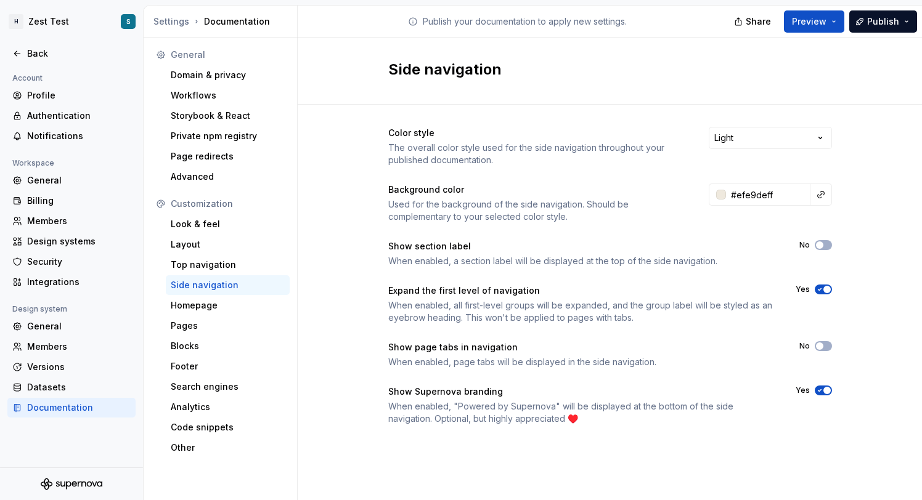
click at [827, 392] on span "button" at bounding box center [826, 390] width 7 height 7
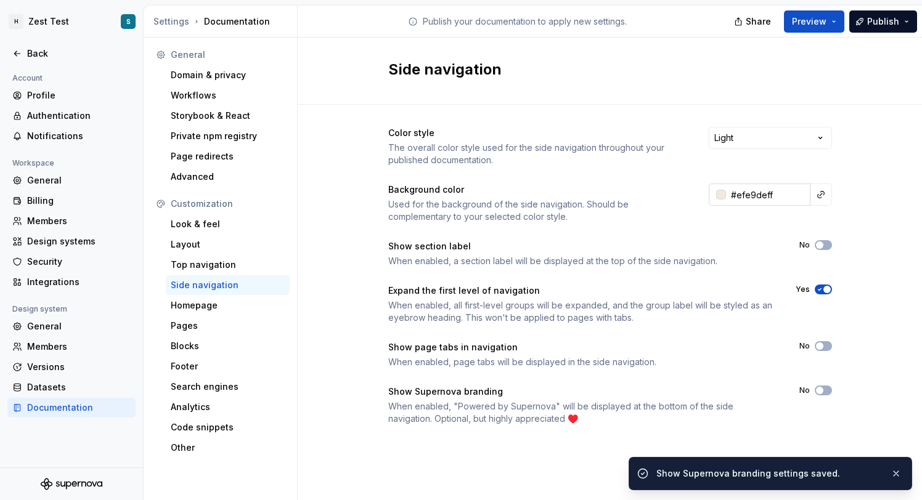
click at [749, 195] on input "#efe9deff" at bounding box center [768, 195] width 84 height 22
paste input "FAF8F3"
click at [823, 247] on icon "button" at bounding box center [820, 245] width 10 height 7
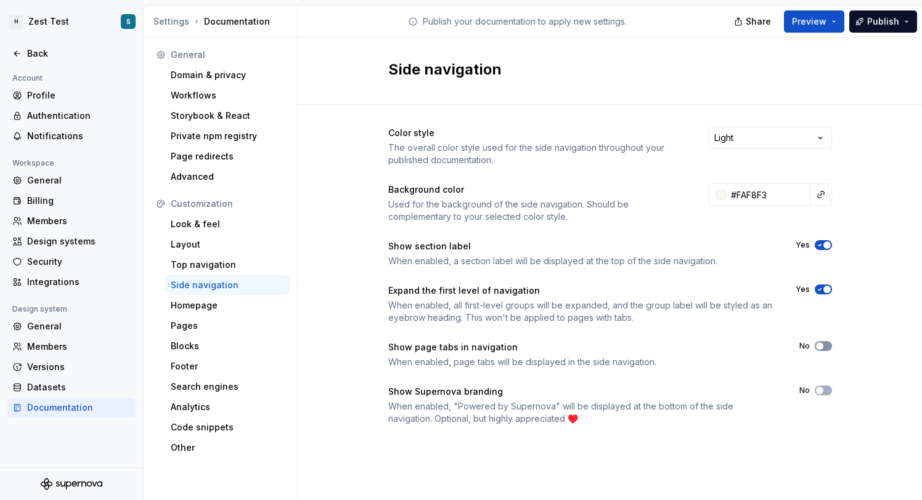
click at [825, 350] on button "No" at bounding box center [823, 346] width 17 height 10
click at [811, 23] on span "Preview" at bounding box center [809, 21] width 35 height 12
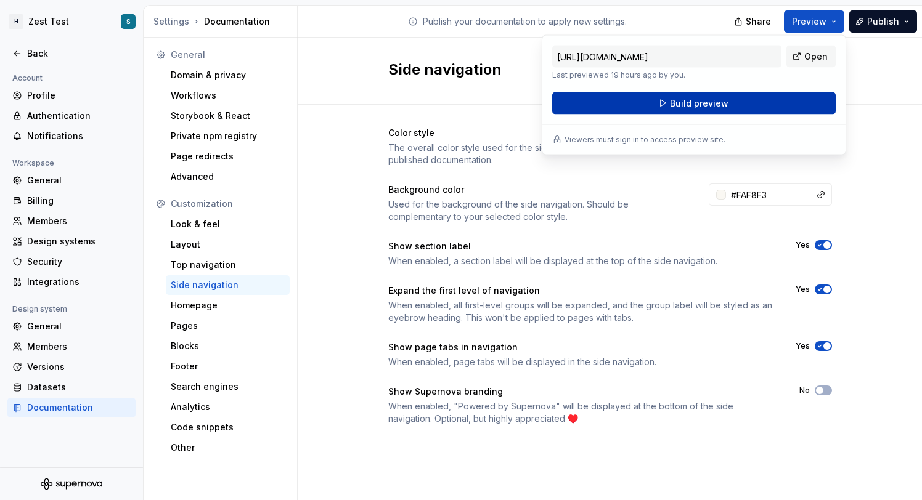
click at [733, 108] on button "Build preview" at bounding box center [693, 103] width 283 height 22
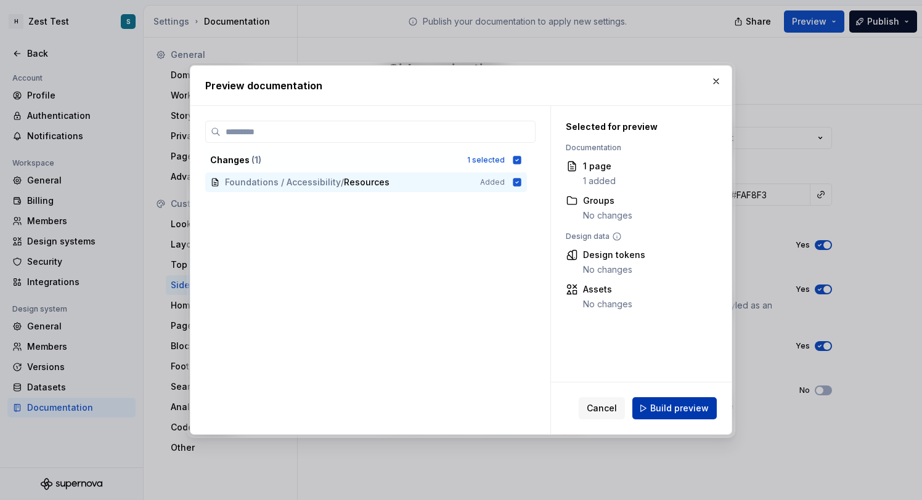
click at [695, 401] on button "Build preview" at bounding box center [674, 408] width 84 height 22
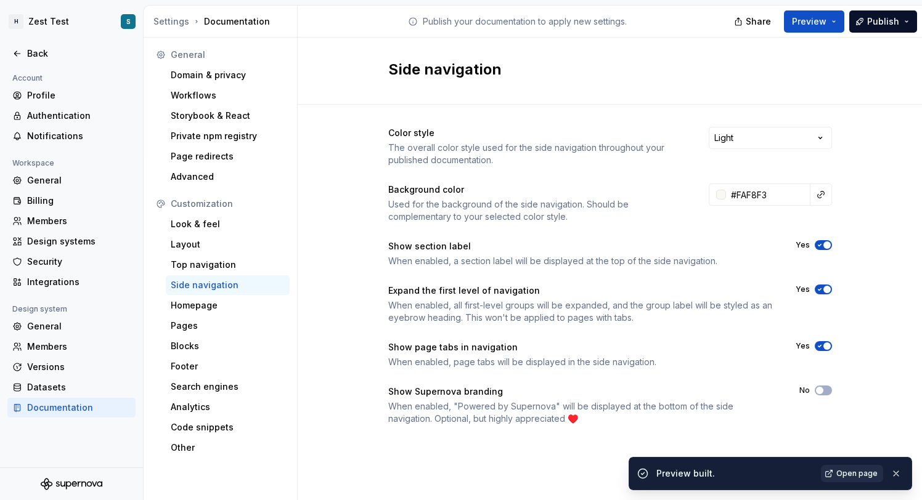
click at [872, 469] on span "Open page" at bounding box center [856, 474] width 41 height 10
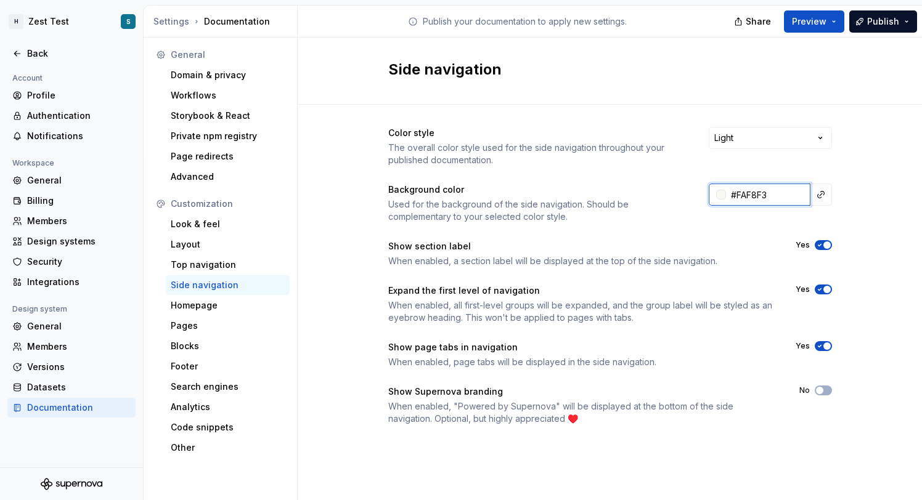
click at [757, 195] on input "#FAF8F3" at bounding box center [768, 195] width 84 height 22
paste input "text"
click at [849, 198] on div "Color style The overall color style used for the side navigation throughout you…" at bounding box center [610, 288] width 624 height 367
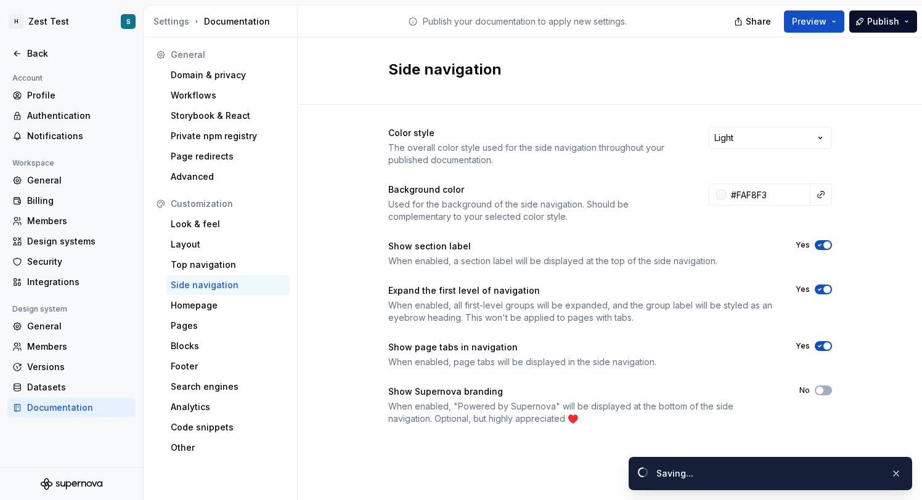
type input "#faf8f3ff"
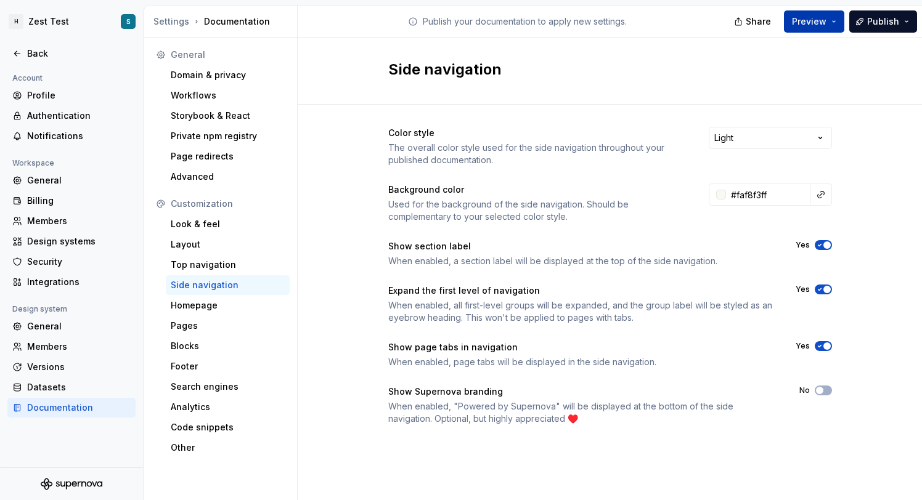
click at [820, 19] on span "Preview" at bounding box center [809, 21] width 35 height 12
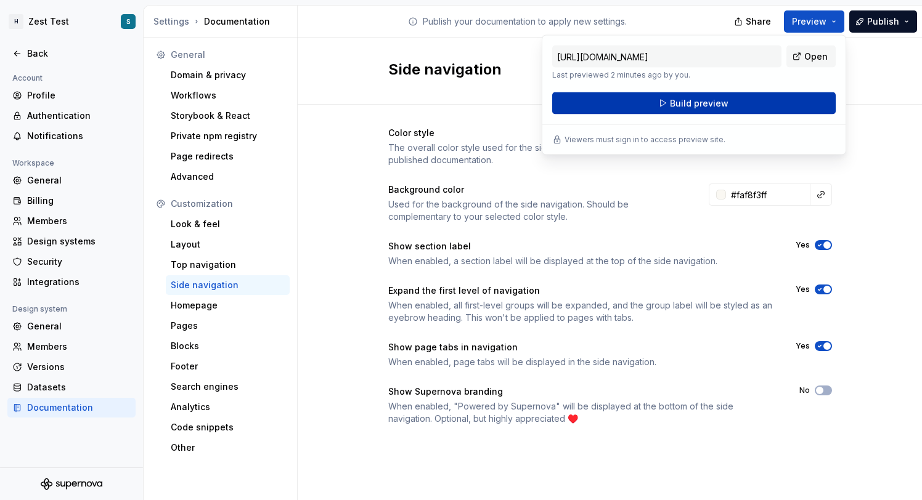
click at [704, 105] on span "Build preview" at bounding box center [699, 103] width 59 height 12
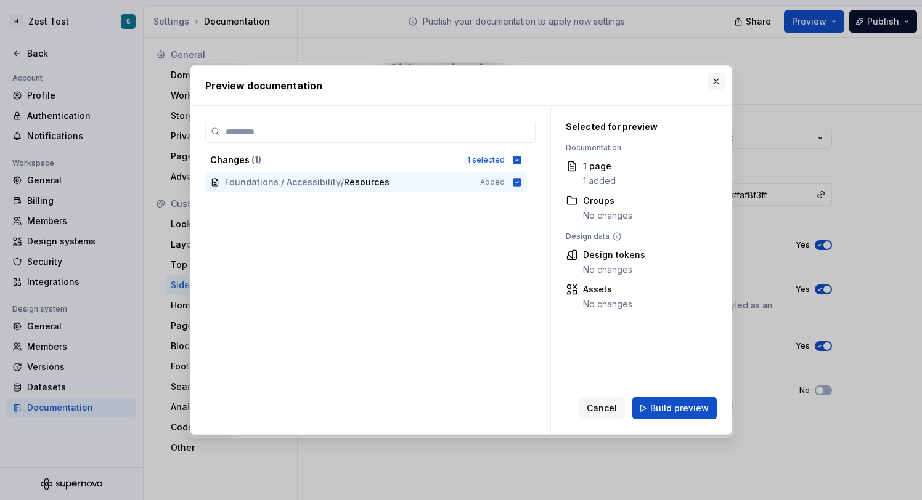
click at [719, 82] on button "button" at bounding box center [715, 81] width 17 height 17
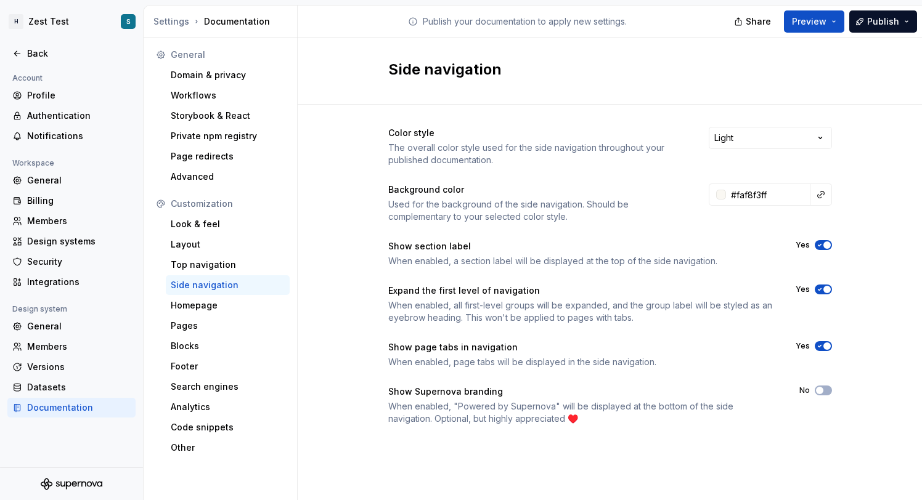
click at [821, 242] on icon "button" at bounding box center [820, 245] width 10 height 7
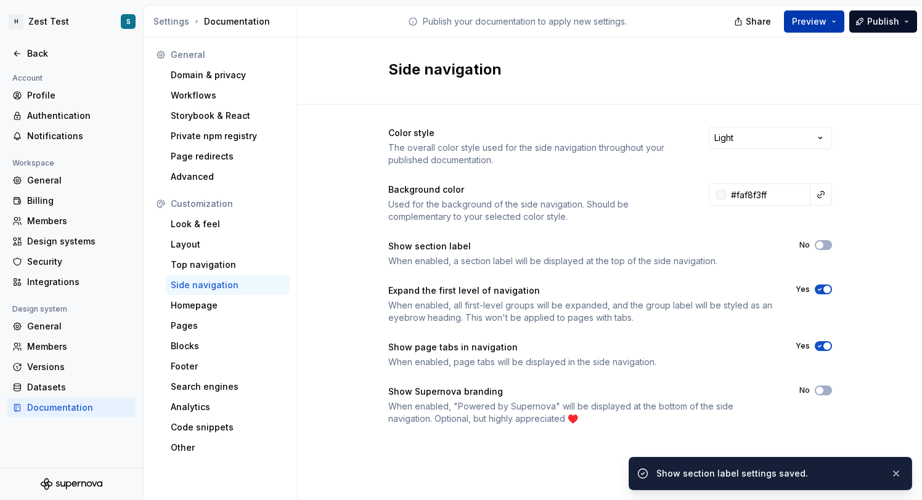
click at [807, 25] on span "Preview" at bounding box center [809, 21] width 35 height 12
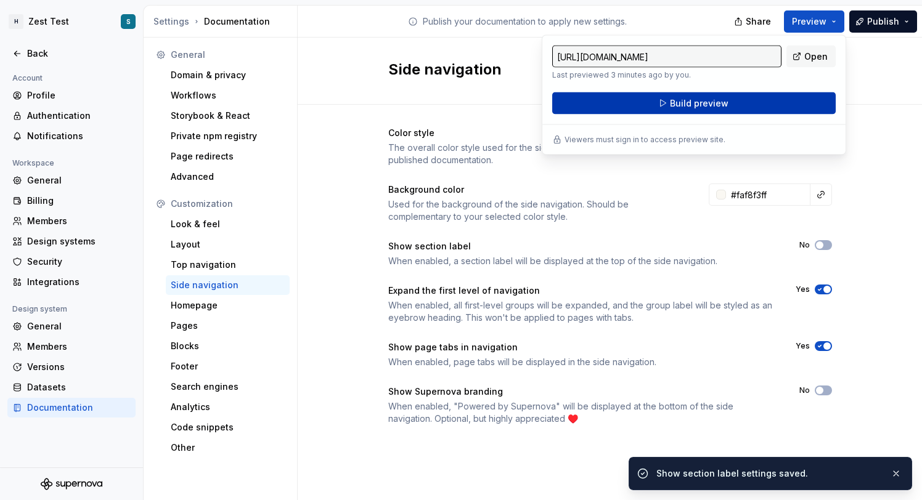
click at [756, 99] on button "Build preview" at bounding box center [693, 103] width 283 height 22
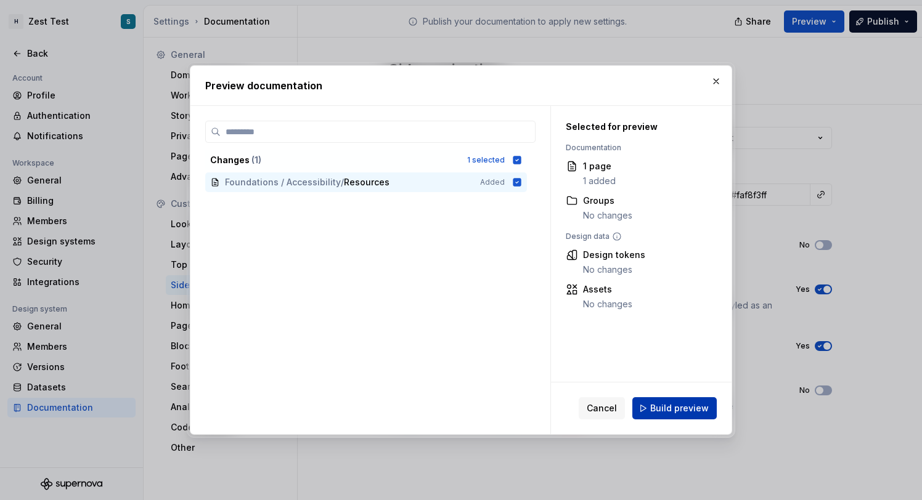
click at [691, 406] on span "Build preview" at bounding box center [679, 408] width 59 height 12
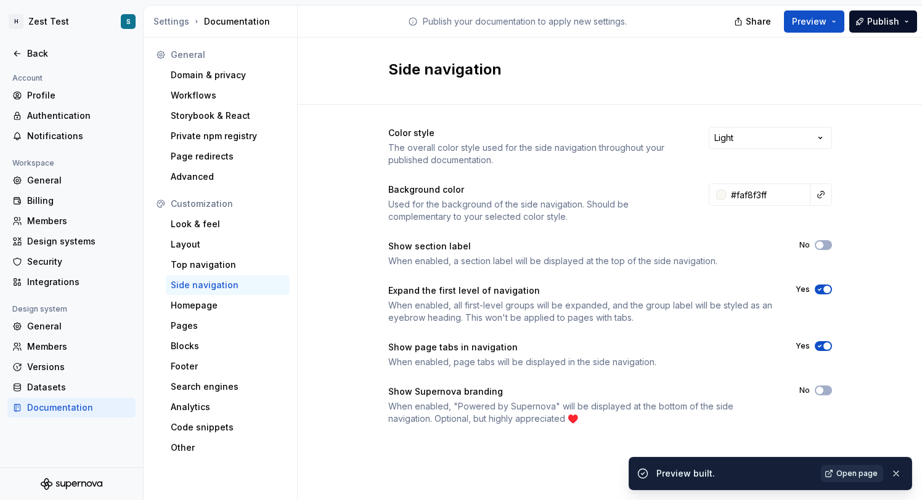
click at [849, 473] on span "Open page" at bounding box center [856, 474] width 41 height 10
